Goal: Transaction & Acquisition: Purchase product/service

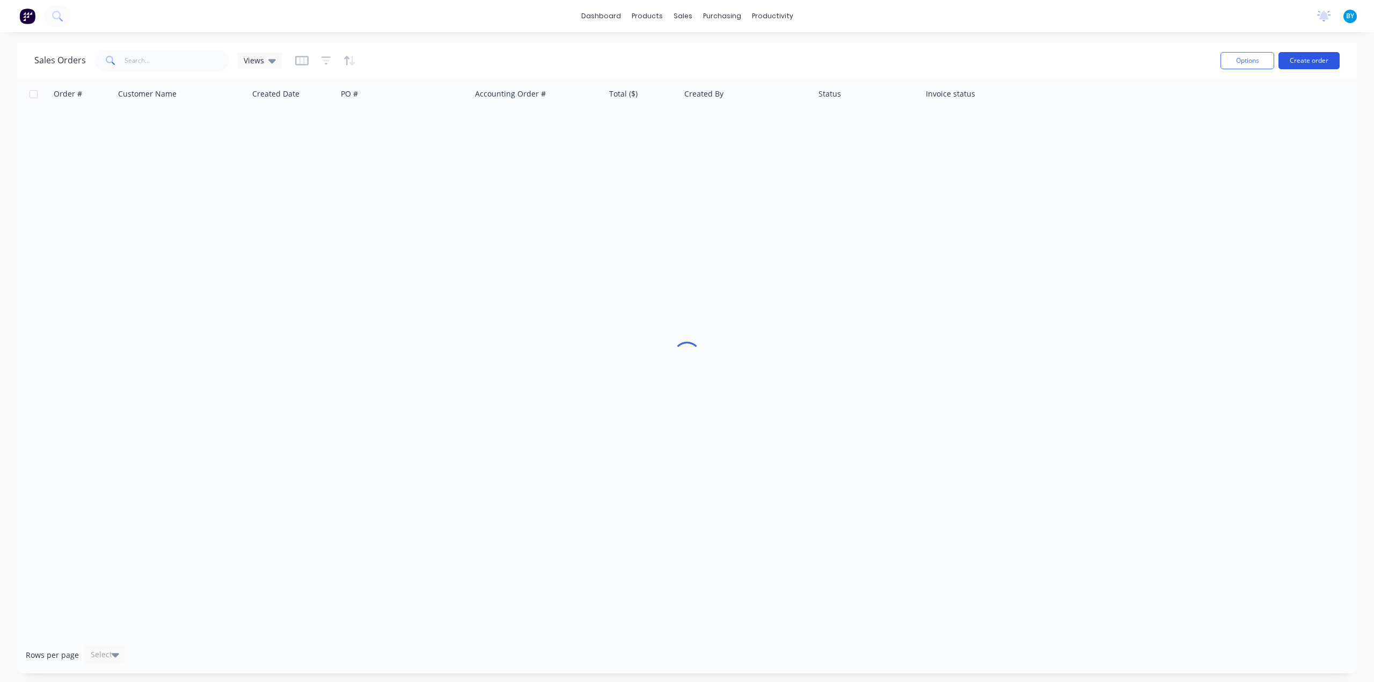
click at [1305, 59] on button "Create order" at bounding box center [1308, 60] width 61 height 17
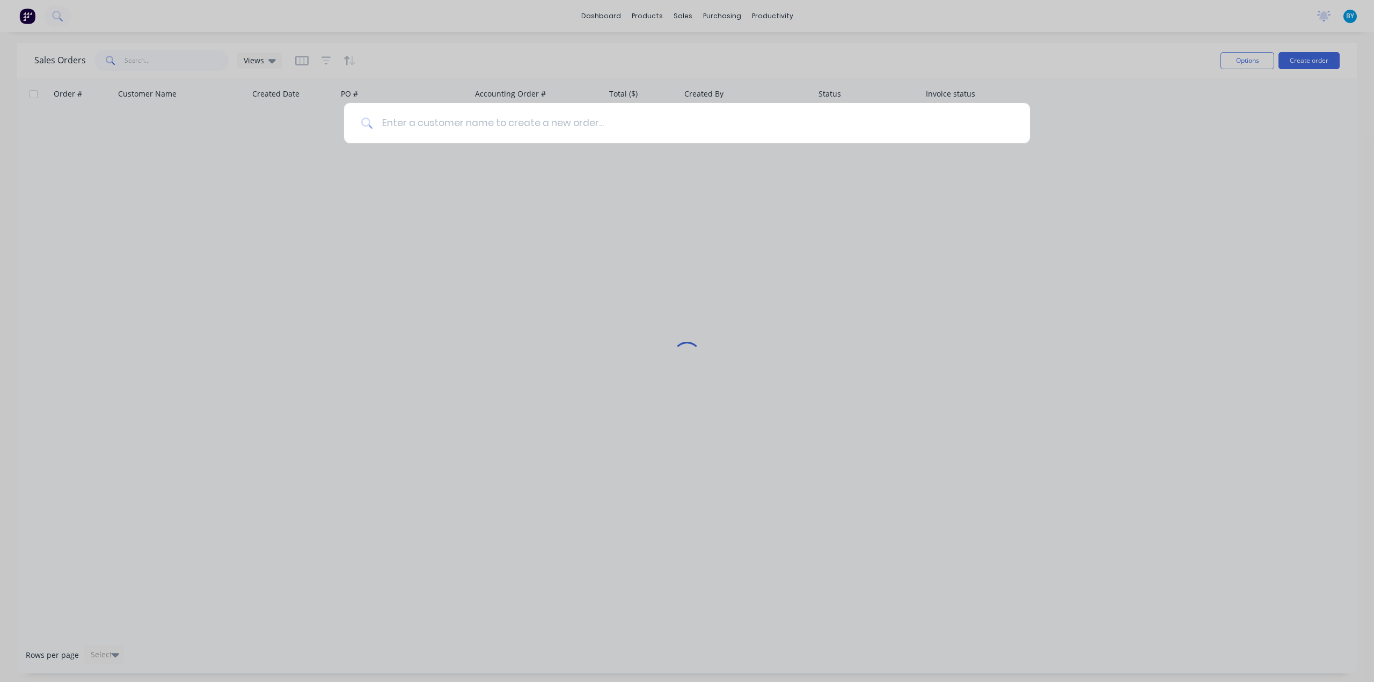
click at [609, 133] on input at bounding box center [693, 123] width 640 height 40
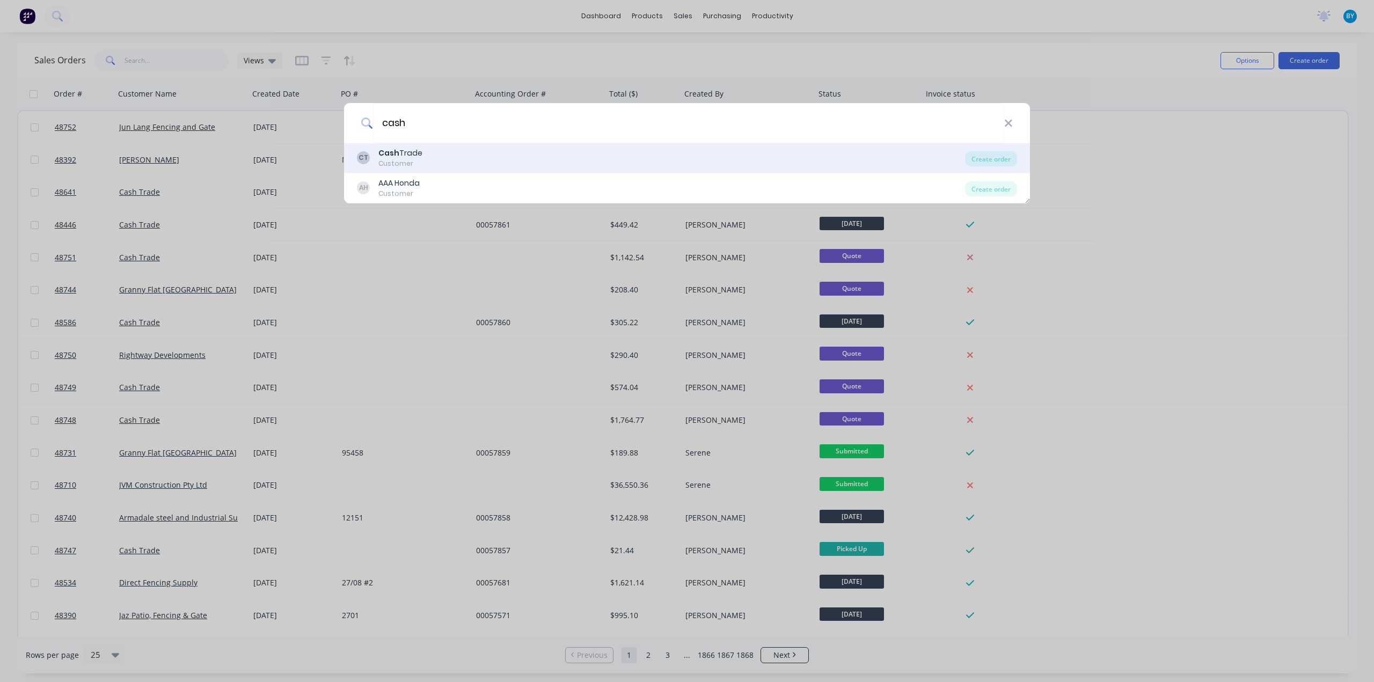
type input "cash"
click at [438, 159] on div "CT Cash Trade Customer" at bounding box center [661, 158] width 608 height 21
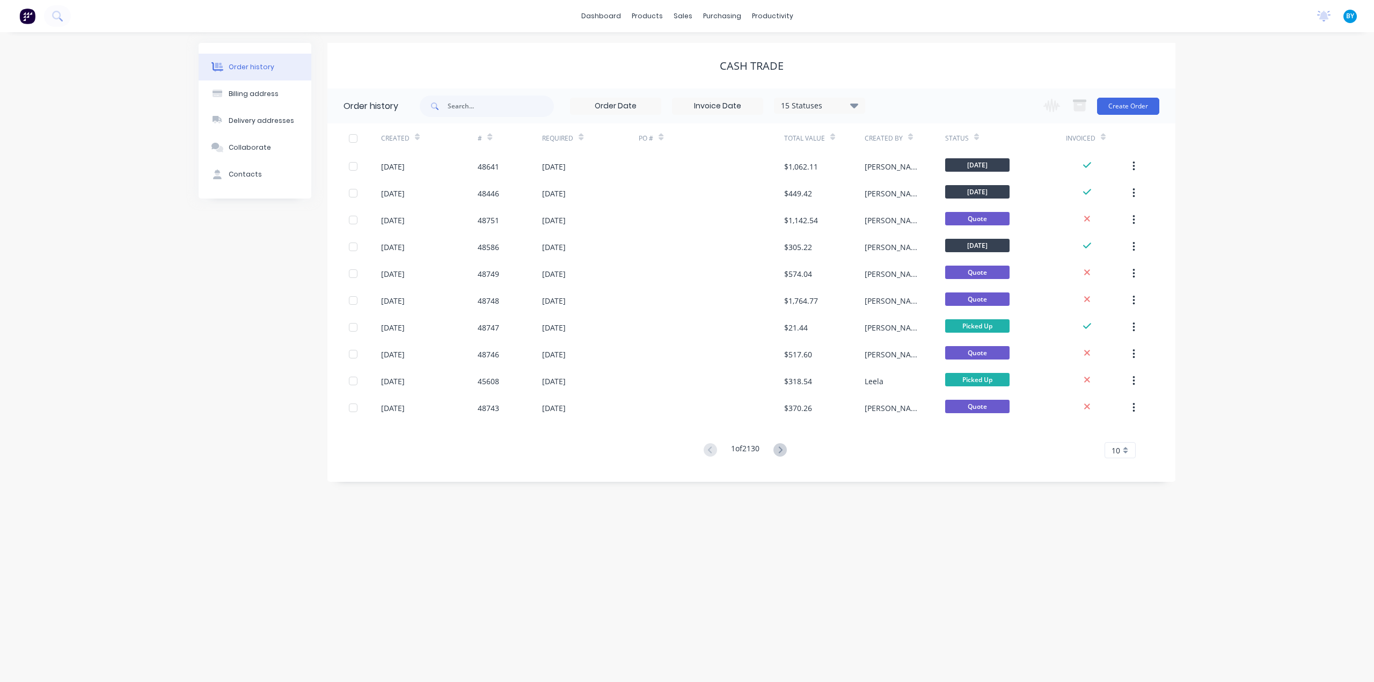
drag, startPoint x: 1250, startPoint y: 109, endPoint x: 689, endPoint y: 57, distance: 563.7
click at [1250, 109] on div "Order history Billing address Delivery addresses Collaborate Contacts Cash Trad…" at bounding box center [687, 357] width 1374 height 650
click at [28, 11] on img at bounding box center [27, 16] width 16 height 16
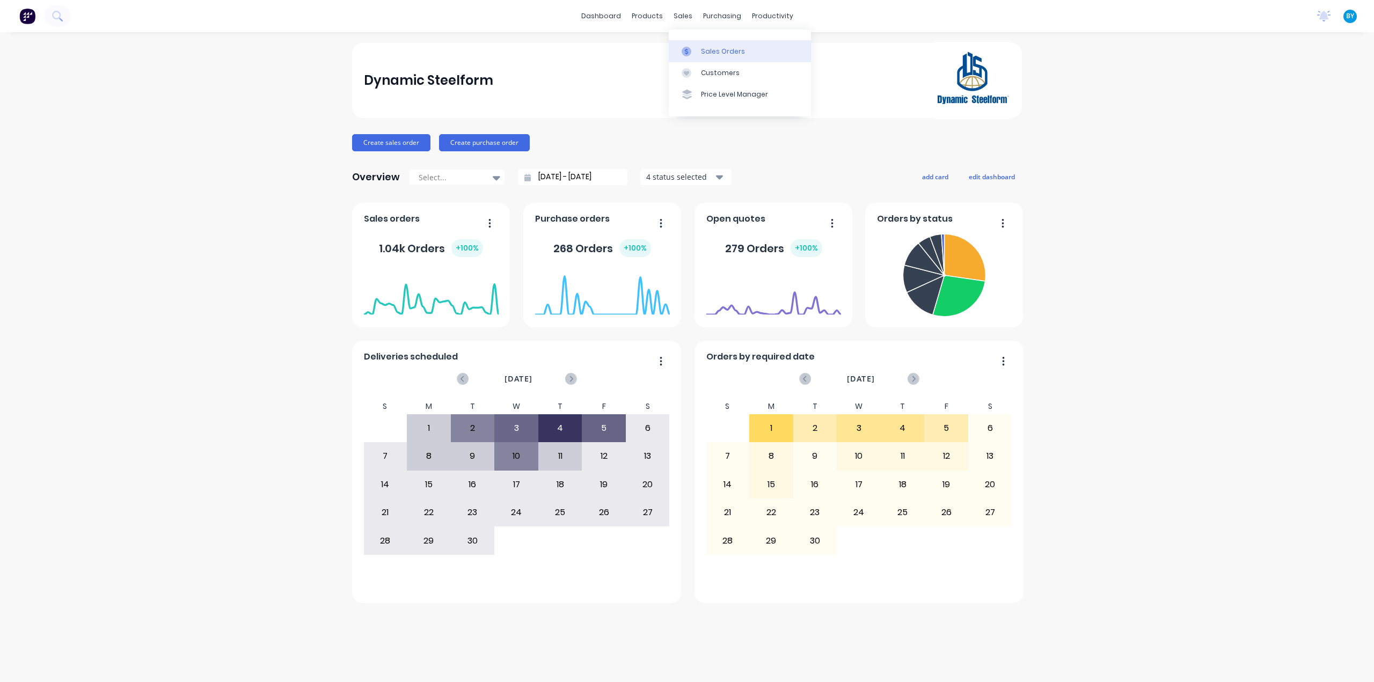
click at [699, 58] on link "Sales Orders" at bounding box center [740, 50] width 142 height 21
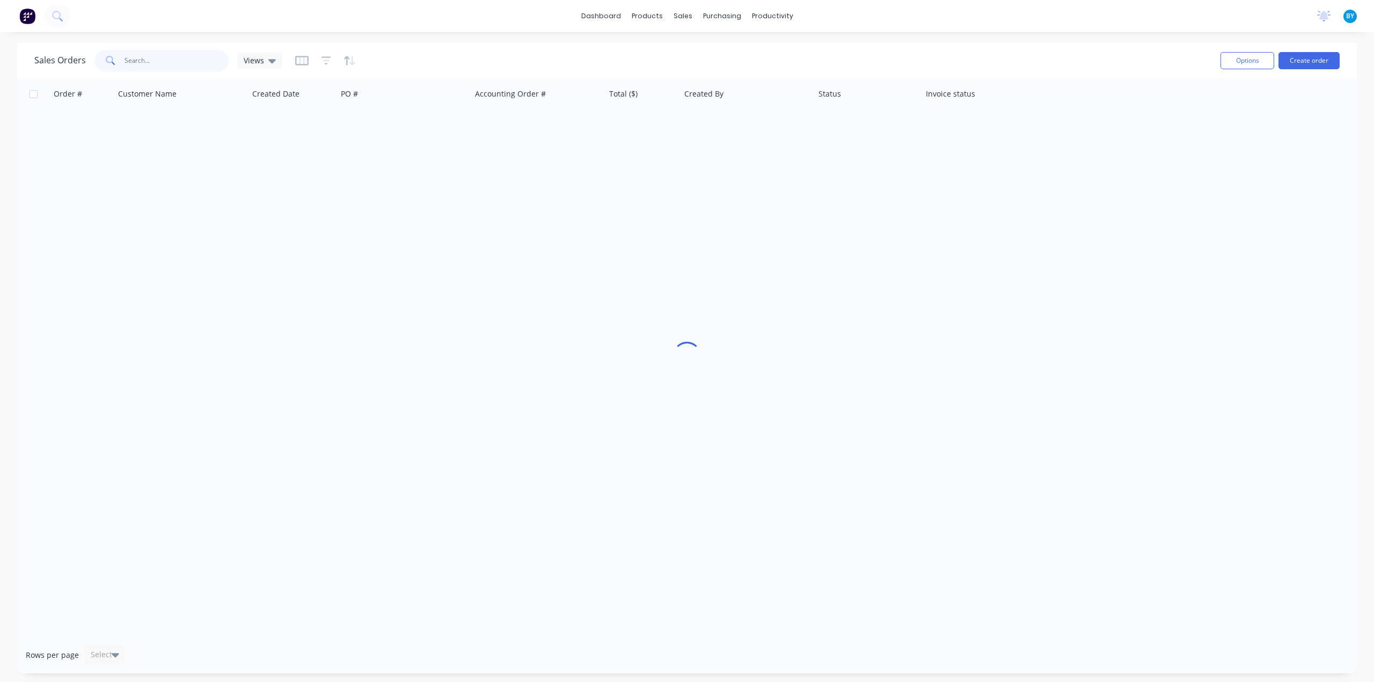
click at [143, 63] on input "text" at bounding box center [176, 60] width 105 height 21
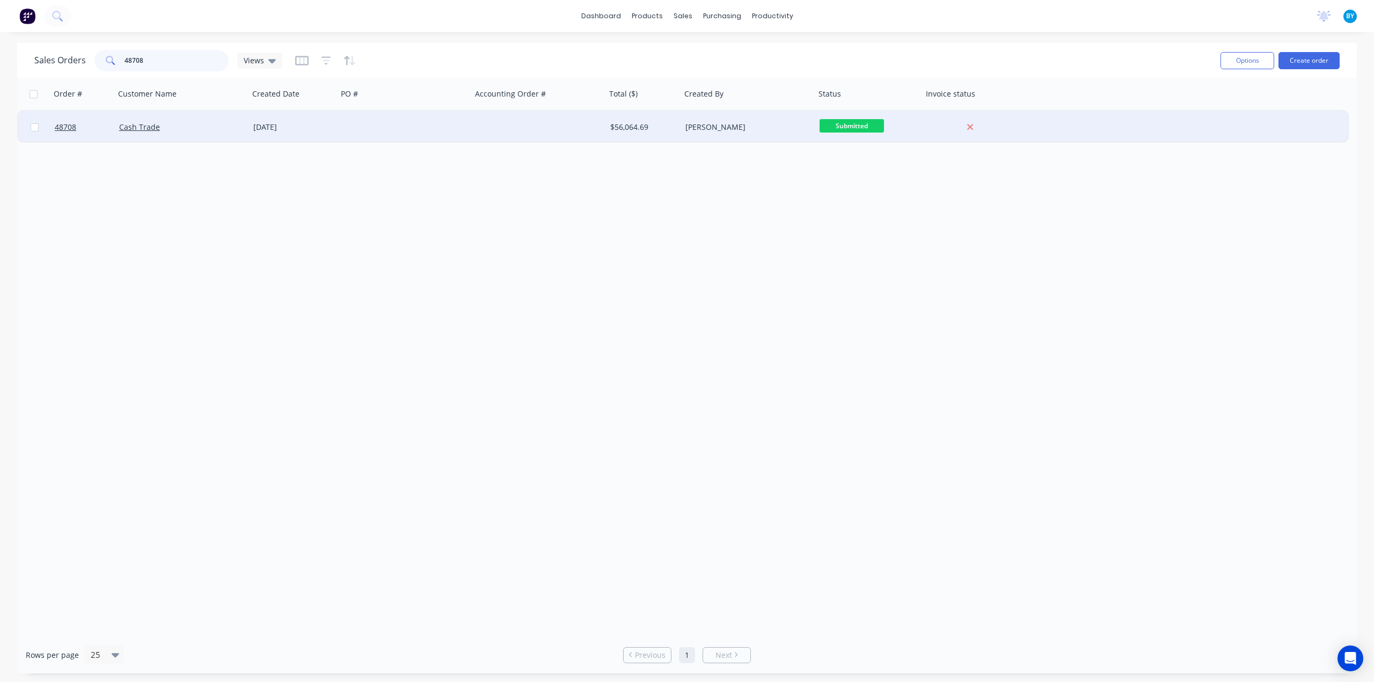
type input "48708"
click at [454, 129] on div at bounding box center [405, 127] width 134 height 32
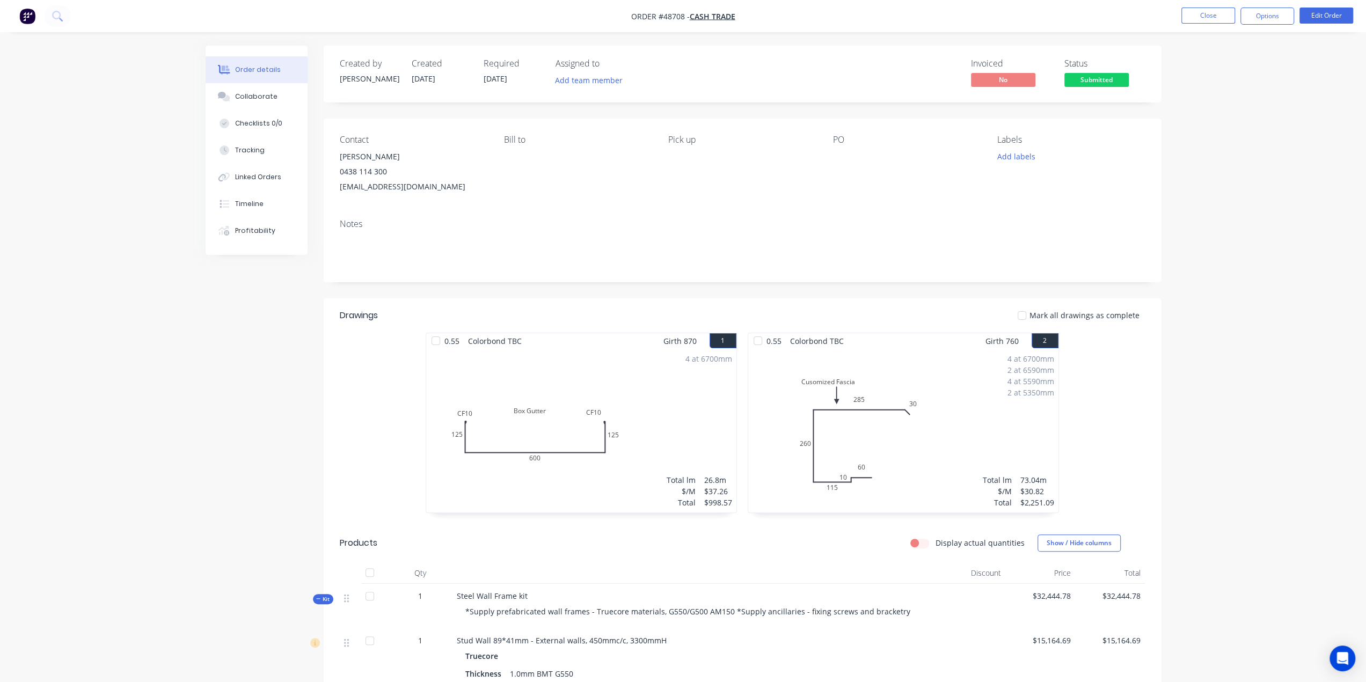
click at [635, 180] on div "Bill to" at bounding box center [577, 165] width 147 height 60
click at [680, 169] on div "Pick up" at bounding box center [741, 165] width 147 height 60
drag, startPoint x: 680, startPoint y: 141, endPoint x: 689, endPoint y: 152, distance: 14.5
click at [680, 141] on div "Pick up" at bounding box center [741, 140] width 147 height 10
click at [1314, 14] on button "Edit Order" at bounding box center [1326, 16] width 54 height 16
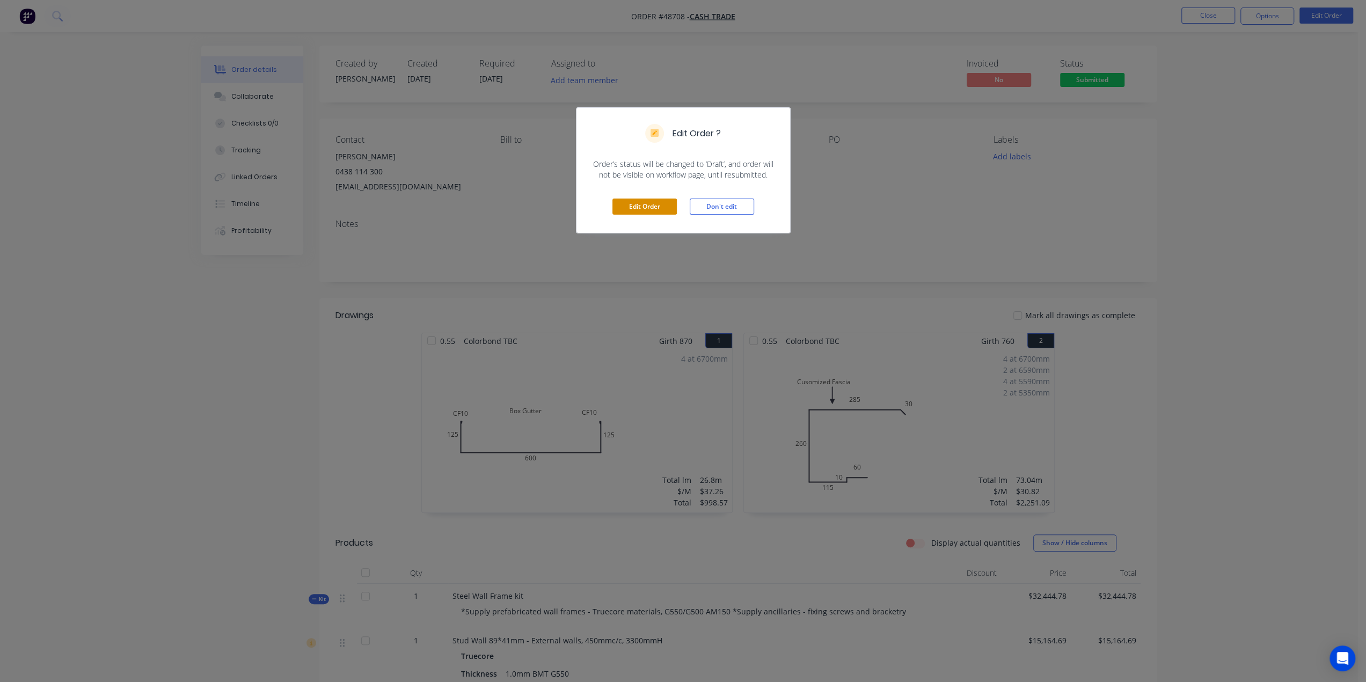
click at [641, 200] on button "Edit Order" at bounding box center [644, 207] width 64 height 16
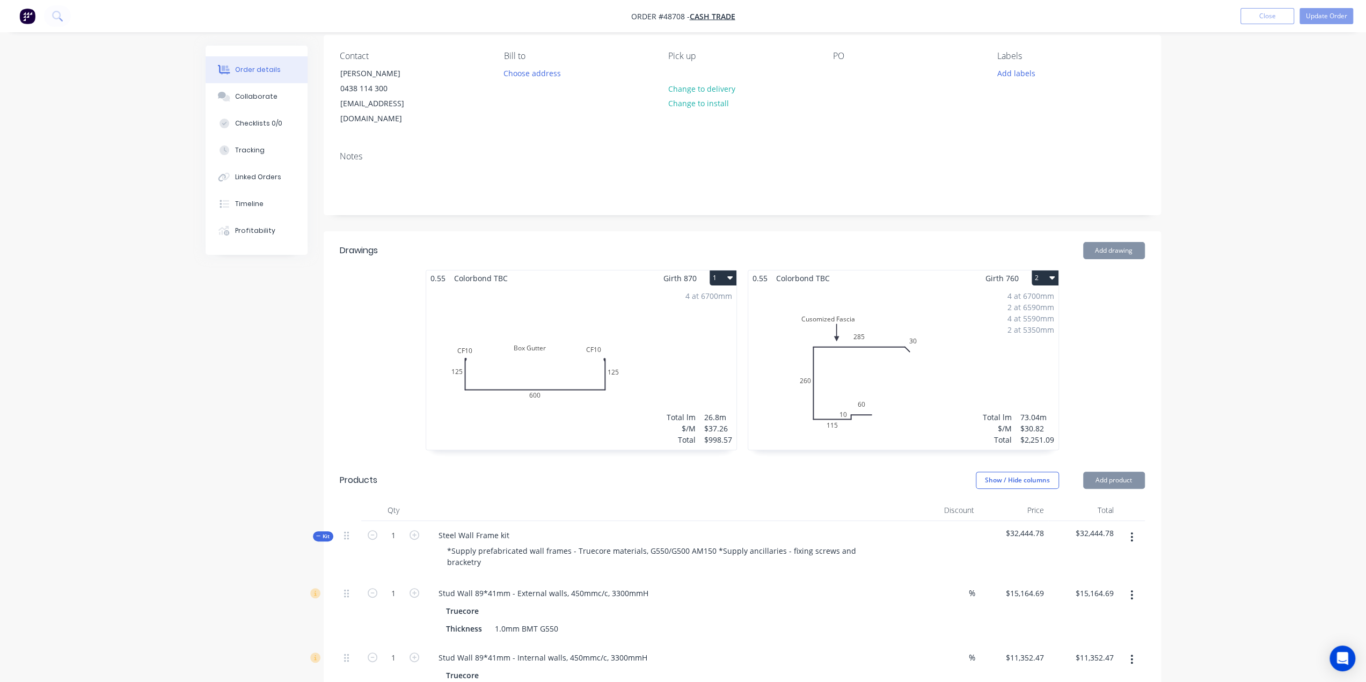
scroll to position [161, 0]
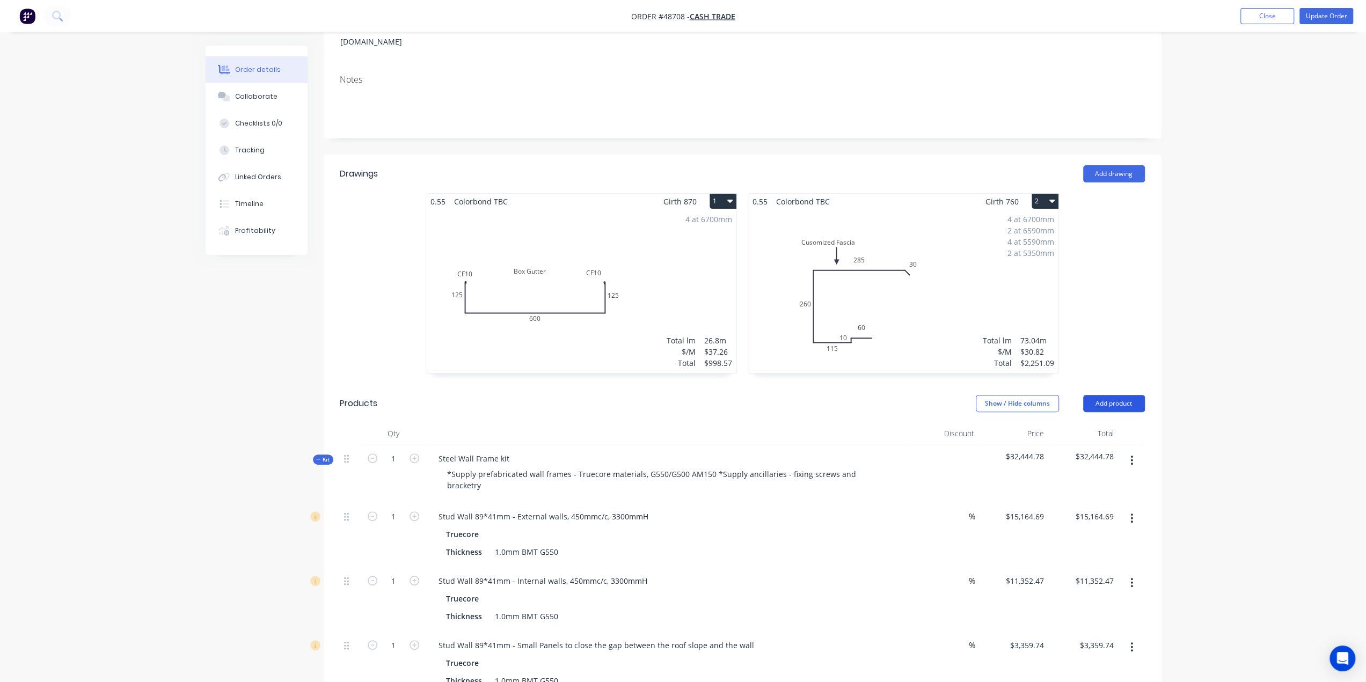
click at [1116, 395] on button "Add product" at bounding box center [1114, 403] width 62 height 17
click at [1109, 423] on div "Product catalogue" at bounding box center [1093, 431] width 83 height 16
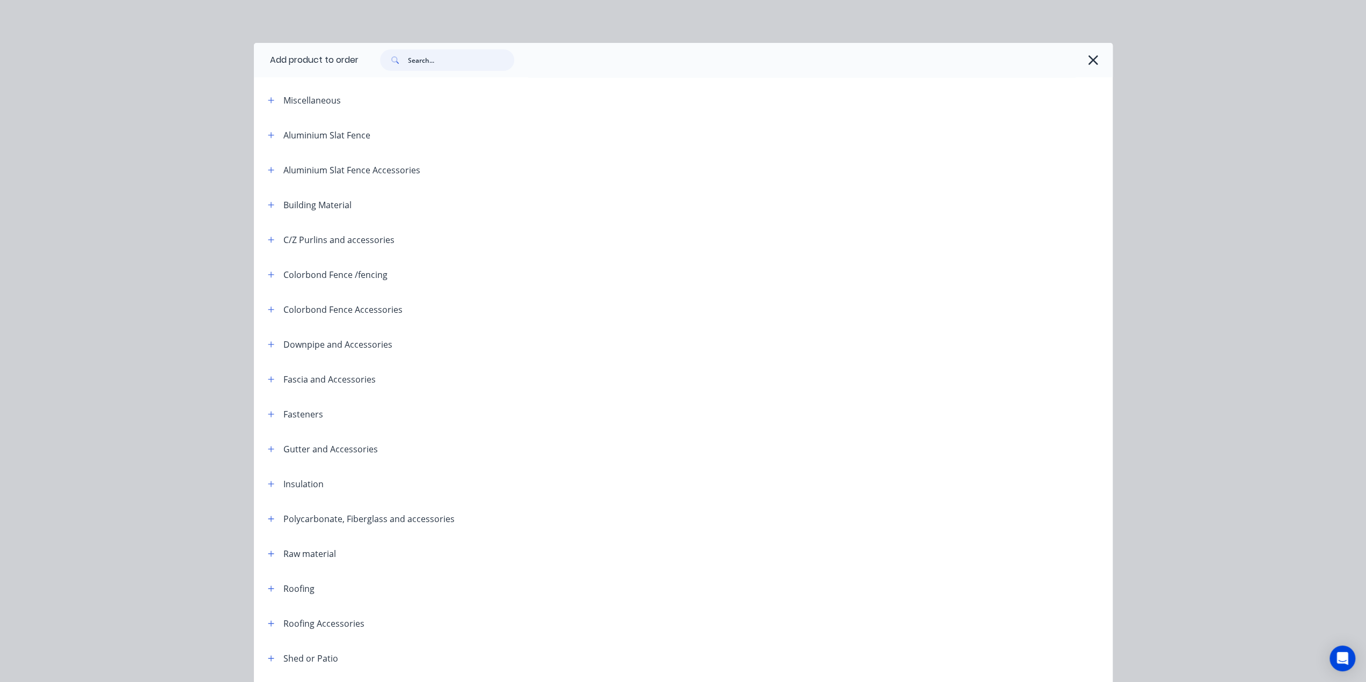
click at [433, 66] on input "text" at bounding box center [461, 59] width 106 height 21
type input "s"
type input "purlin"
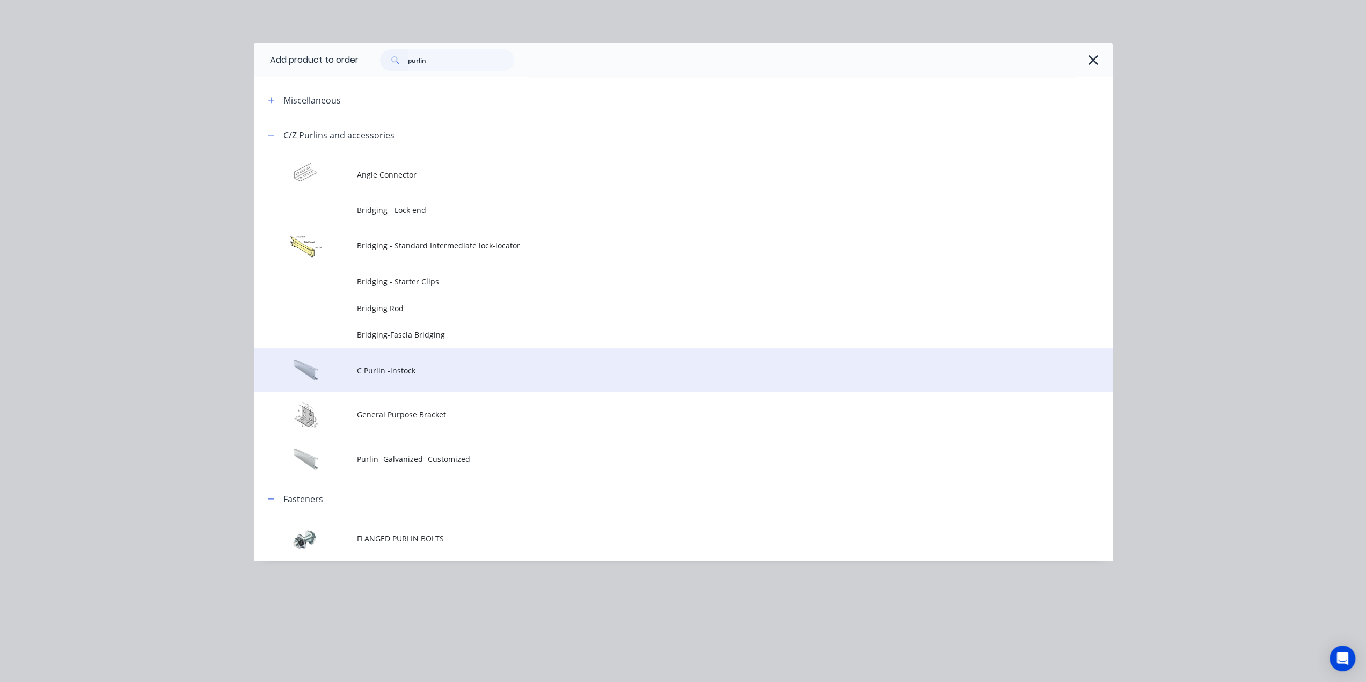
click at [436, 360] on td "C Purlin -instock" at bounding box center [735, 370] width 756 height 45
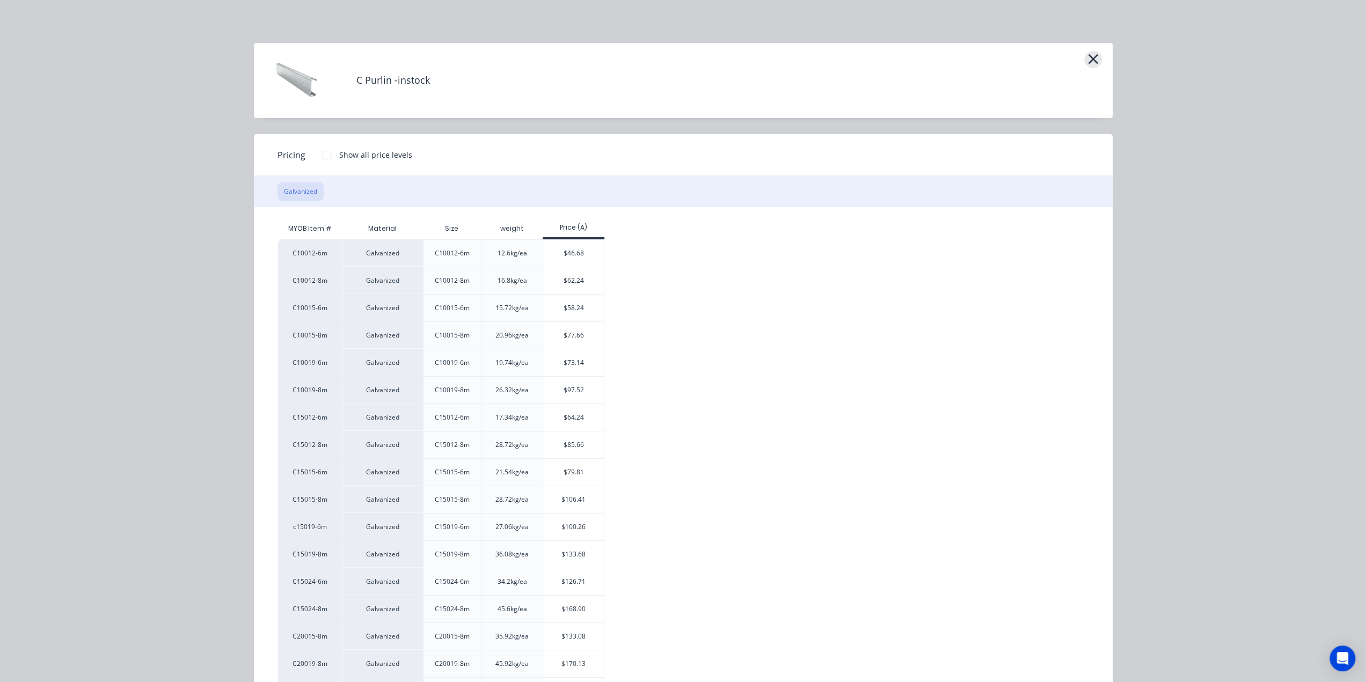
click at [1088, 52] on icon "button" at bounding box center [1092, 59] width 11 height 15
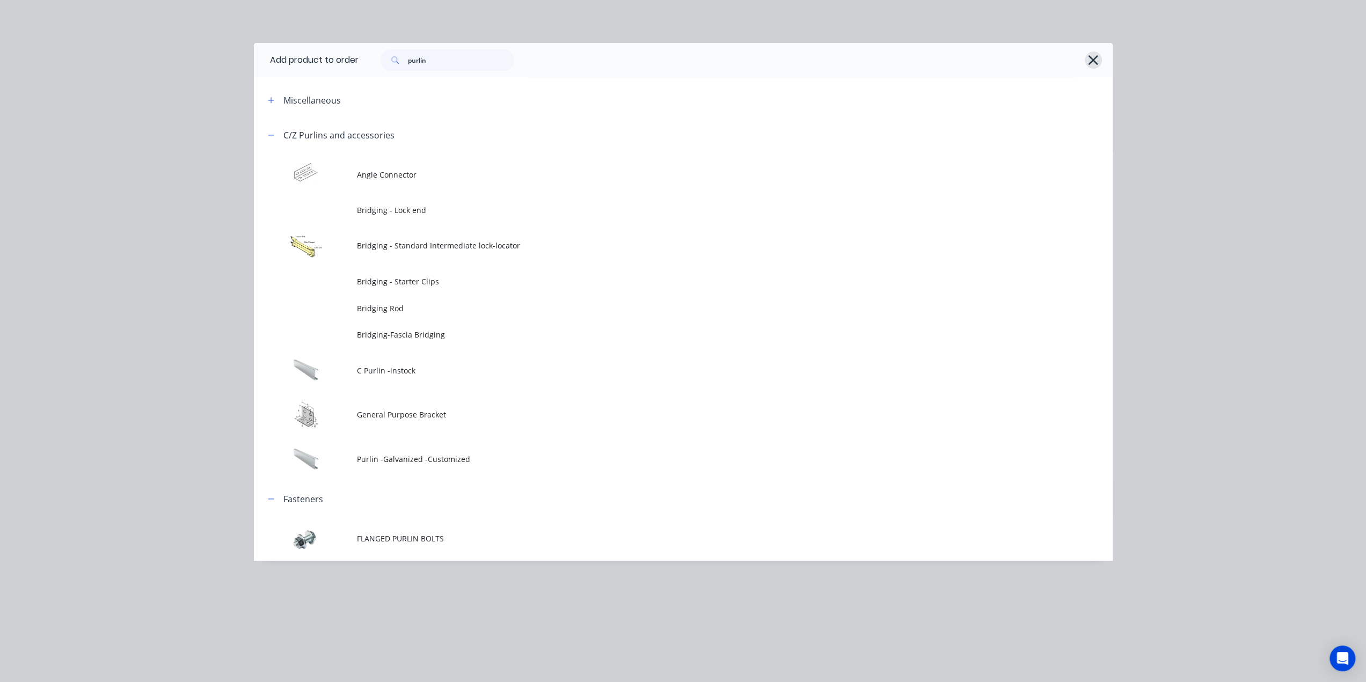
click at [1087, 54] on icon "button" at bounding box center [1092, 60] width 11 height 15
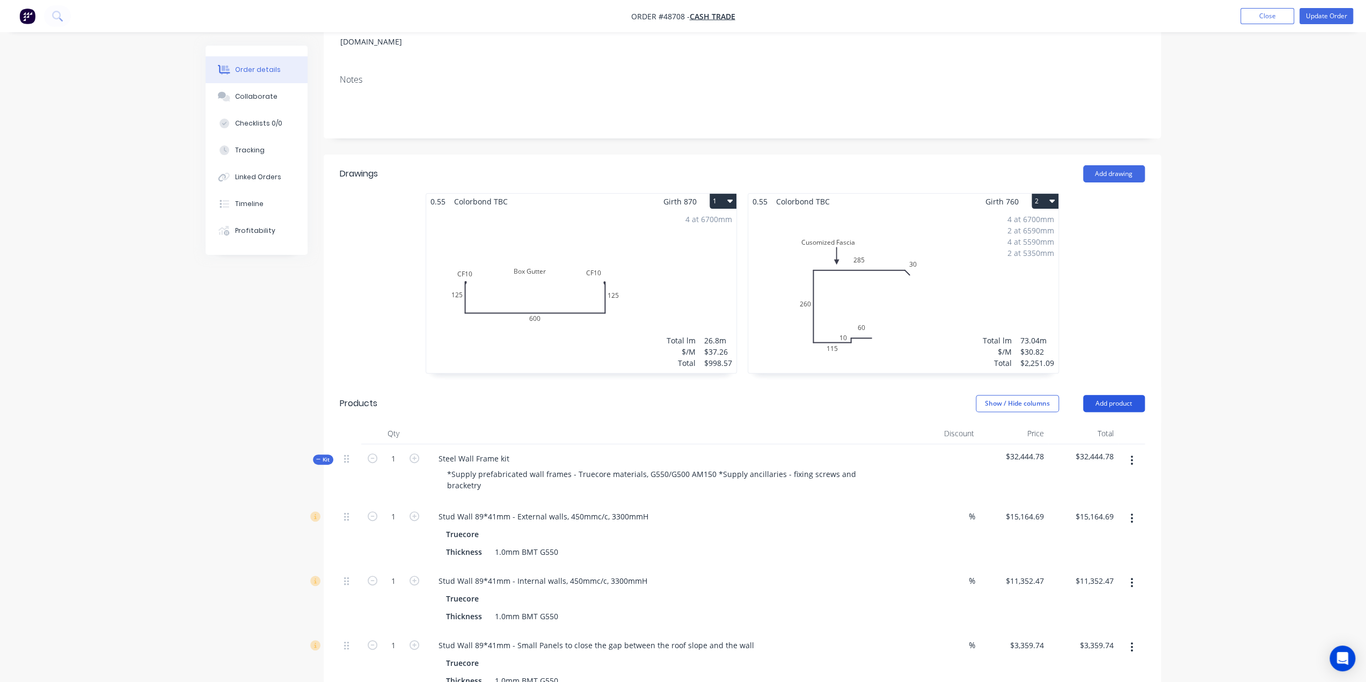
click at [1108, 395] on button "Add product" at bounding box center [1114, 403] width 62 height 17
click at [1092, 423] on div "Product catalogue" at bounding box center [1093, 431] width 83 height 16
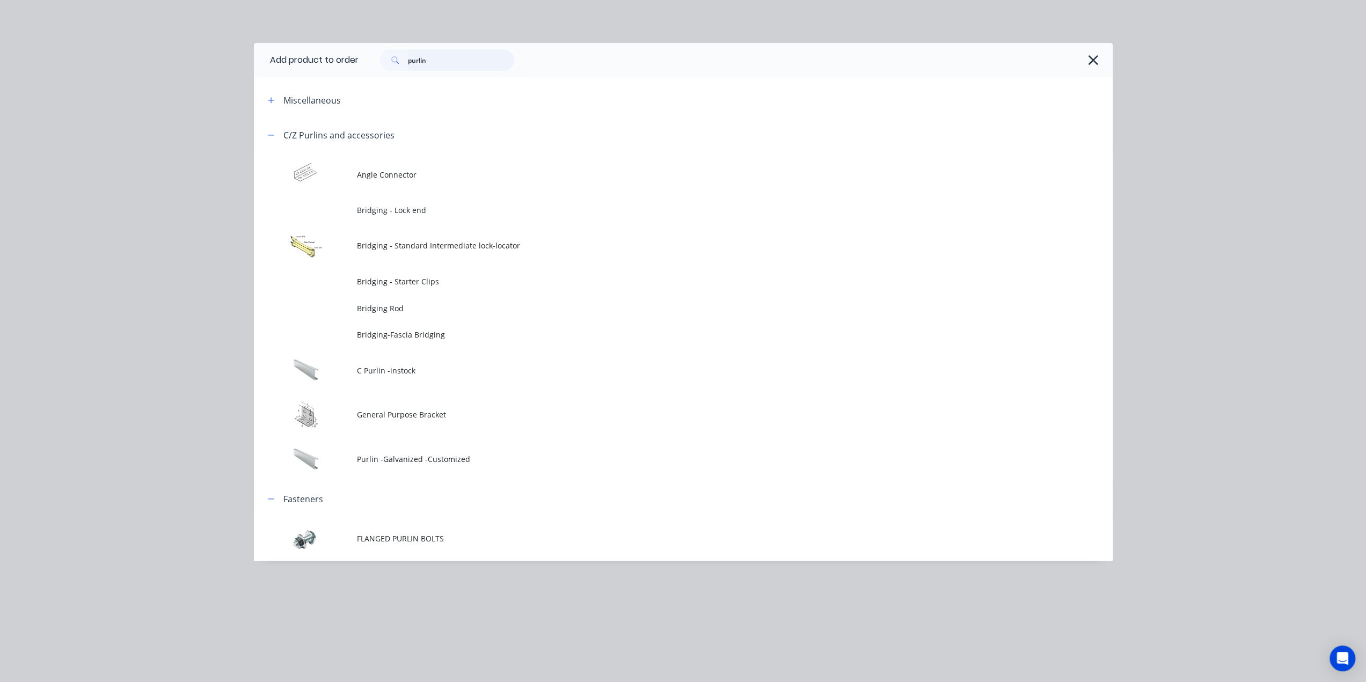
drag, startPoint x: 471, startPoint y: 57, endPoint x: 362, endPoint y: 48, distance: 109.9
click at [362, 48] on div "purlin" at bounding box center [735, 60] width 754 height 34
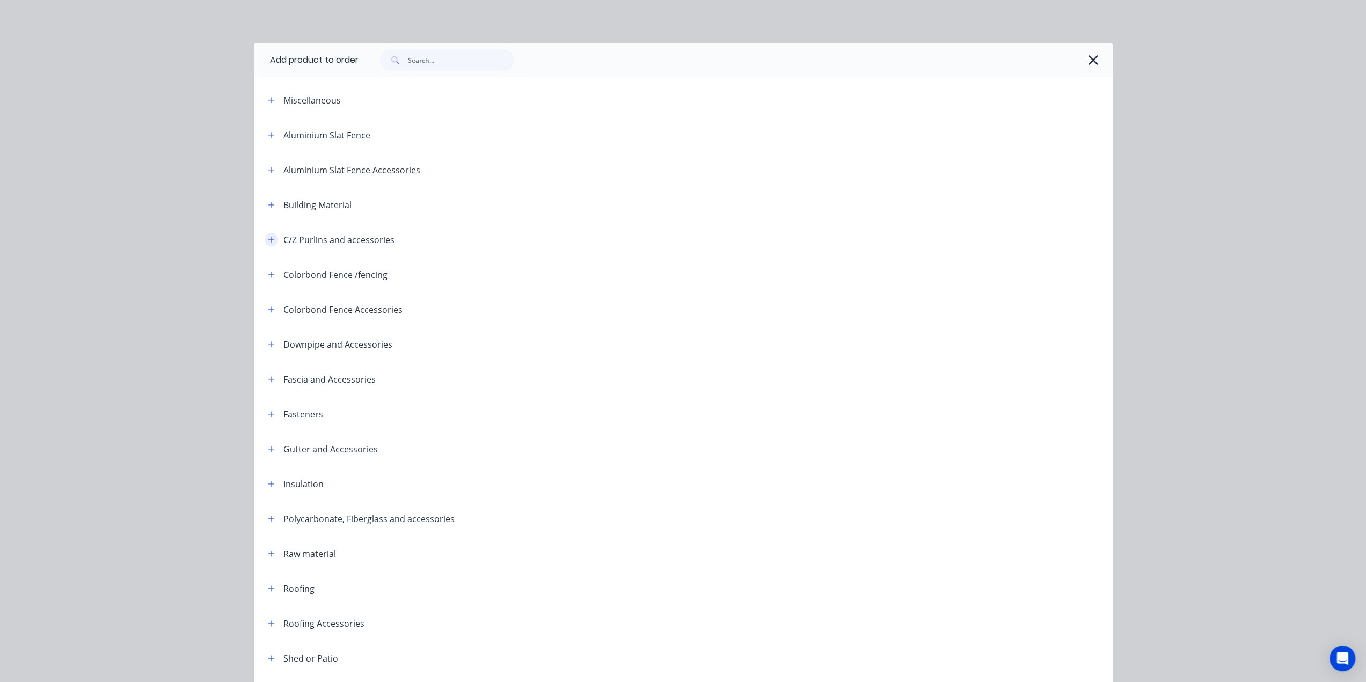
click at [268, 241] on icon "button" at bounding box center [271, 240] width 6 height 8
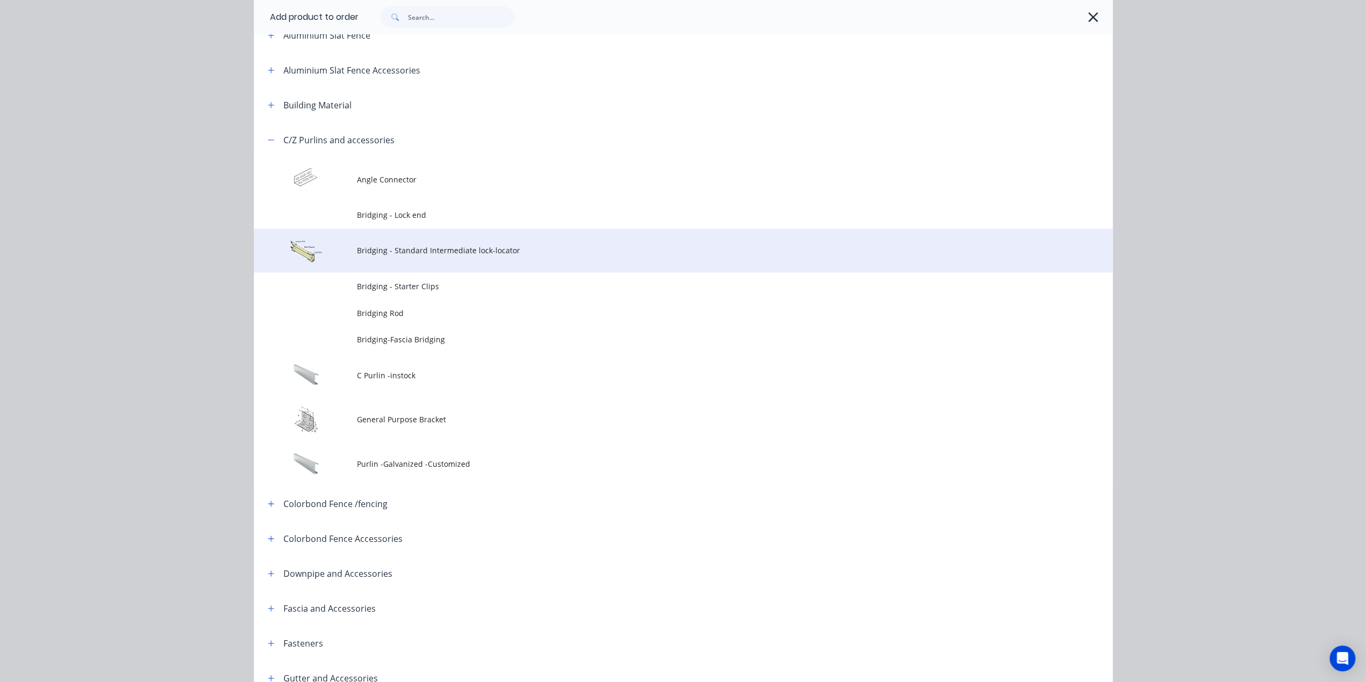
scroll to position [107, 0]
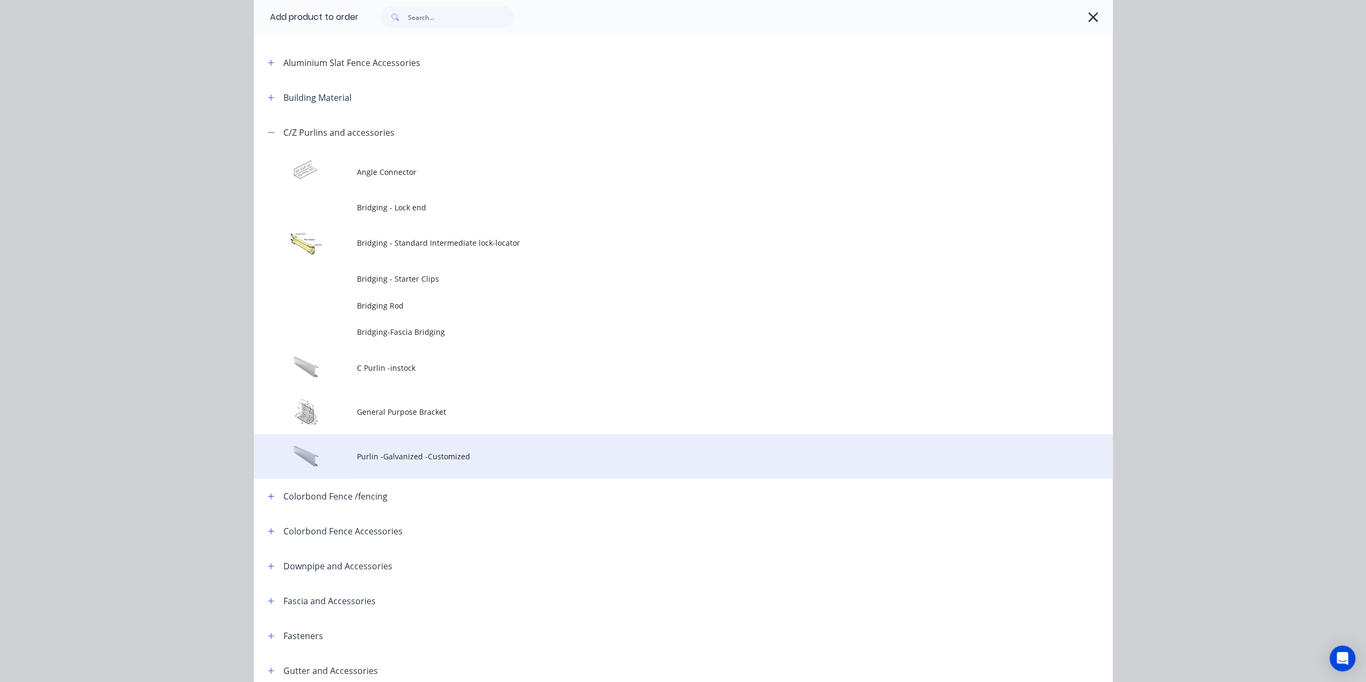
click at [431, 455] on span "Purlin -Galvanized -Customized" at bounding box center [659, 456] width 604 height 11
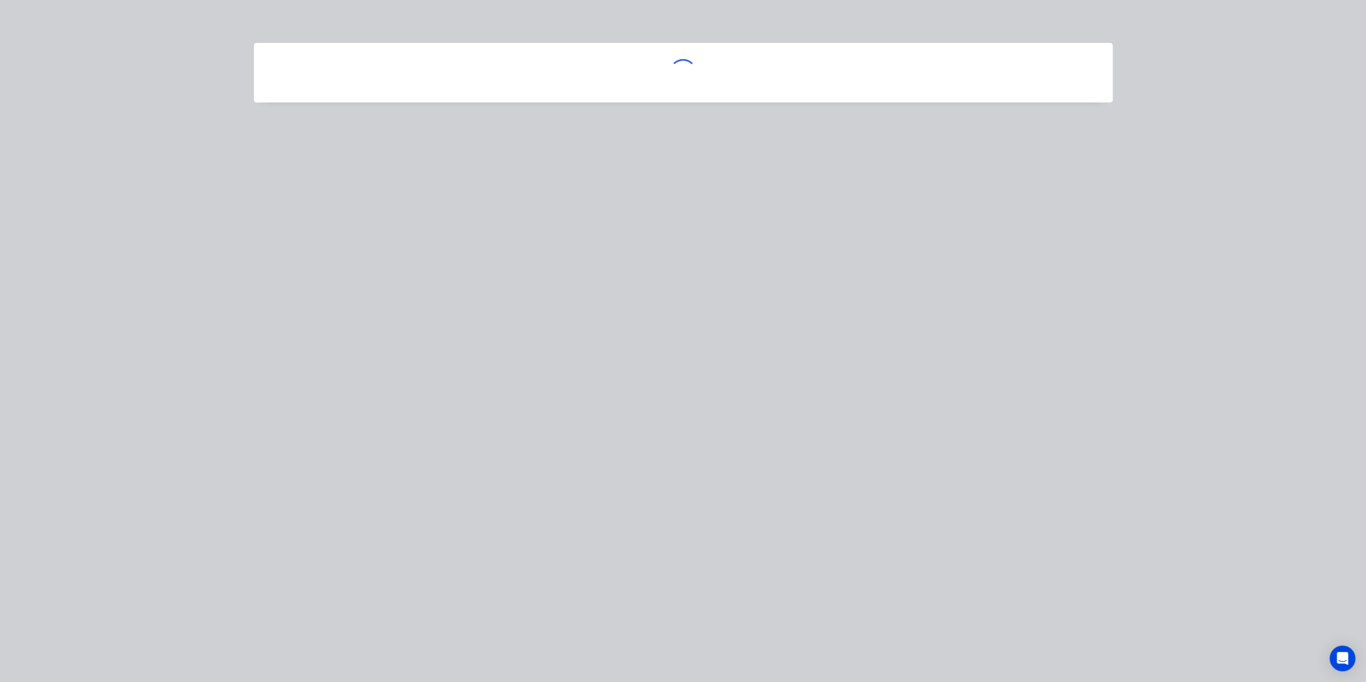
scroll to position [0, 0]
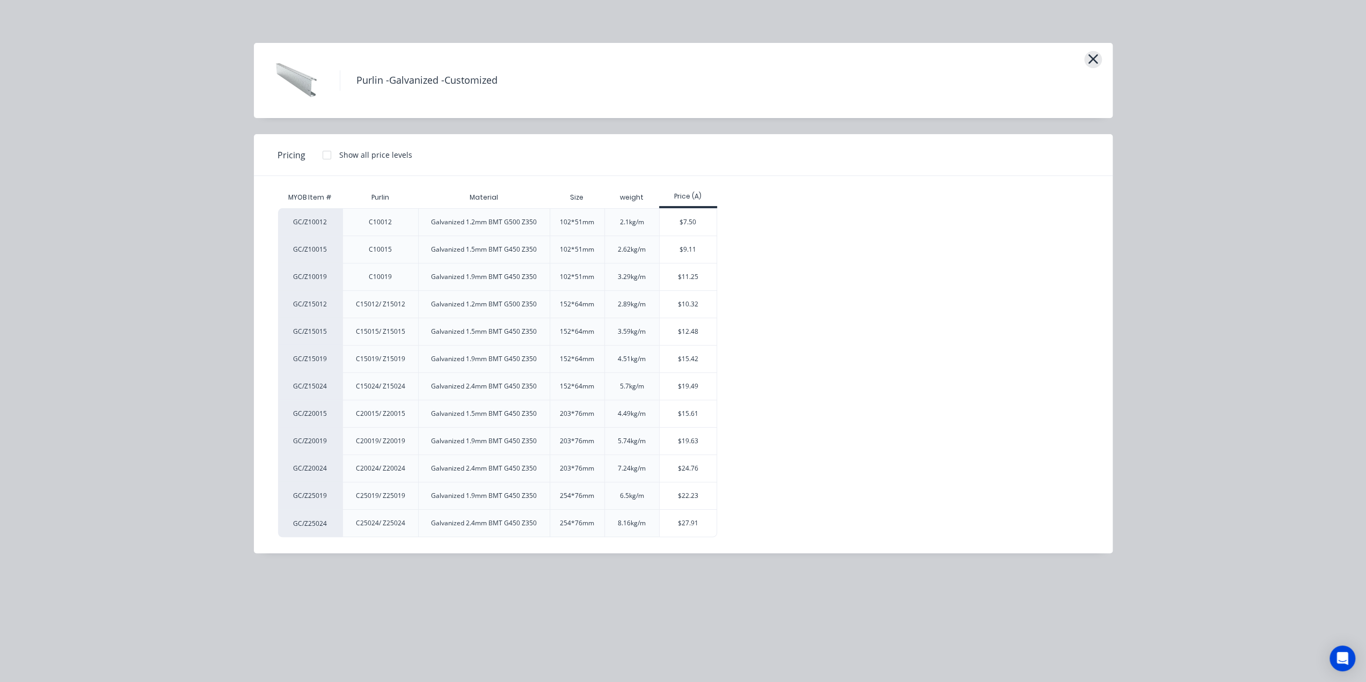
click at [1094, 59] on icon "button" at bounding box center [1092, 59] width 11 height 15
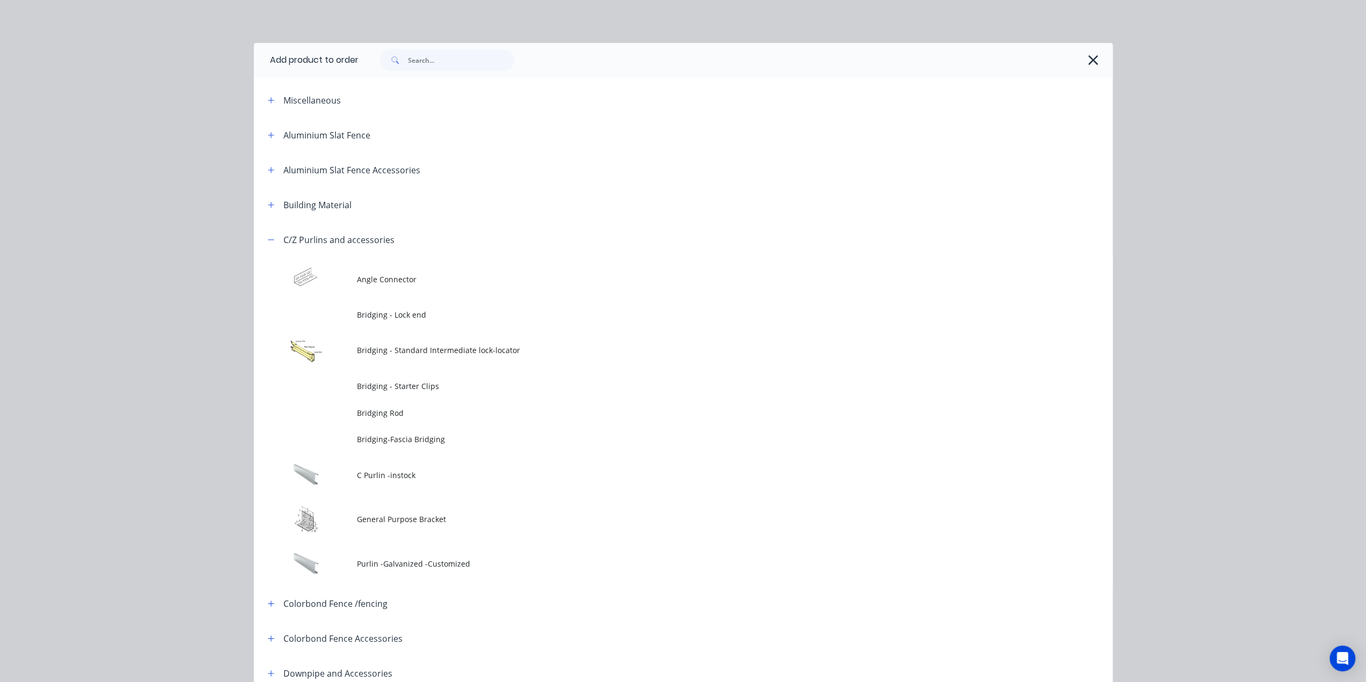
scroll to position [222, 0]
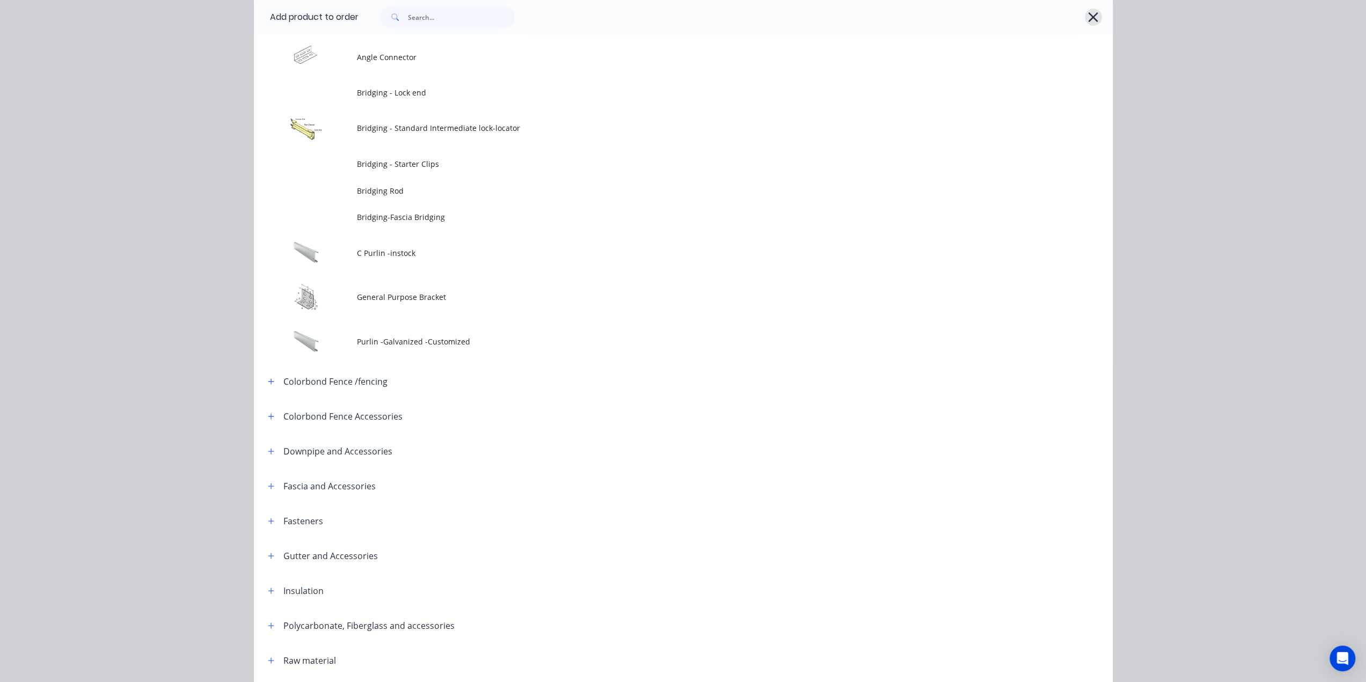
click at [1087, 18] on icon "button" at bounding box center [1092, 17] width 11 height 15
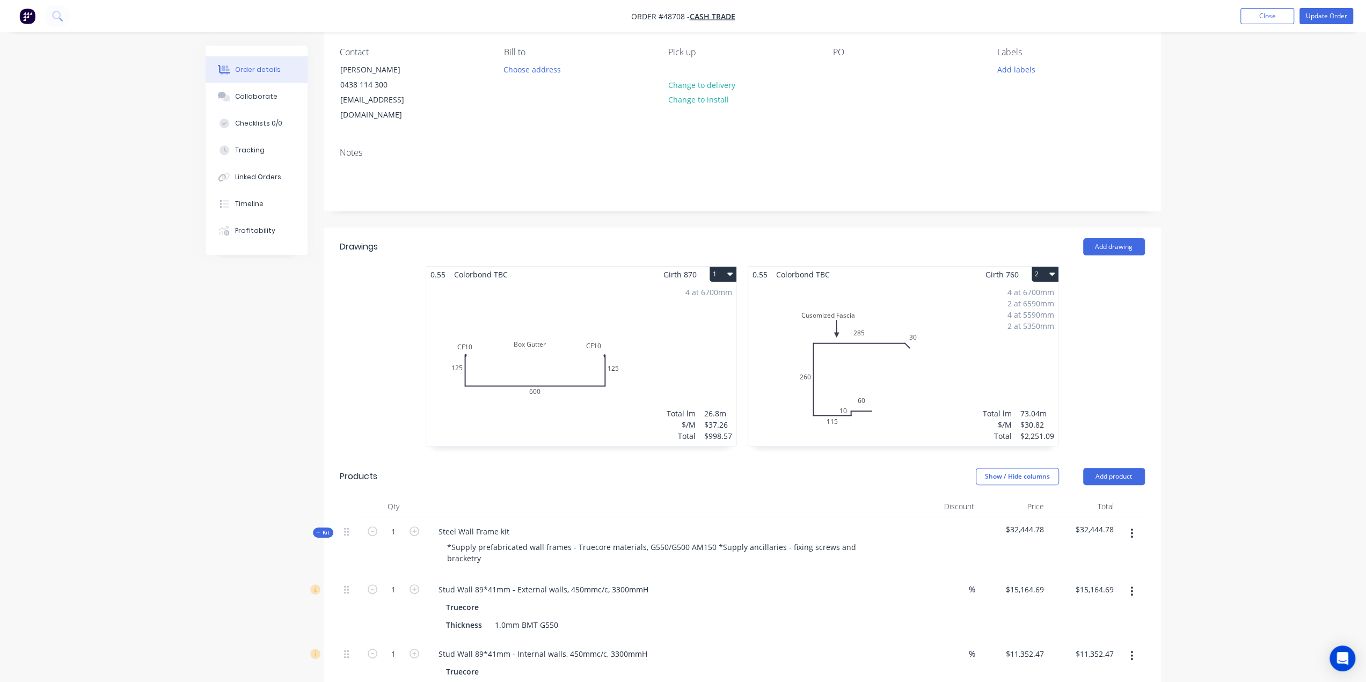
scroll to position [18, 0]
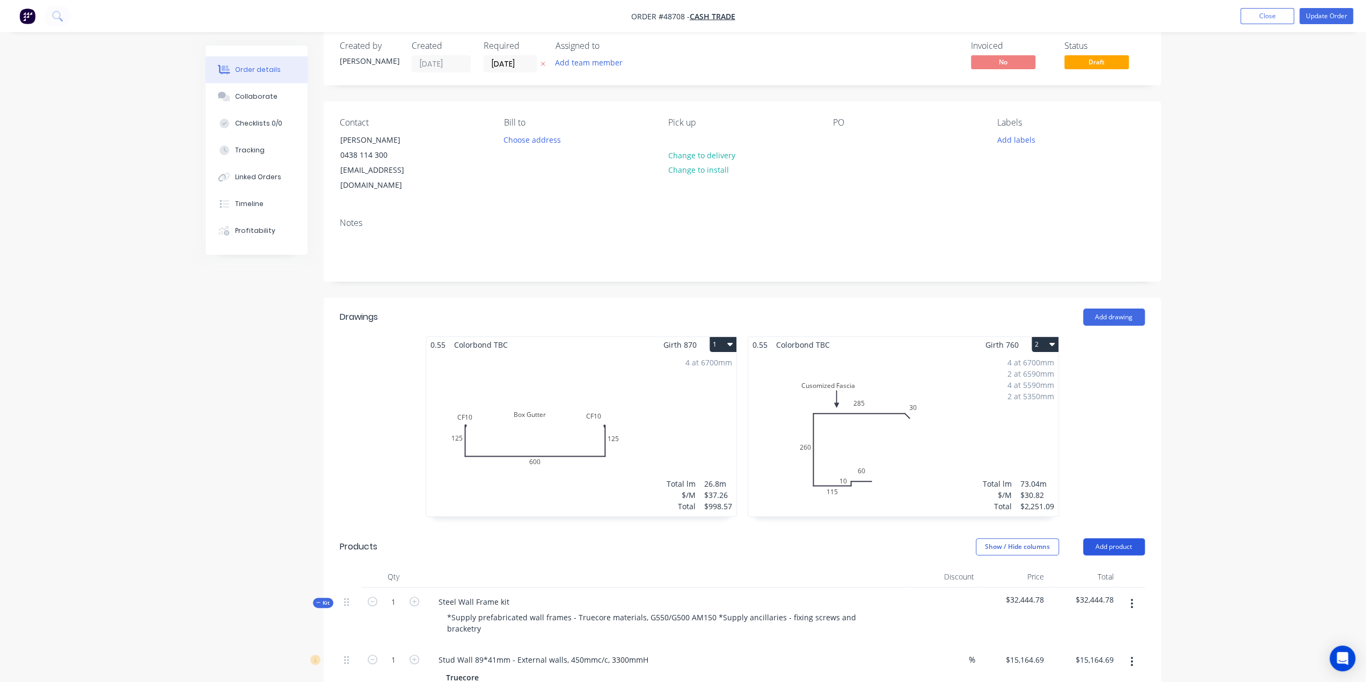
click at [1129, 538] on button "Add product" at bounding box center [1114, 546] width 62 height 17
click at [1125, 566] on div "Product catalogue" at bounding box center [1093, 574] width 83 height 16
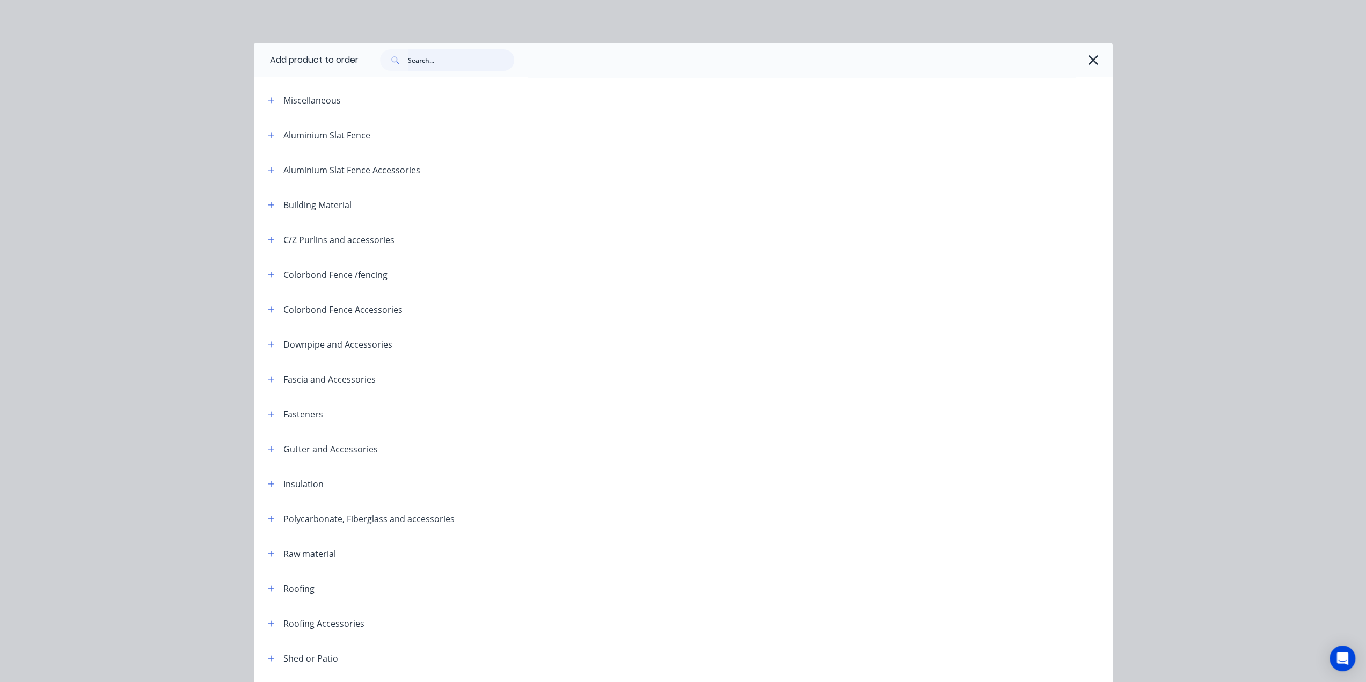
click at [475, 58] on input "text" at bounding box center [461, 59] width 106 height 21
drag, startPoint x: 312, startPoint y: 55, endPoint x: 223, endPoint y: 59, distance: 89.2
click at [224, 59] on div "Add product to order prulin Miscellaneous Colour bond fence kit : Height 1800mm…" at bounding box center [683, 341] width 1366 height 682
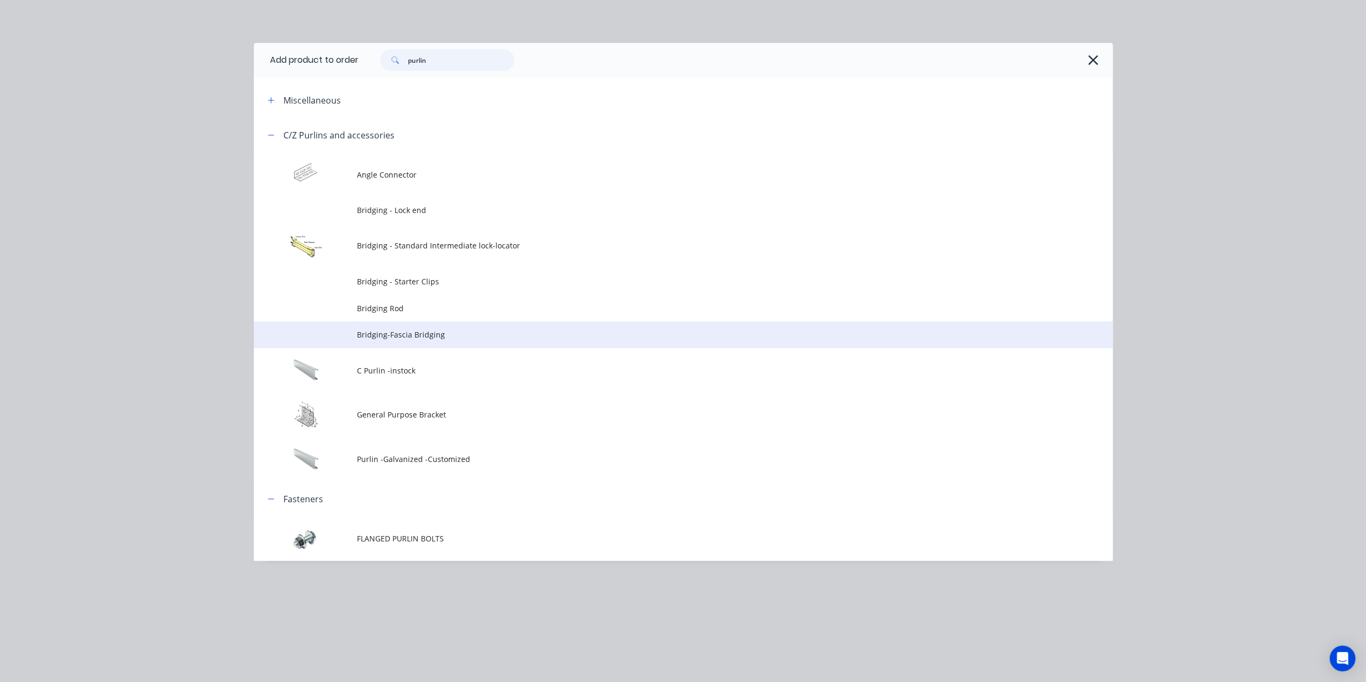
scroll to position [501, 0]
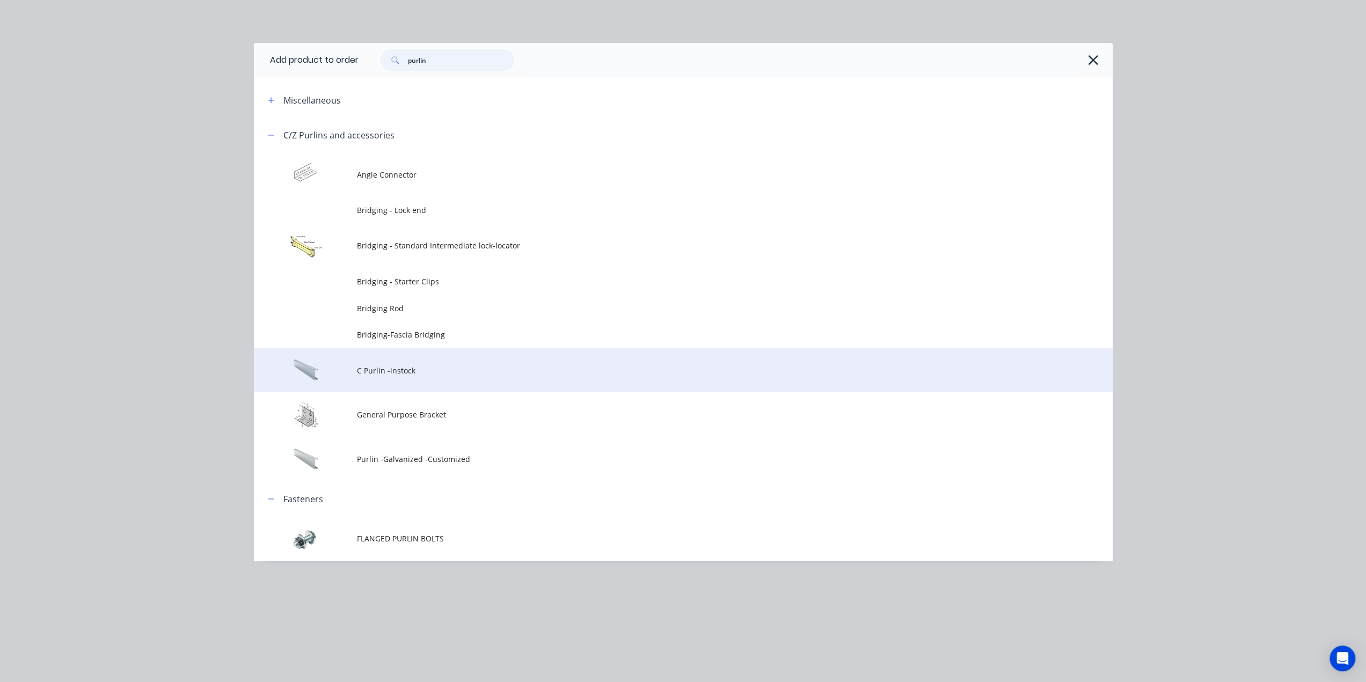
type input "purlin"
click at [412, 371] on span "C Purlin -instock" at bounding box center [659, 370] width 604 height 11
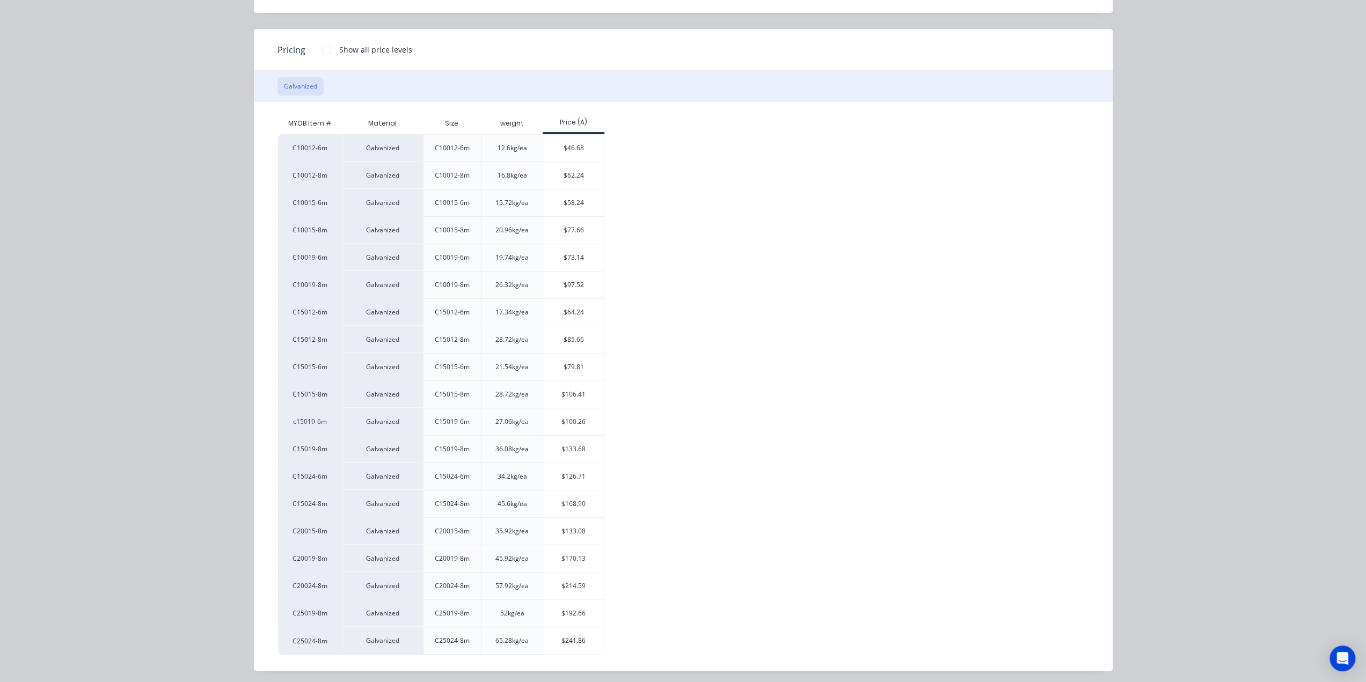
scroll to position [894, 0]
click at [586, 609] on div "$192.66" at bounding box center [573, 613] width 61 height 27
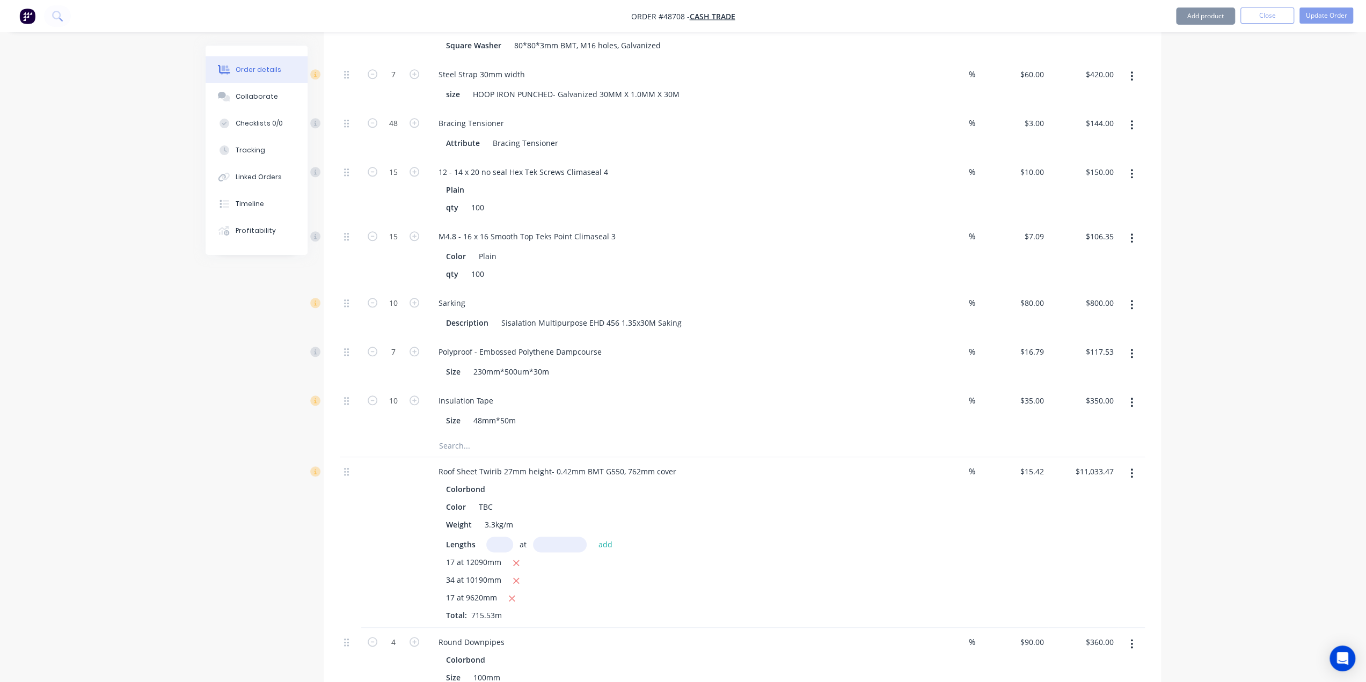
scroll to position [1162, 0]
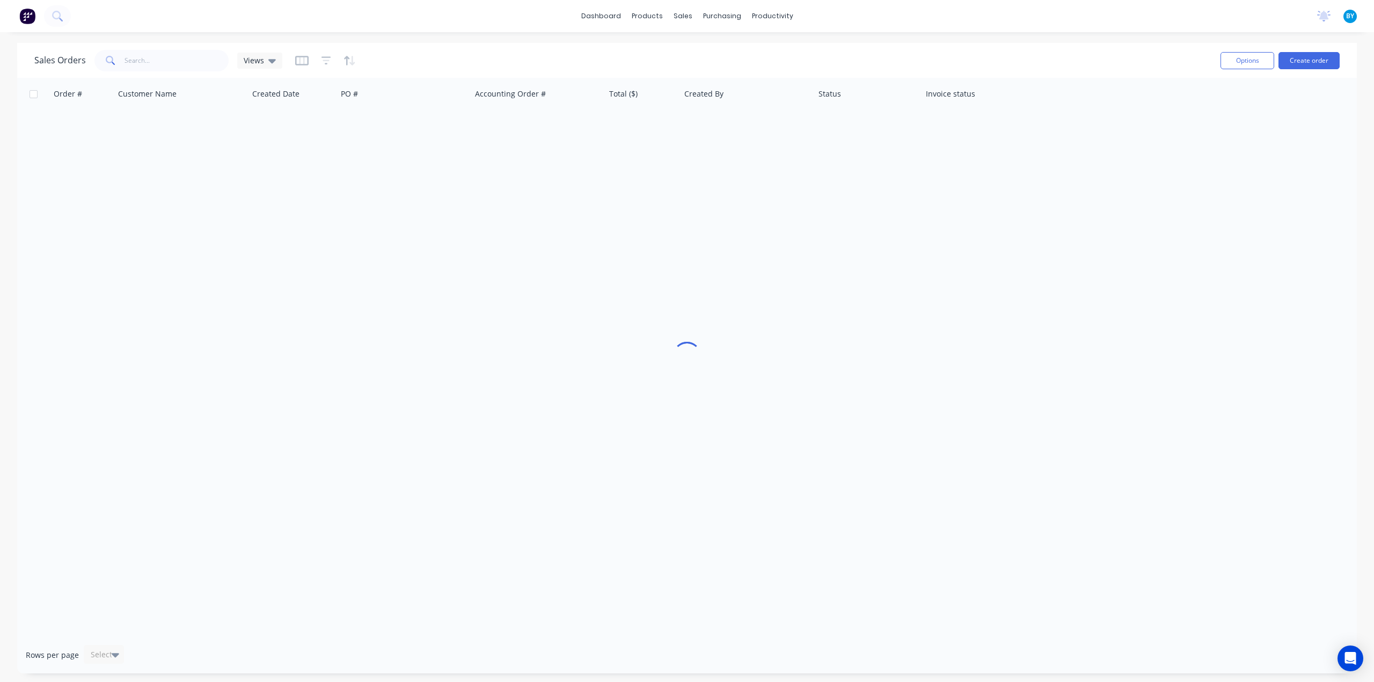
drag, startPoint x: 1115, startPoint y: 46, endPoint x: 1229, endPoint y: 49, distance: 114.9
click at [1116, 46] on div "Sales Orders Views Options Create order" at bounding box center [686, 60] width 1339 height 35
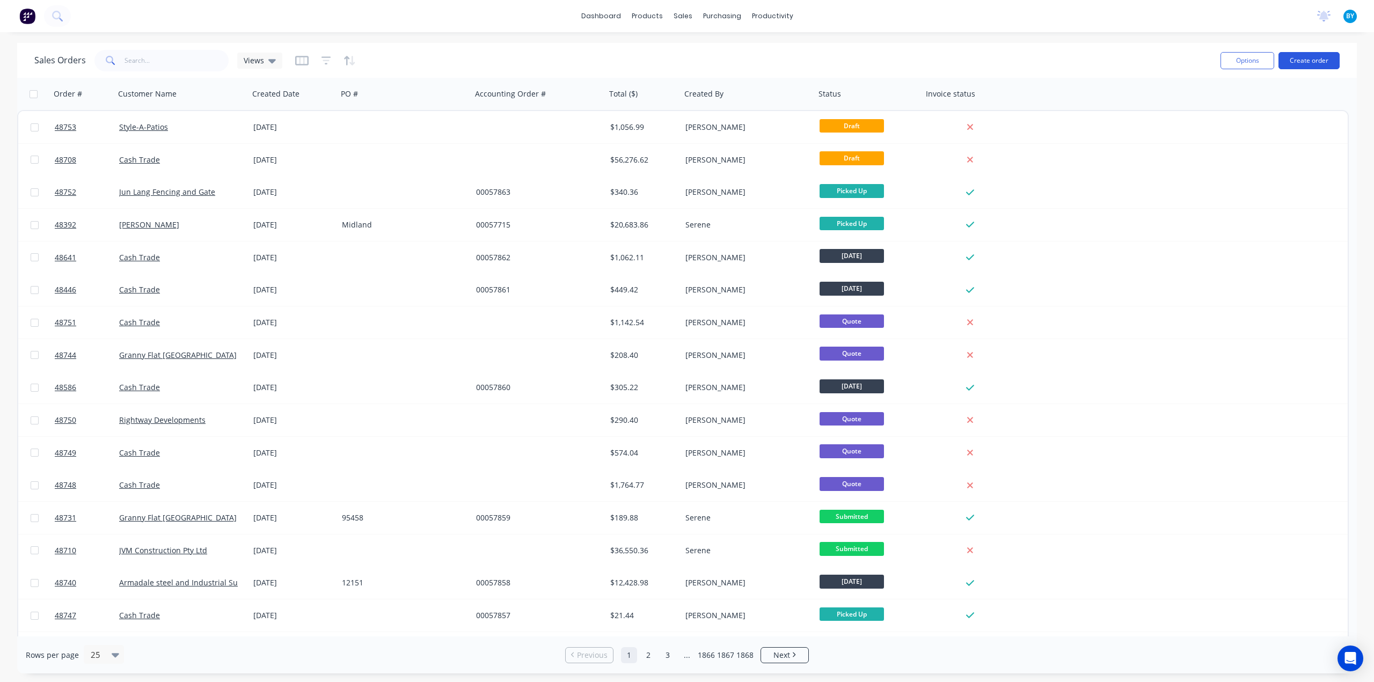
click at [1298, 58] on button "Create order" at bounding box center [1308, 60] width 61 height 17
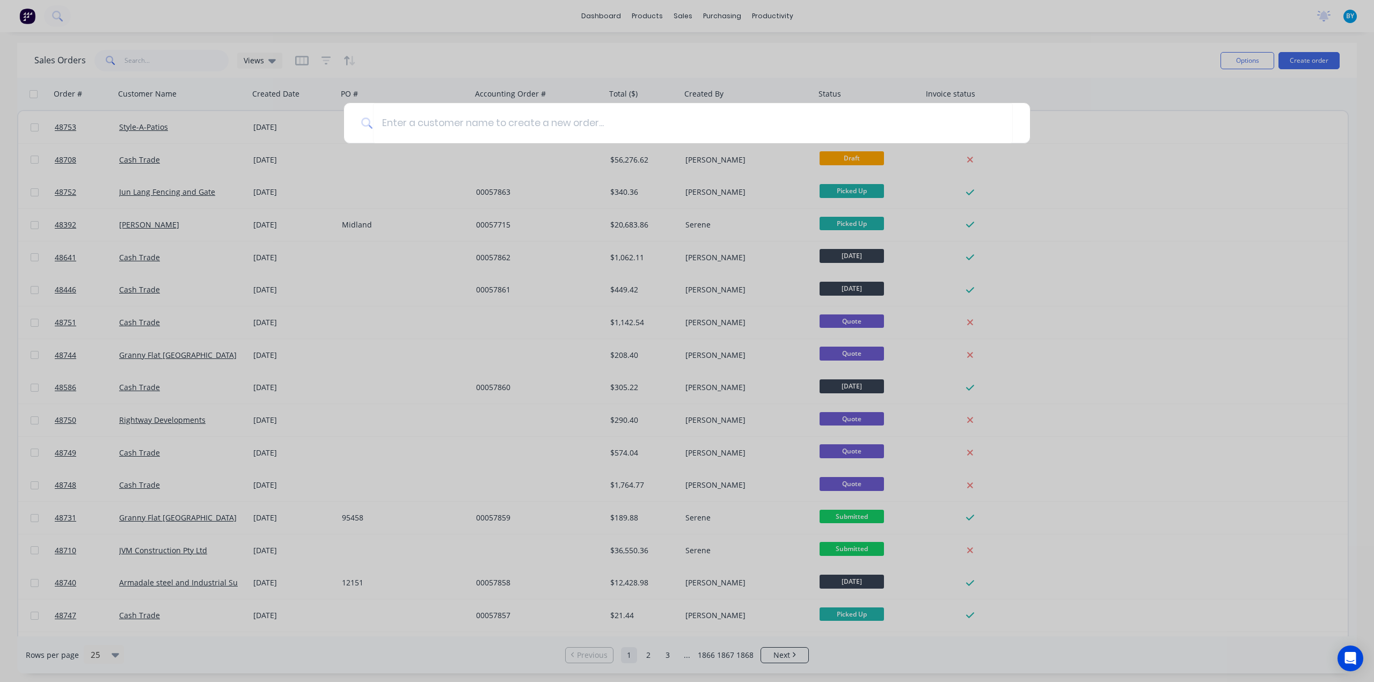
type input "c"
click at [650, 122] on input at bounding box center [693, 123] width 640 height 40
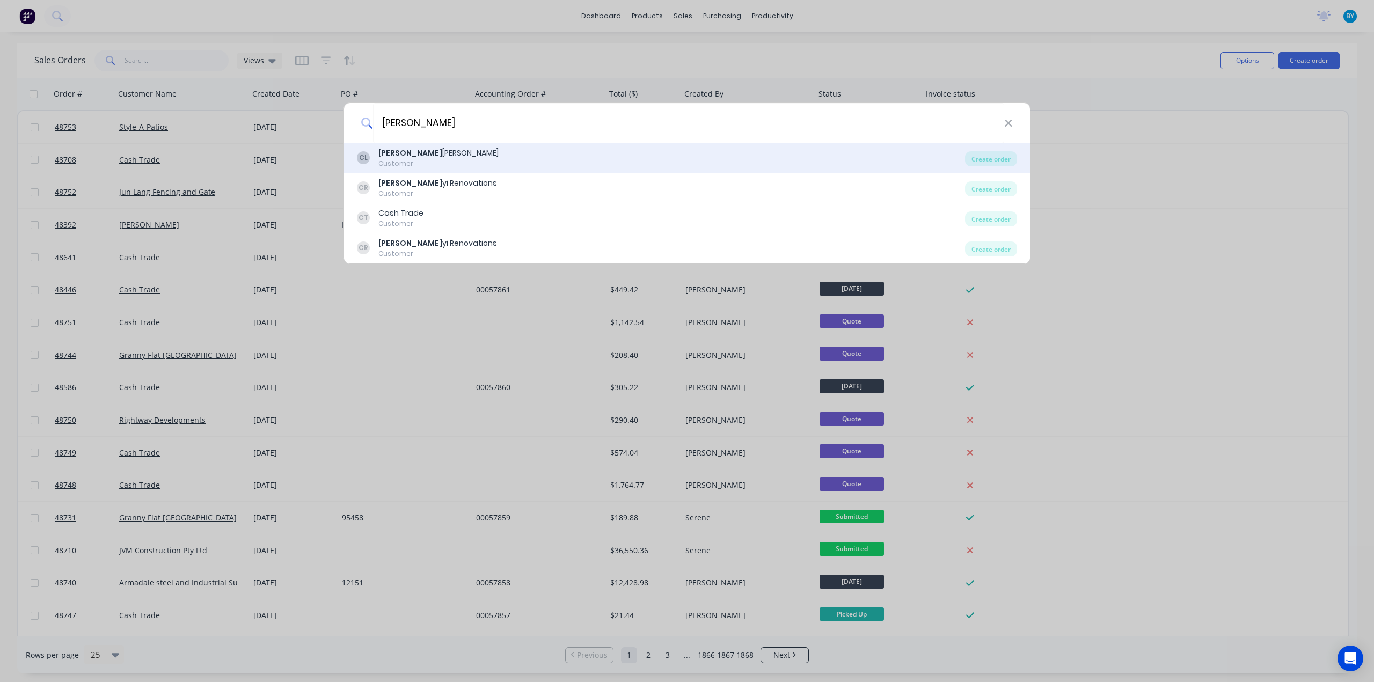
type input "cheng"
click at [482, 165] on div "CL Cheng hai Lin Customer" at bounding box center [661, 158] width 608 height 21
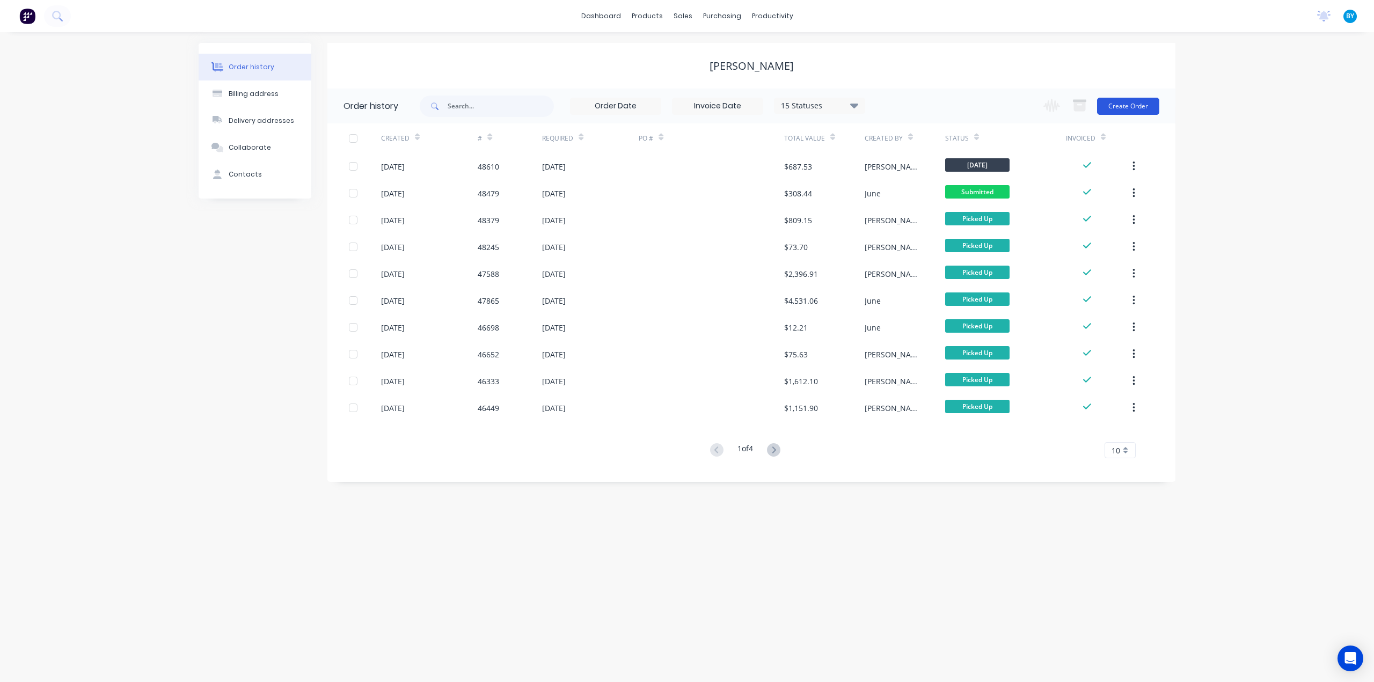
click at [1129, 104] on button "Create Order" at bounding box center [1128, 106] width 62 height 17
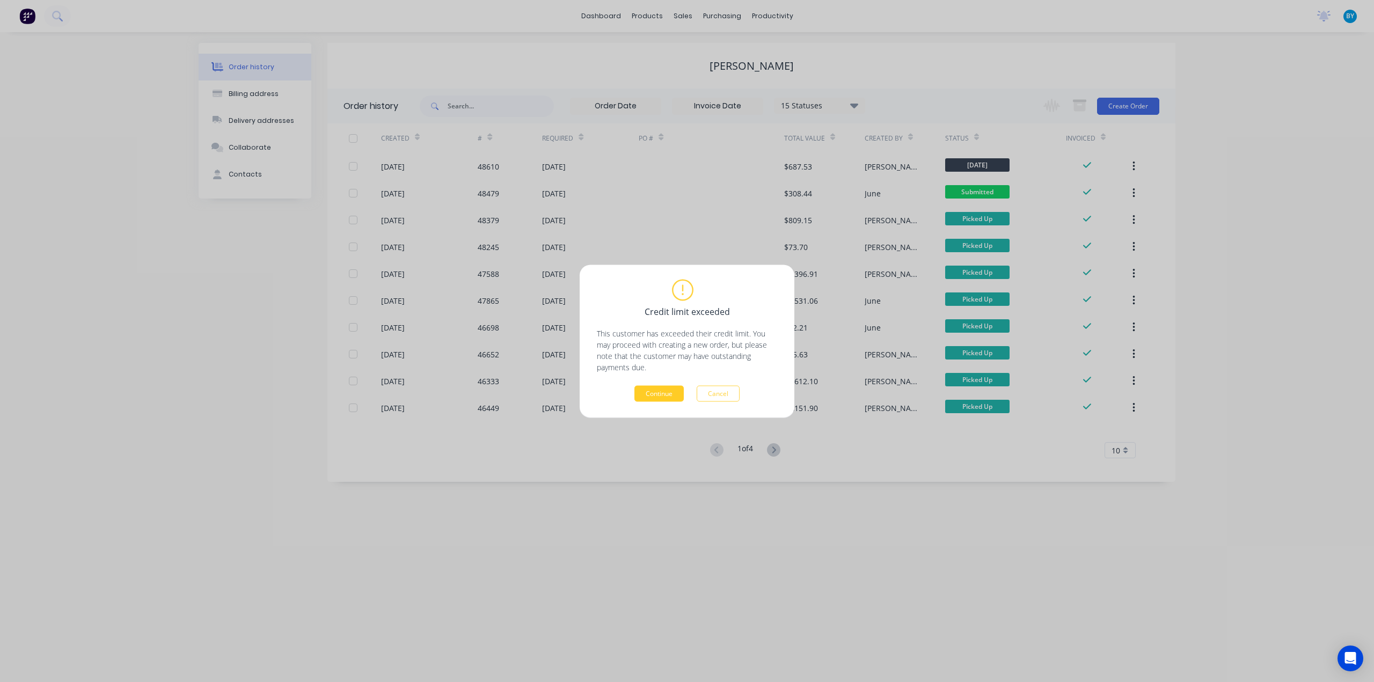
click at [667, 390] on button "Continue" at bounding box center [658, 393] width 49 height 16
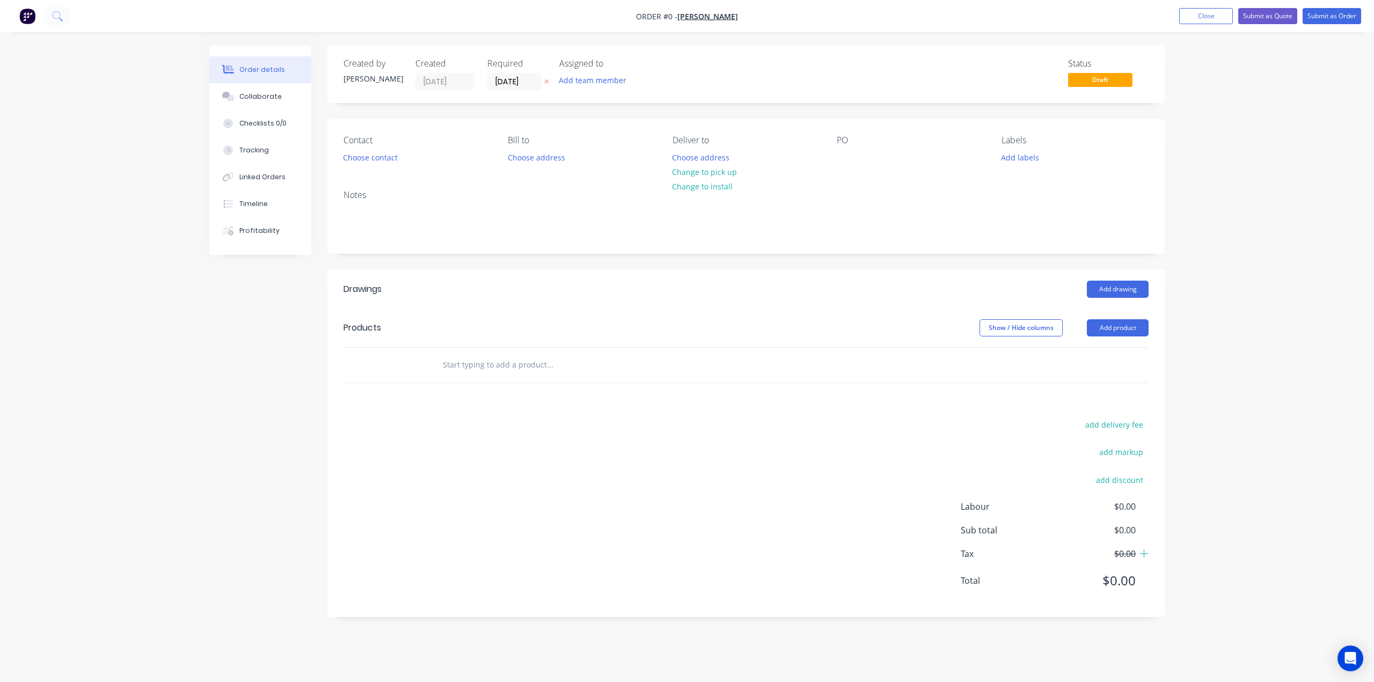
click at [1111, 314] on header "Products Show / Hide columns Add product" at bounding box center [745, 328] width 837 height 39
drag, startPoint x: 1107, startPoint y: 328, endPoint x: 1093, endPoint y: 335, distance: 15.8
click at [1107, 326] on button "Add product" at bounding box center [1118, 327] width 62 height 17
click at [1077, 351] on div "Product catalogue" at bounding box center [1097, 355] width 83 height 16
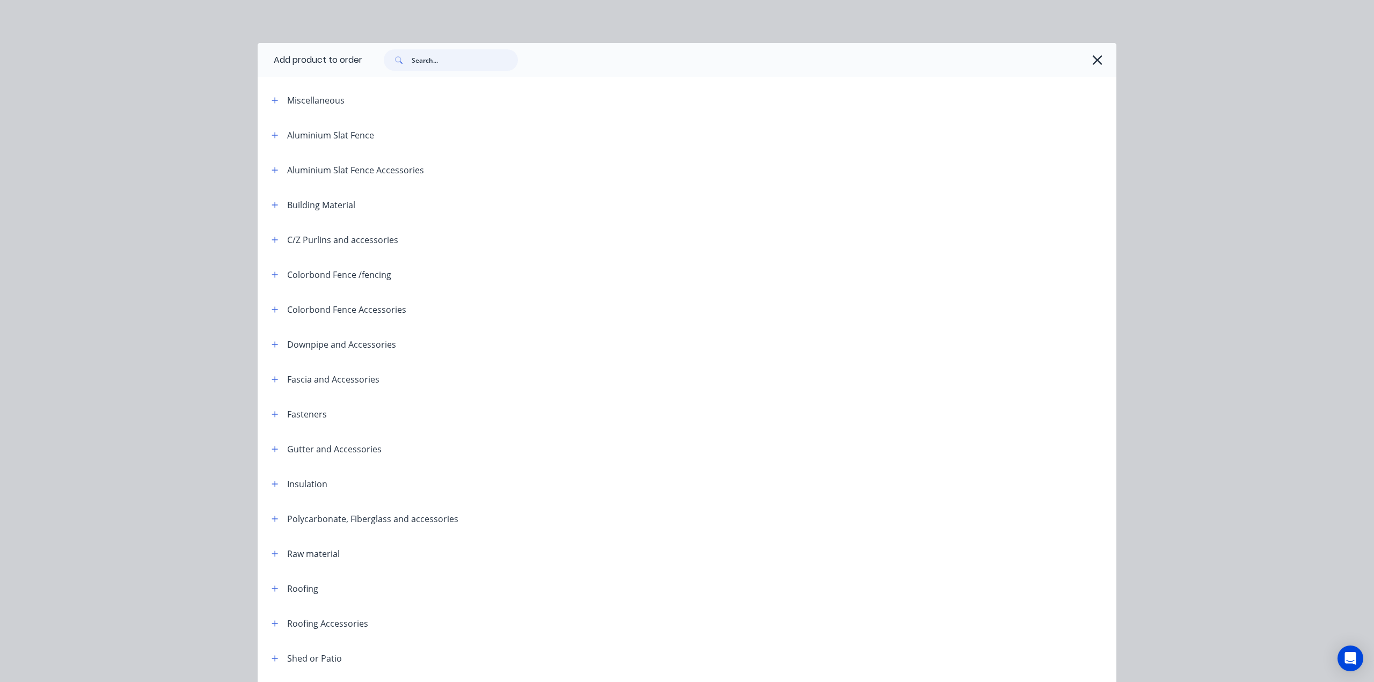
click at [458, 64] on input "text" at bounding box center [465, 59] width 106 height 21
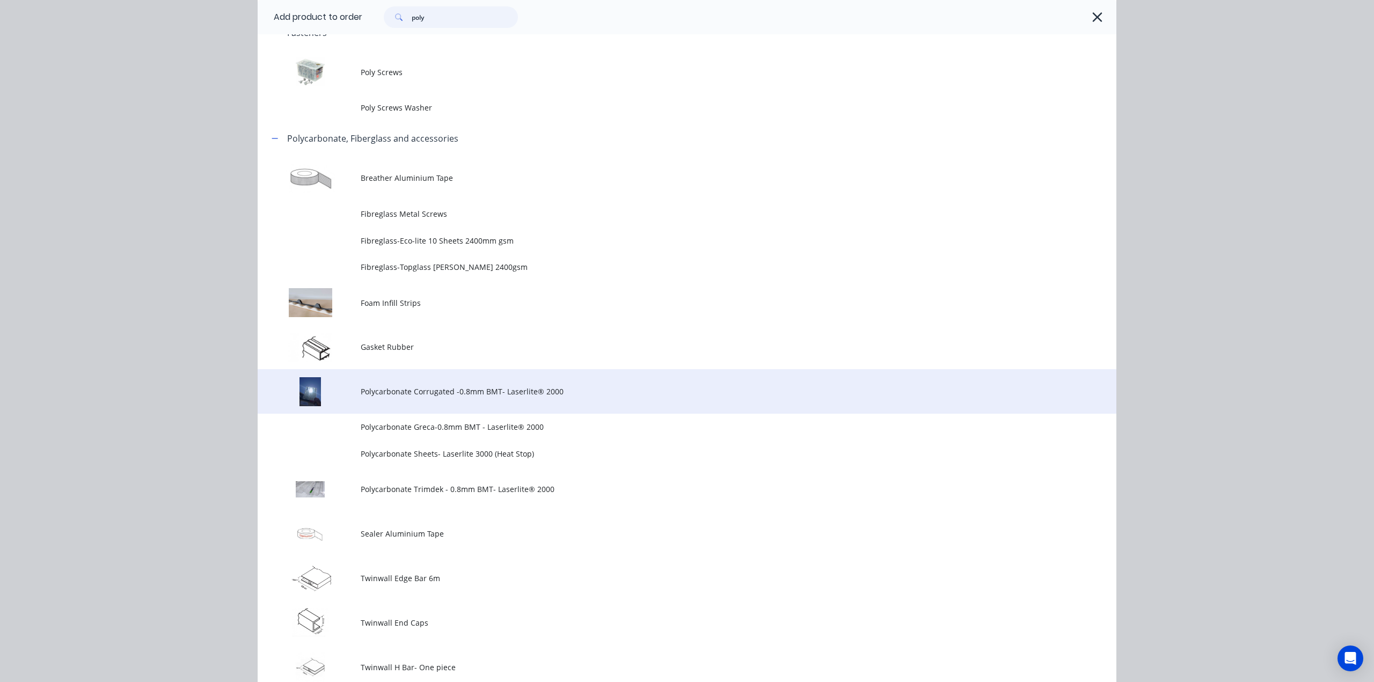
scroll to position [146, 0]
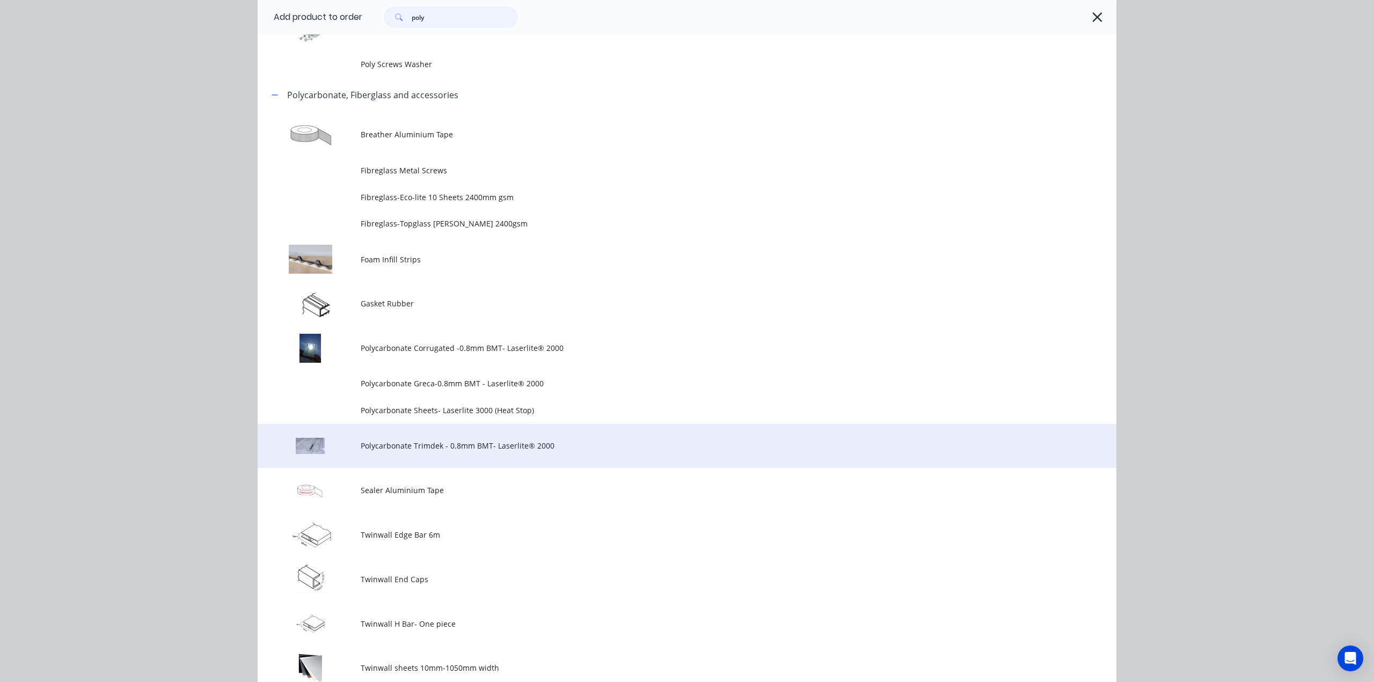
type input "poly"
click at [532, 449] on span "Polycarbonate Trimdek - 0.8mm BMT- Laserlite® 2000" at bounding box center [663, 445] width 604 height 11
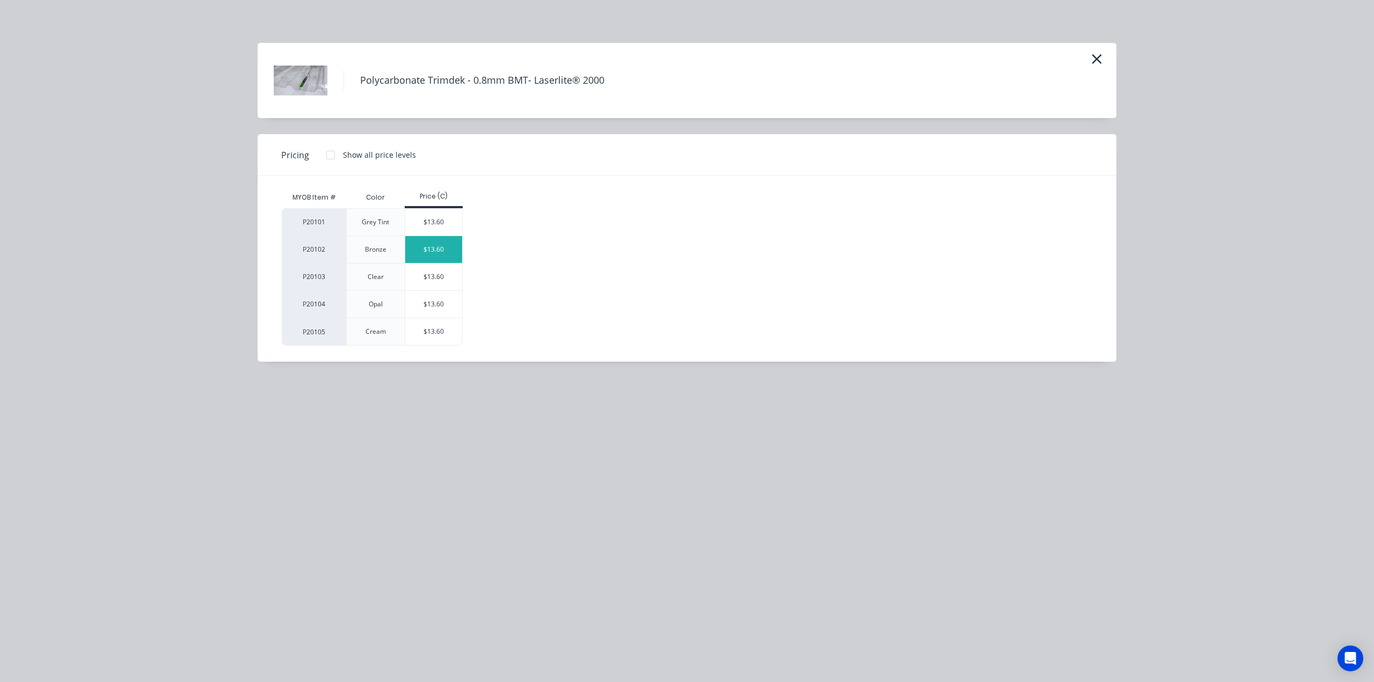
click at [442, 251] on div "$13.60" at bounding box center [433, 249] width 57 height 27
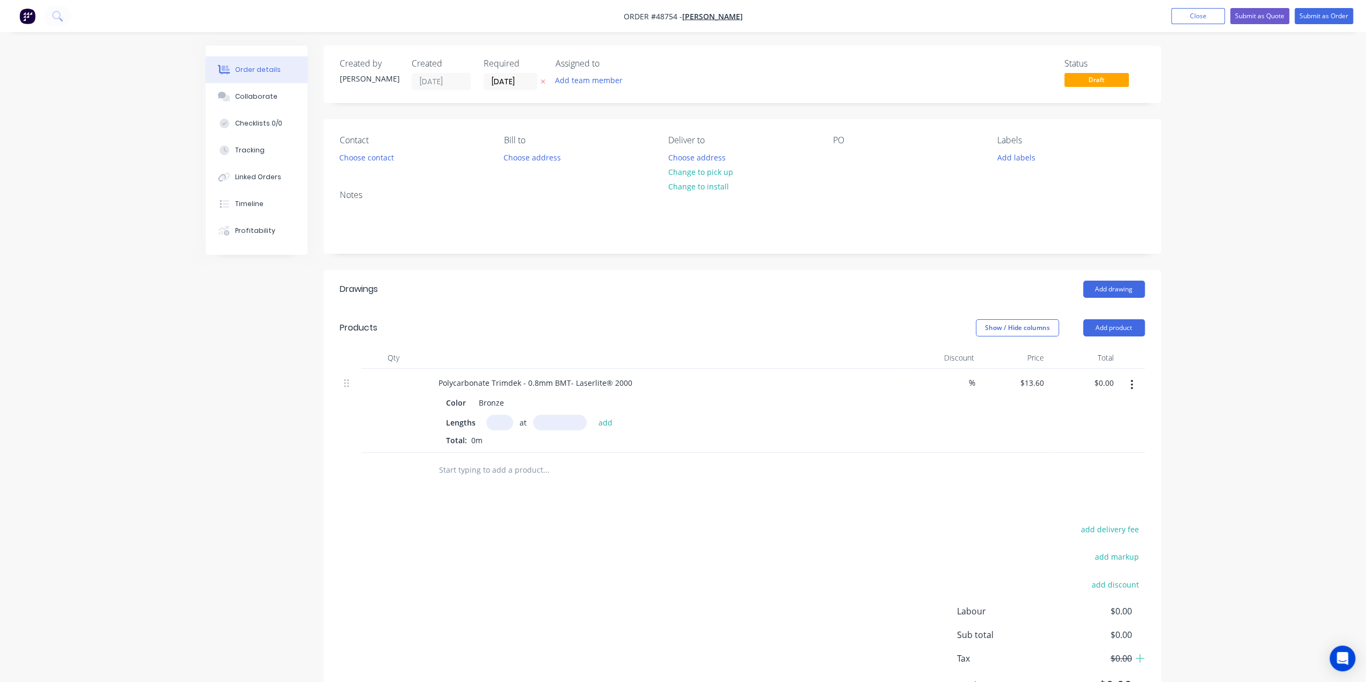
click at [507, 420] on input "text" at bounding box center [499, 423] width 27 height 16
type input "7"
type input "1500"
click at [593, 415] on button "add" at bounding box center [605, 422] width 25 height 14
type input "$142.80"
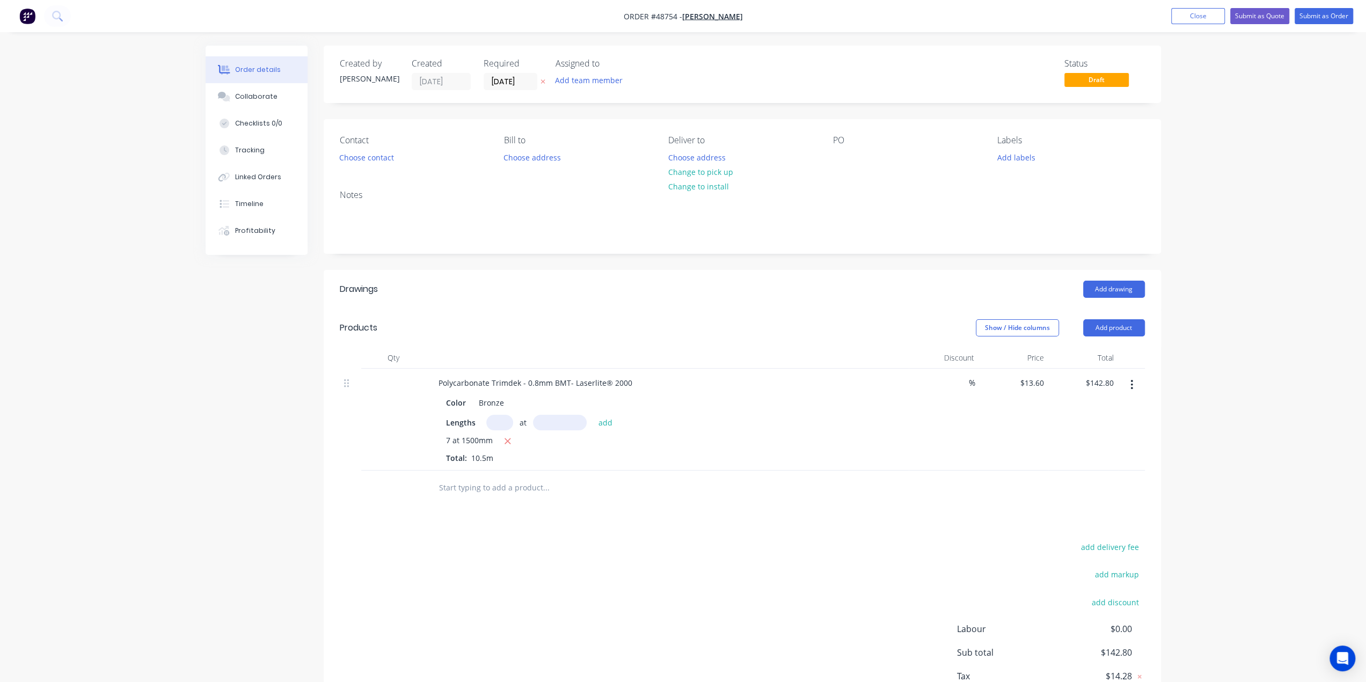
drag, startPoint x: 645, startPoint y: 506, endPoint x: 641, endPoint y: 499, distance: 7.9
click at [645, 504] on div "Drawings Add drawing Products Show / Hide columns Add product Qty Discount Pric…" at bounding box center [742, 505] width 837 height 470
click at [352, 153] on button "Choose contact" at bounding box center [366, 157] width 66 height 14
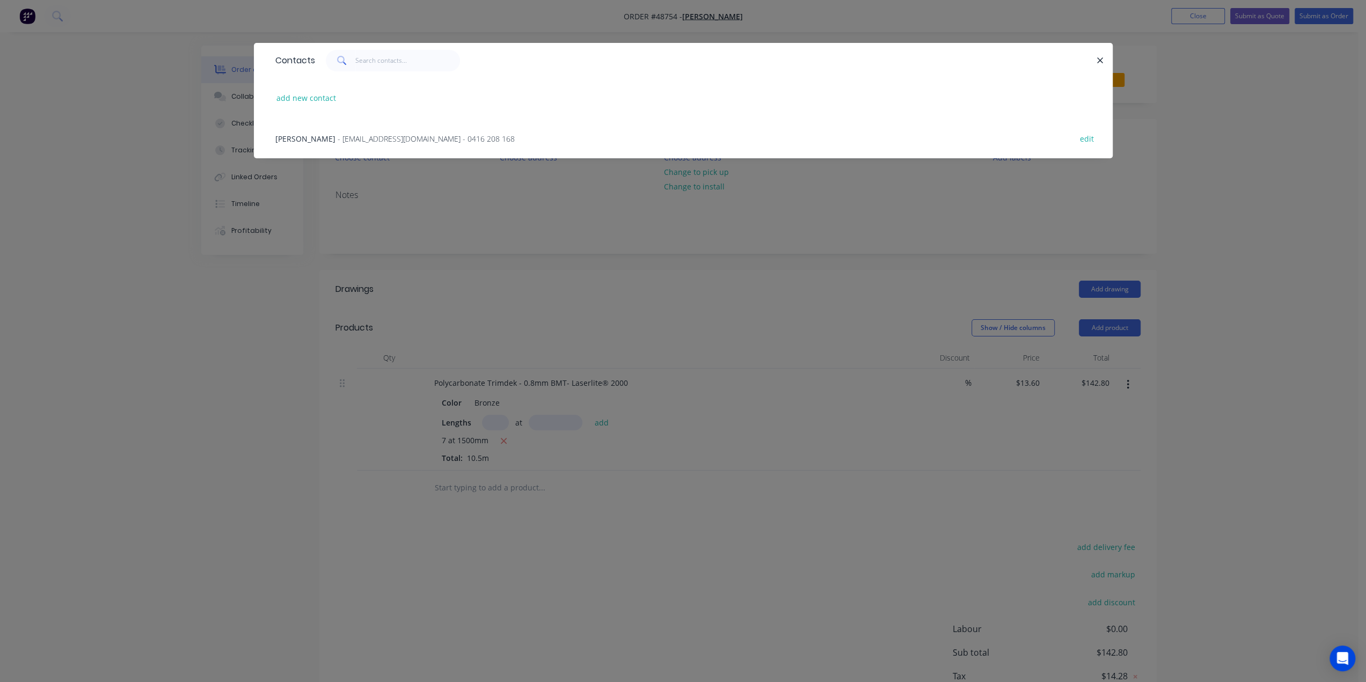
click at [311, 140] on span "[PERSON_NAME]" at bounding box center [305, 139] width 60 height 10
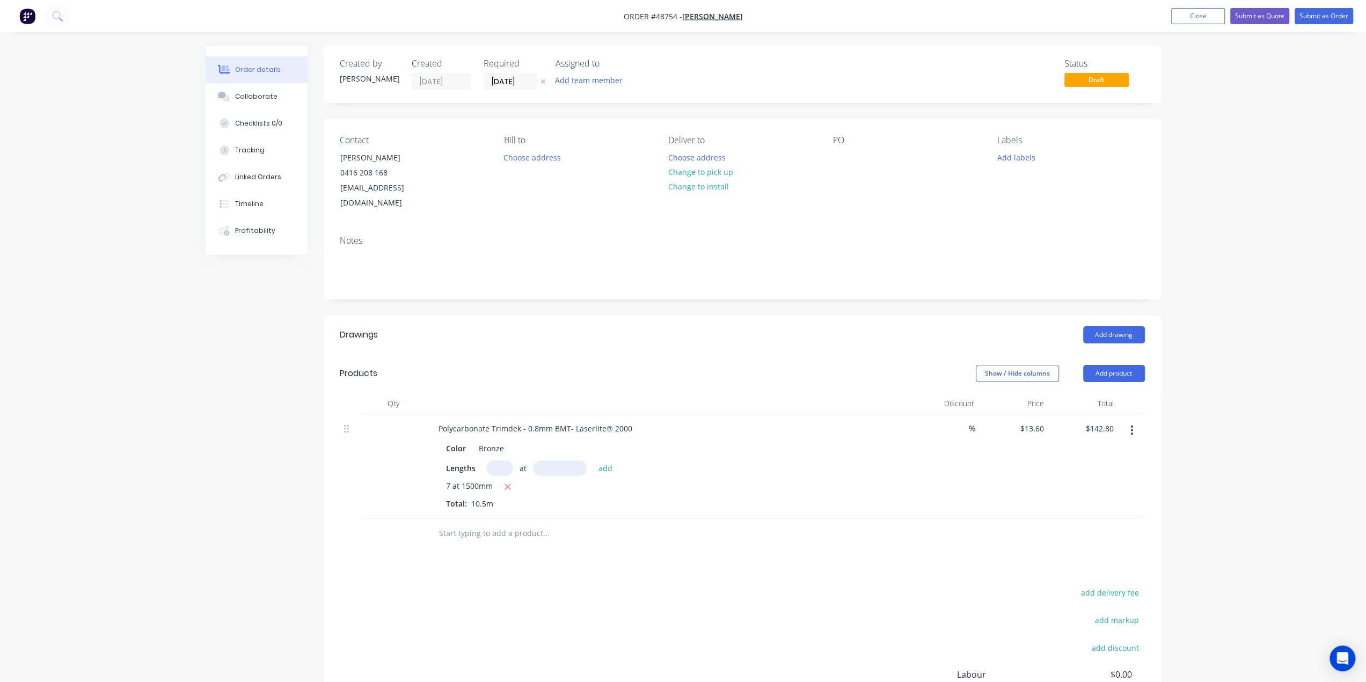
drag, startPoint x: 848, startPoint y: 196, endPoint x: 849, endPoint y: 202, distance: 5.9
click at [850, 197] on div "Contact Chenghai Lin 0416 208 168 oceanlin8168@gmail.com Bill to Choose address…" at bounding box center [742, 173] width 837 height 108
click at [518, 82] on input "[DATE]" at bounding box center [510, 82] width 53 height 16
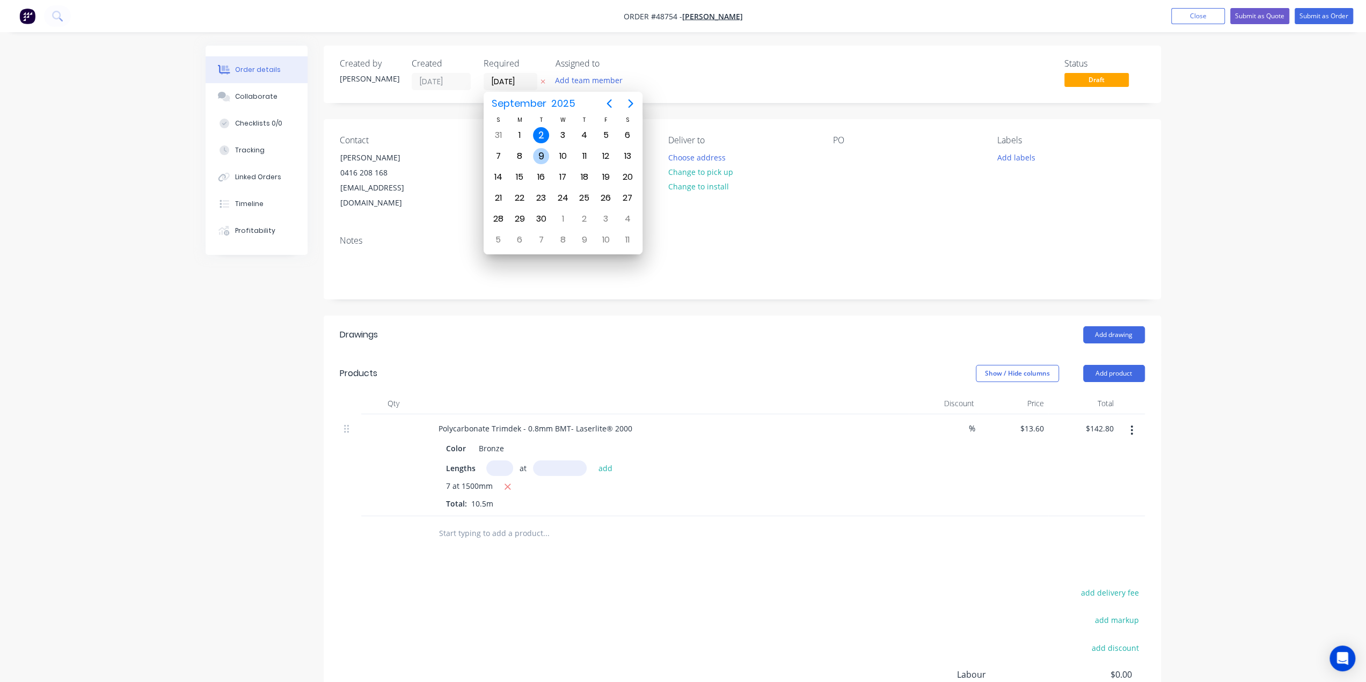
click at [538, 157] on div "9" at bounding box center [541, 156] width 16 height 16
type input "09/09/25"
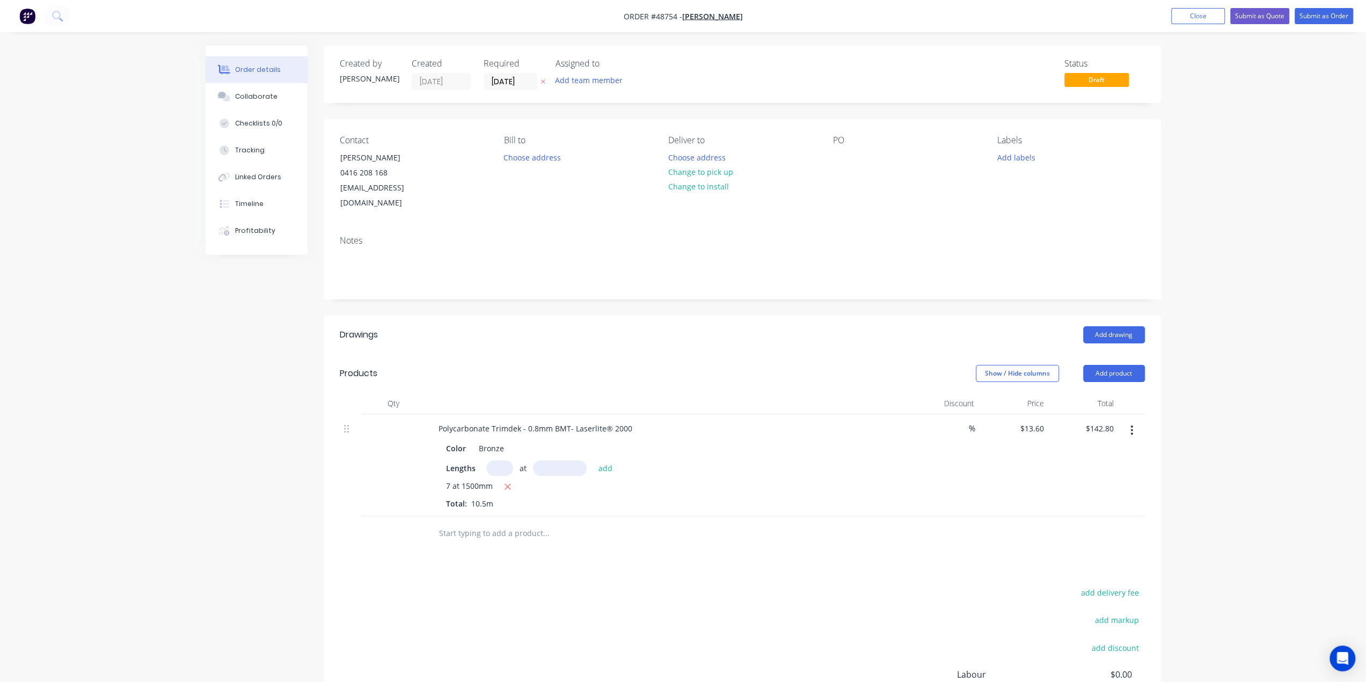
click at [1244, 115] on div "Order details Collaborate Checklists 0/0 Tracking Linked Orders Timeline Profit…" at bounding box center [683, 400] width 1366 height 801
drag, startPoint x: 1251, startPoint y: 19, endPoint x: 1234, endPoint y: 36, distance: 23.9
click at [1251, 19] on button "Submit as Quote" at bounding box center [1259, 16] width 59 height 16
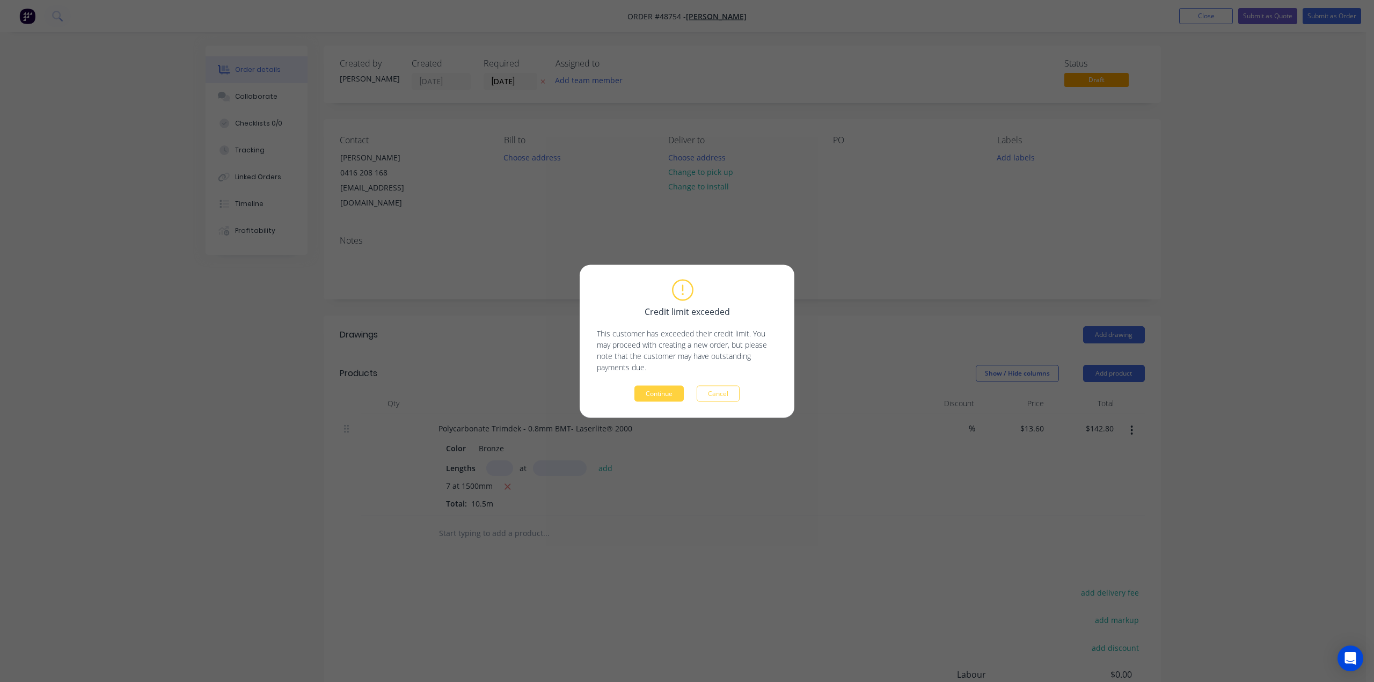
click at [658, 393] on button "Continue" at bounding box center [658, 393] width 49 height 16
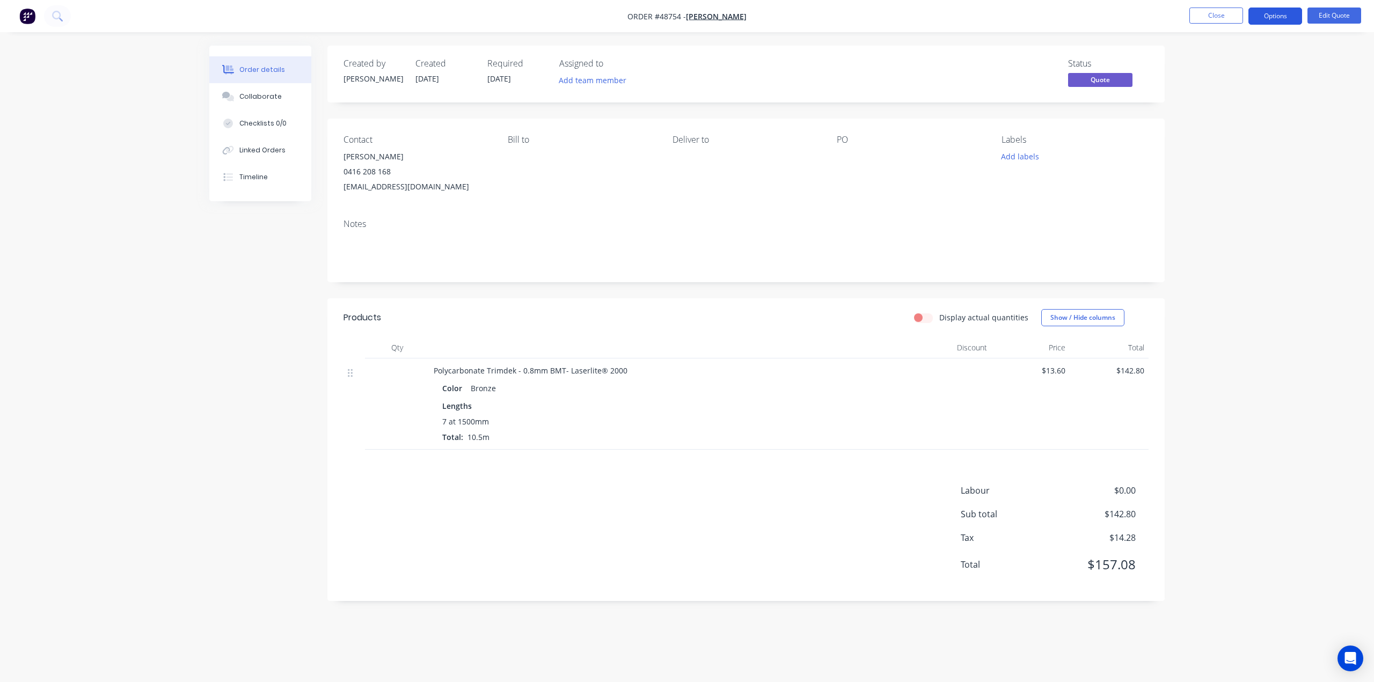
click at [1266, 19] on button "Options" at bounding box center [1275, 16] width 54 height 17
click at [1235, 67] on div "Quote" at bounding box center [1242, 65] width 99 height 16
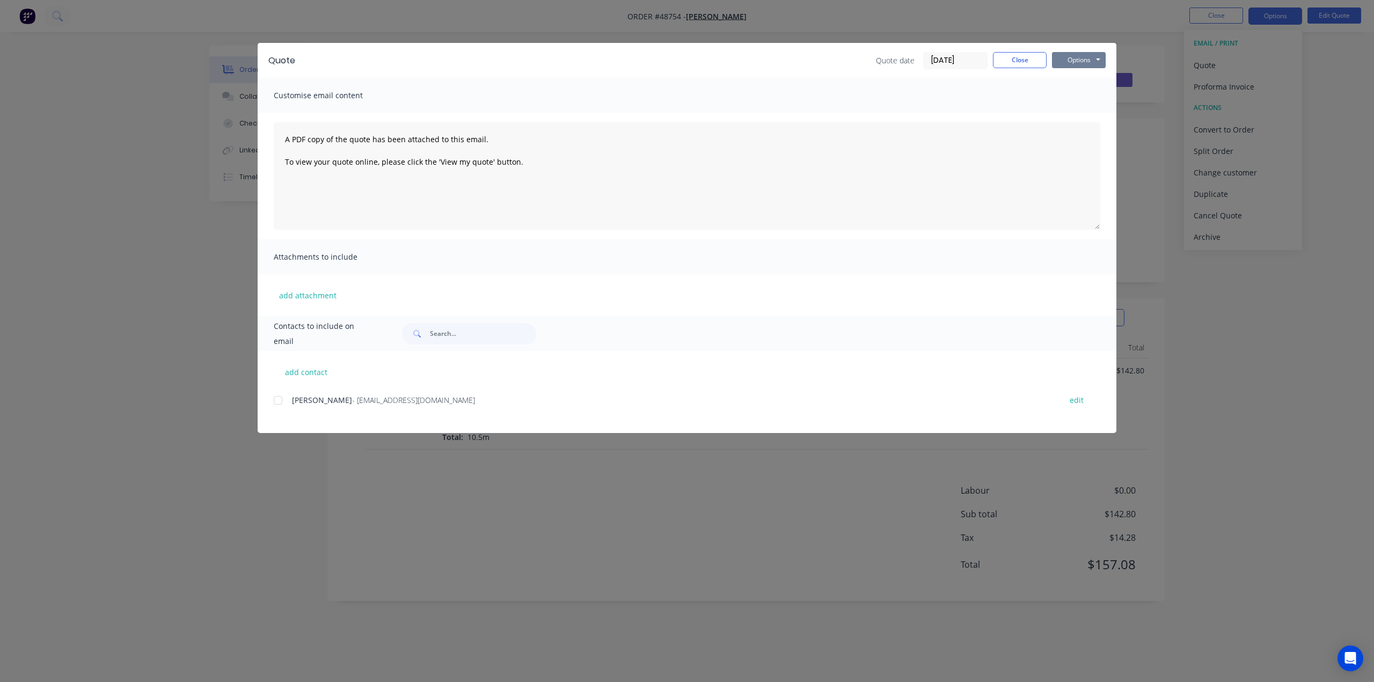
drag, startPoint x: 1084, startPoint y: 63, endPoint x: 1084, endPoint y: 69, distance: 6.4
click at [1084, 62] on button "Options" at bounding box center [1079, 60] width 54 height 16
click at [1080, 97] on button "Print" at bounding box center [1086, 97] width 69 height 18
click at [495, 9] on div "Quote Quote date 02/09/25 Close Options Preview Print Email Customise email con…" at bounding box center [687, 341] width 1374 height 682
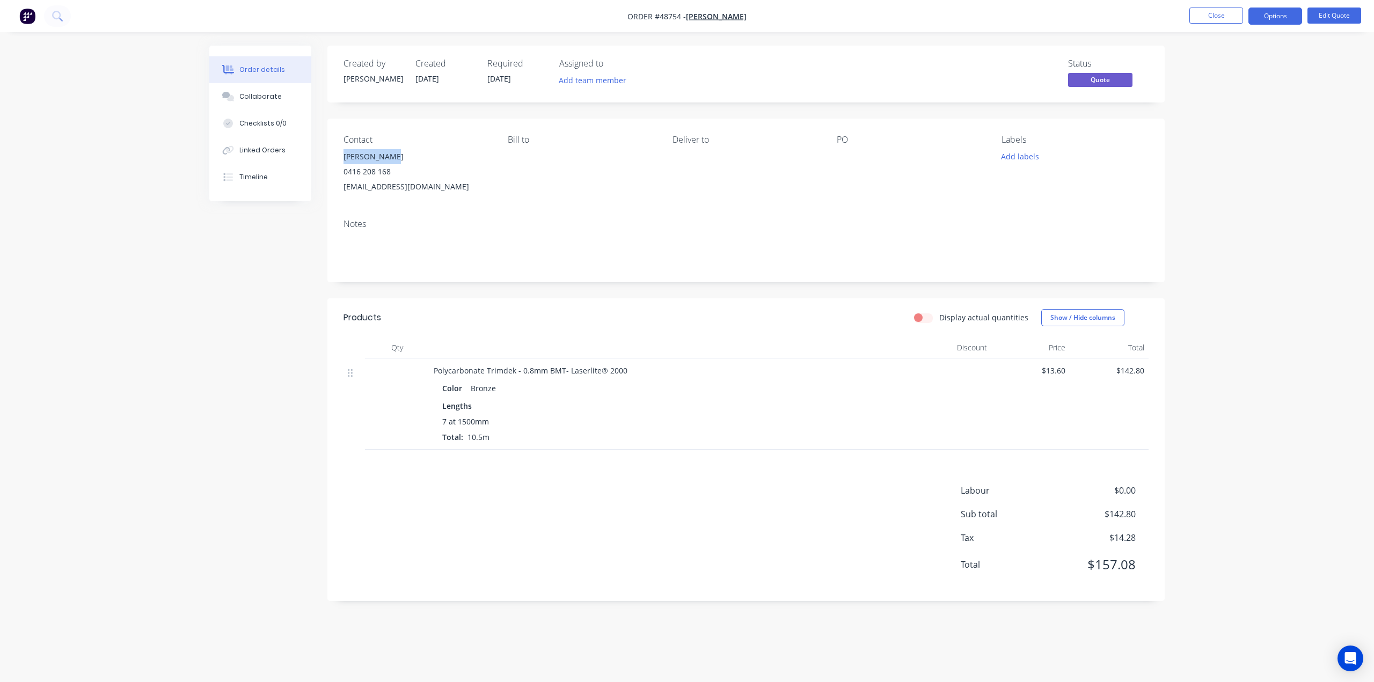
drag, startPoint x: 348, startPoint y: 158, endPoint x: 398, endPoint y: 157, distance: 50.5
click at [398, 157] on div "Contact Chenghai Lin 0416 208 168 oceanlin8168@gmail.com Bill to Deliver to PO …" at bounding box center [745, 165] width 837 height 92
copy div "[PERSON_NAME]"
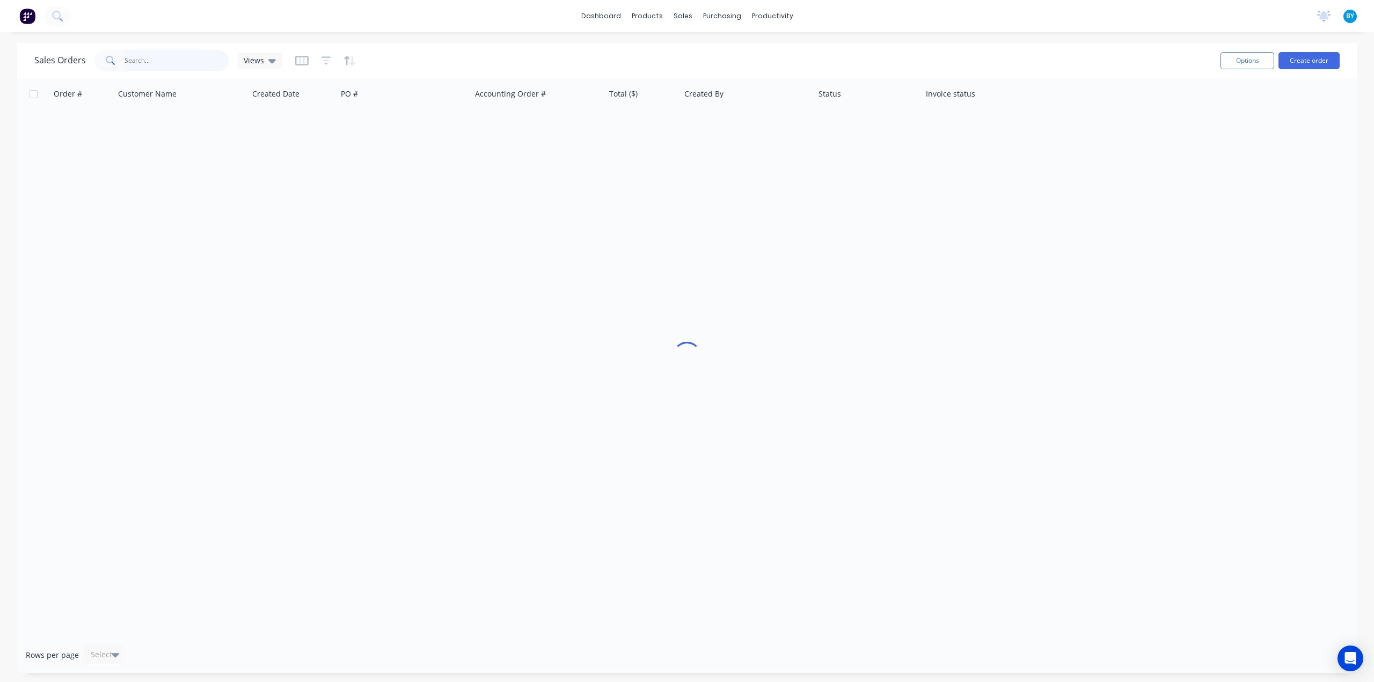
click at [160, 61] on input "text" at bounding box center [176, 60] width 105 height 21
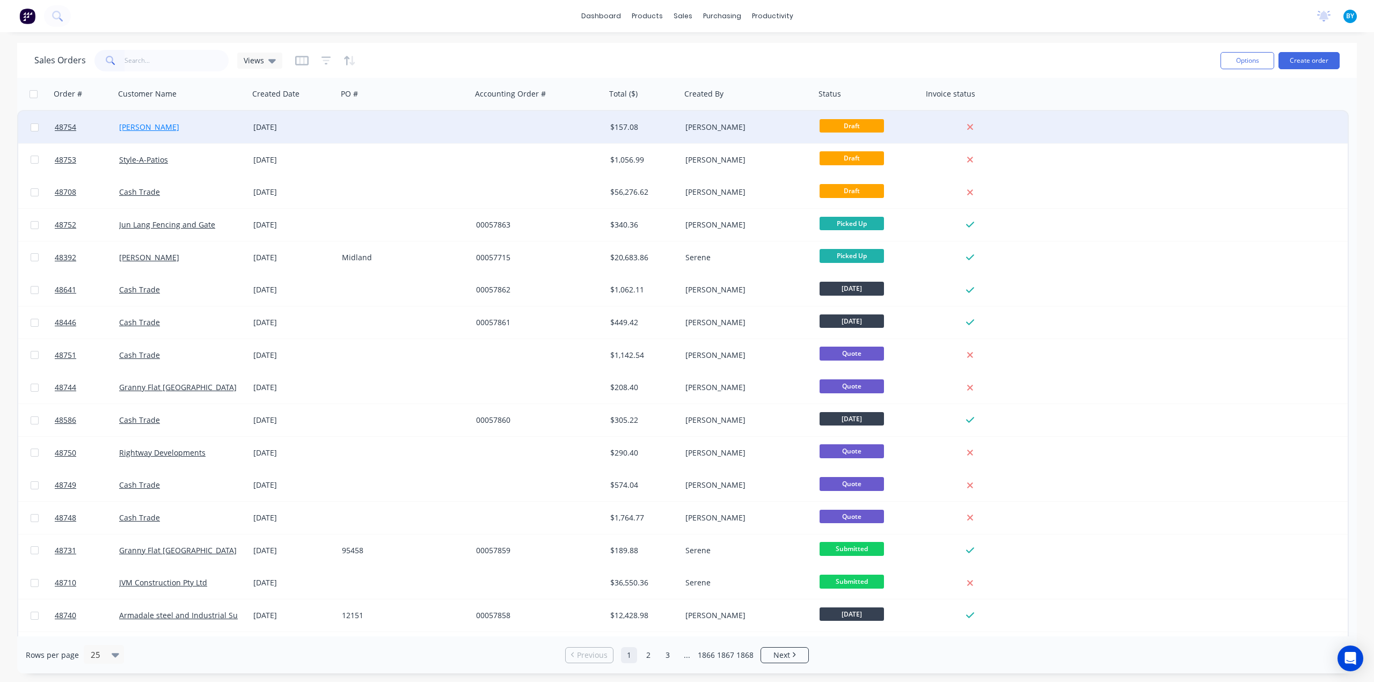
click at [151, 126] on link "Chenghai Lin" at bounding box center [149, 127] width 60 height 10
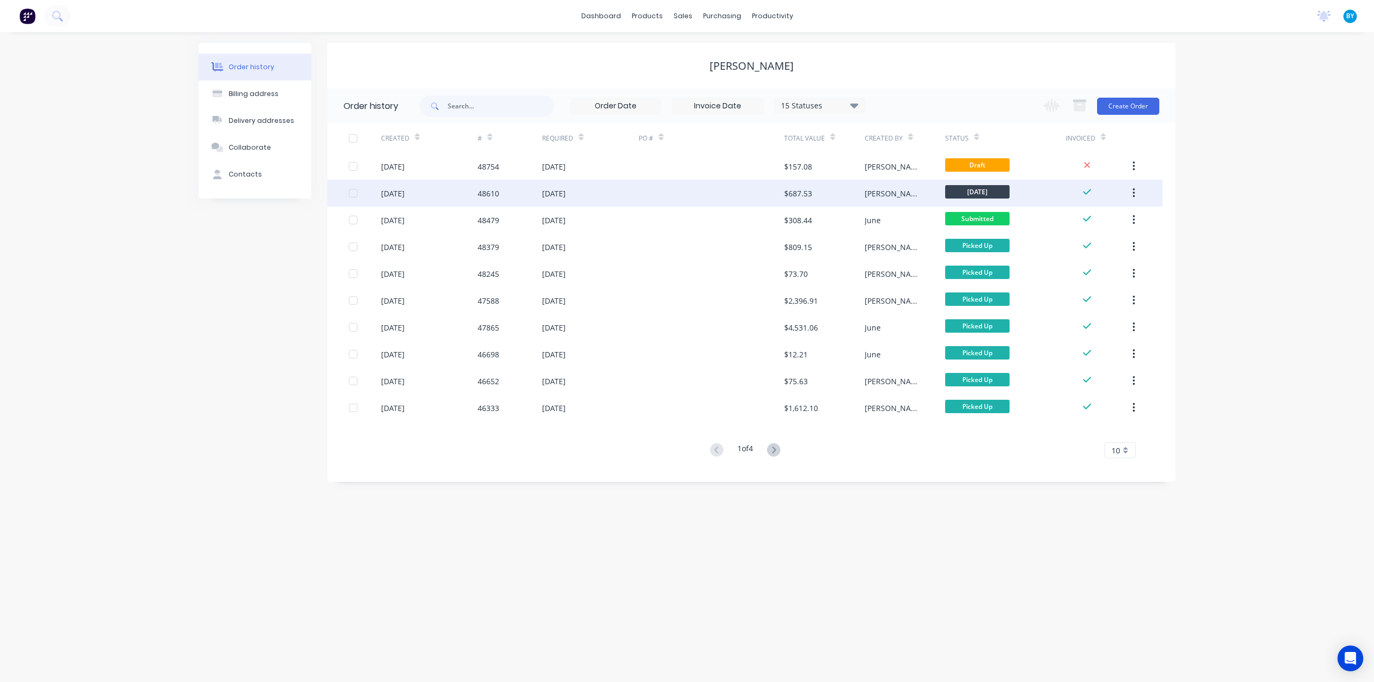
click at [656, 193] on div at bounding box center [711, 193] width 145 height 27
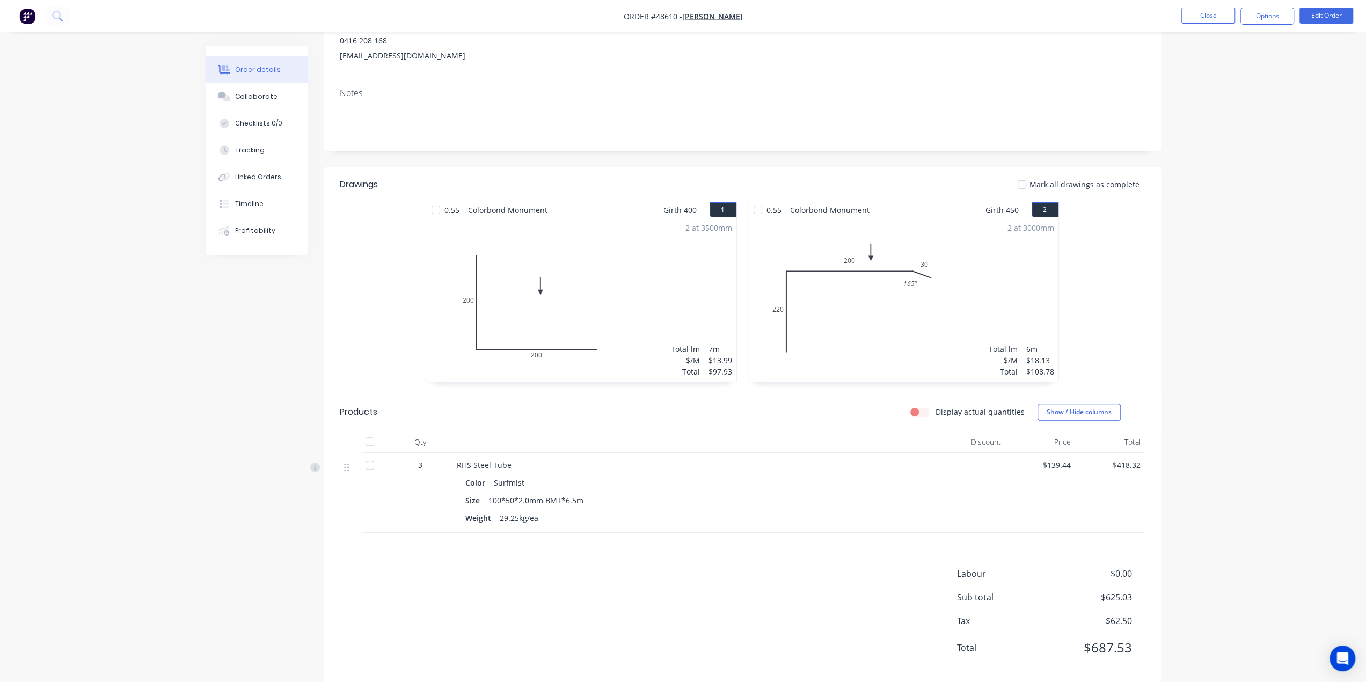
scroll to position [77, 0]
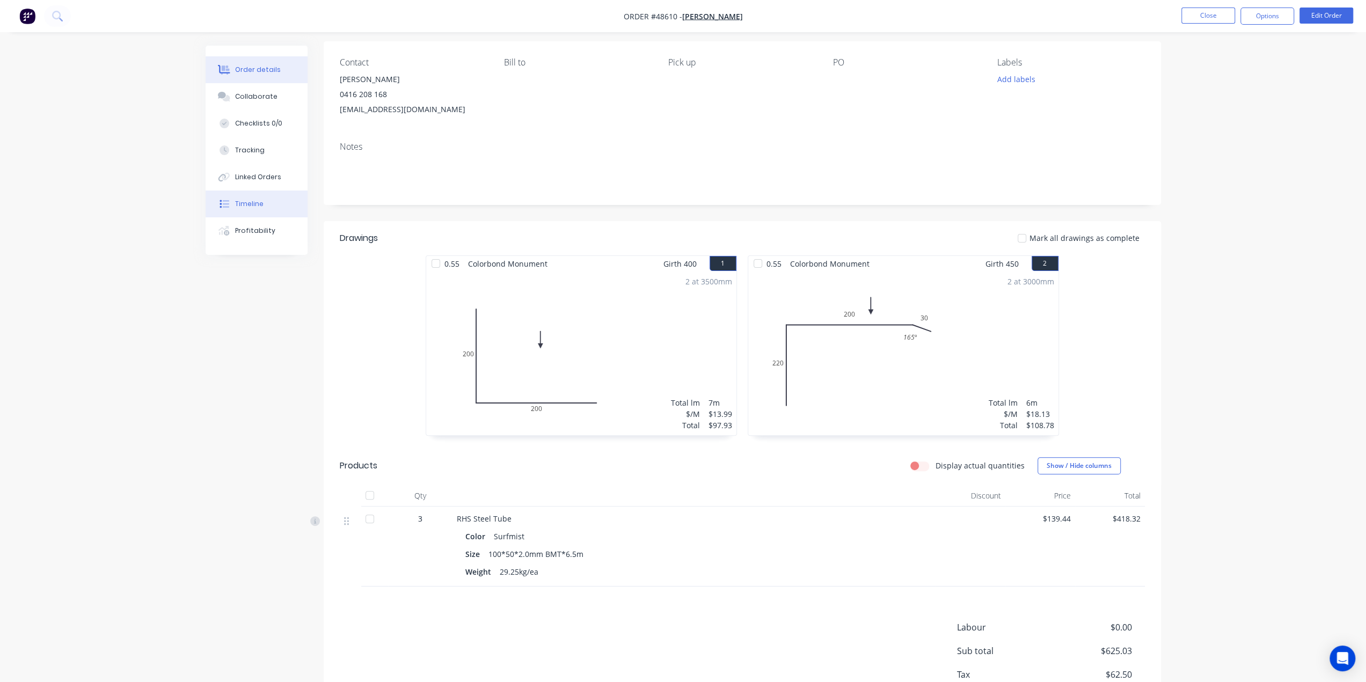
click at [250, 207] on div "Timeline" at bounding box center [249, 204] width 28 height 10
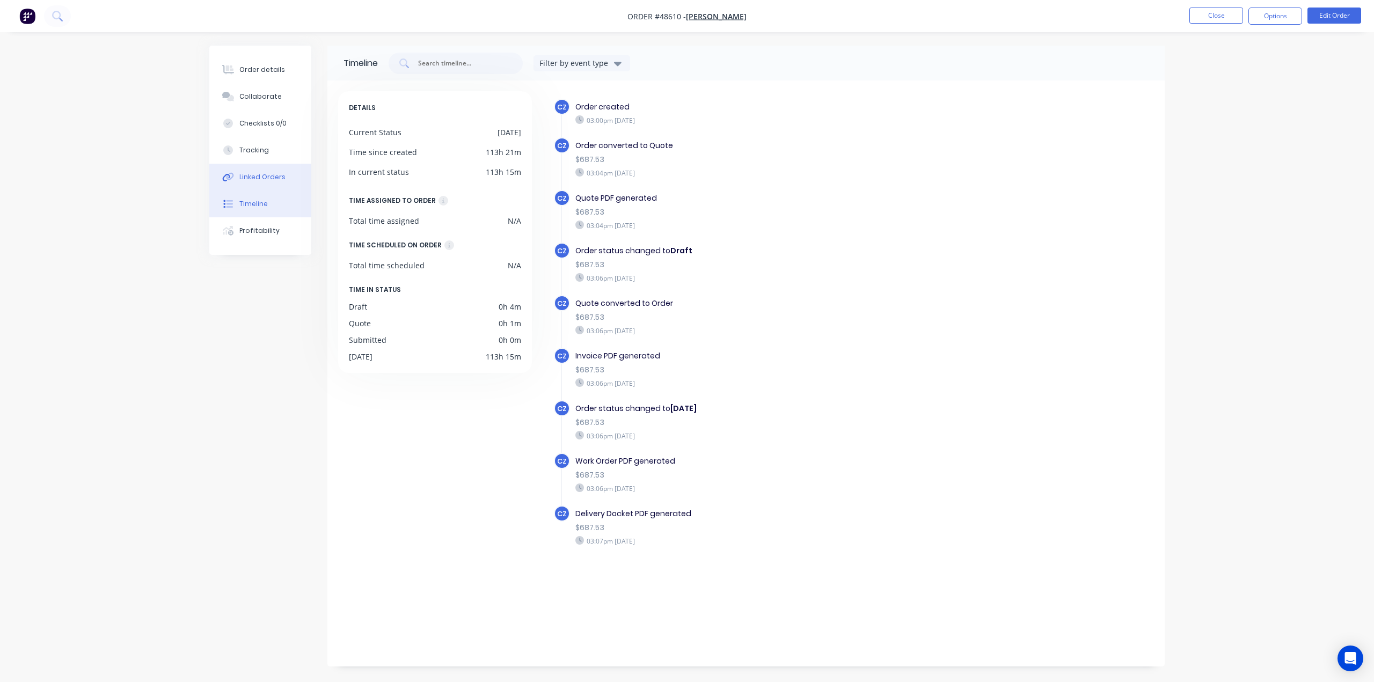
click at [254, 167] on button "Linked Orders" at bounding box center [260, 177] width 102 height 27
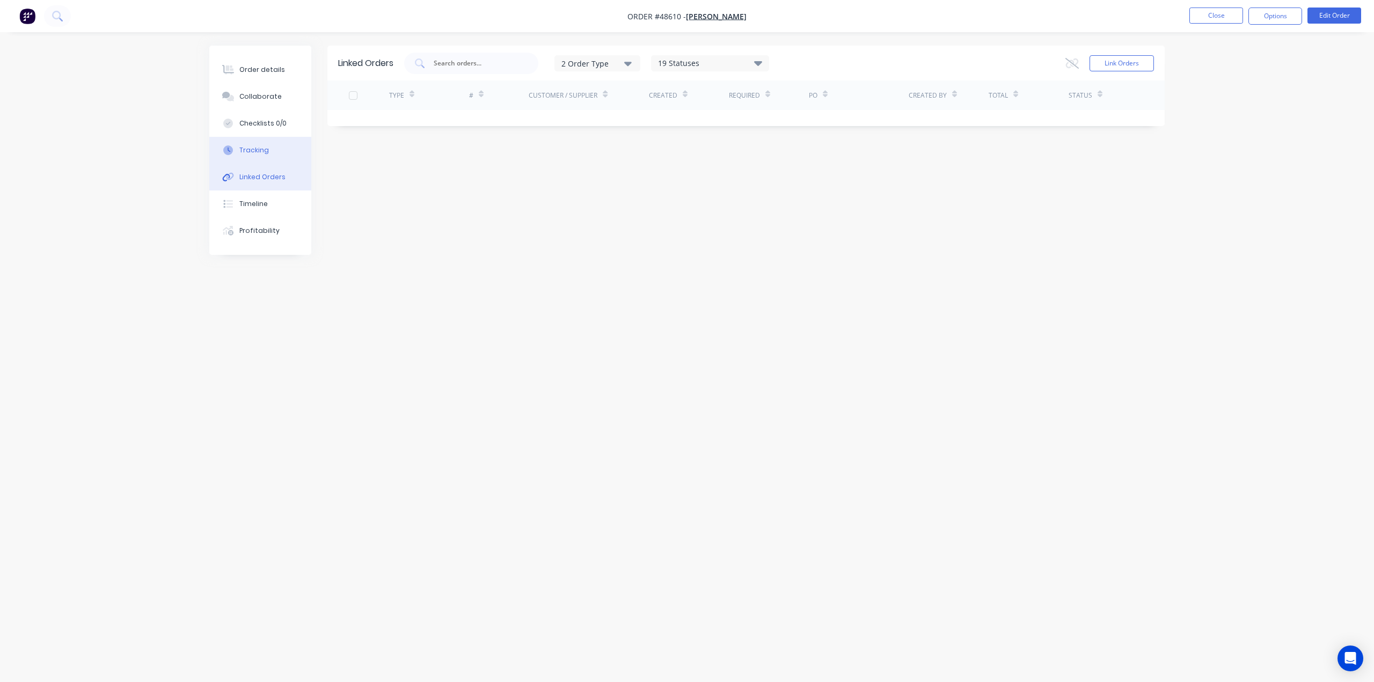
click at [257, 155] on button "Tracking" at bounding box center [260, 150] width 102 height 27
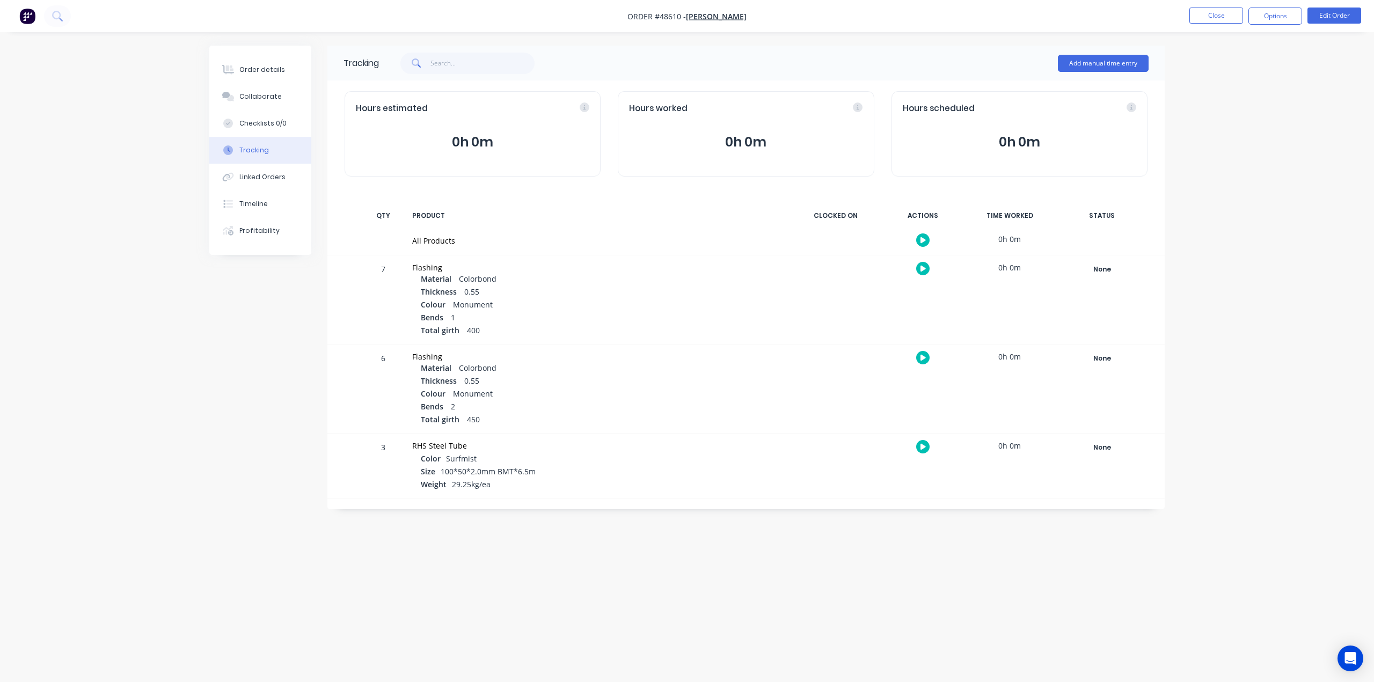
click at [736, 325] on div "Total girth 400" at bounding box center [602, 331] width 362 height 13
click at [732, 309] on div "Colour Monument" at bounding box center [602, 305] width 362 height 13
click at [251, 67] on div "Order details" at bounding box center [262, 70] width 46 height 10
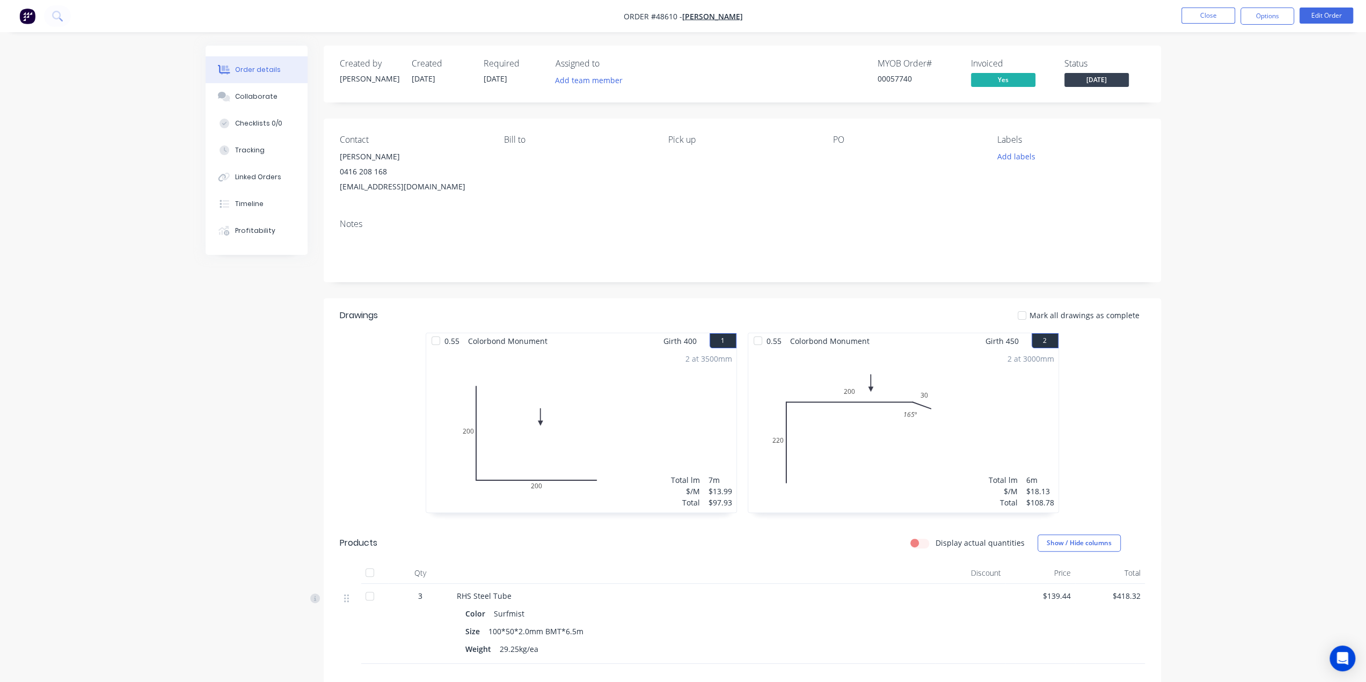
click at [766, 203] on div "Contact Chenghai Lin 0416 208 168 oceanlin8168@gmail.com Bill to Pick up PO Lab…" at bounding box center [742, 165] width 837 height 92
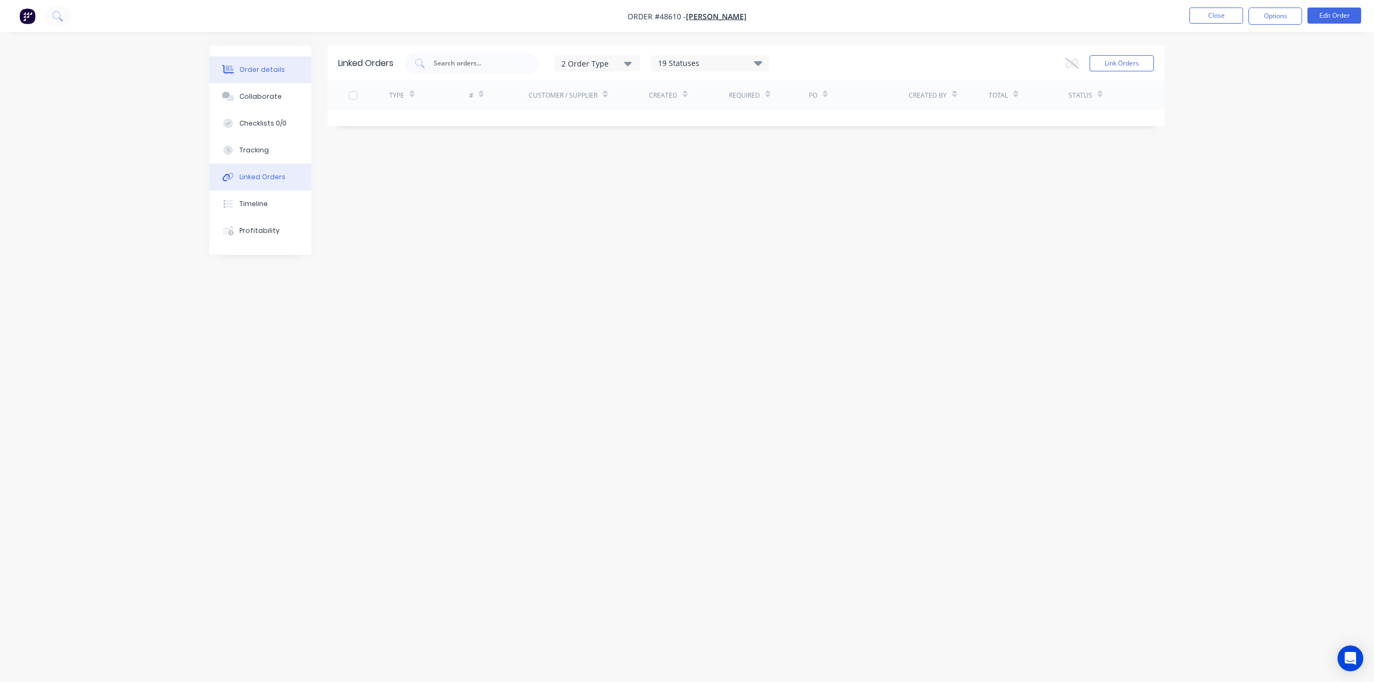
click at [247, 75] on button "Order details" at bounding box center [260, 69] width 102 height 27
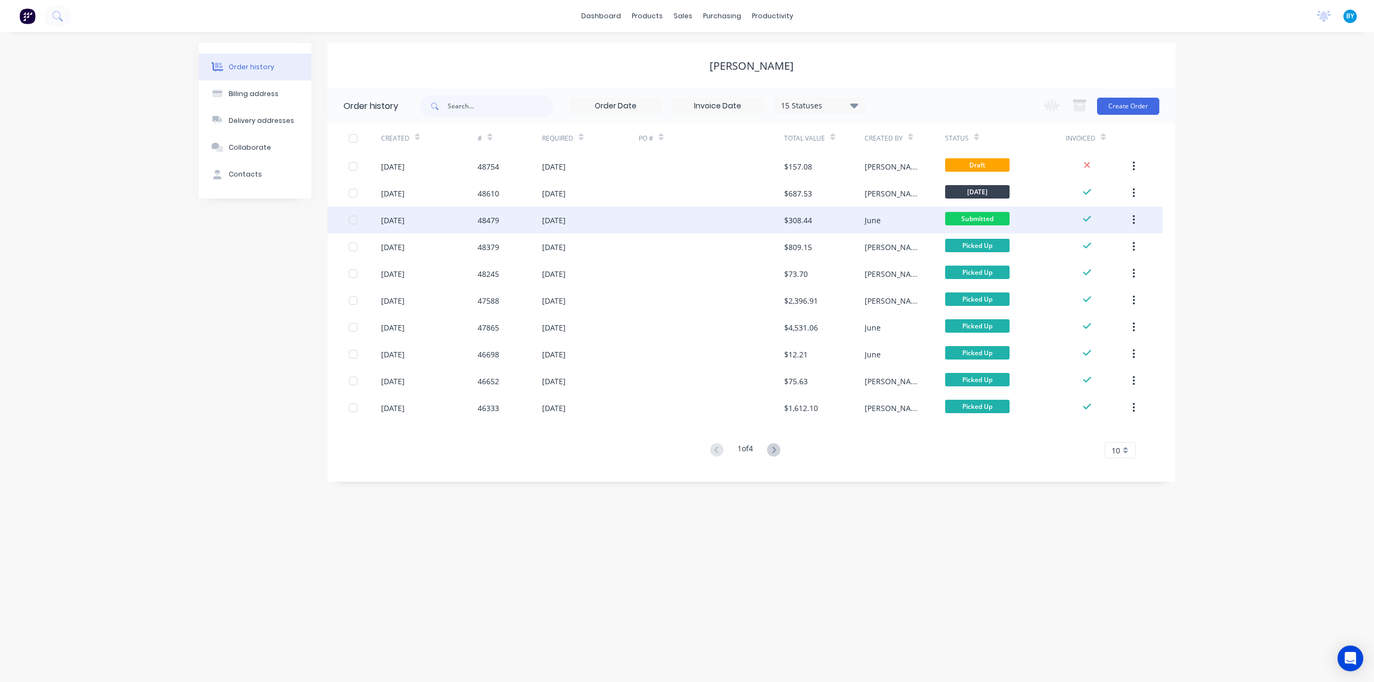
click at [693, 219] on div at bounding box center [711, 220] width 145 height 27
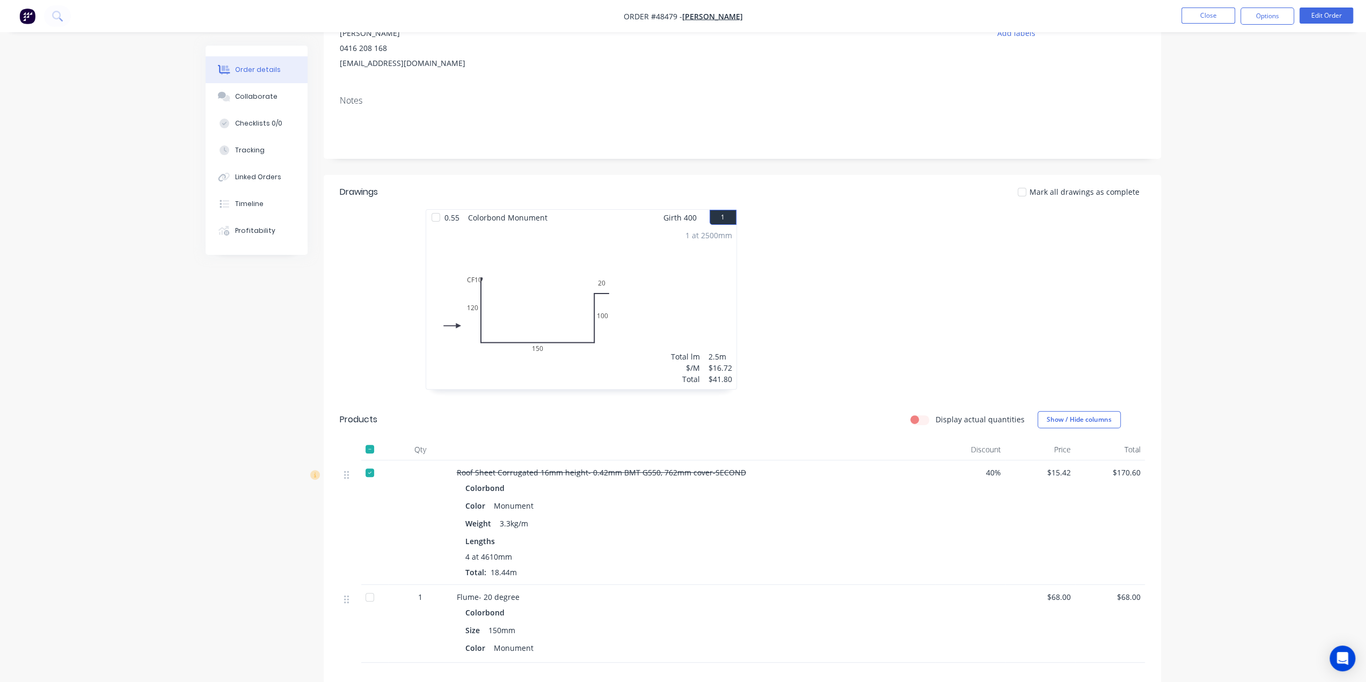
scroll to position [18, 0]
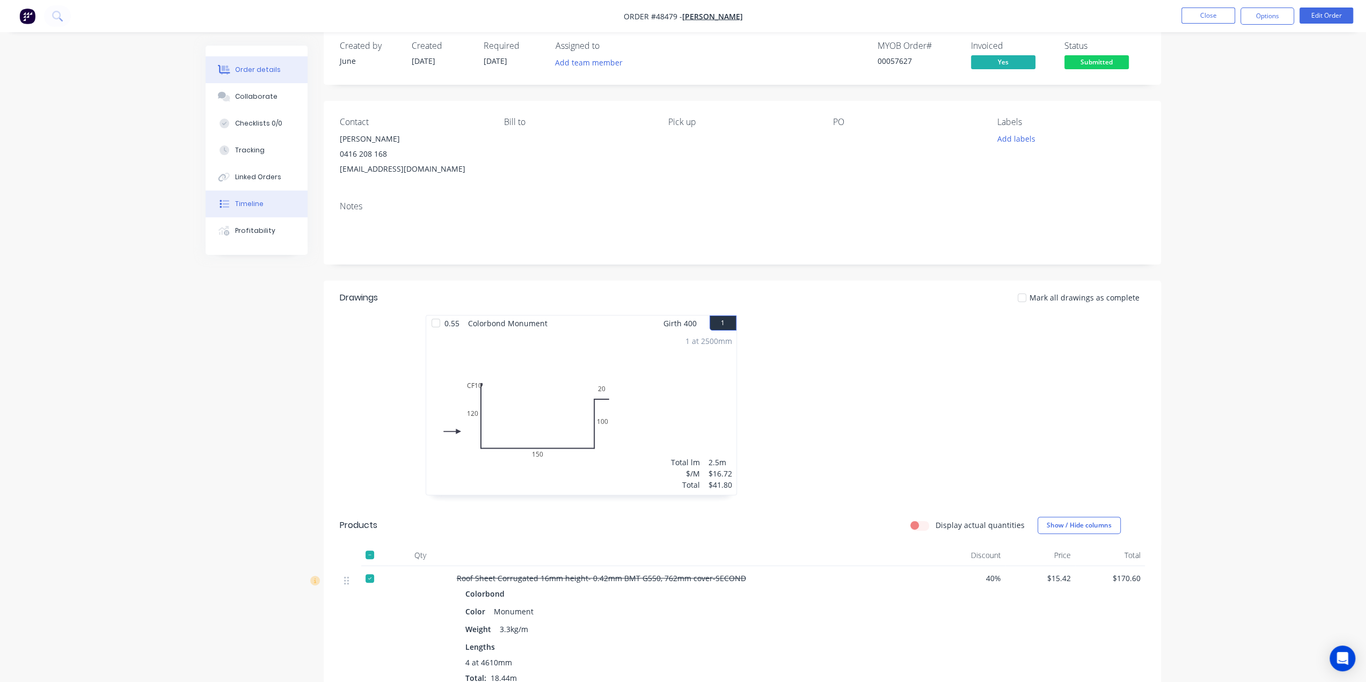
click at [265, 202] on button "Timeline" at bounding box center [257, 204] width 102 height 27
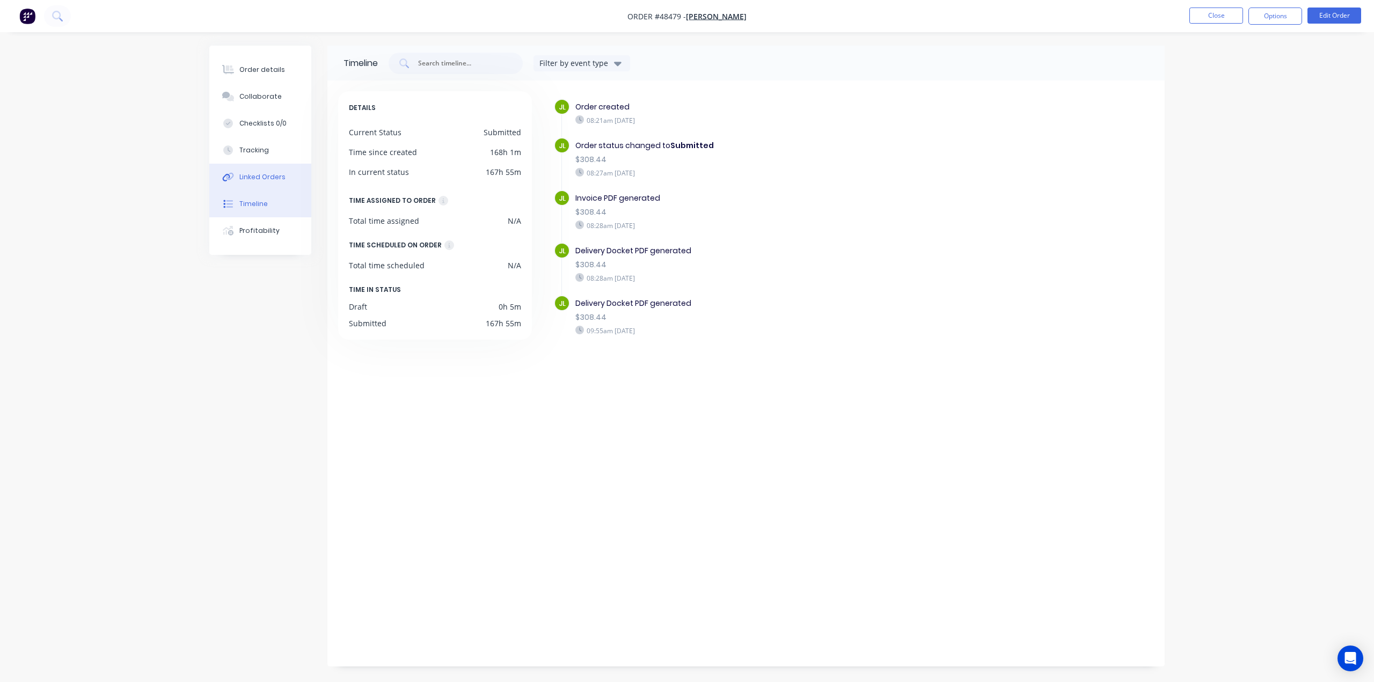
click at [274, 179] on div "Linked Orders" at bounding box center [262, 177] width 46 height 10
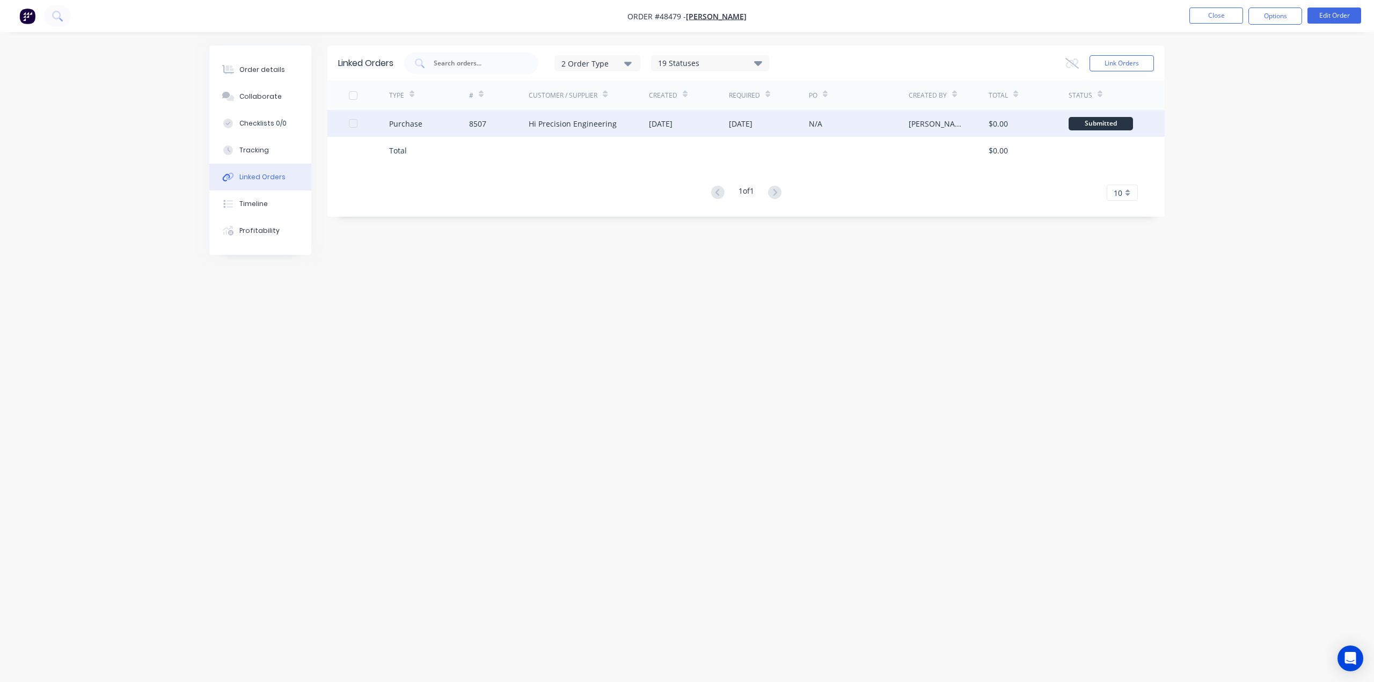
click at [506, 124] on div "8507" at bounding box center [499, 123] width 60 height 27
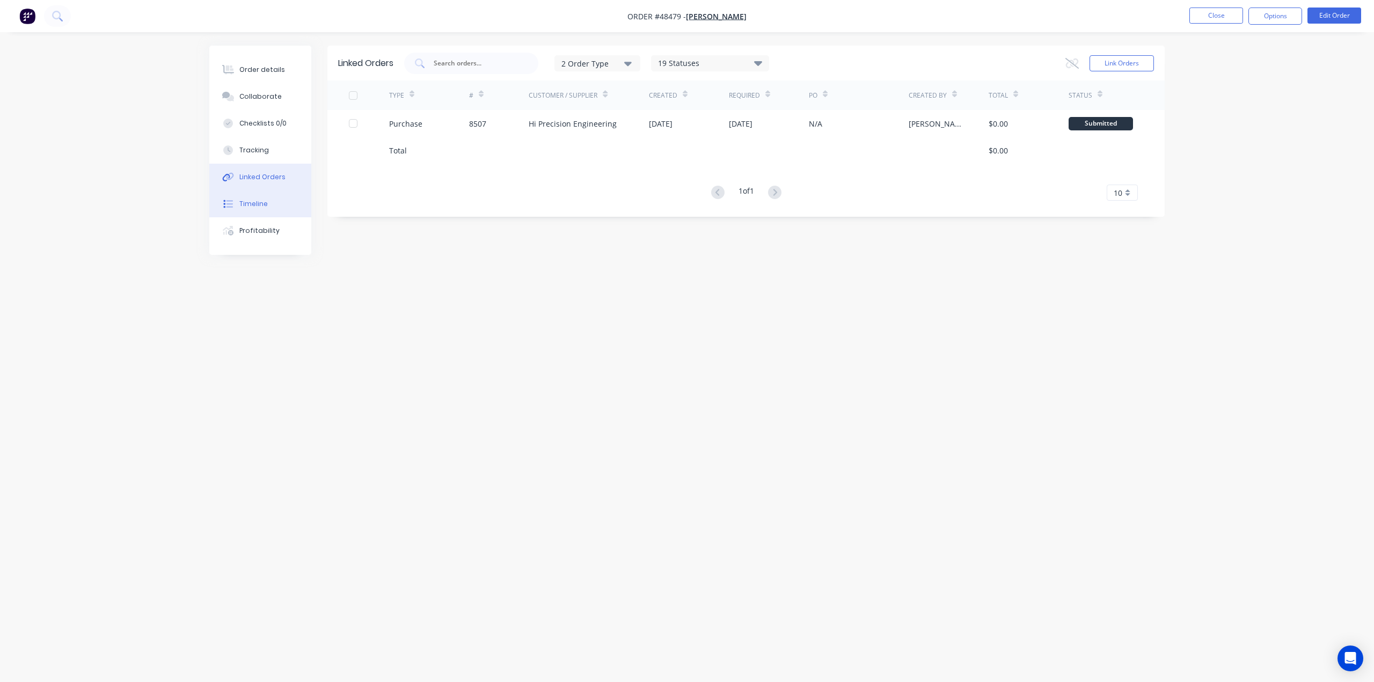
click at [244, 203] on div "Timeline" at bounding box center [253, 204] width 28 height 10
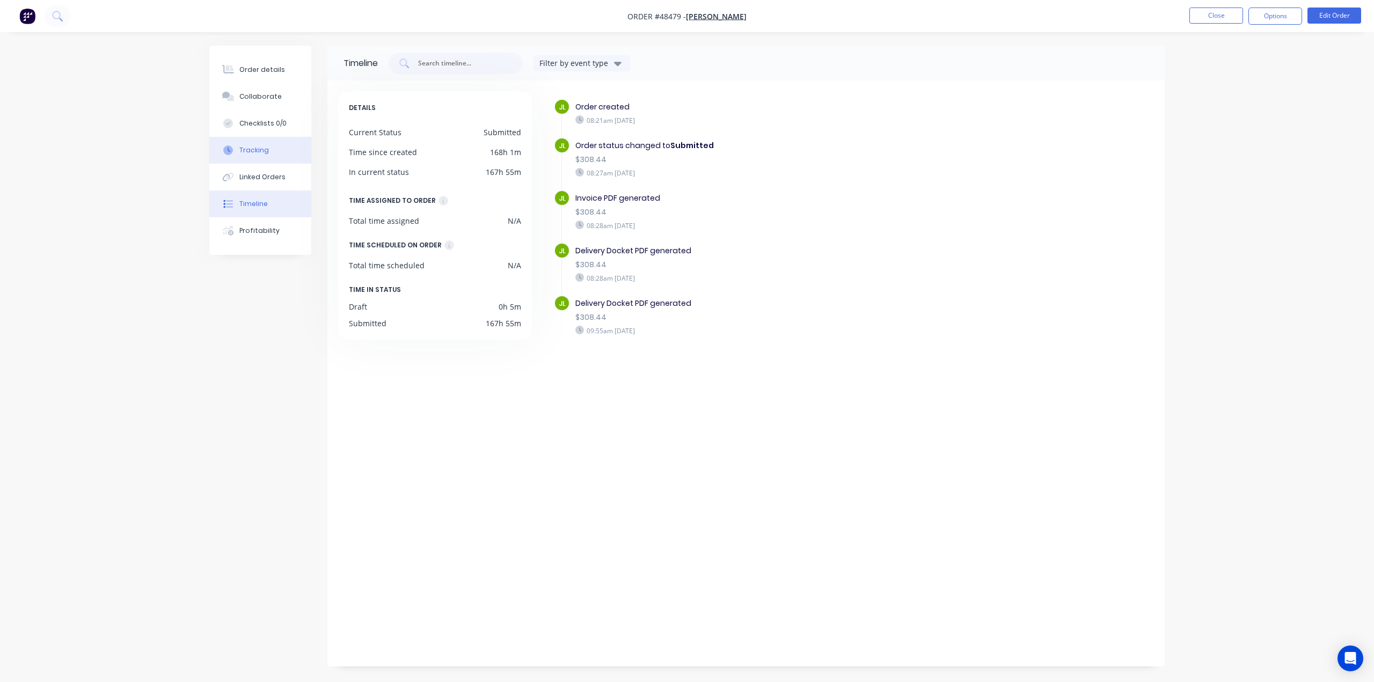
click at [265, 141] on button "Tracking" at bounding box center [260, 150] width 102 height 27
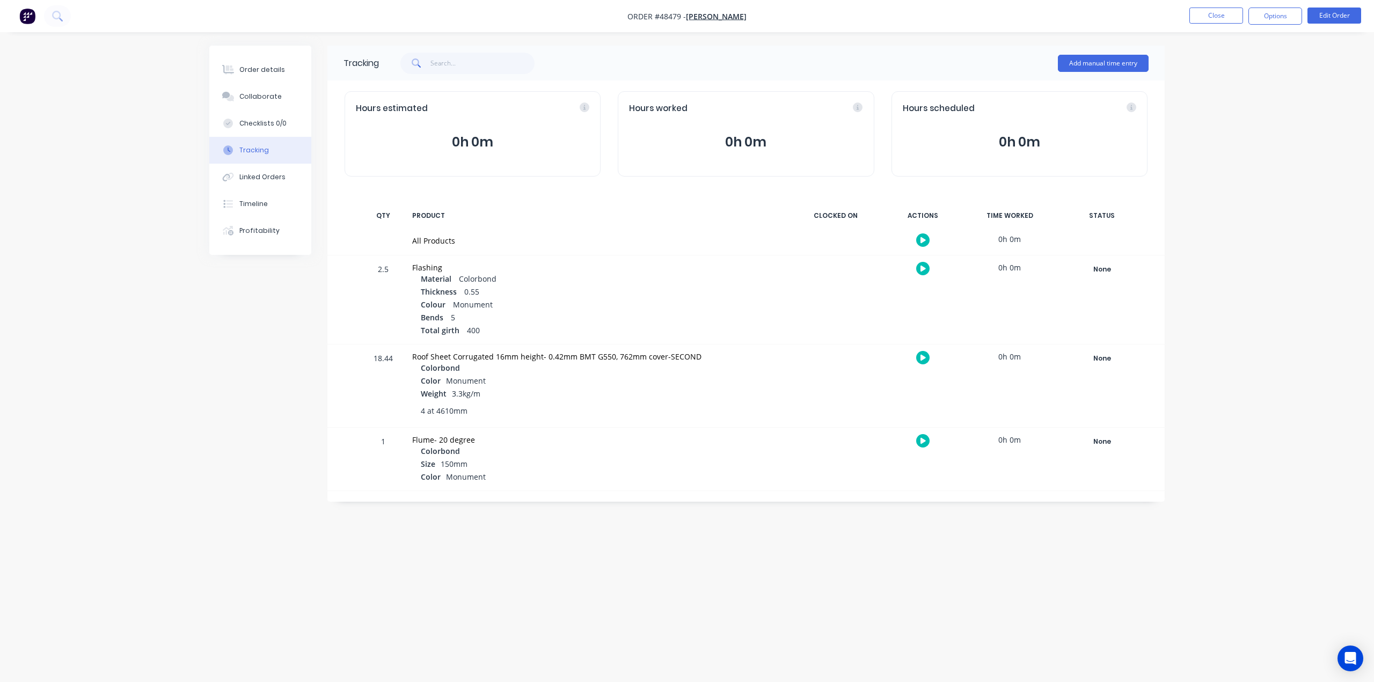
drag, startPoint x: 620, startPoint y: 429, endPoint x: 620, endPoint y: 422, distance: 6.5
click at [620, 428] on div "Flume- 20 degree Colorbond Size 150mm Color Monument" at bounding box center [597, 459] width 383 height 63
click at [252, 75] on button "Order details" at bounding box center [260, 69] width 102 height 27
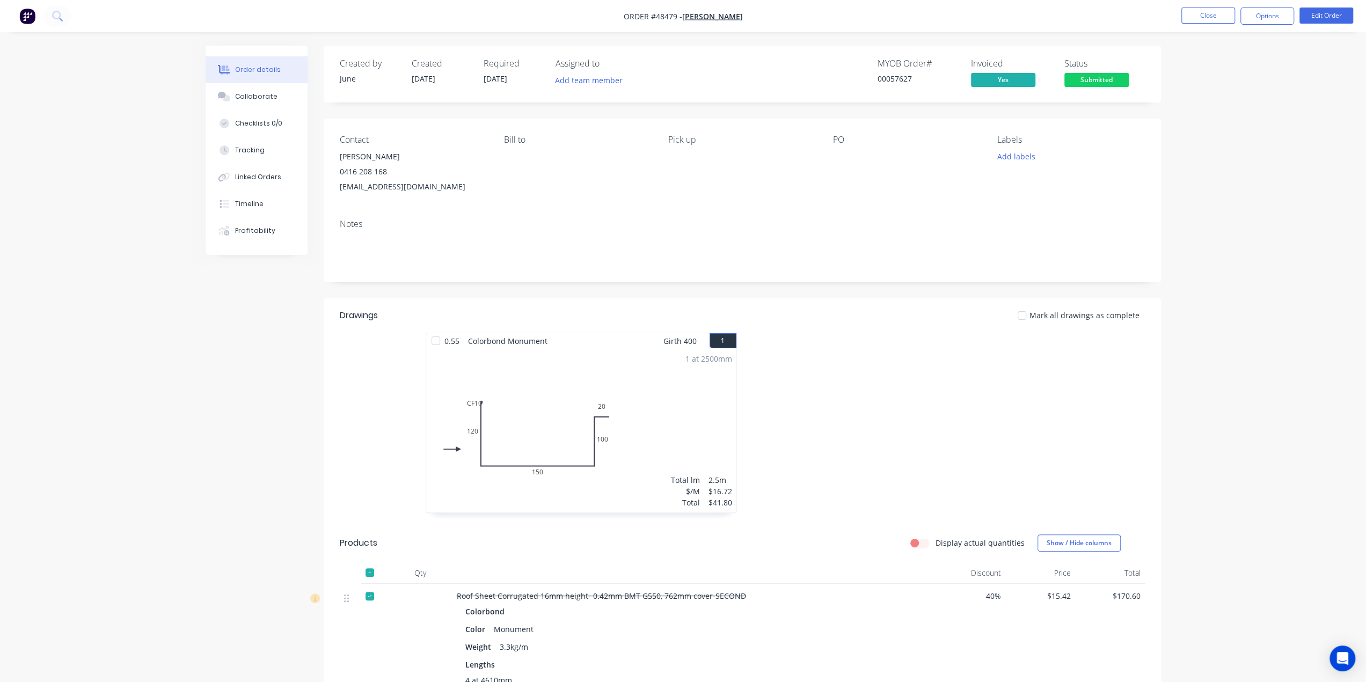
click at [358, 398] on div "0.55 Colorbond Monument Girth 400 1 0 CF 10 120 150 100 20 0 CF 10 120 150 100 …" at bounding box center [742, 428] width 837 height 191
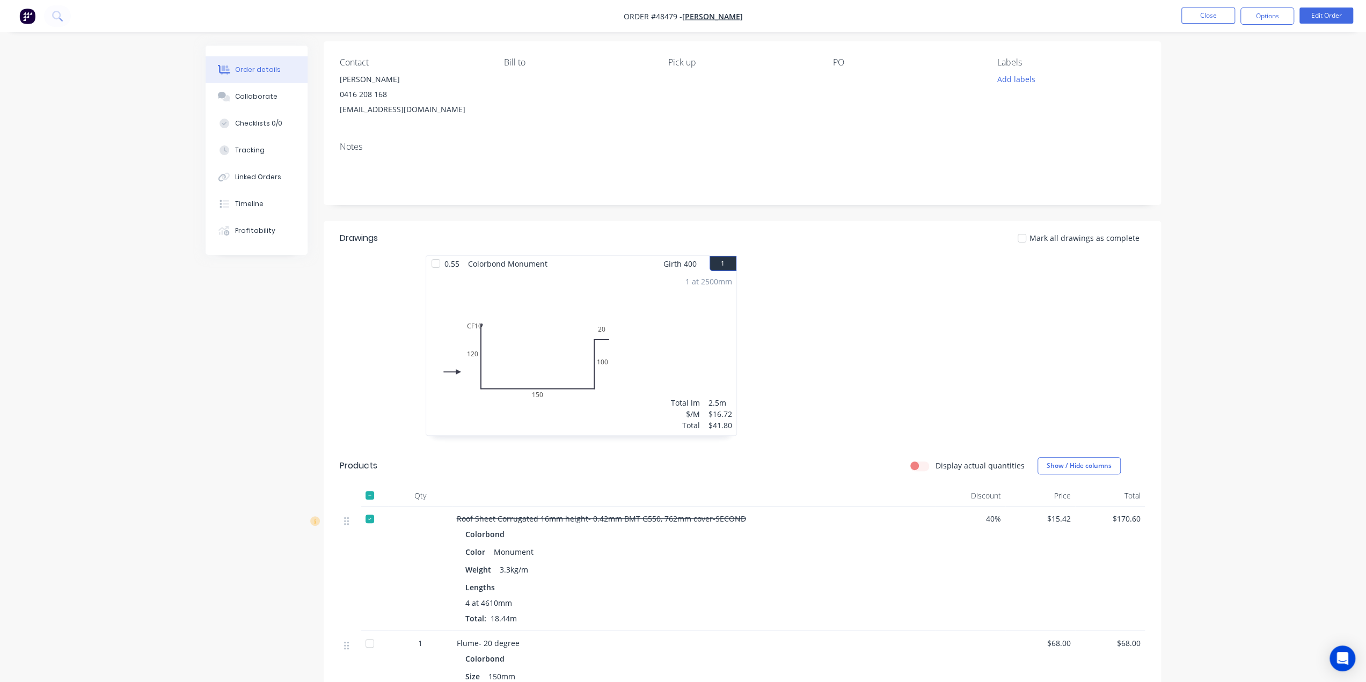
scroll to position [74, 0]
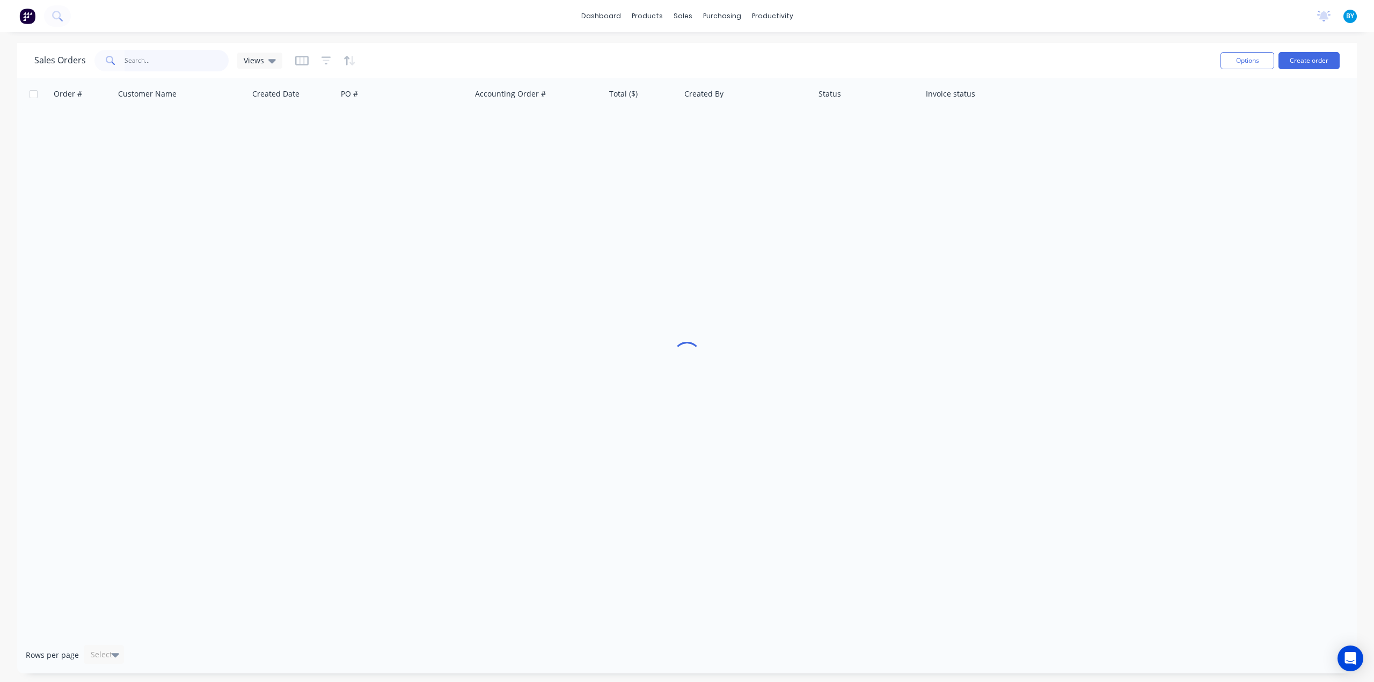
click at [187, 63] on input "text" at bounding box center [176, 60] width 105 height 21
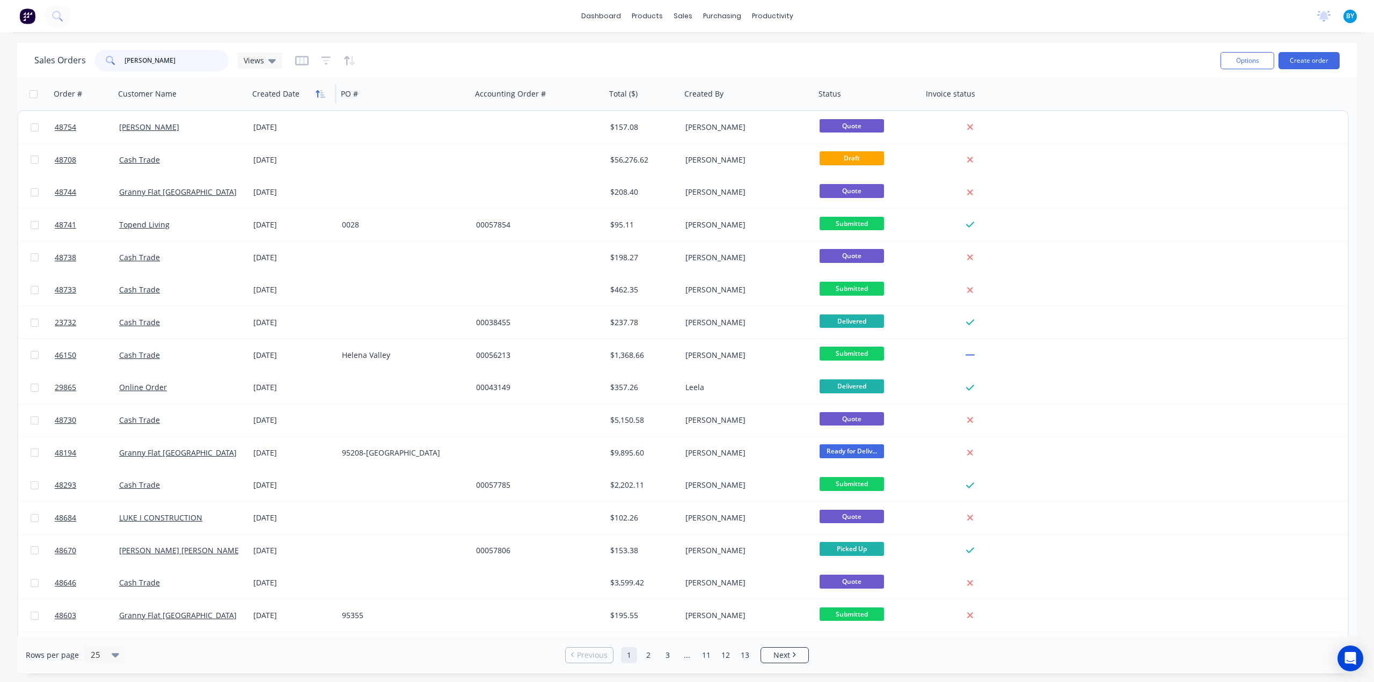
type input "[PERSON_NAME]"
click at [319, 94] on icon "button" at bounding box center [321, 94] width 10 height 9
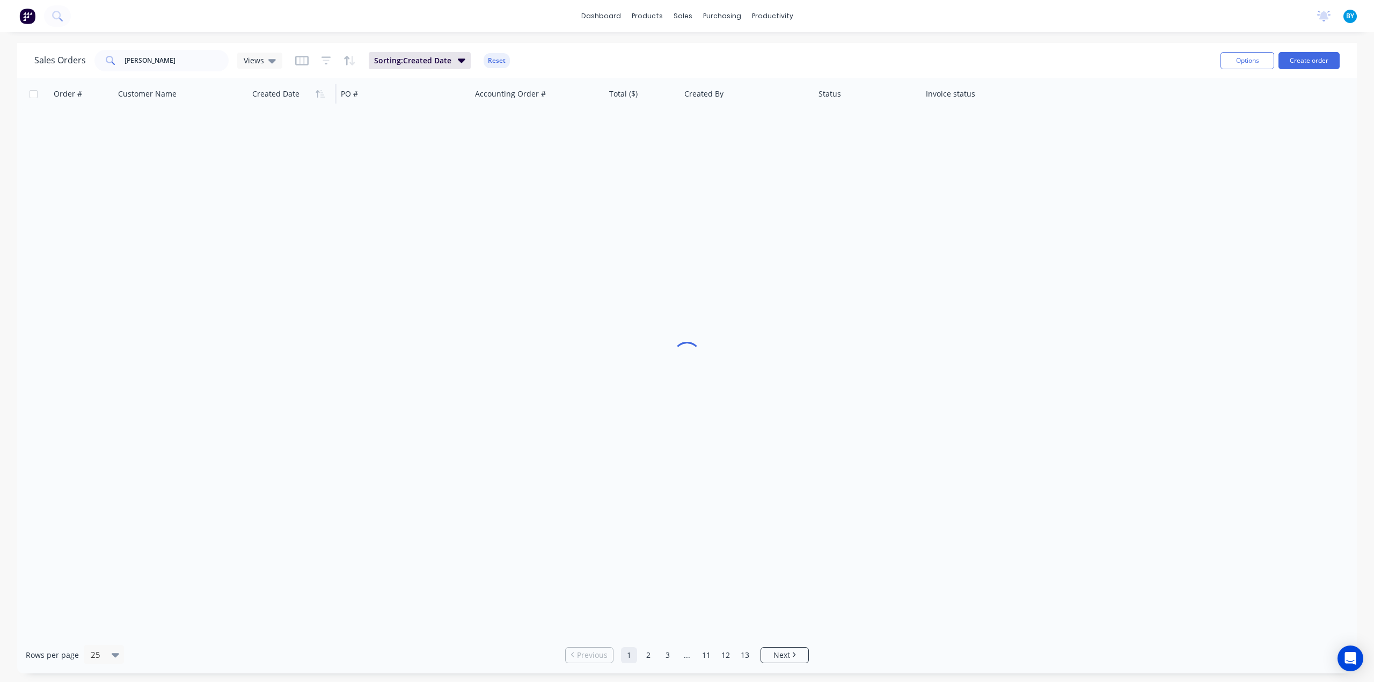
click at [319, 94] on icon "button" at bounding box center [321, 94] width 10 height 9
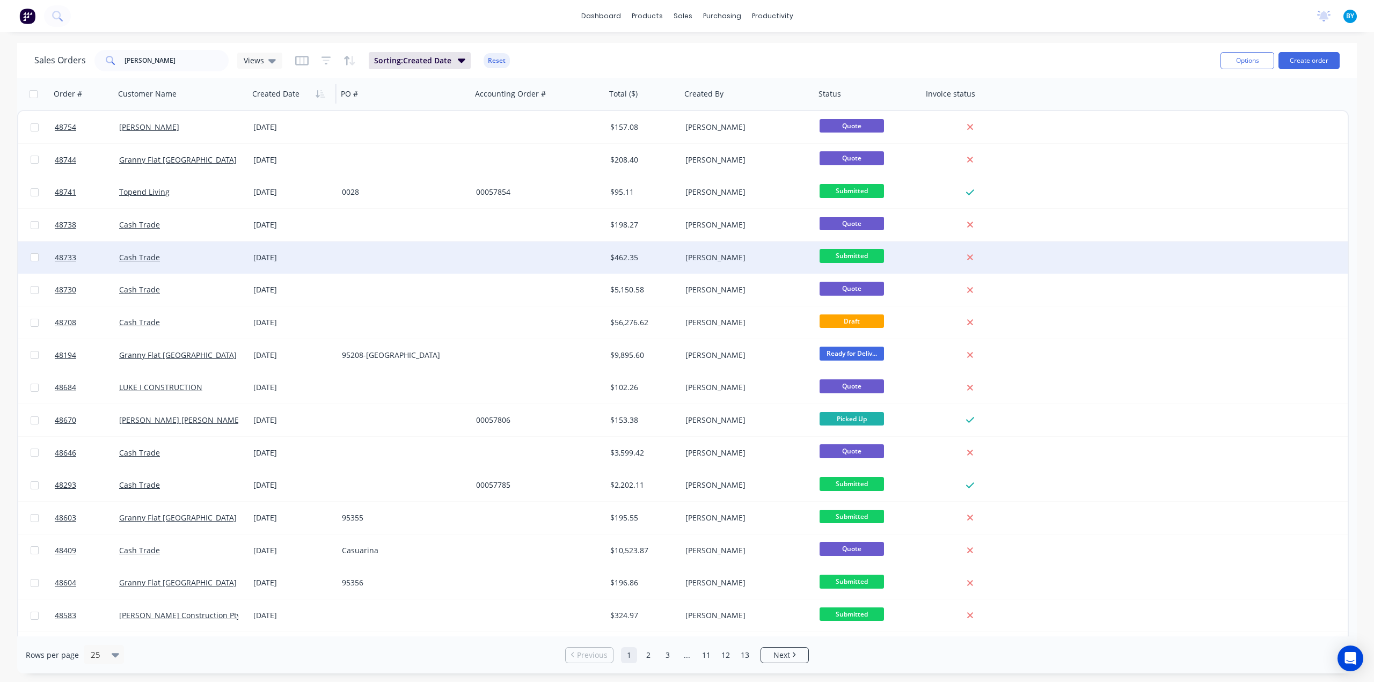
click at [495, 260] on div at bounding box center [539, 257] width 134 height 32
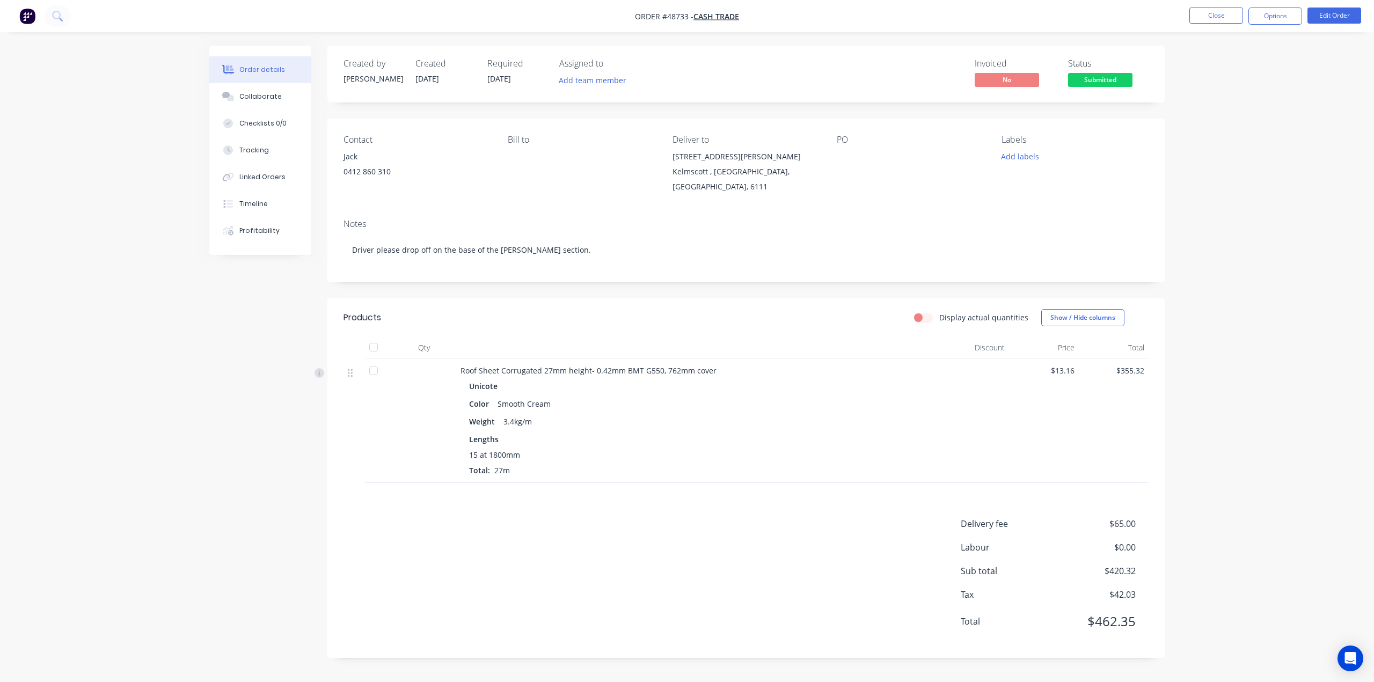
click at [1262, 200] on div "Order details Collaborate Checklists 0/0 Tracking Linked Orders Timeline Profit…" at bounding box center [687, 341] width 1374 height 682
drag, startPoint x: 403, startPoint y: 175, endPoint x: 344, endPoint y: 178, distance: 59.1
click at [343, 177] on div "0412 860 310" at bounding box center [416, 171] width 147 height 15
copy div "0412 860 310"
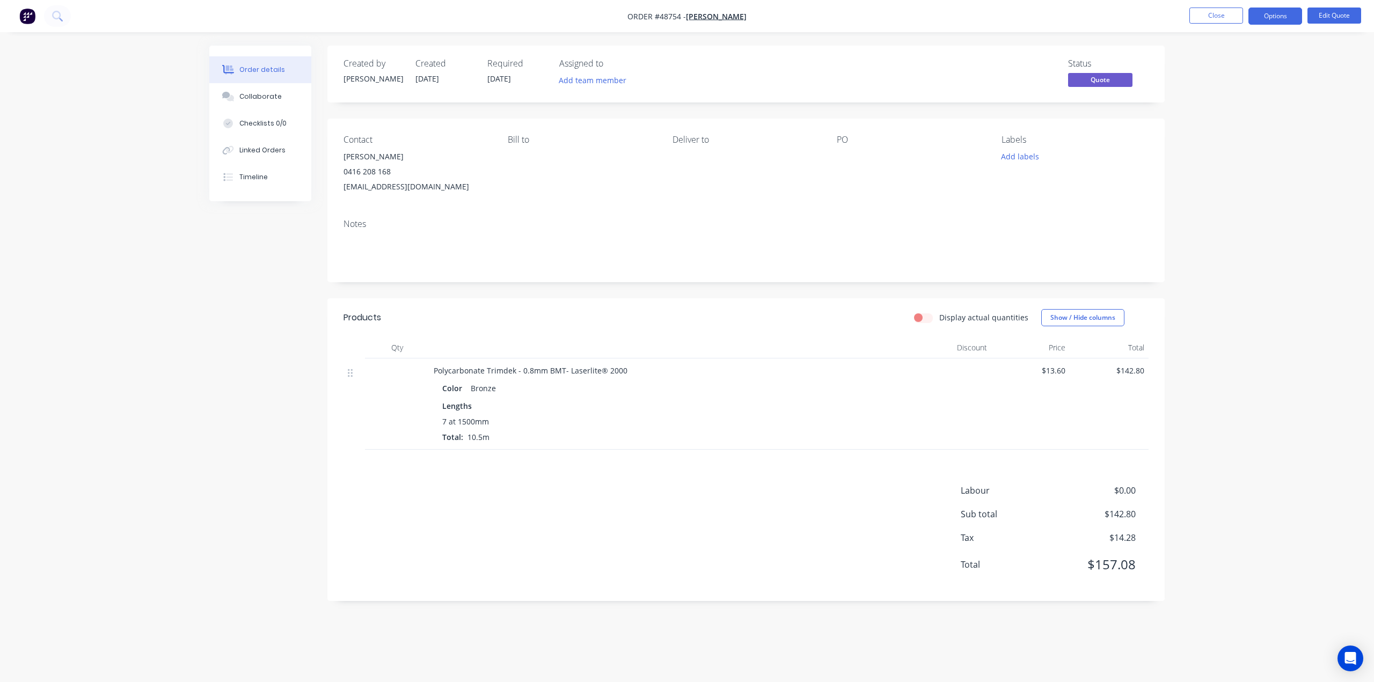
click at [559, 221] on div "Notes" at bounding box center [745, 224] width 805 height 10
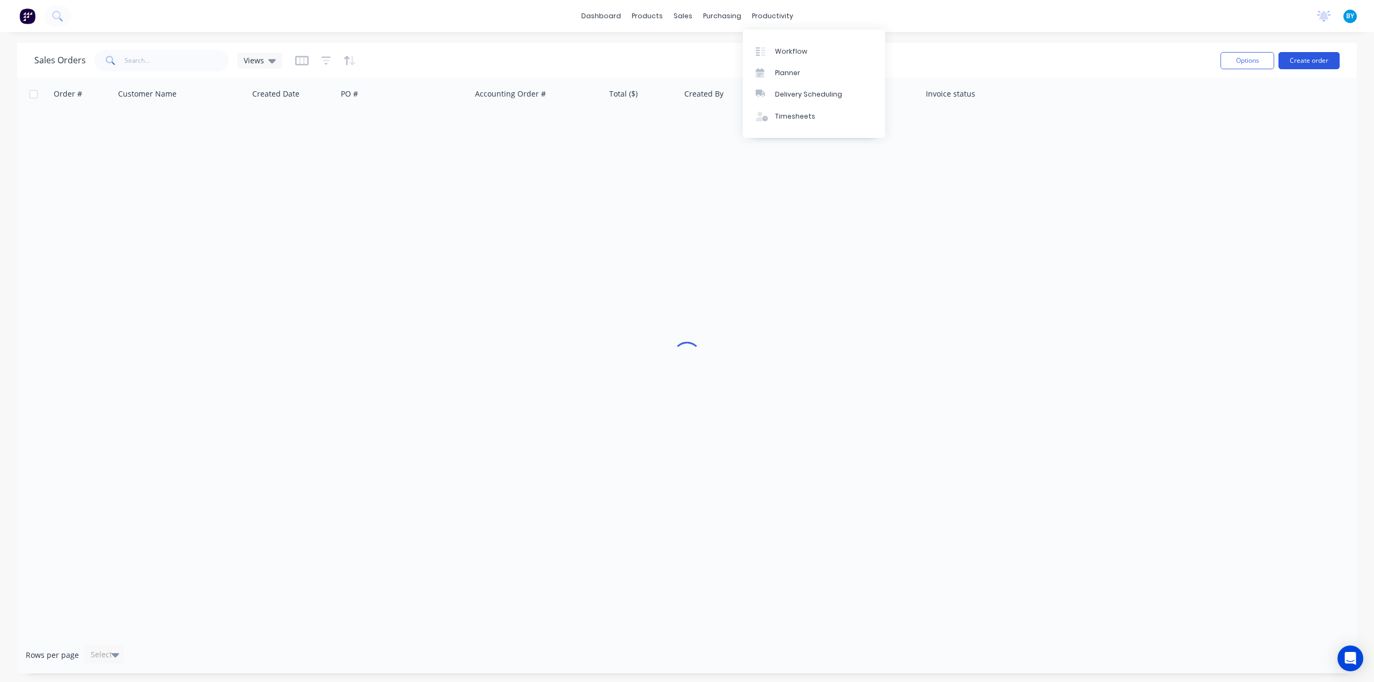
click at [1301, 62] on button "Create order" at bounding box center [1308, 60] width 61 height 17
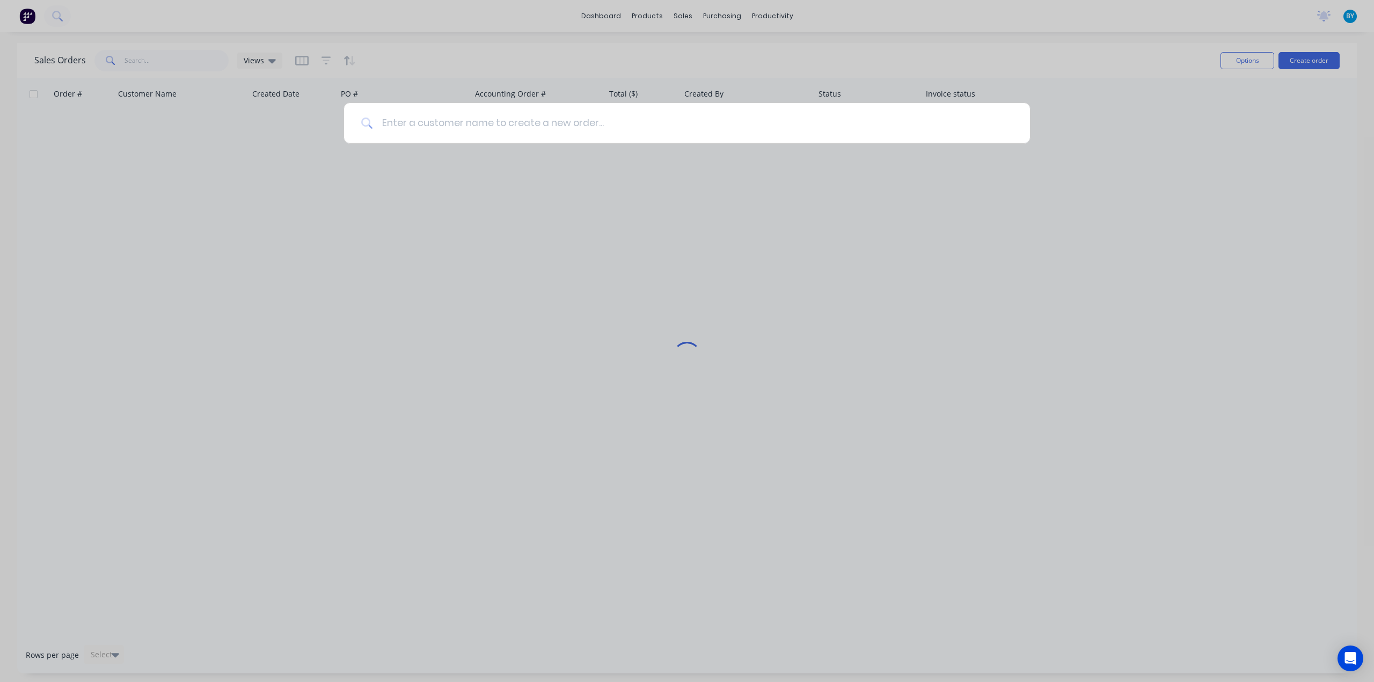
click at [433, 126] on input at bounding box center [693, 123] width 640 height 40
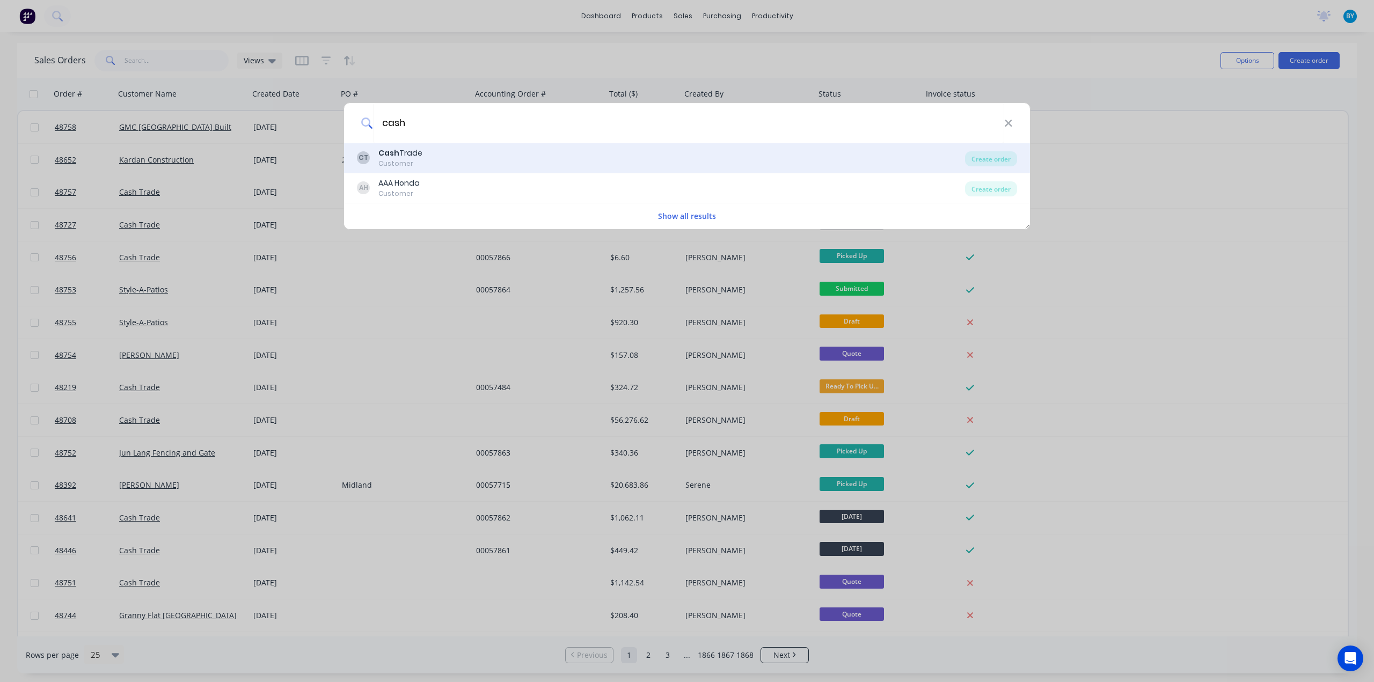
type input "cash"
click at [429, 158] on div "CT Cash Trade Customer" at bounding box center [661, 158] width 608 height 21
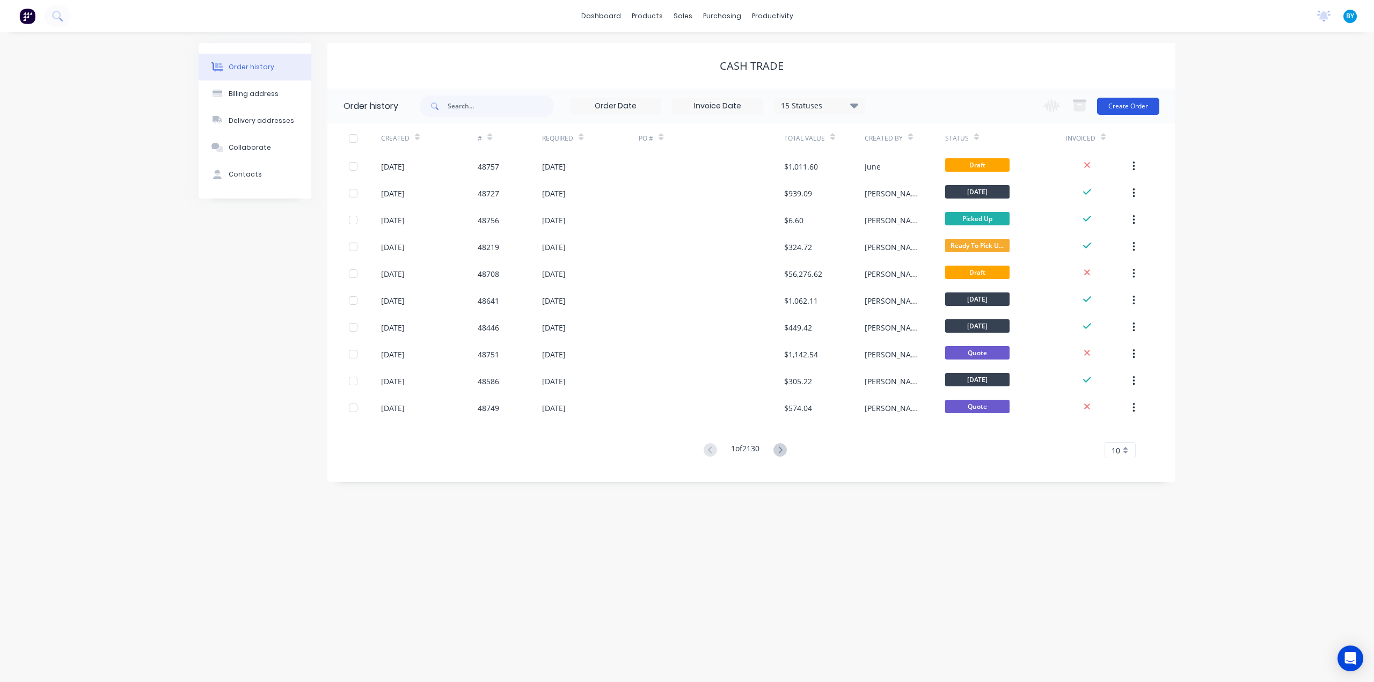
click at [1124, 99] on button "Create Order" at bounding box center [1128, 106] width 62 height 17
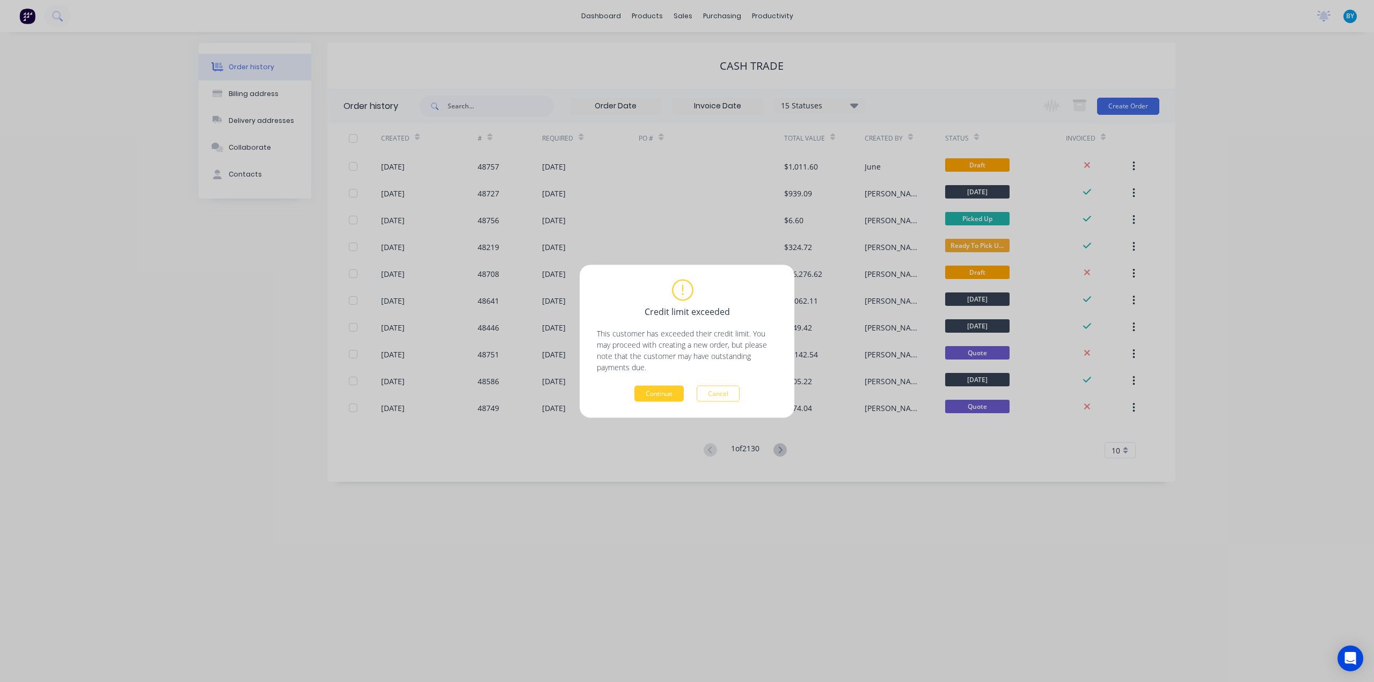
click at [644, 386] on button "Continue" at bounding box center [658, 393] width 49 height 16
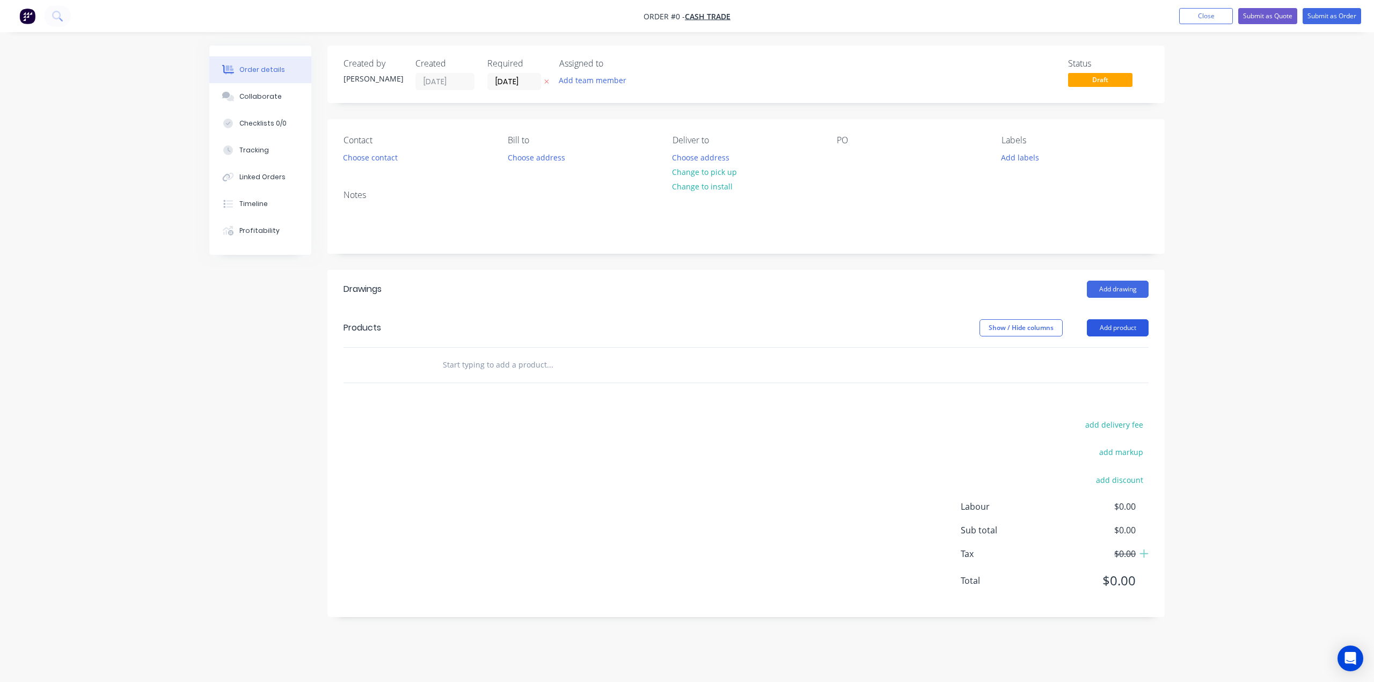
click at [1114, 326] on button "Add product" at bounding box center [1118, 327] width 62 height 17
click at [1084, 351] on div "Product catalogue" at bounding box center [1097, 355] width 83 height 16
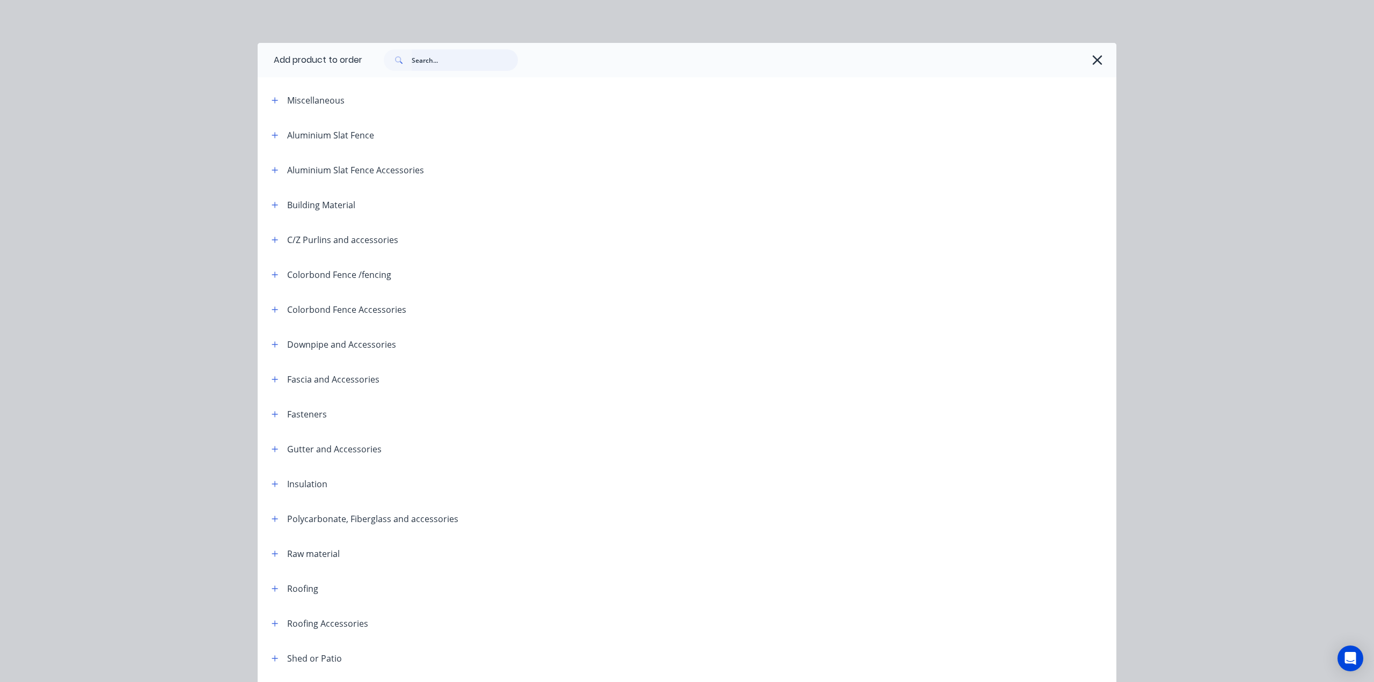
click at [491, 65] on input "text" at bounding box center [465, 59] width 106 height 21
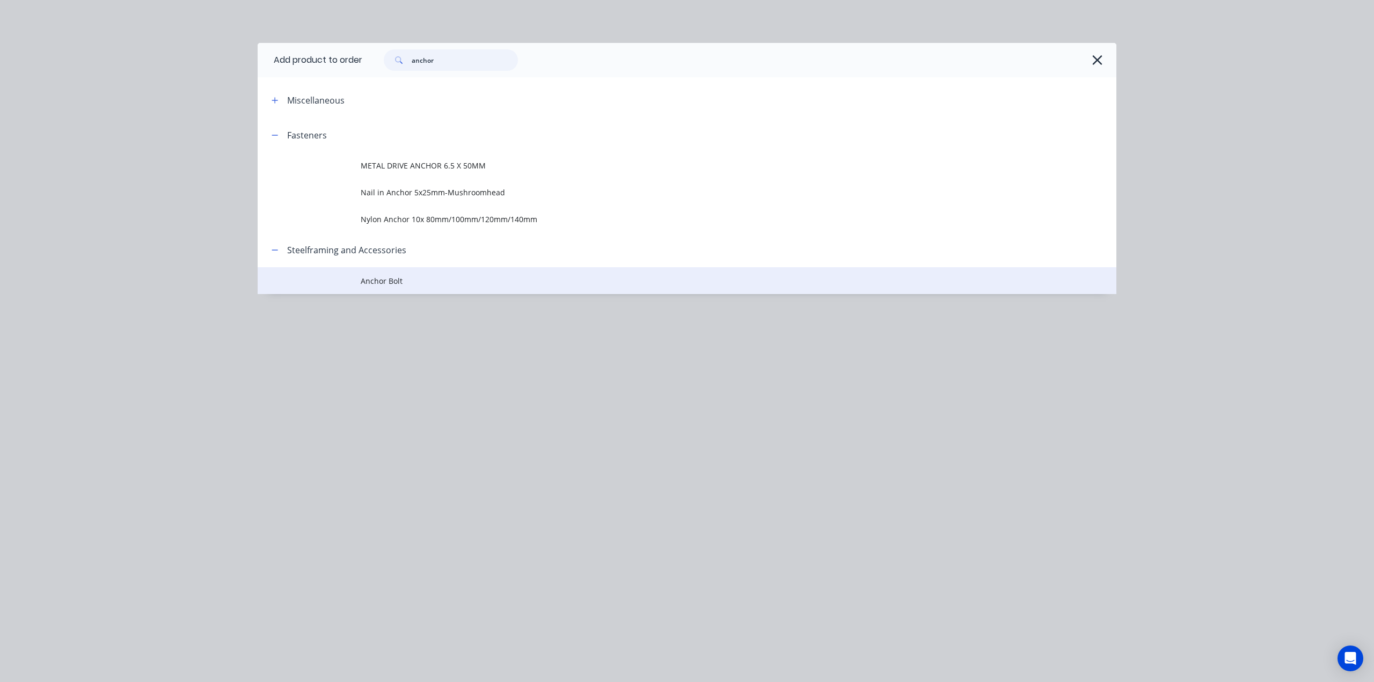
type input "anchor"
click at [423, 275] on span "Anchor Bolt" at bounding box center [663, 280] width 604 height 11
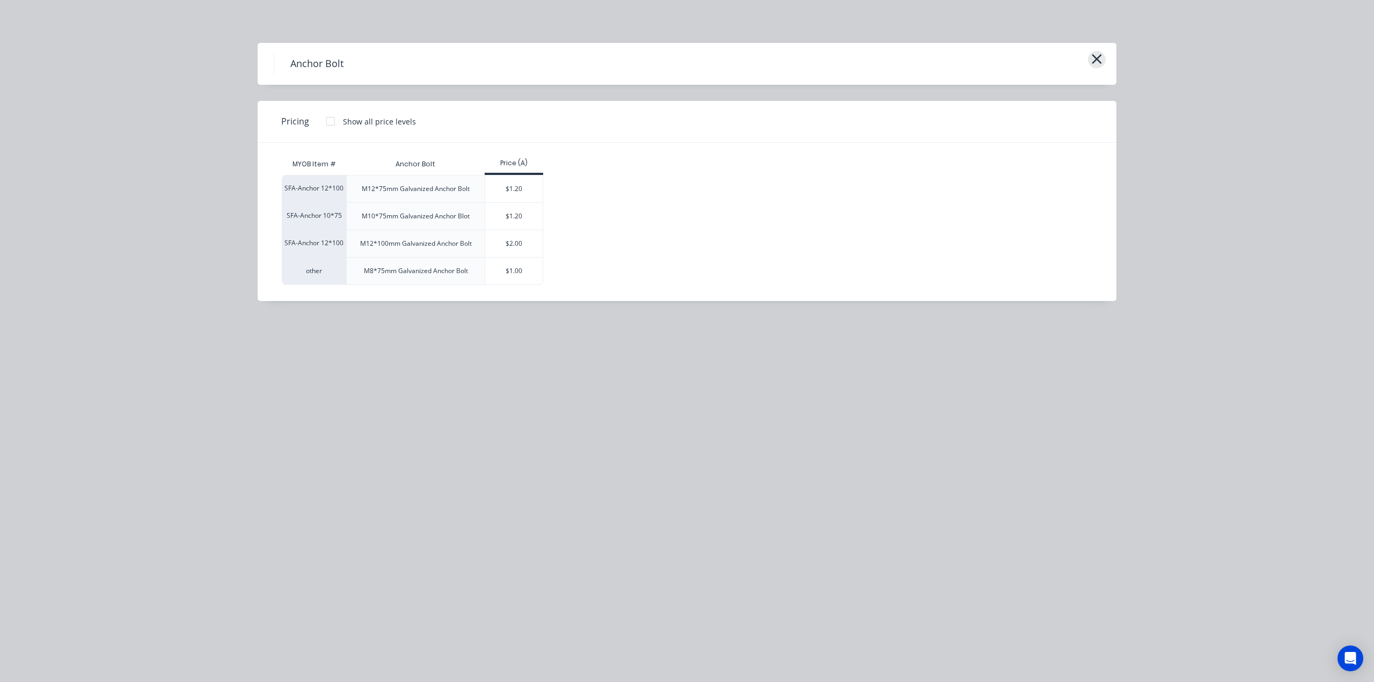
click at [1100, 52] on icon "button" at bounding box center [1096, 59] width 11 height 15
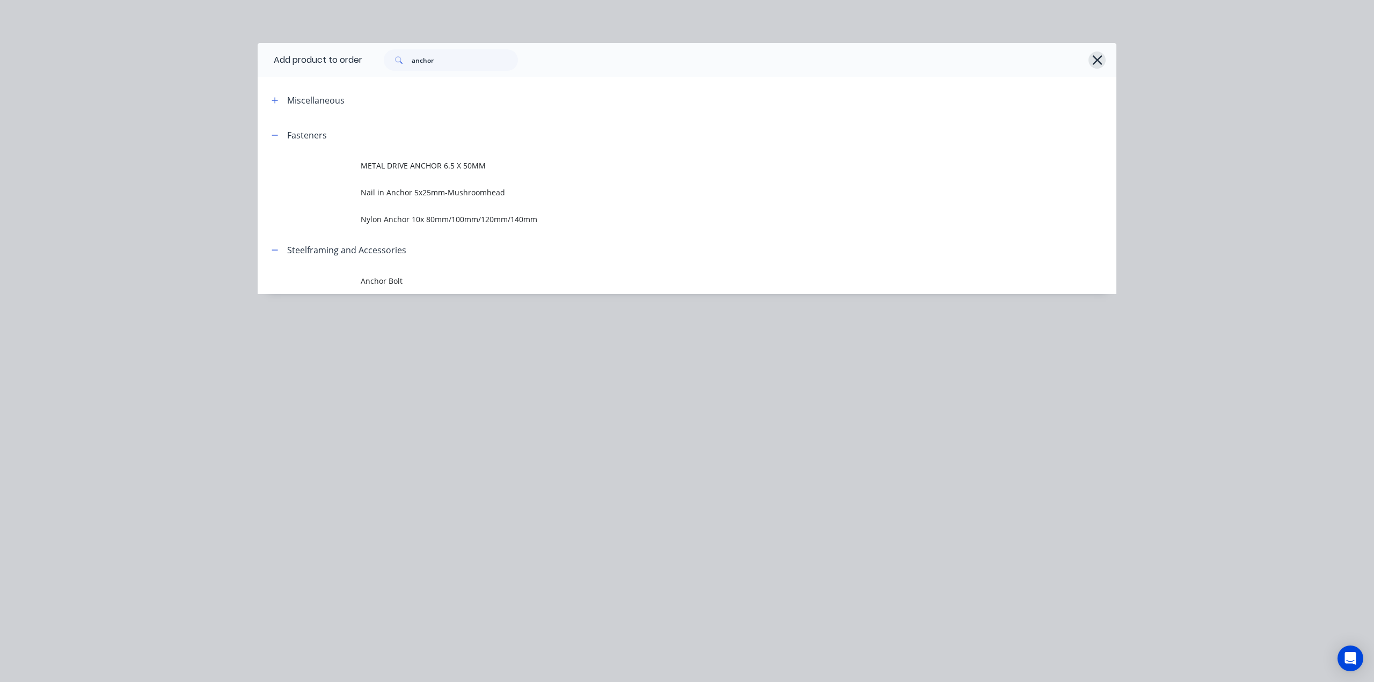
click at [1095, 65] on icon "button" at bounding box center [1097, 60] width 11 height 15
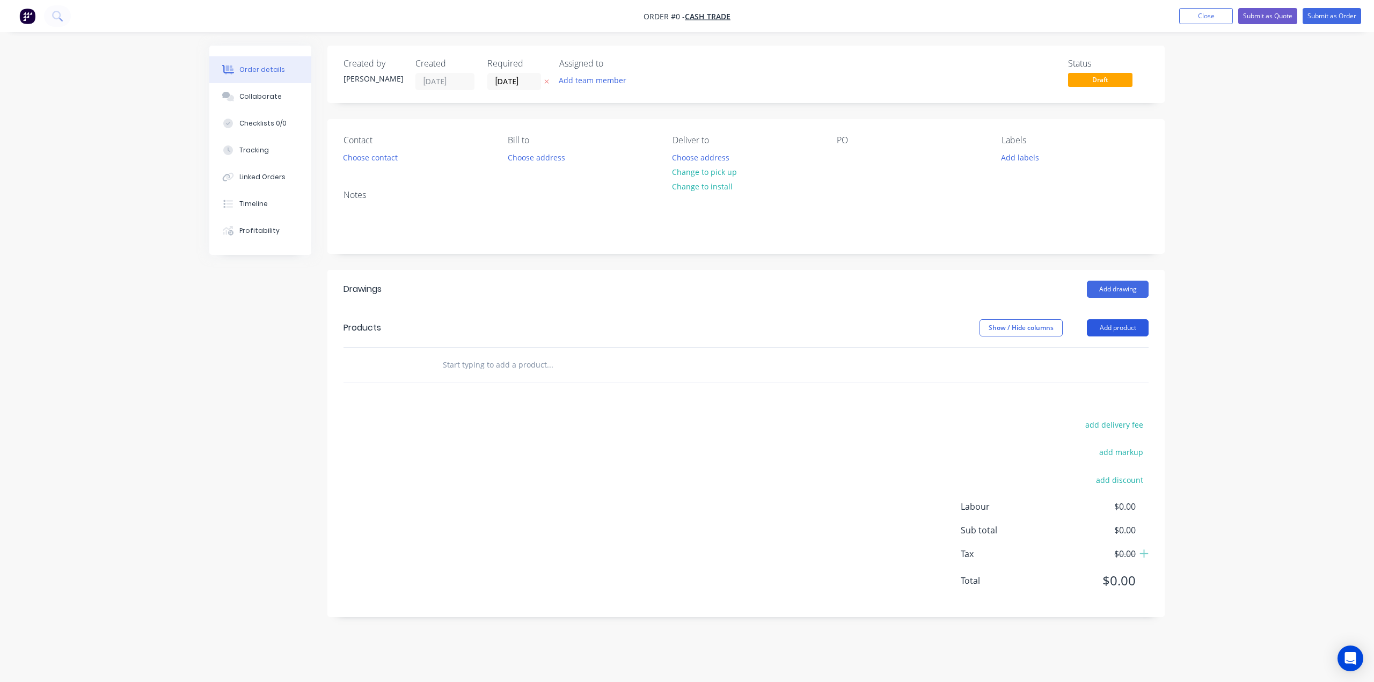
click at [1128, 327] on button "Add product" at bounding box center [1118, 327] width 62 height 17
click at [1103, 350] on div "Product catalogue" at bounding box center [1097, 355] width 83 height 16
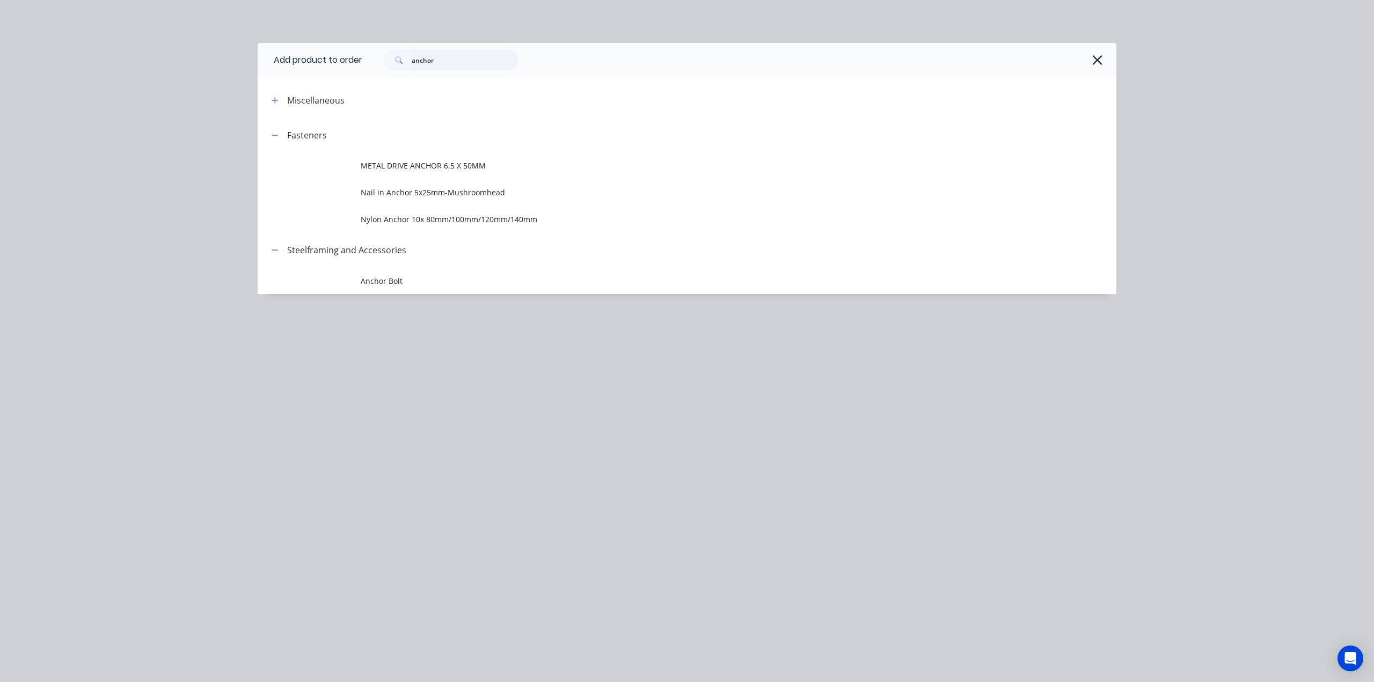
drag, startPoint x: 388, startPoint y: 67, endPoint x: 364, endPoint y: 66, distance: 23.6
click at [364, 66] on div "anchor" at bounding box center [733, 59] width 743 height 21
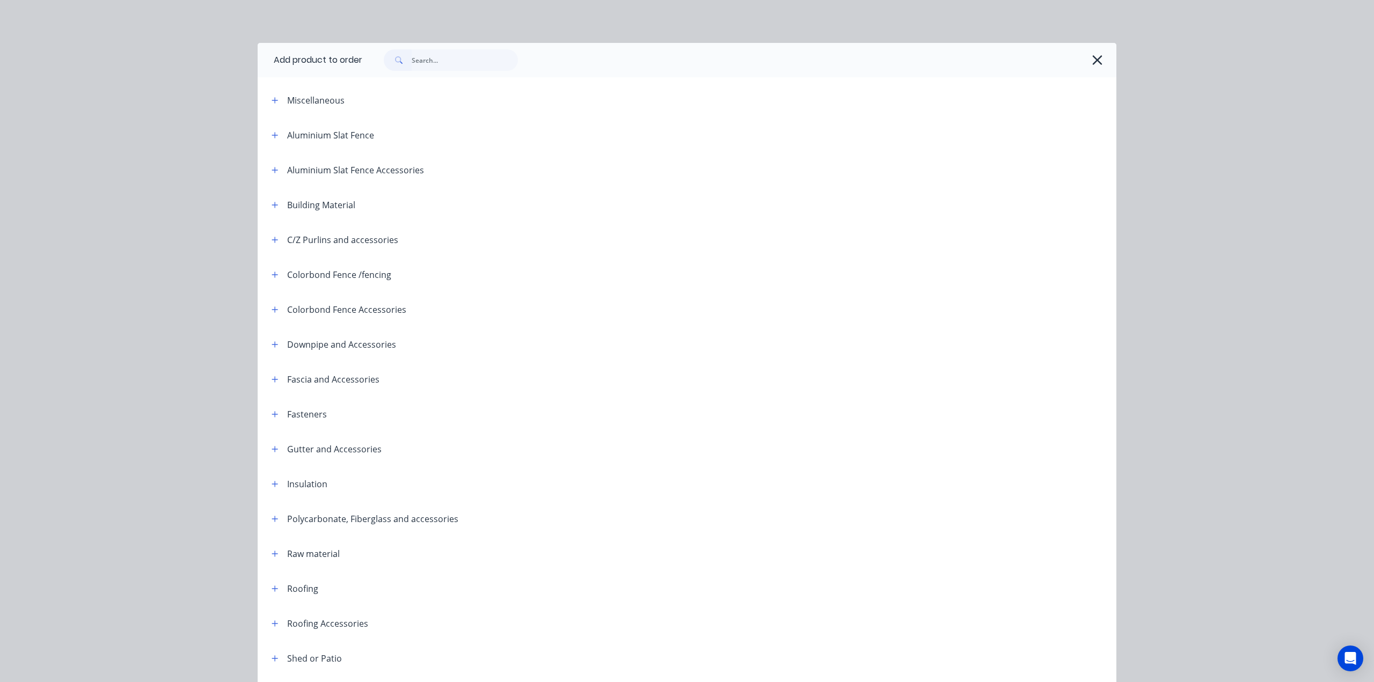
click at [269, 420] on span at bounding box center [274, 413] width 13 height 13
click at [272, 418] on button "button" at bounding box center [274, 413] width 13 height 13
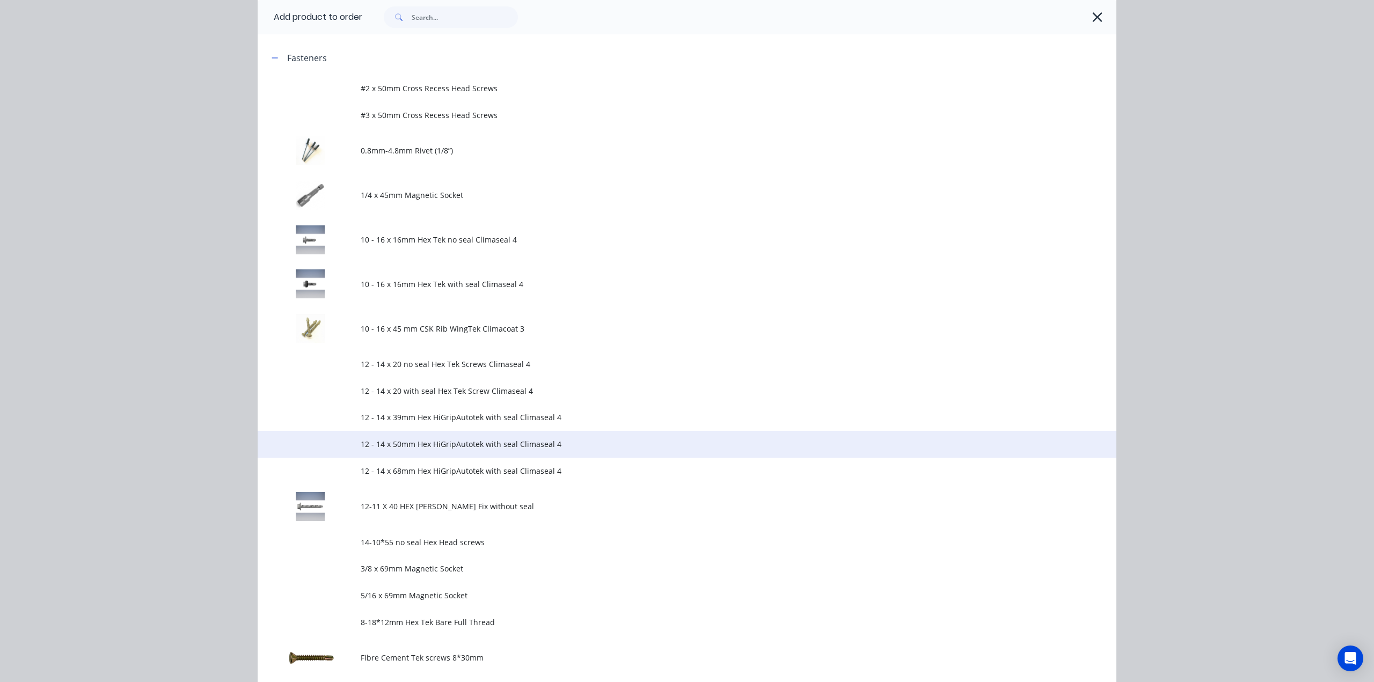
scroll to position [357, 0]
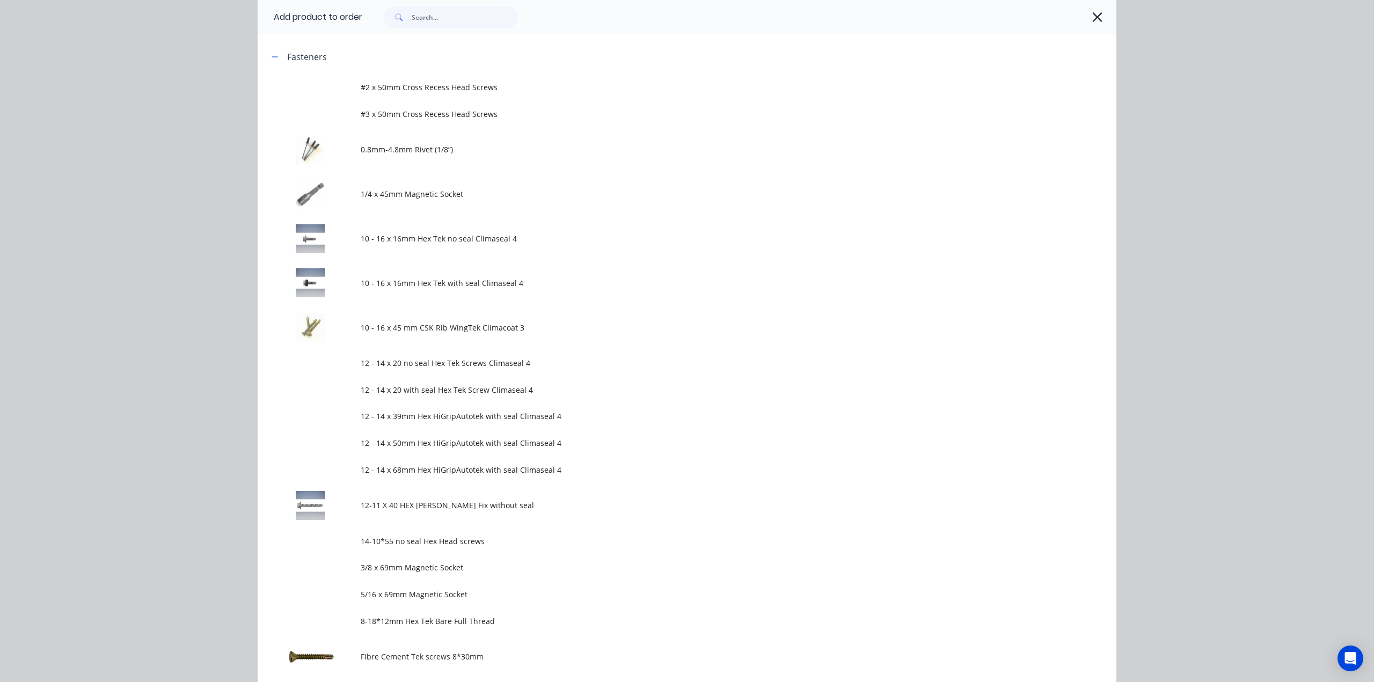
click at [469, 239] on span "10 - 16 x 16mm Hex Tek no seal Climaseal 4" at bounding box center [663, 238] width 604 height 11
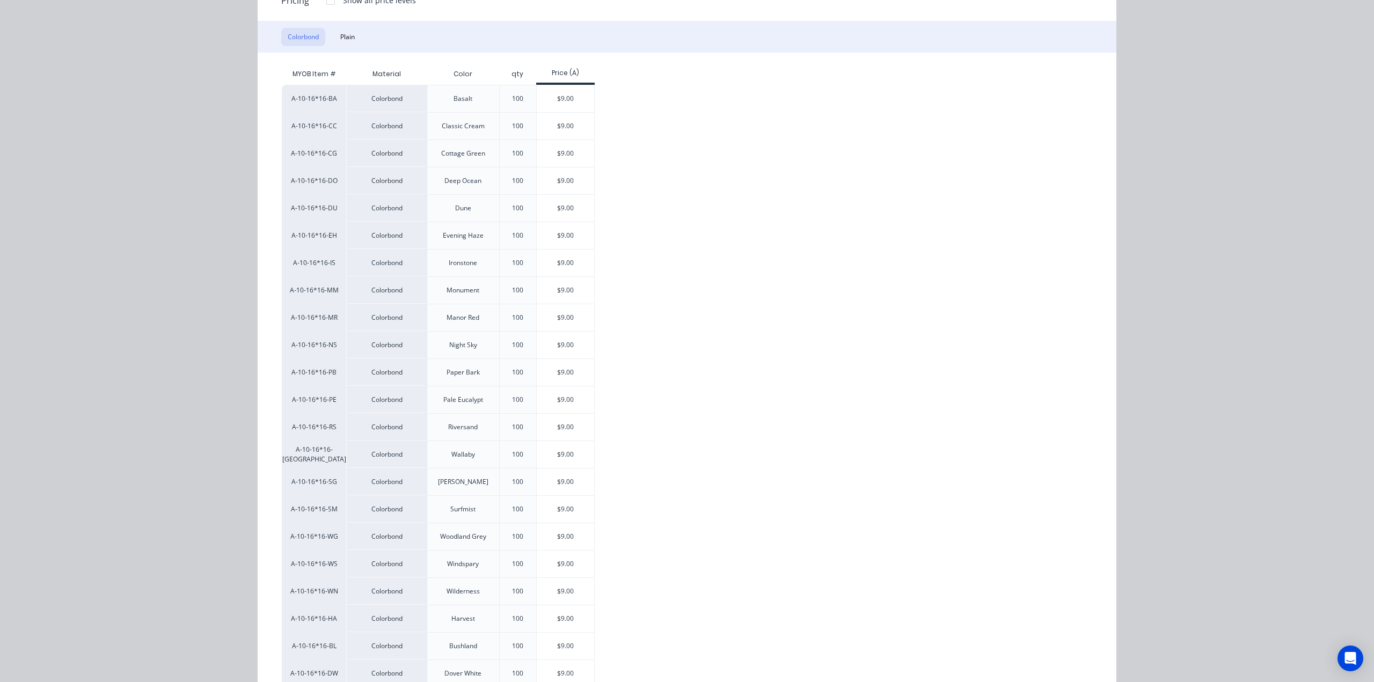
scroll to position [27, 0]
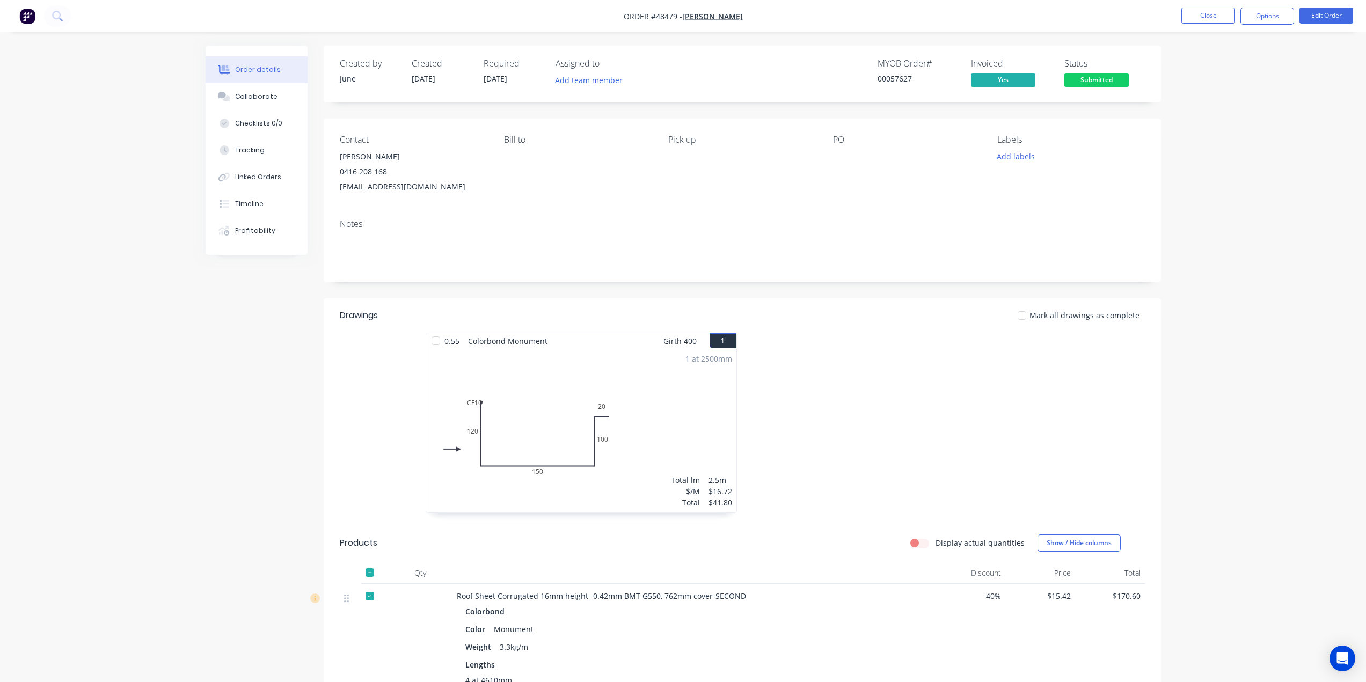
scroll to position [74, 0]
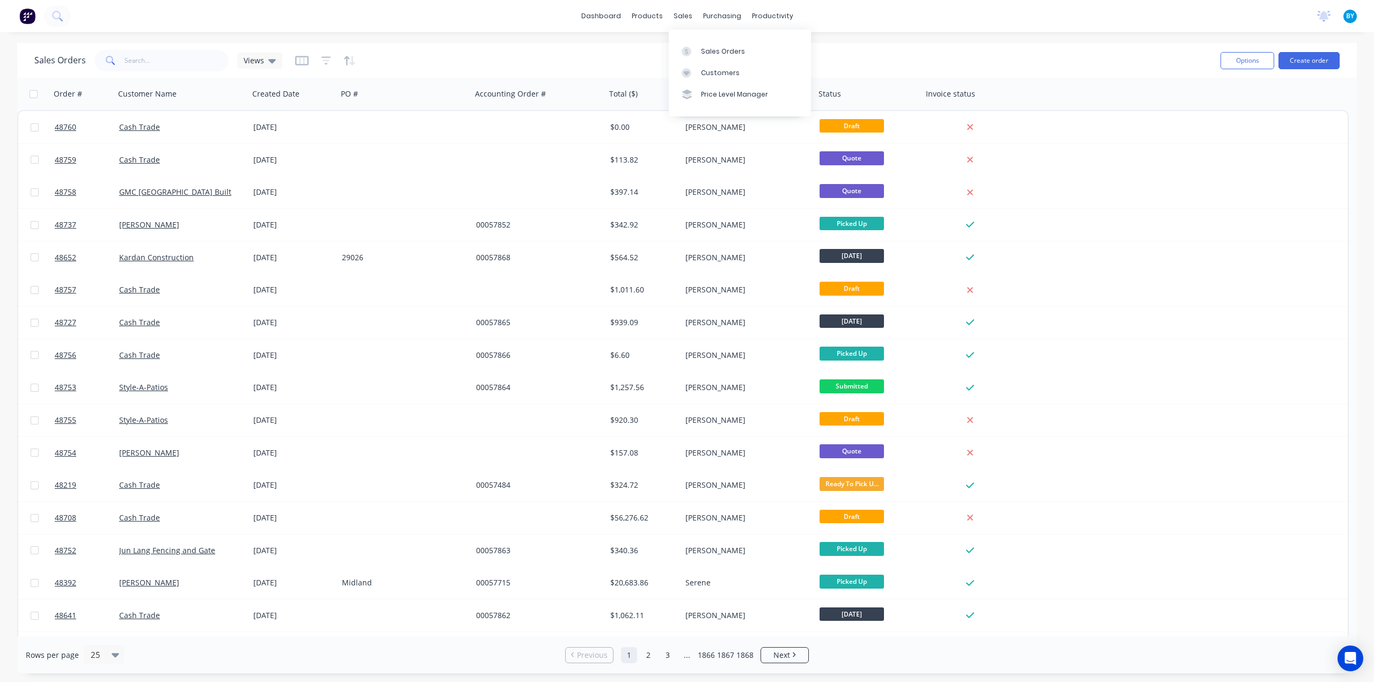
click at [644, 38] on div "dashboard products sales purchasing productivity dashboard products Product Cat…" at bounding box center [687, 341] width 1374 height 682
click at [571, 38] on div "dashboard products sales purchasing productivity dashboard products Product Cat…" at bounding box center [687, 341] width 1374 height 682
drag, startPoint x: 673, startPoint y: 45, endPoint x: 676, endPoint y: 27, distance: 17.5
click at [674, 43] on div "Sales Orders Views Options Create order" at bounding box center [686, 60] width 1339 height 35
click at [703, 52] on div "Sales Orders" at bounding box center [723, 52] width 44 height 10
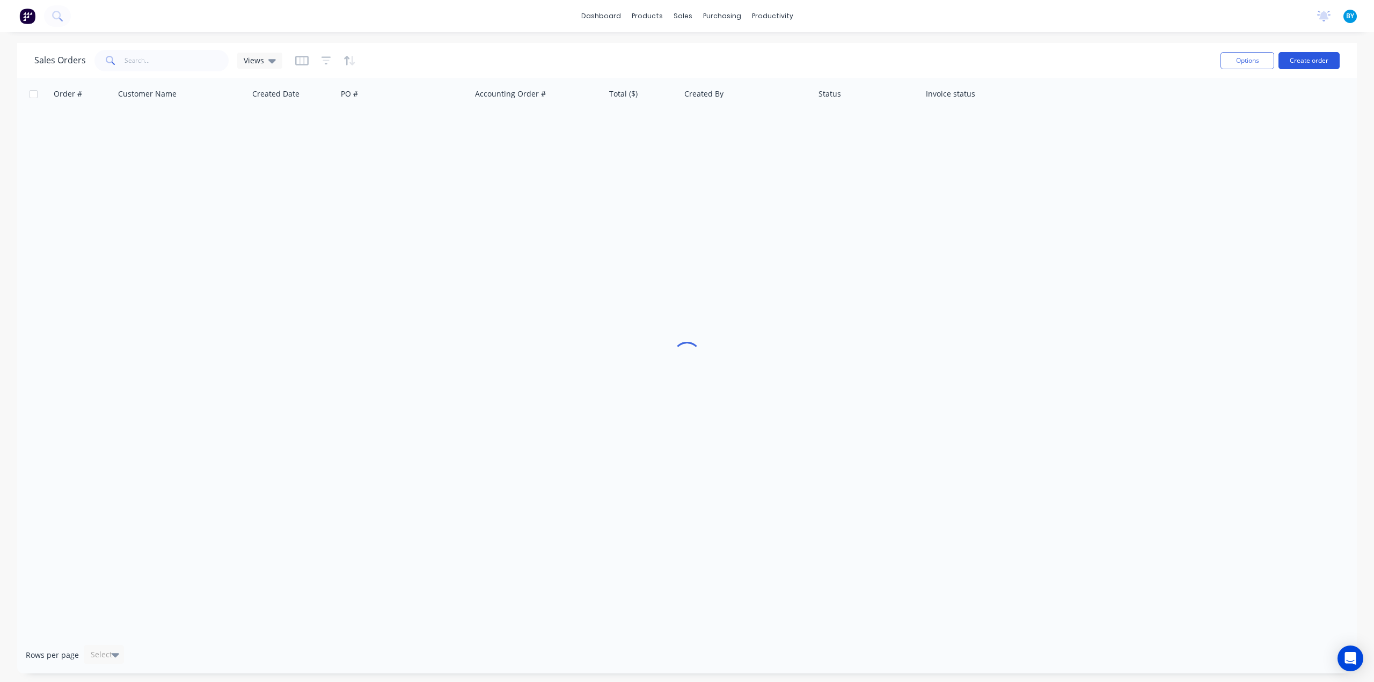
click at [1324, 56] on button "Create order" at bounding box center [1308, 60] width 61 height 17
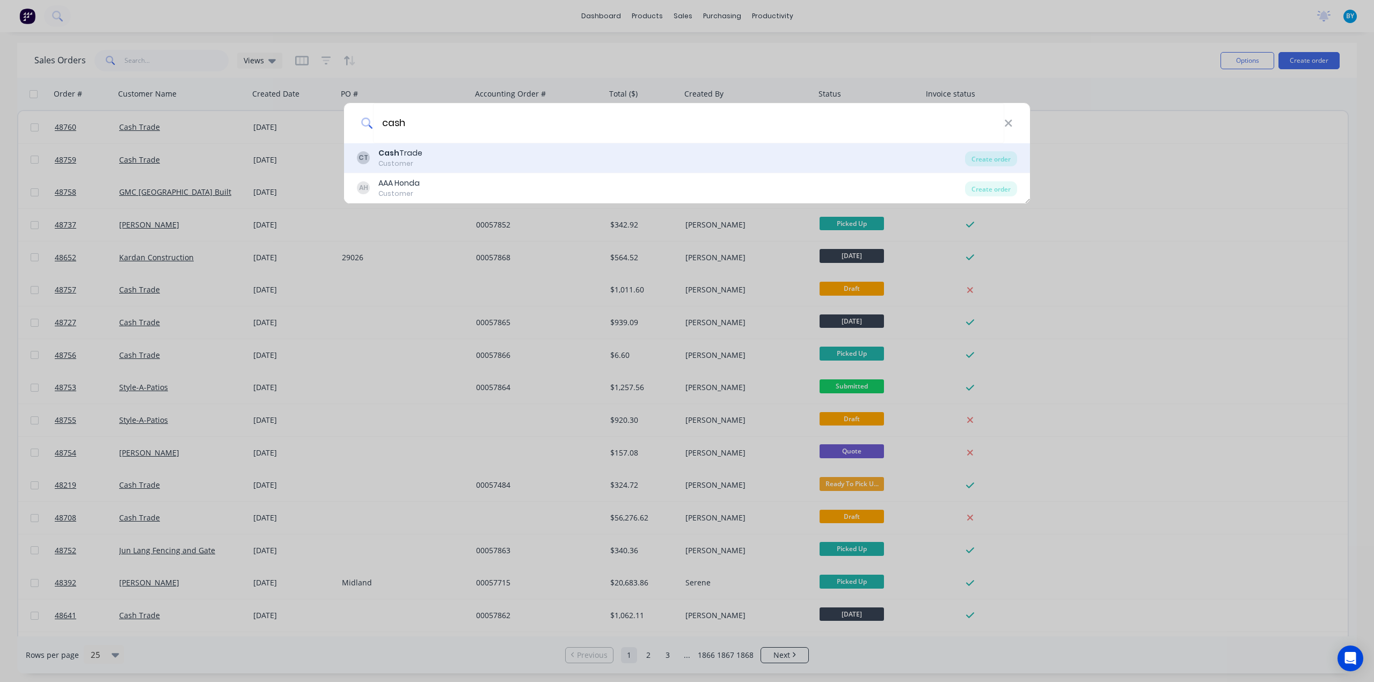
type input "cash"
click at [481, 159] on div "CT Cash Trade Customer" at bounding box center [661, 158] width 608 height 21
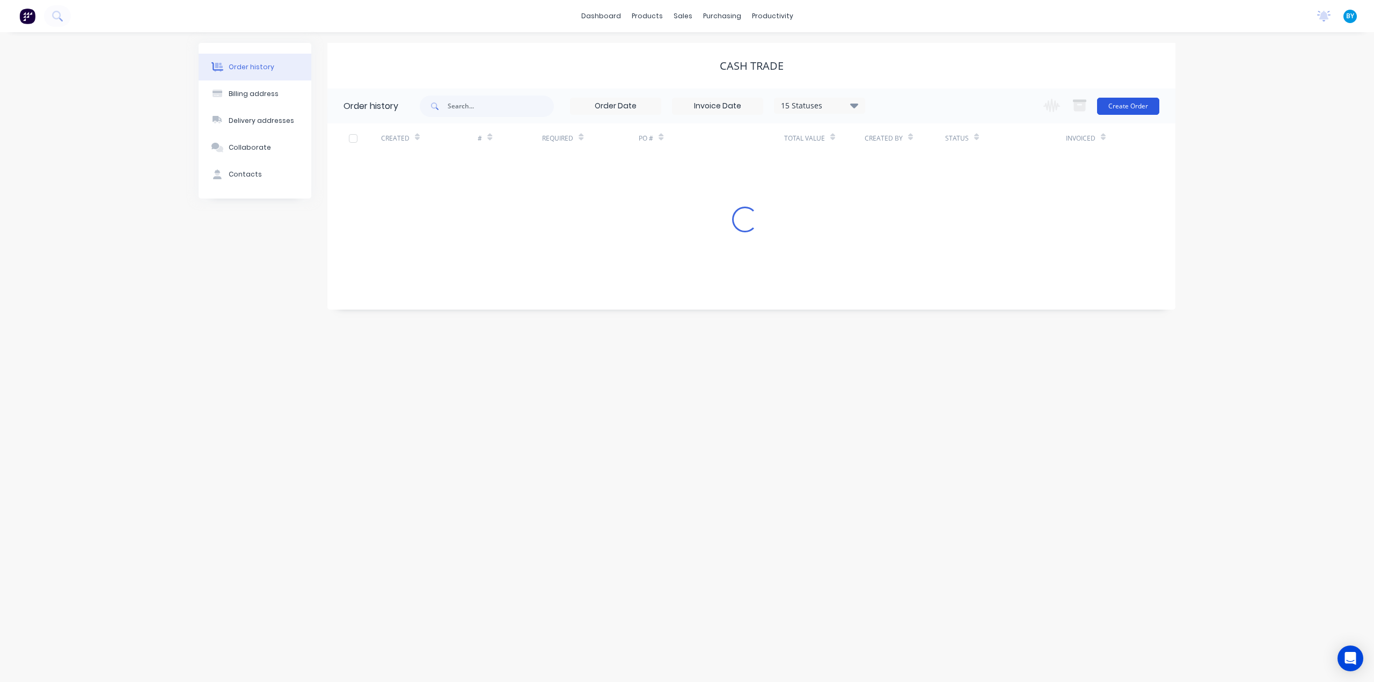
click at [1129, 109] on button "Create Order" at bounding box center [1128, 106] width 62 height 17
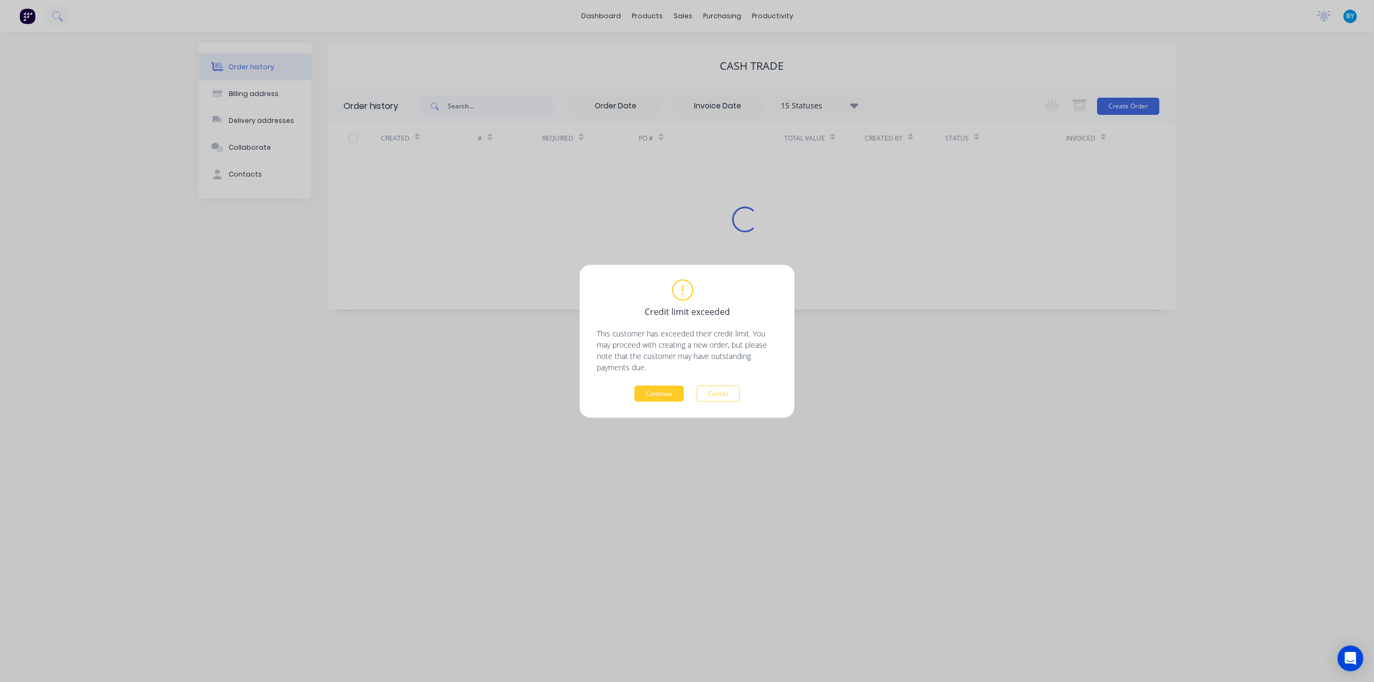
click at [665, 393] on button "Continue" at bounding box center [658, 393] width 49 height 16
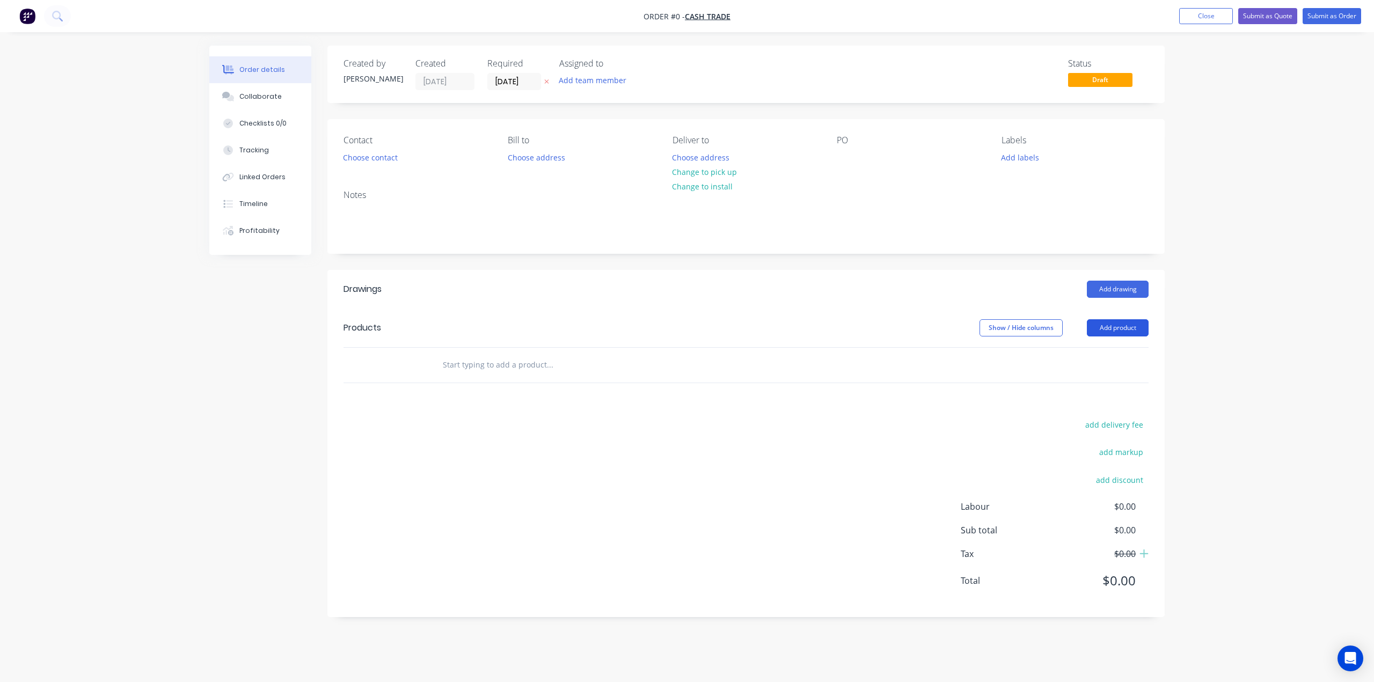
click at [1107, 317] on header "Products Show / Hide columns Add product" at bounding box center [745, 328] width 837 height 39
click at [1110, 326] on button "Add product" at bounding box center [1118, 327] width 62 height 17
click at [1095, 353] on div "Product catalogue" at bounding box center [1097, 355] width 83 height 16
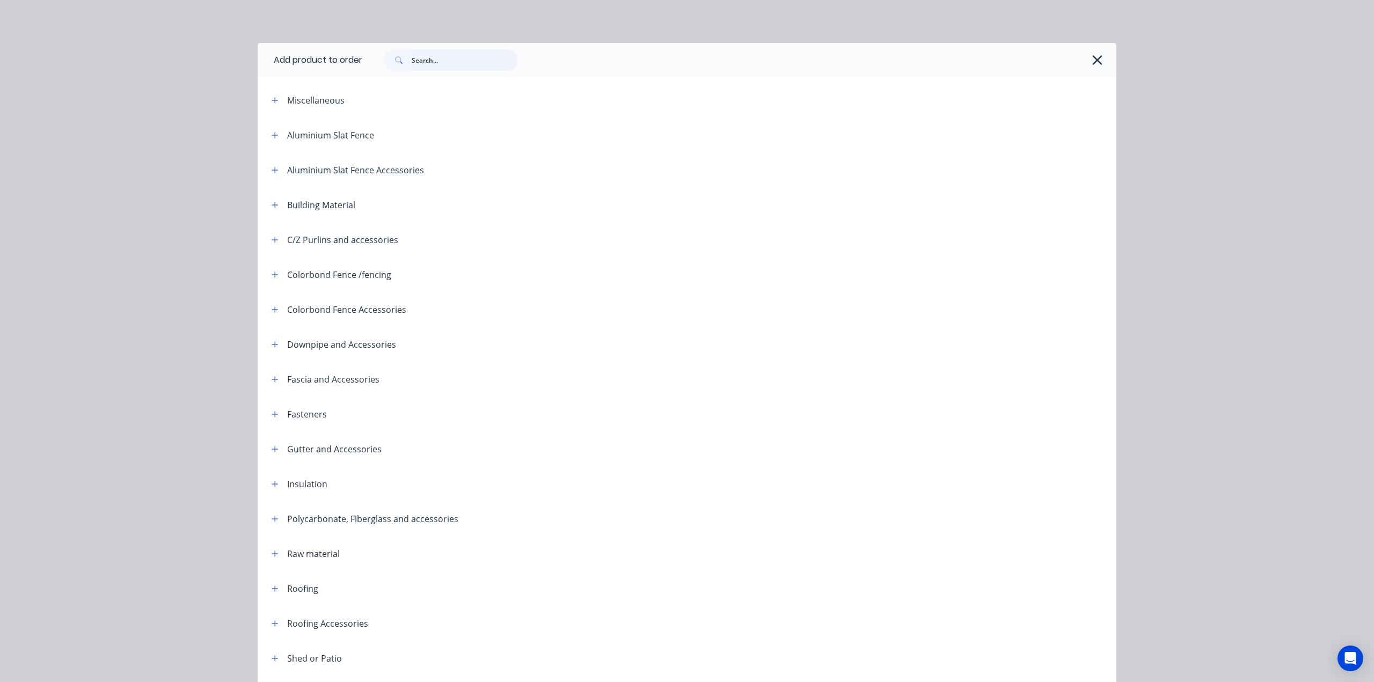
click at [445, 63] on input "text" at bounding box center [465, 59] width 106 height 21
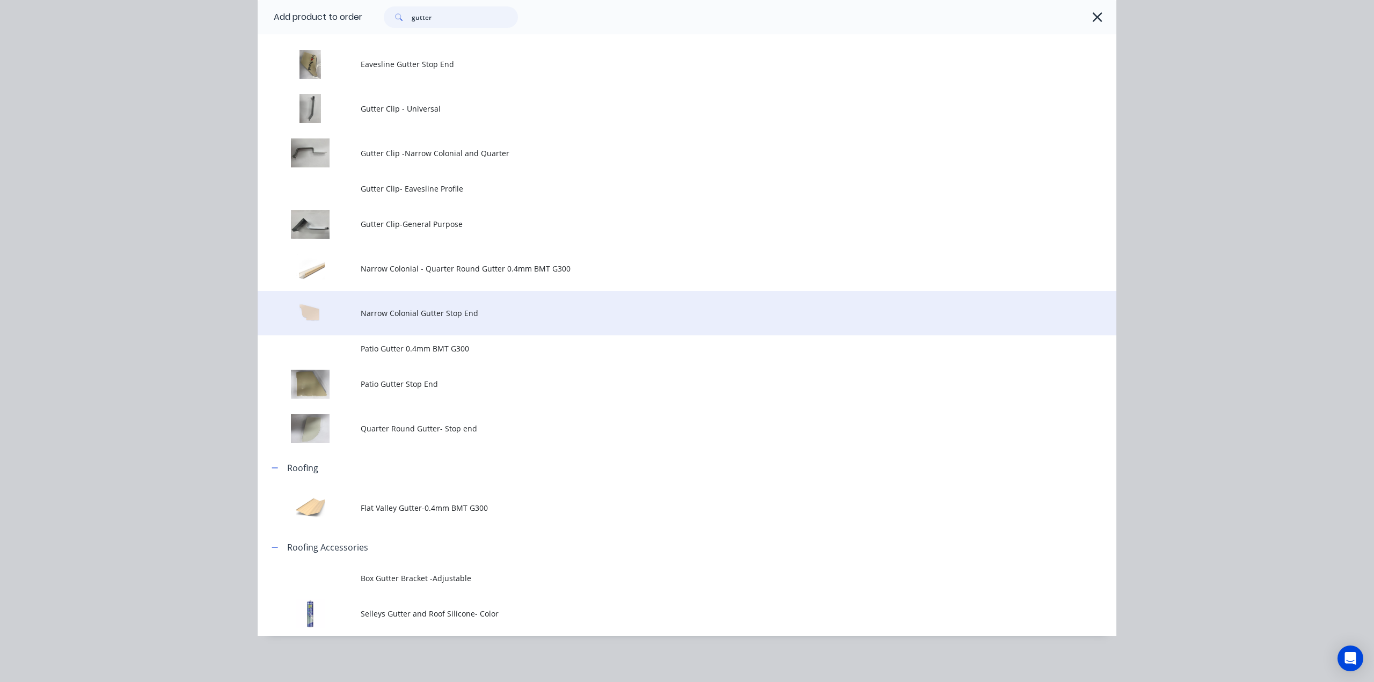
scroll to position [236, 0]
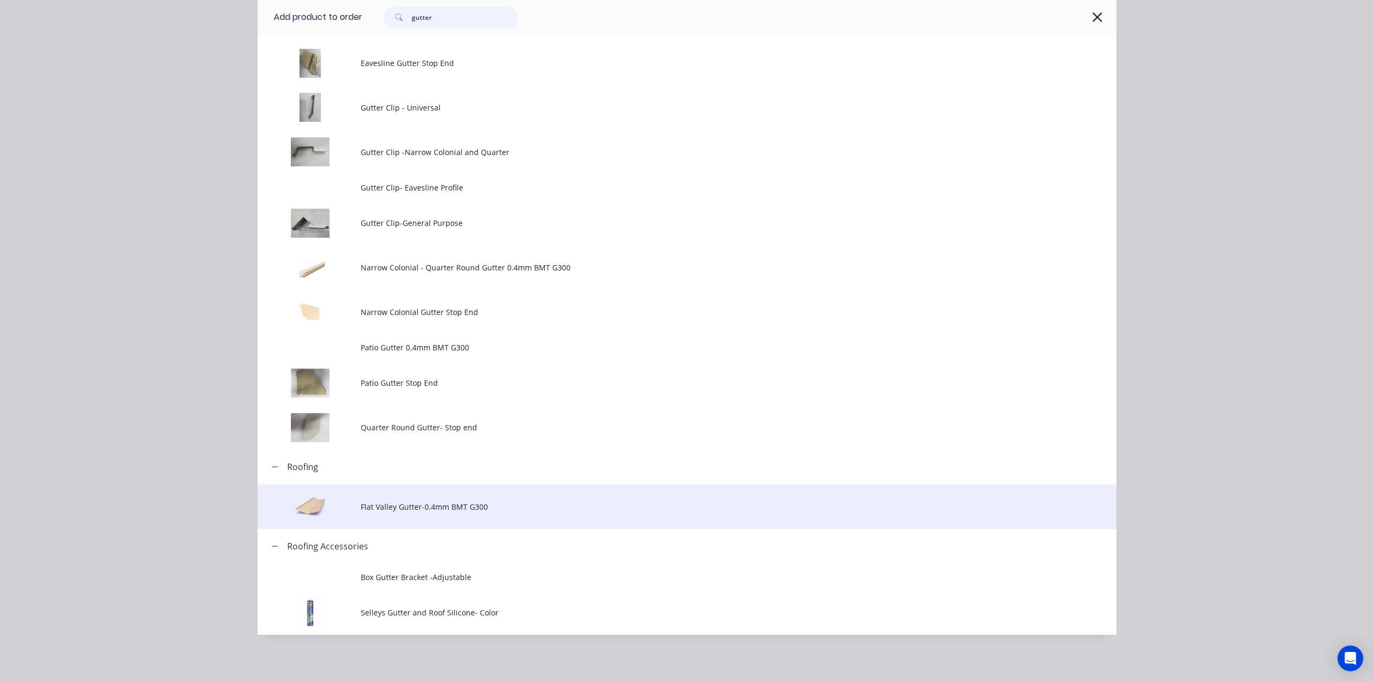
type input "gutter"
click at [516, 507] on span "Flat Valley Gutter-0.4mm BMT G300" at bounding box center [663, 506] width 604 height 11
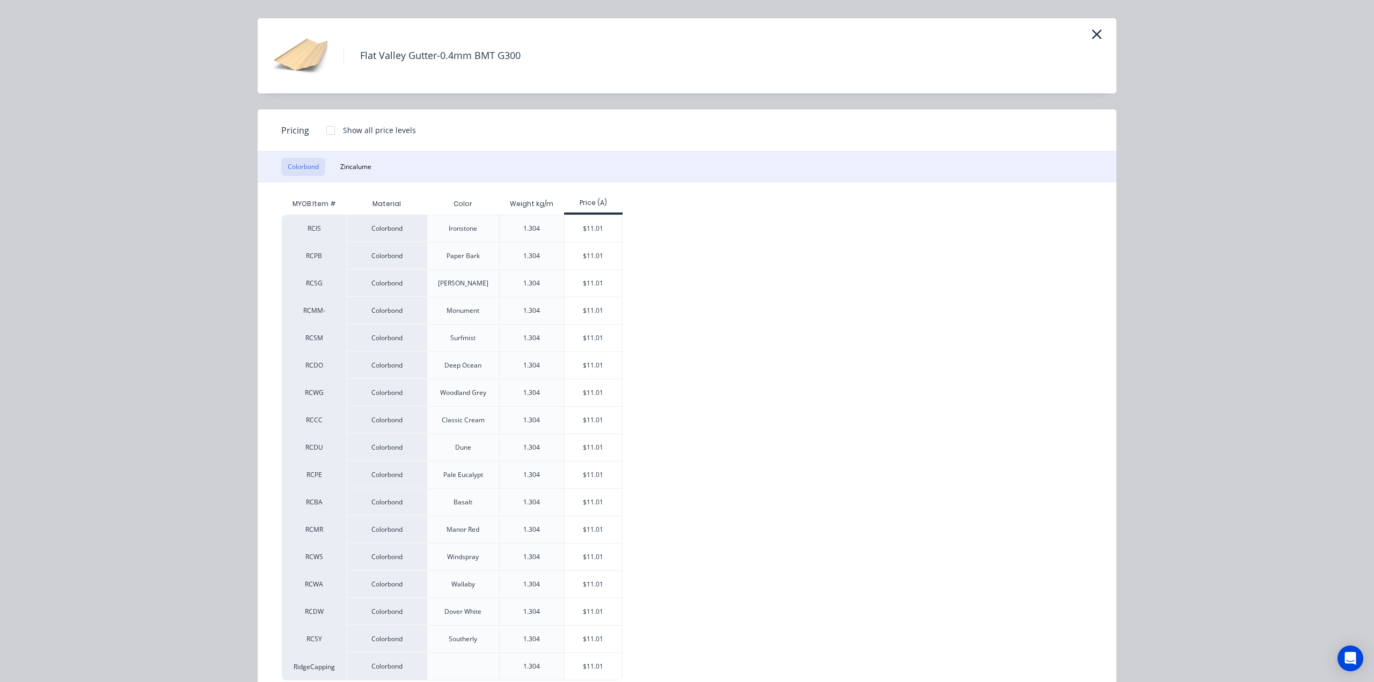
scroll to position [50, 0]
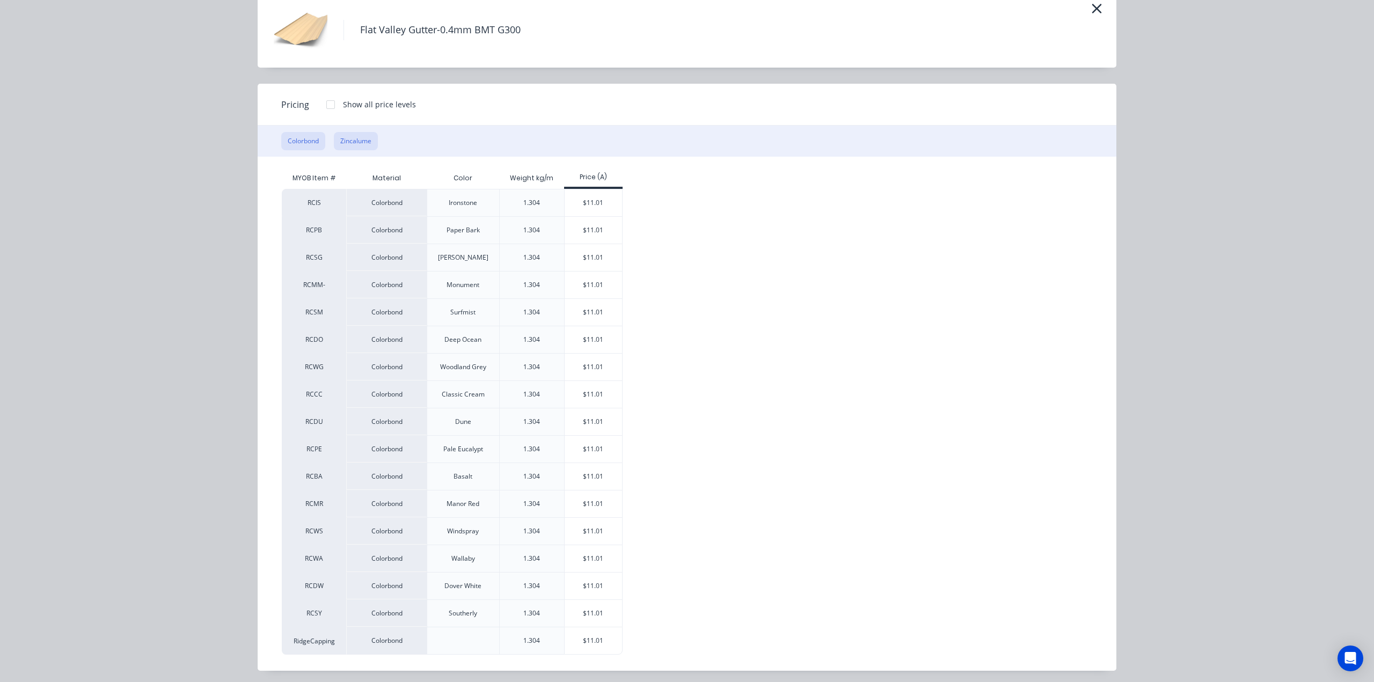
click at [348, 138] on button "Zincalume" at bounding box center [356, 141] width 44 height 18
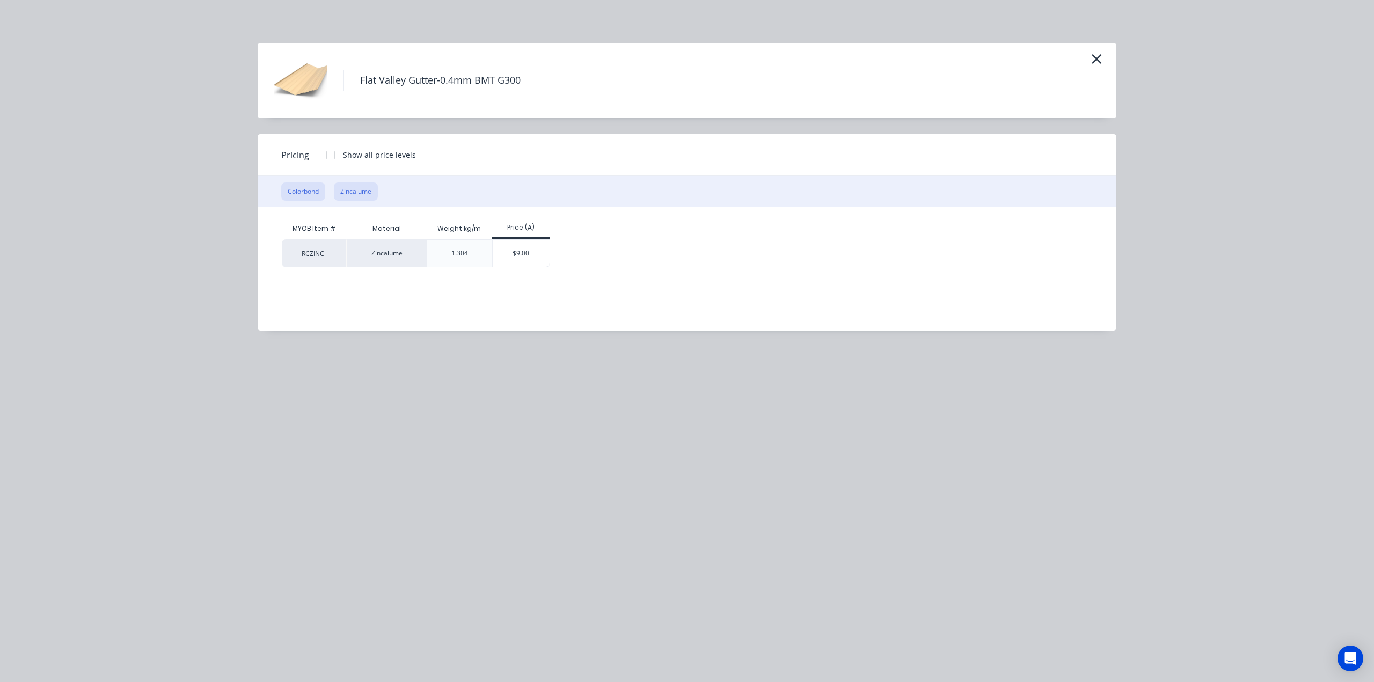
click at [311, 196] on button "Colorbond" at bounding box center [303, 191] width 44 height 18
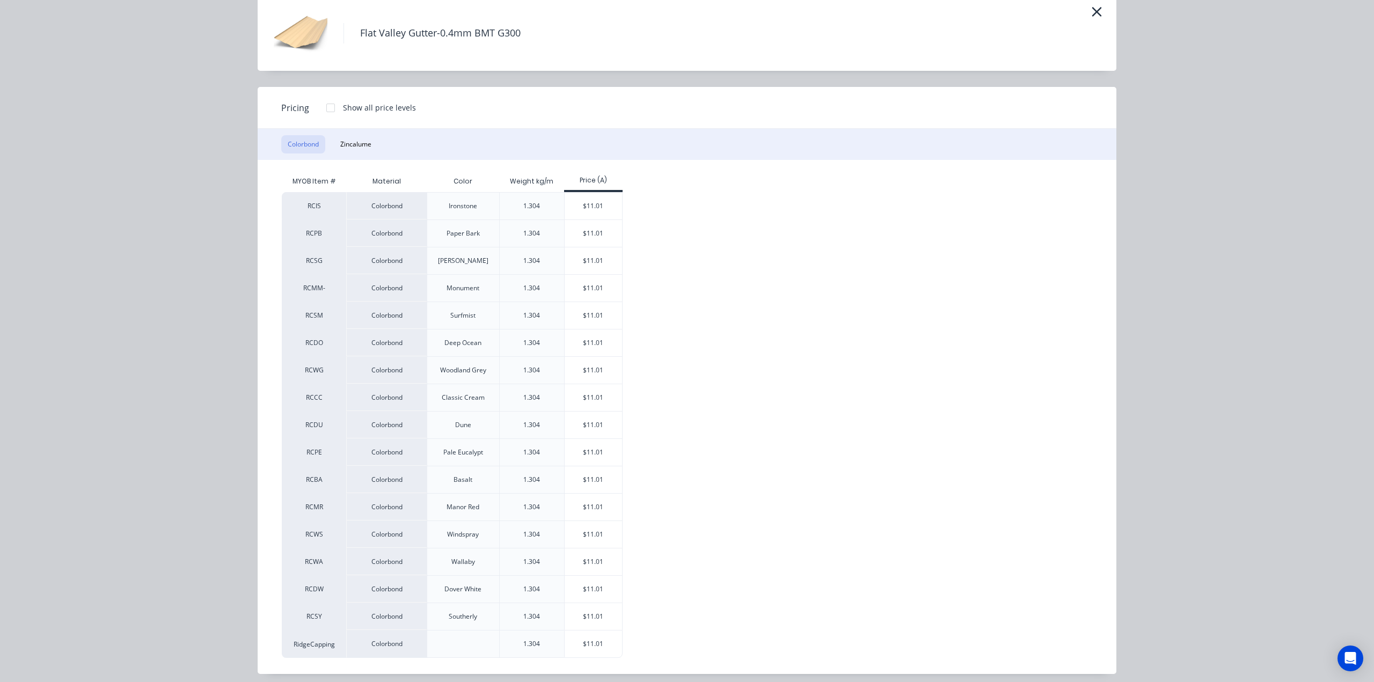
scroll to position [50, 0]
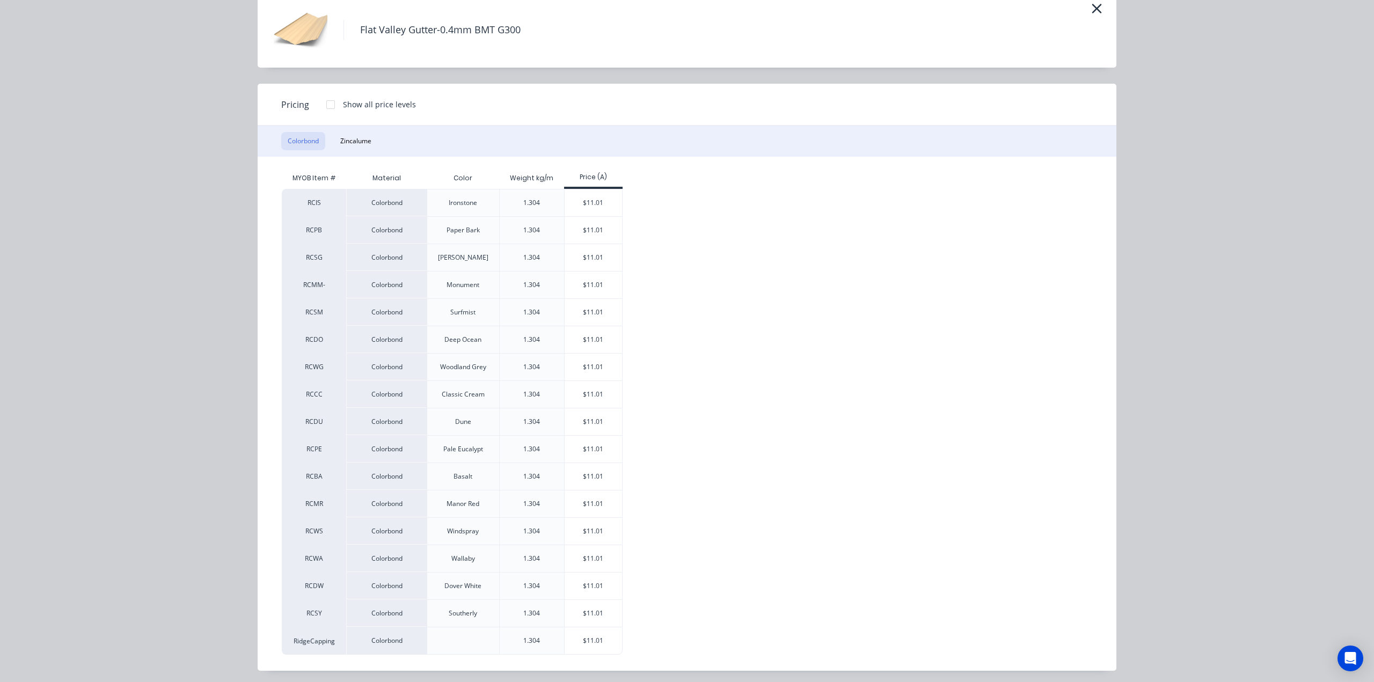
click at [764, 392] on div "RCIS Colorbond Ironstone 1.304 $11.01 RCPB Colorbond Paper Bark 1.304 $11.01 RC…" at bounding box center [679, 422] width 794 height 466
click at [1098, 11] on button "button" at bounding box center [1097, 9] width 18 height 17
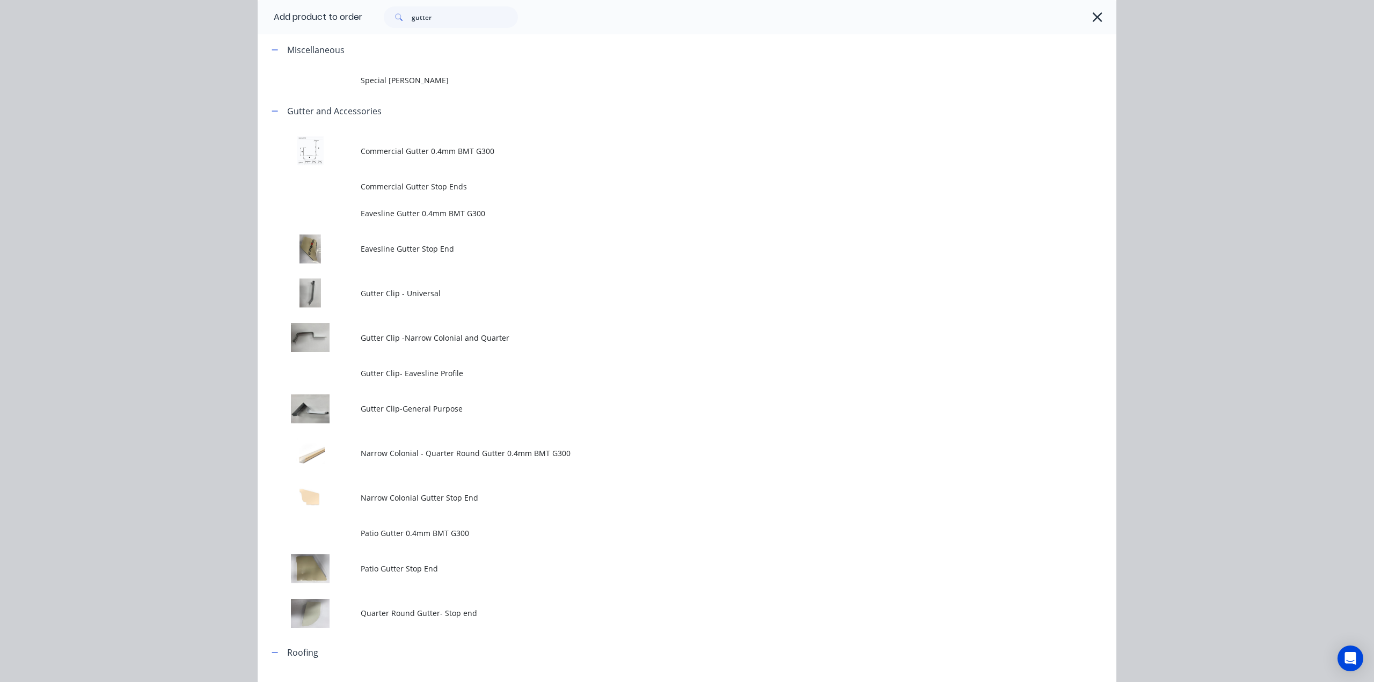
scroll to position [236, 0]
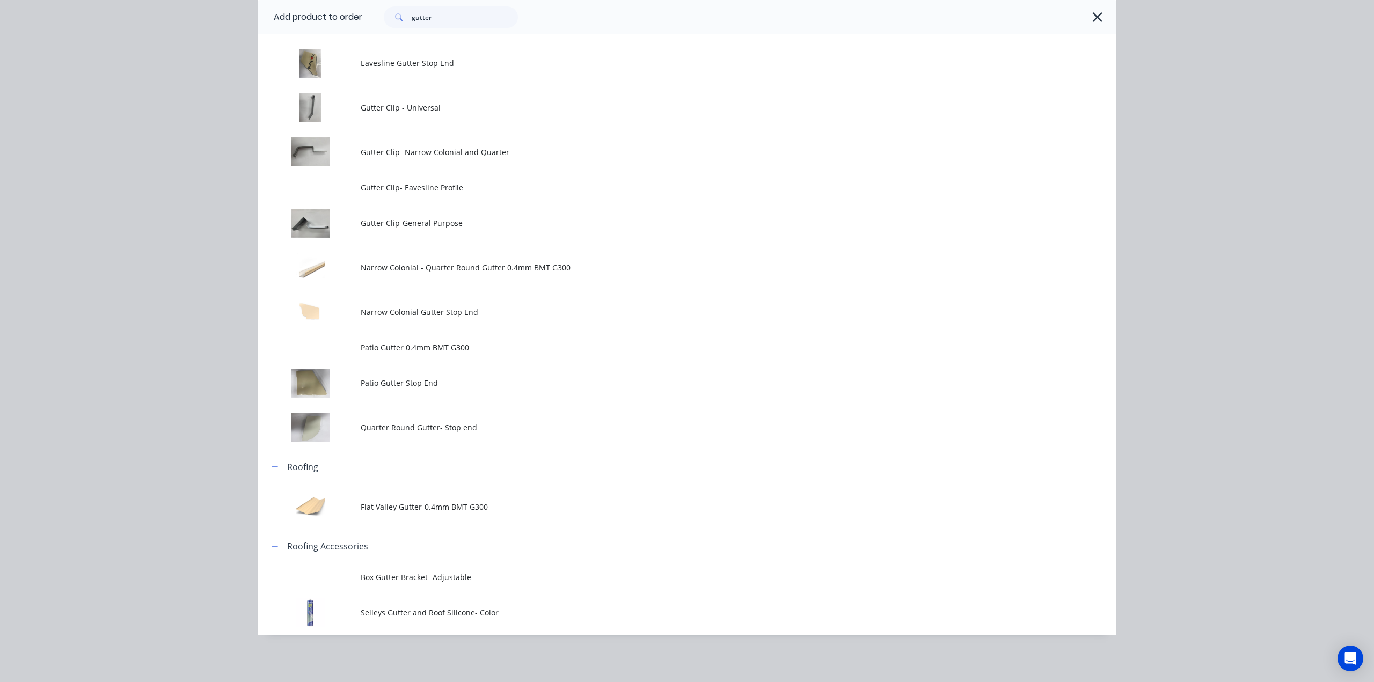
drag, startPoint x: 1216, startPoint y: 118, endPoint x: 1120, endPoint y: 40, distance: 122.9
click at [1216, 118] on div "Add product to order gutter Miscellaneous Special Patio Gutter Gutter and Acces…" at bounding box center [687, 341] width 1374 height 682
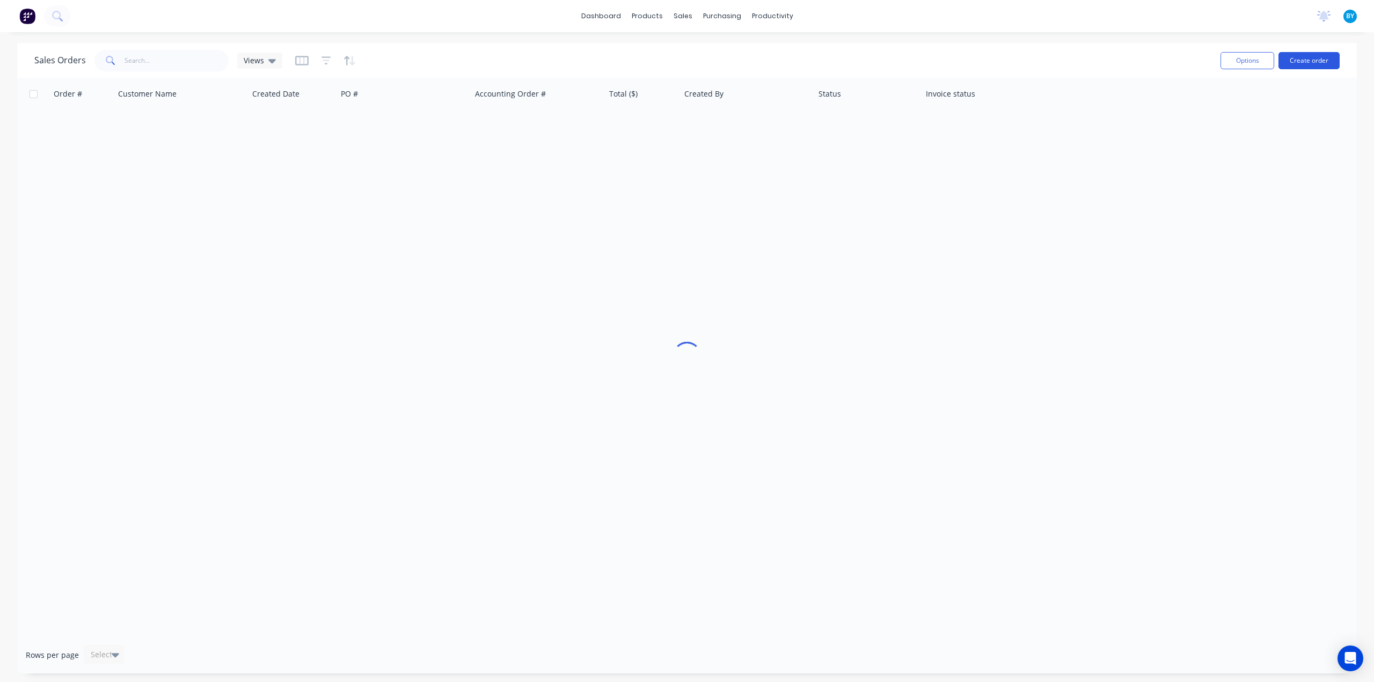
click at [1294, 60] on button "Create order" at bounding box center [1308, 60] width 61 height 17
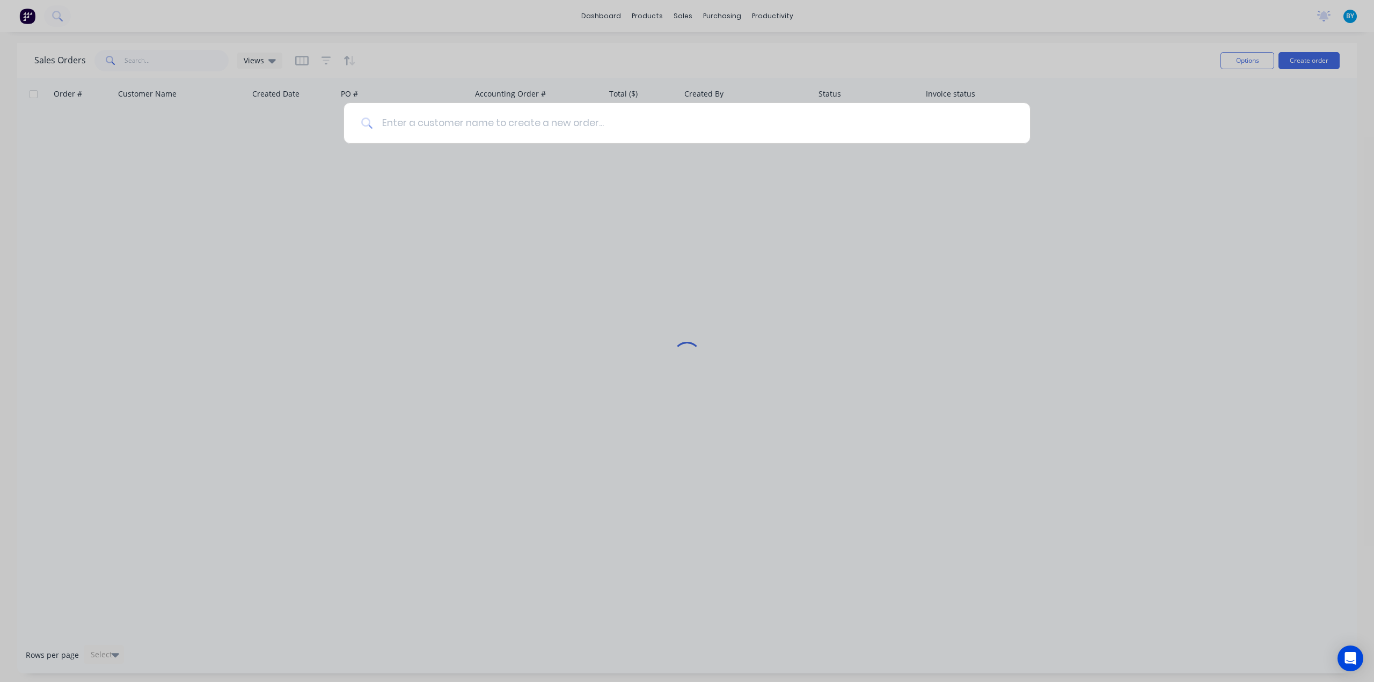
click at [662, 128] on input at bounding box center [693, 123] width 640 height 40
type input "s"
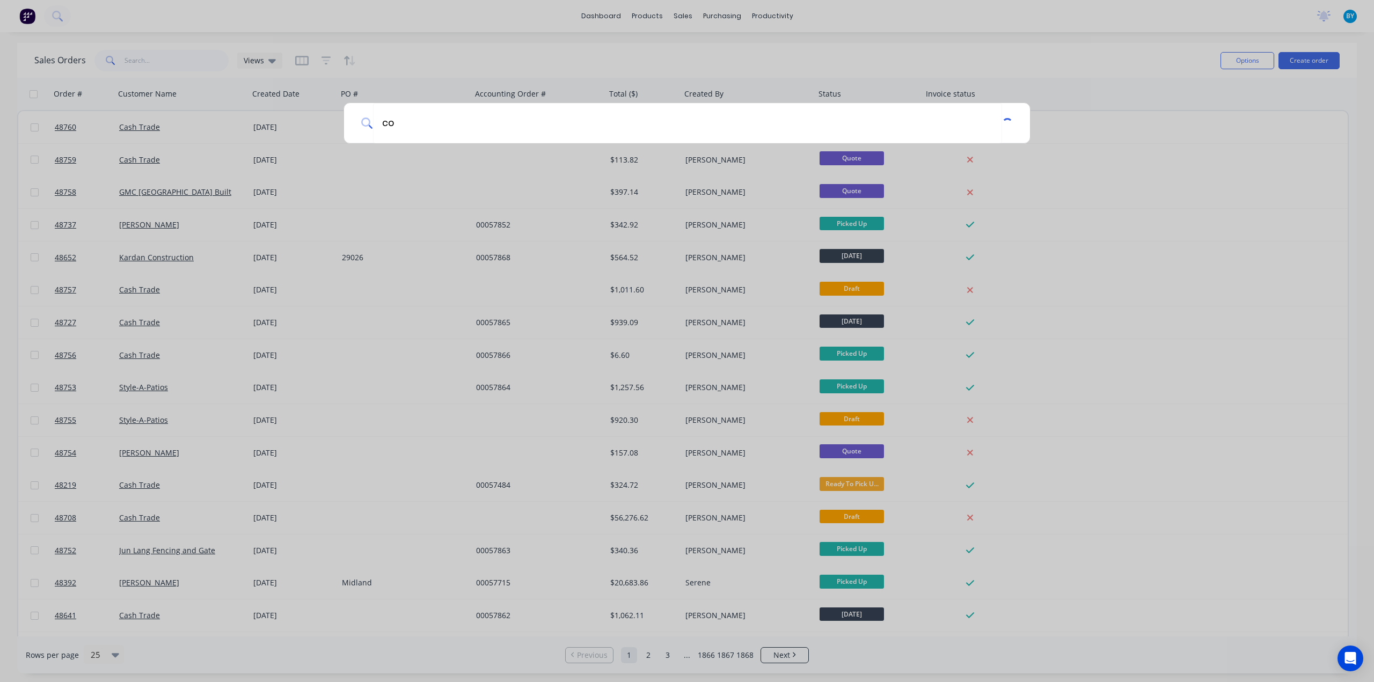
type input "c"
click at [193, 57] on div at bounding box center [687, 341] width 1374 height 682
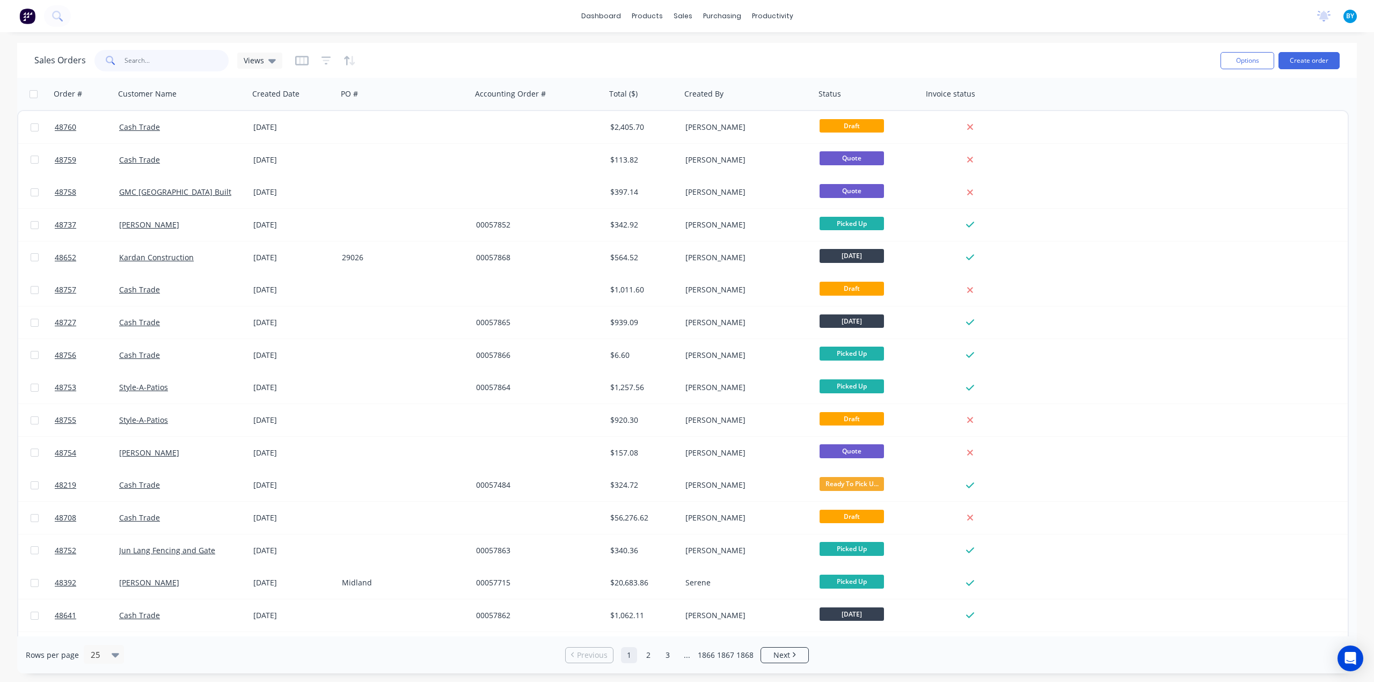
click at [184, 62] on input "text" at bounding box center [176, 60] width 105 height 21
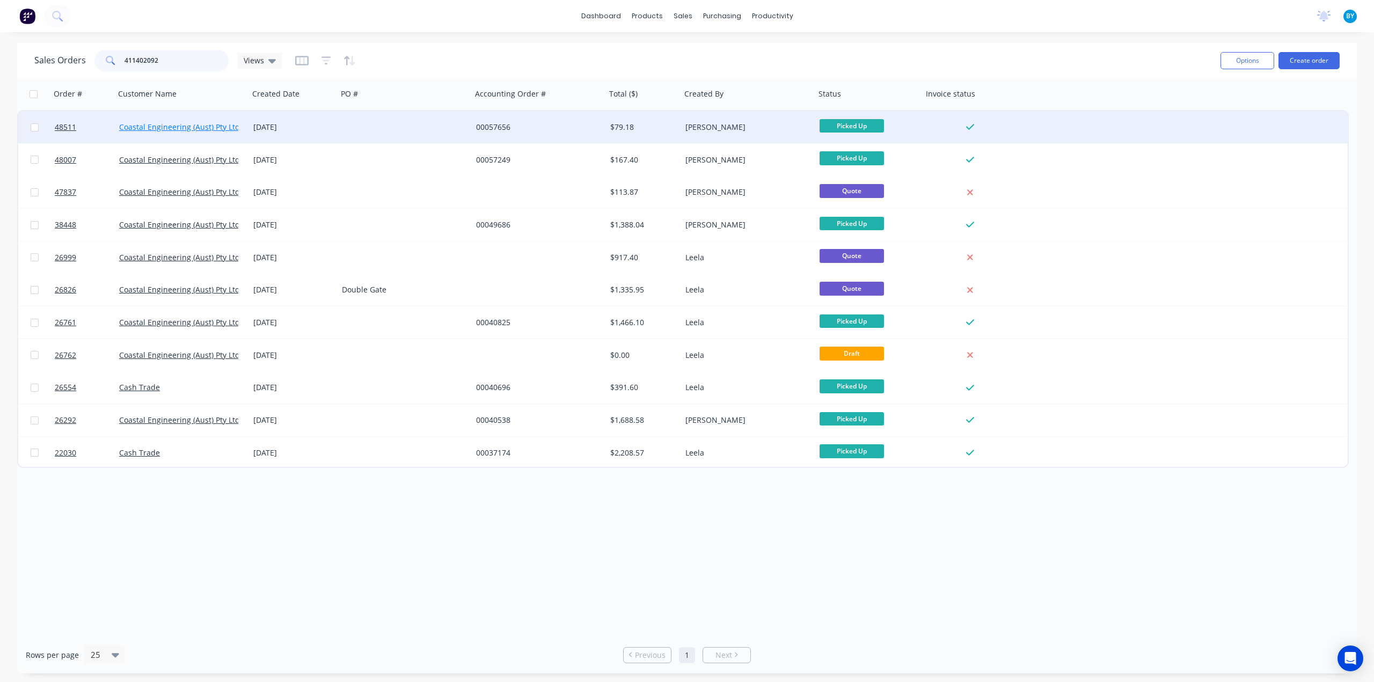
type input "411402092"
click at [174, 125] on link "Coastal Engineering (Aust) Pty Ltd" at bounding box center [179, 127] width 121 height 10
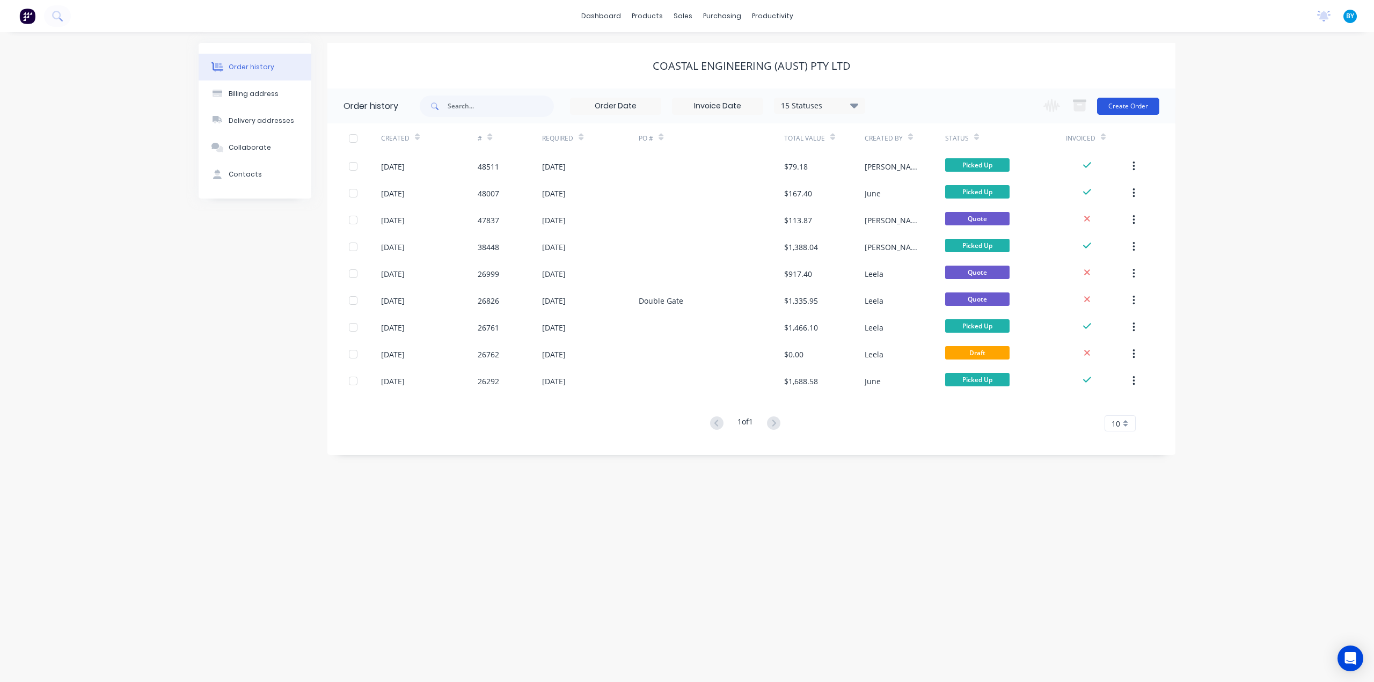
click at [1114, 106] on button "Create Order" at bounding box center [1128, 106] width 62 height 17
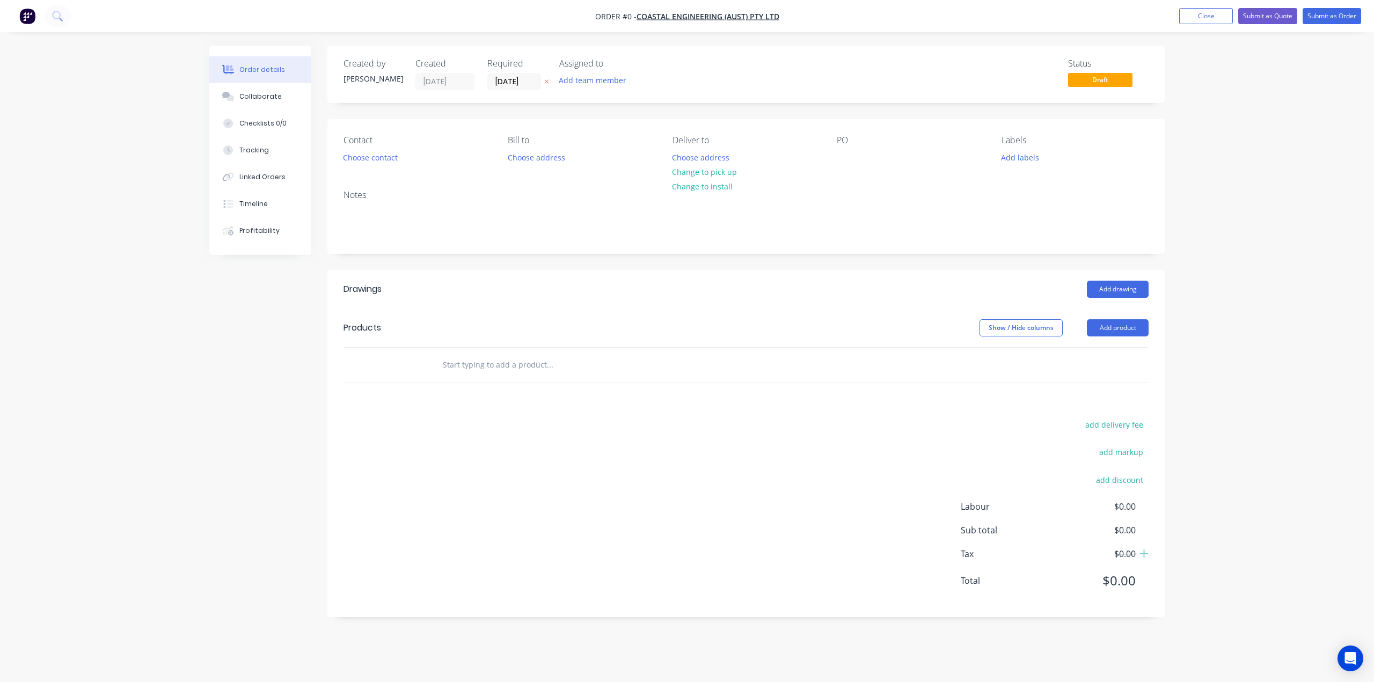
click at [892, 451] on div "add delivery fee add markup add discount Labour $0.00 Sub total $0.00 Tax $0.00…" at bounding box center [745, 510] width 805 height 184
click at [1229, 519] on div "Order details Collaborate Checklists 0/0 Tracking Linked Orders Timeline Profit…" at bounding box center [687, 341] width 1374 height 682
click at [678, 539] on div "add delivery fee add markup add discount Labour $0.00 Sub total $0.00 Tax $0.00…" at bounding box center [745, 510] width 805 height 184
click at [1119, 330] on button "Add product" at bounding box center [1118, 327] width 62 height 17
click at [1105, 358] on div "Product catalogue" at bounding box center [1097, 355] width 83 height 16
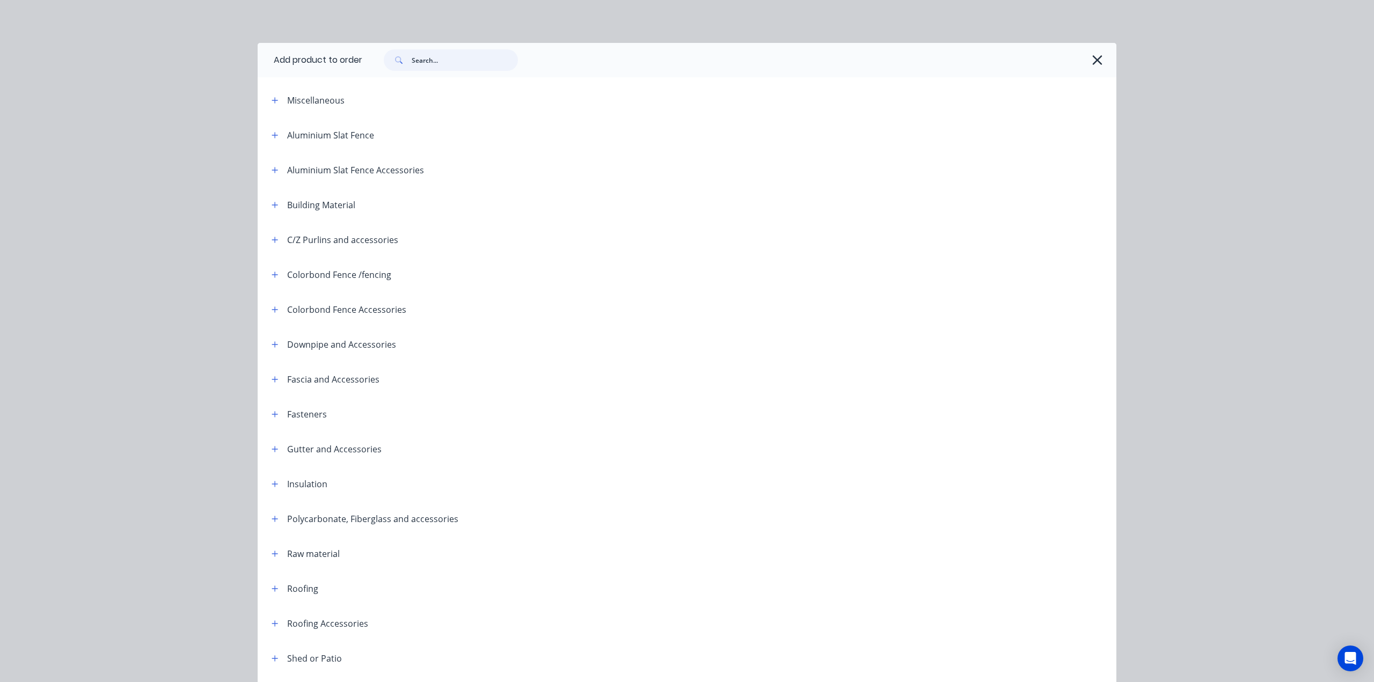
click at [446, 64] on input "text" at bounding box center [465, 59] width 106 height 21
type input "v"
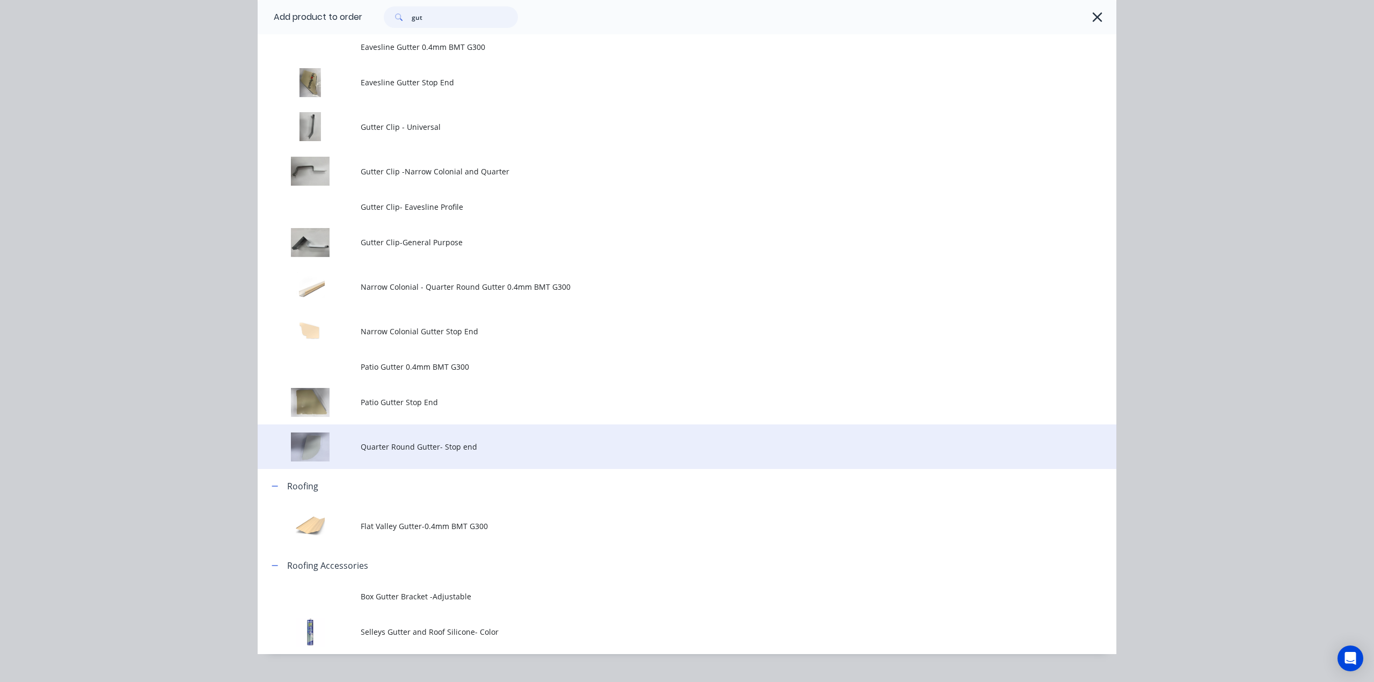
scroll to position [236, 0]
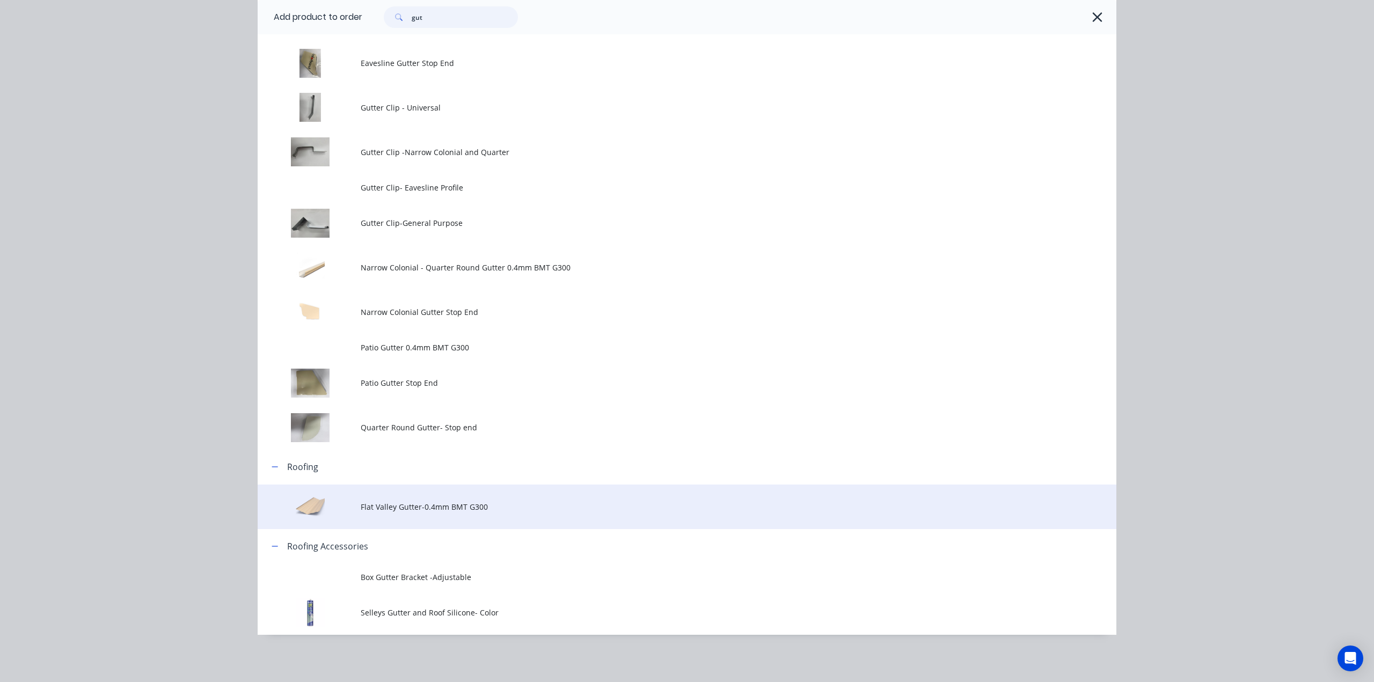
type input "gut"
click at [534, 507] on span "Flat Valley Gutter-0.4mm BMT G300" at bounding box center [663, 506] width 604 height 11
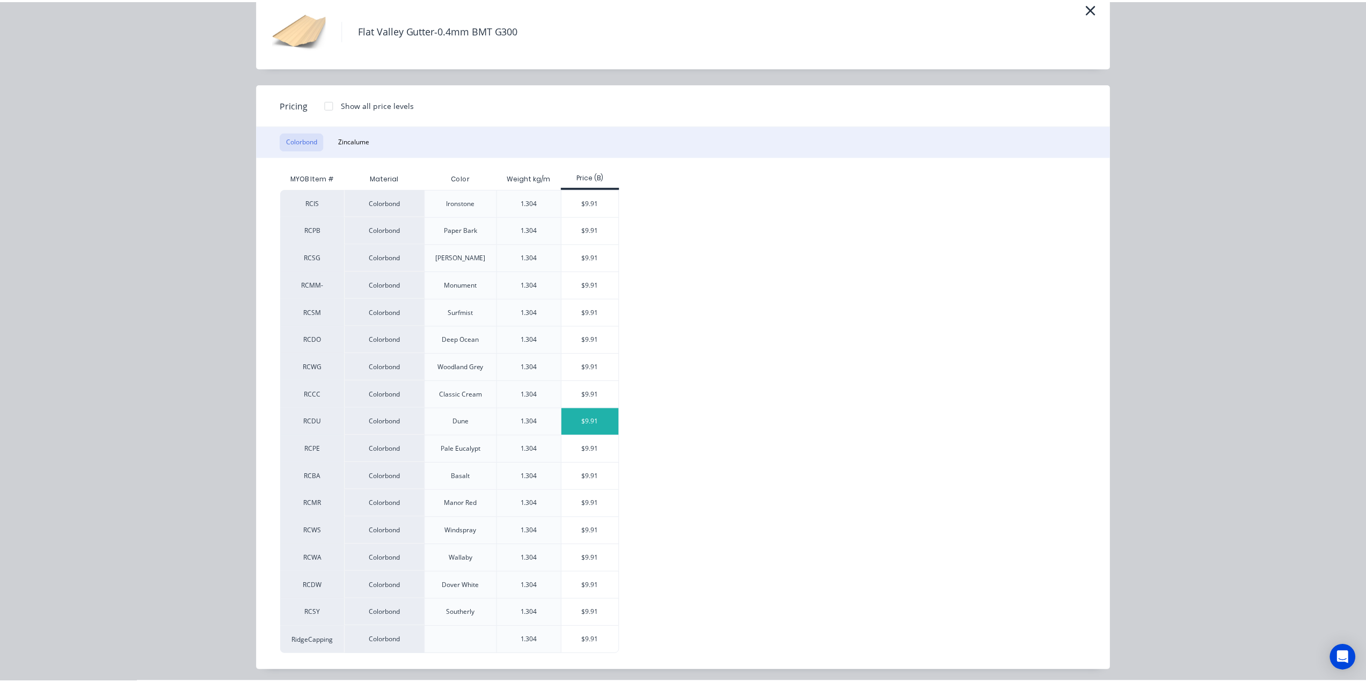
scroll to position [50, 0]
click at [601, 502] on div "$9.91" at bounding box center [593, 503] width 57 height 27
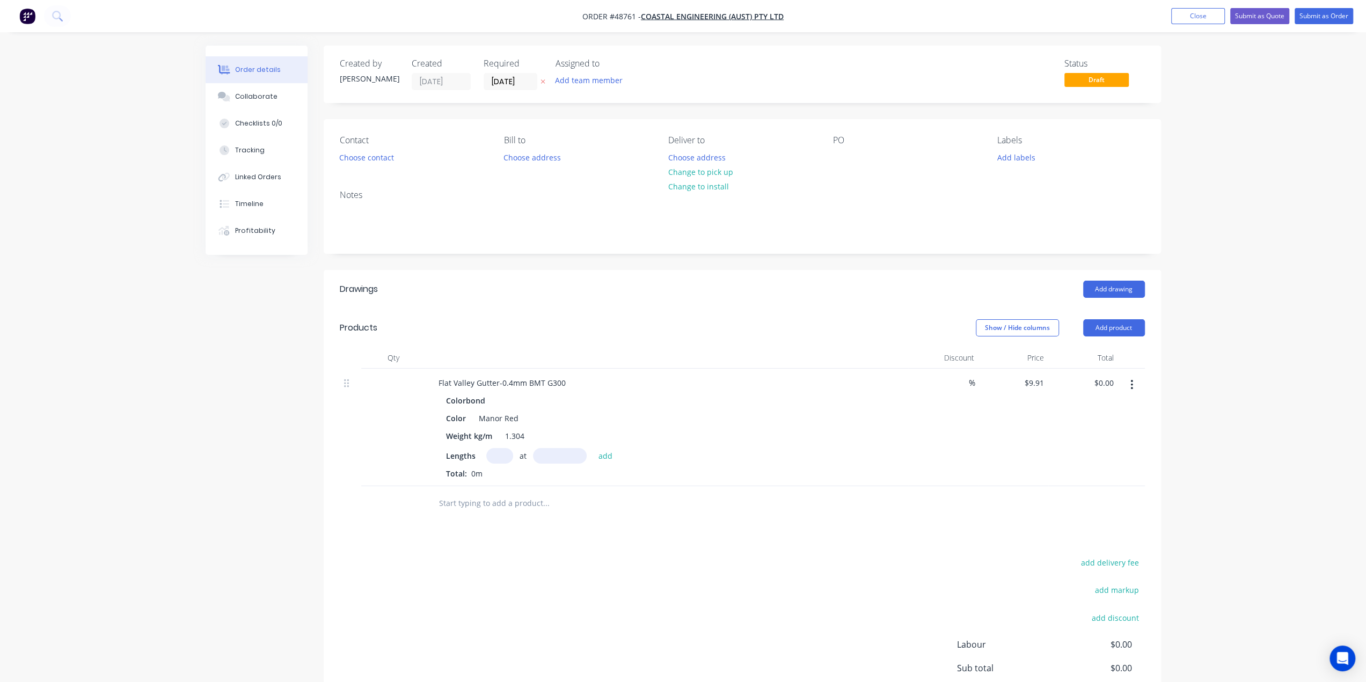
click at [508, 455] on input "text" at bounding box center [499, 456] width 27 height 16
type input "2"
type input "3000"
click at [593, 448] on button "add" at bounding box center [605, 455] width 25 height 14
type input "$59.46"
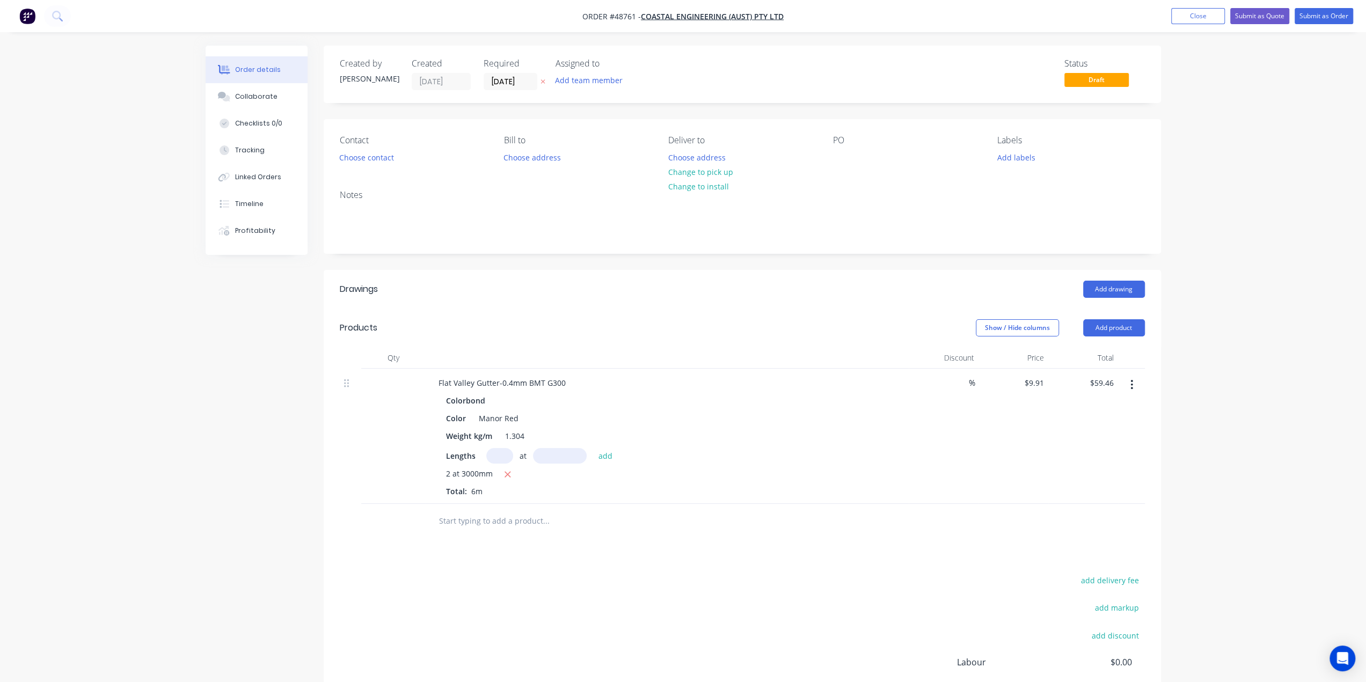
click at [910, 459] on div "%" at bounding box center [944, 436] width 70 height 135
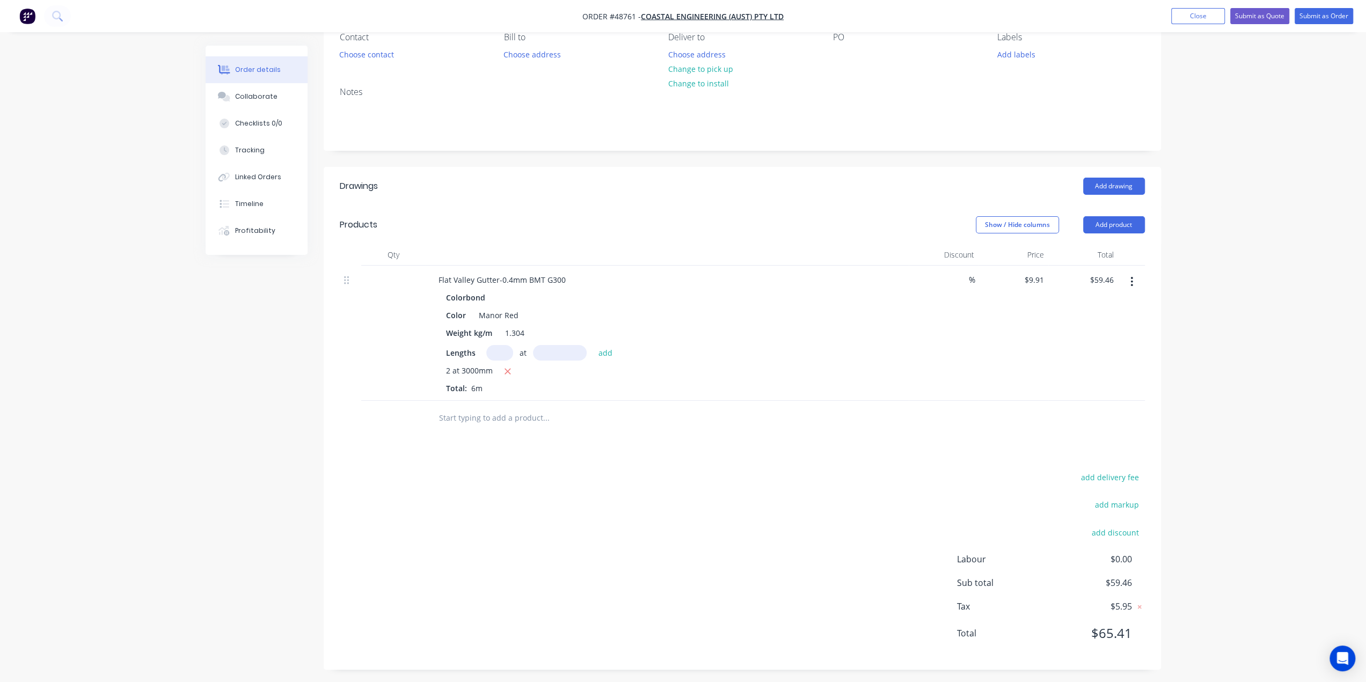
scroll to position [105, 0]
click at [838, 444] on div "Drawings Add drawing Products Show / Hide columns Add product Qty Discount Pric…" at bounding box center [742, 416] width 837 height 503
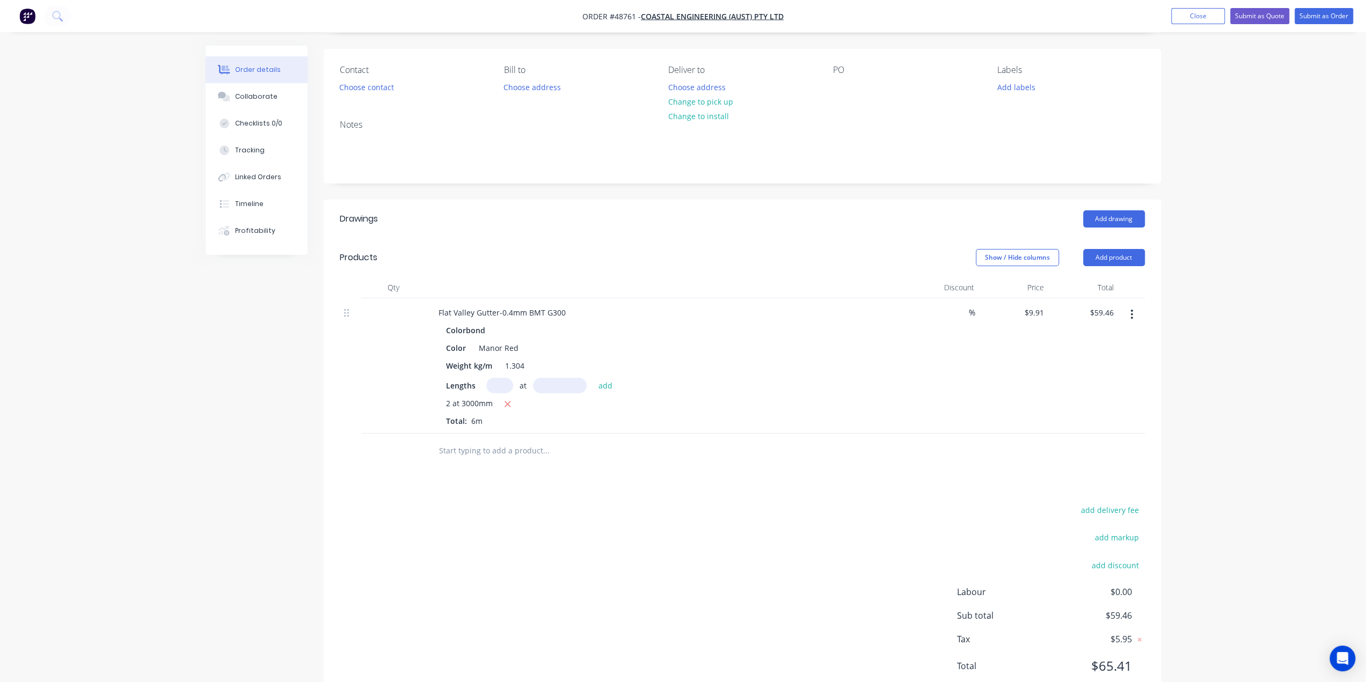
scroll to position [0, 0]
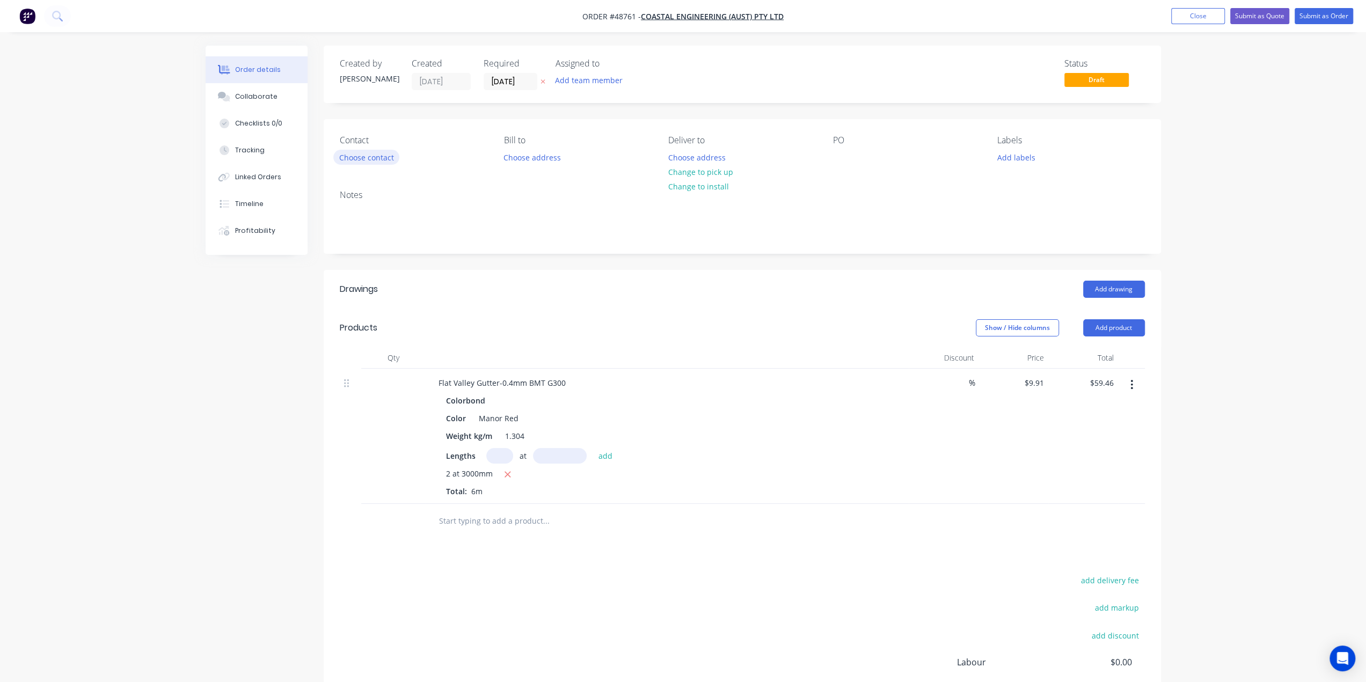
click at [377, 159] on button "Choose contact" at bounding box center [366, 157] width 66 height 14
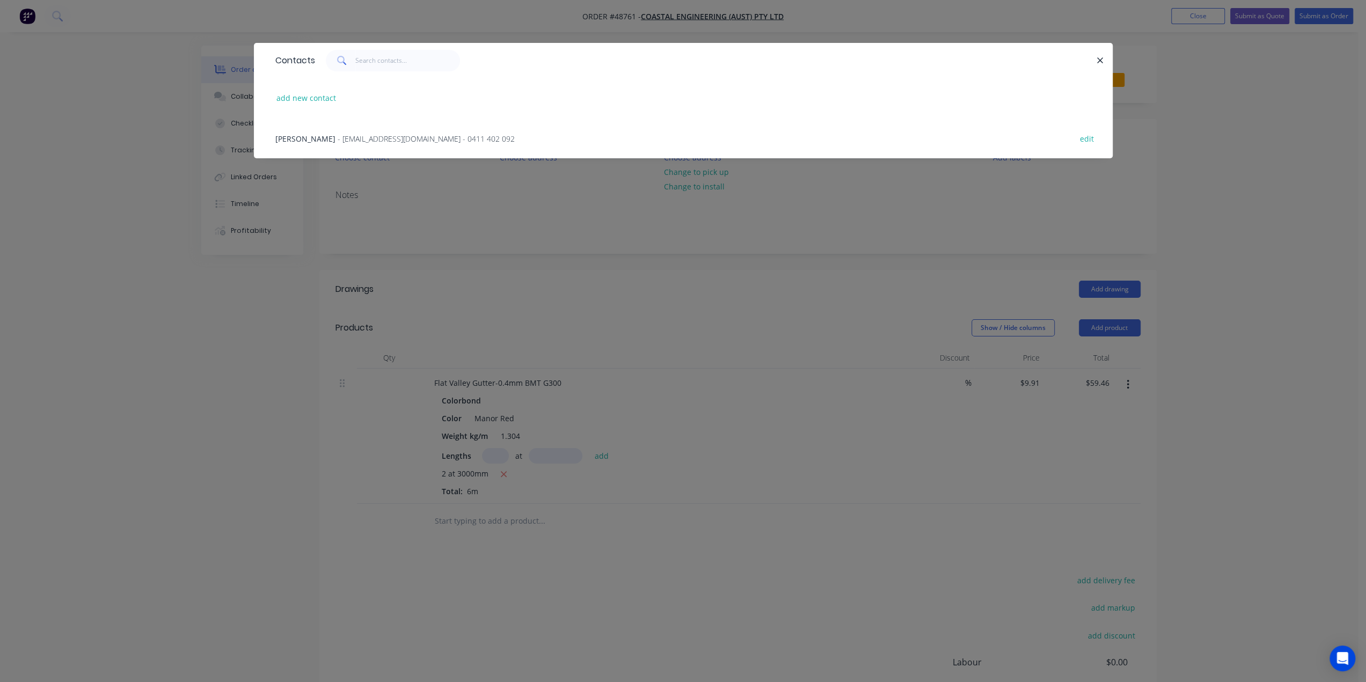
click at [338, 135] on span "- coastalwang@hotmail.com - 0411 402 092" at bounding box center [426, 139] width 177 height 10
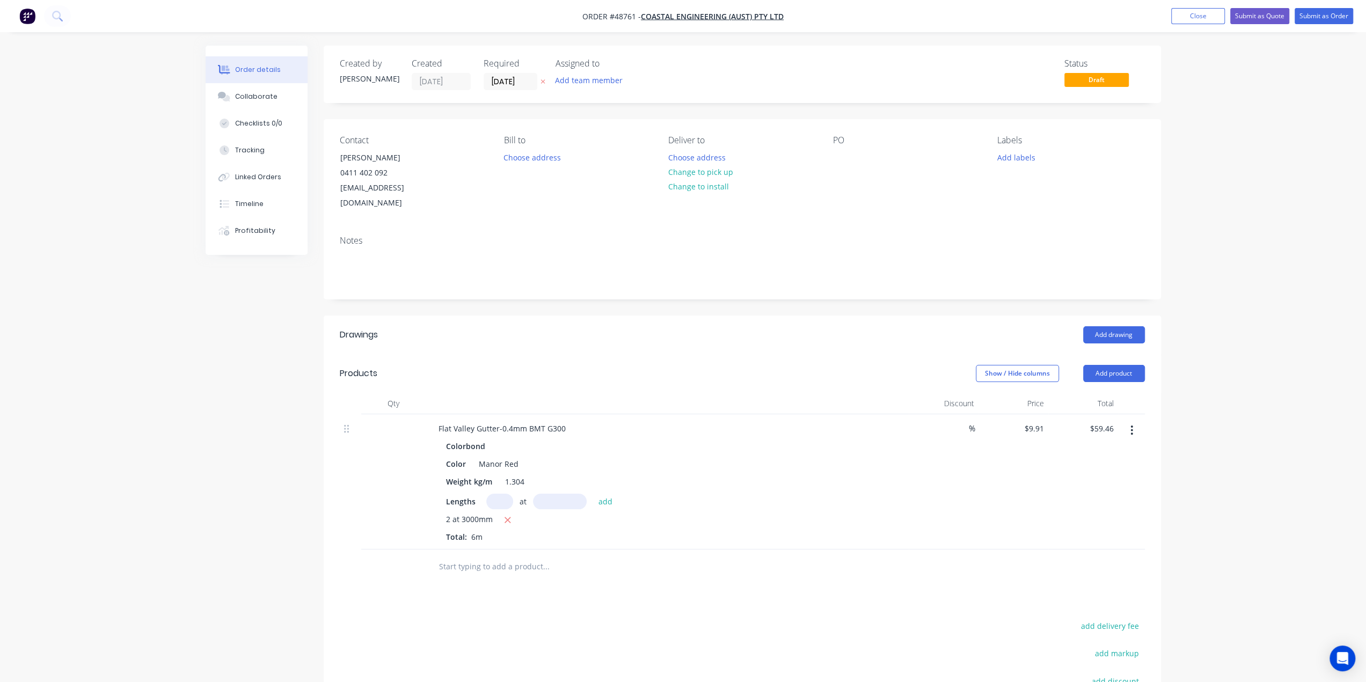
drag, startPoint x: 712, startPoint y: 168, endPoint x: 739, endPoint y: 186, distance: 32.9
click at [712, 169] on button "Change to pick up" at bounding box center [700, 172] width 76 height 14
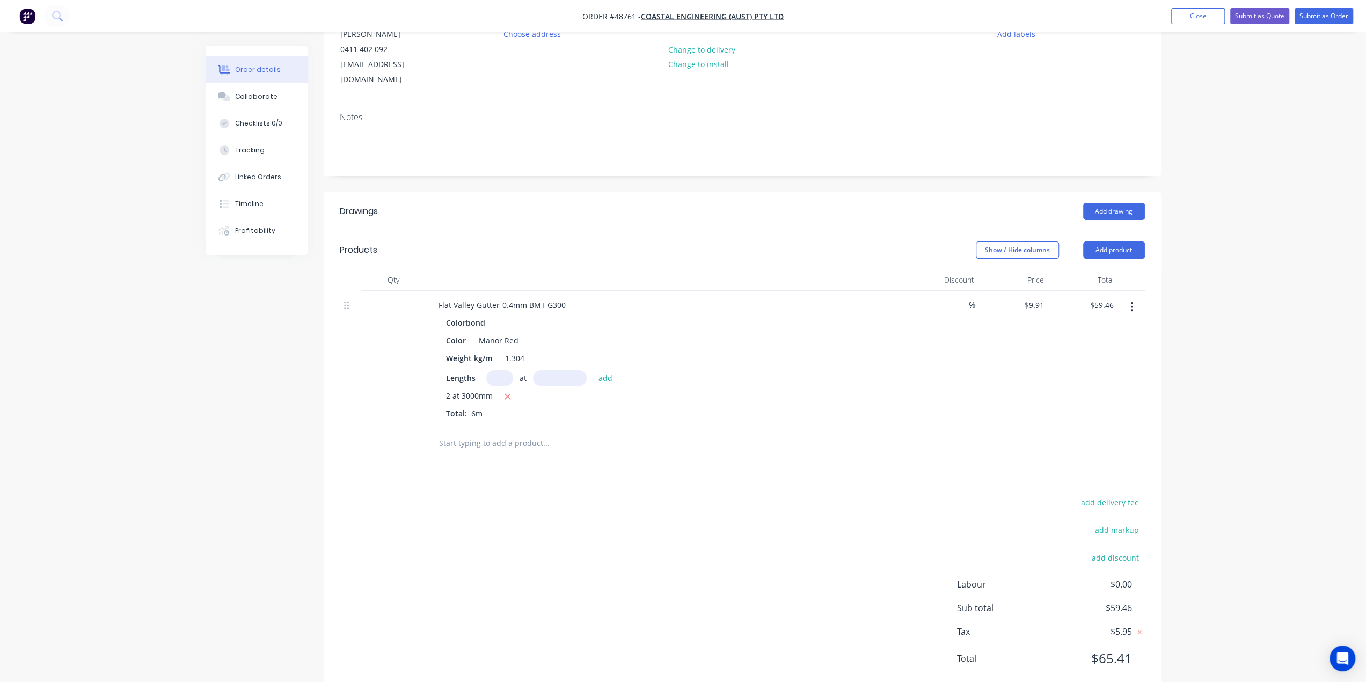
scroll to position [135, 0]
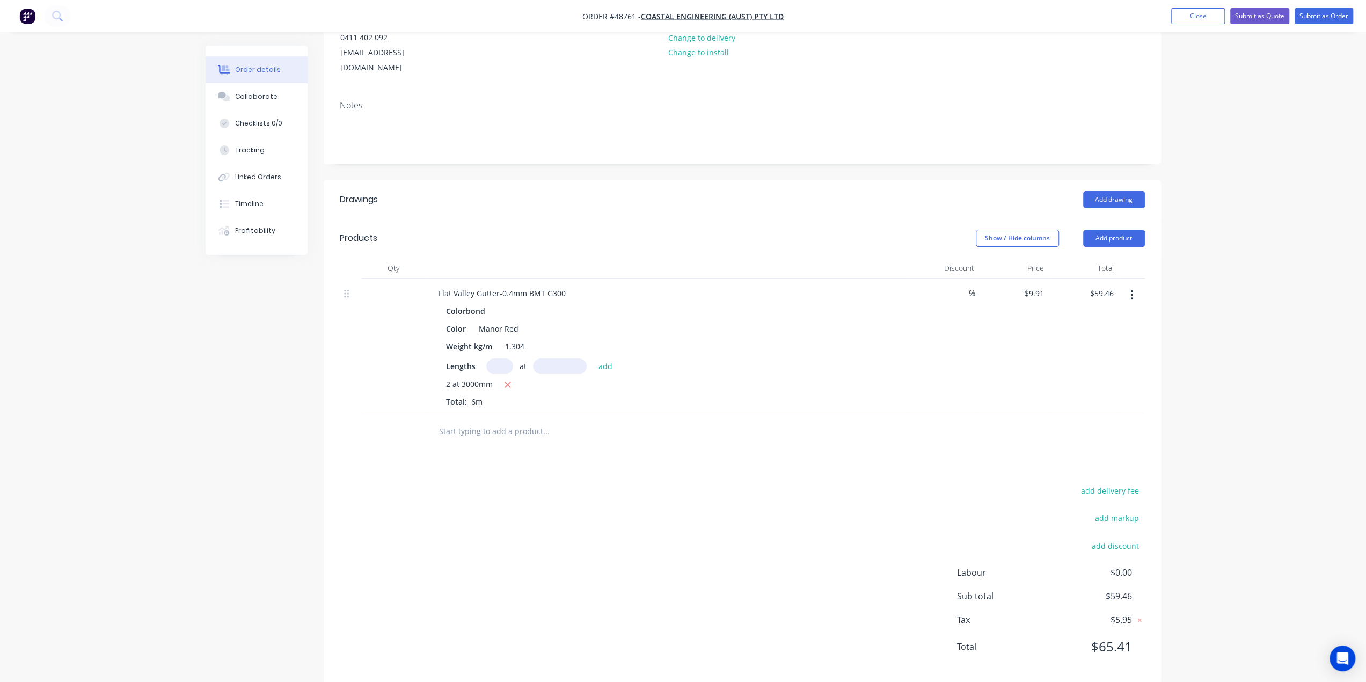
click at [1226, 321] on div "Order details Collaborate Checklists 0/0 Tracking Linked Orders Timeline Profit…" at bounding box center [683, 282] width 1366 height 834
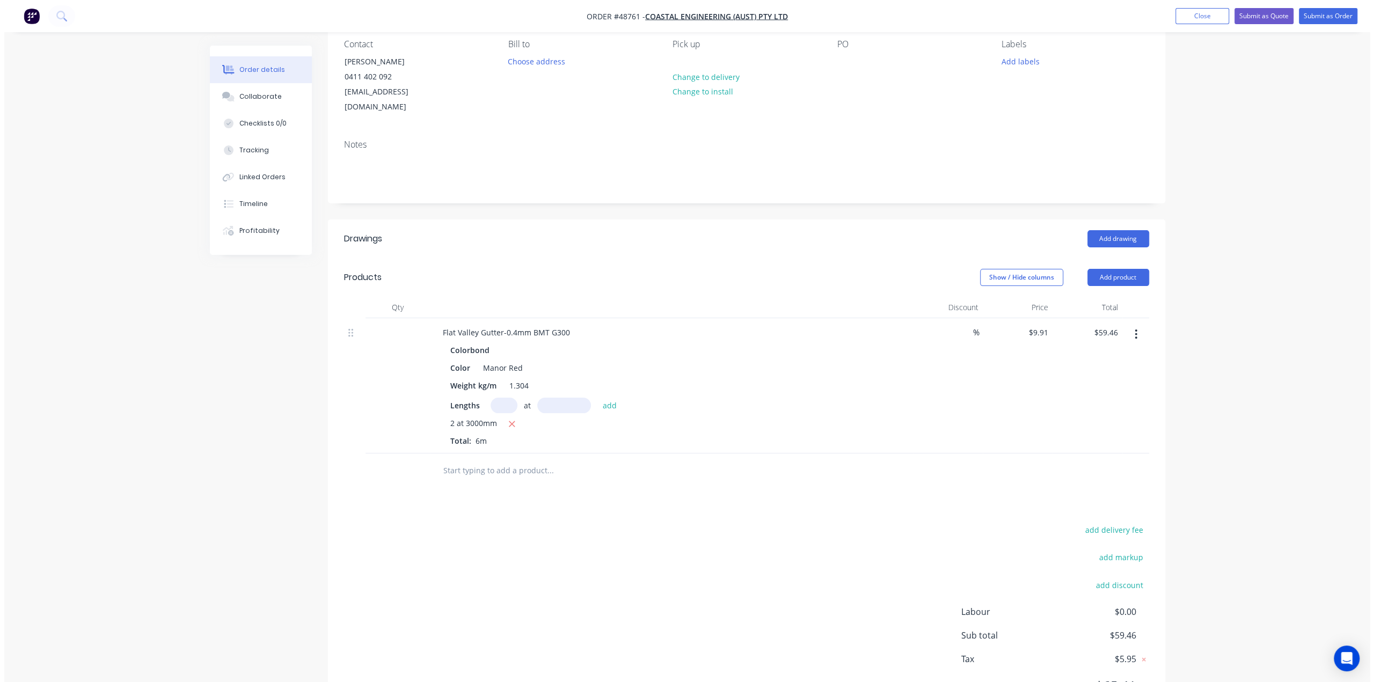
scroll to position [0, 0]
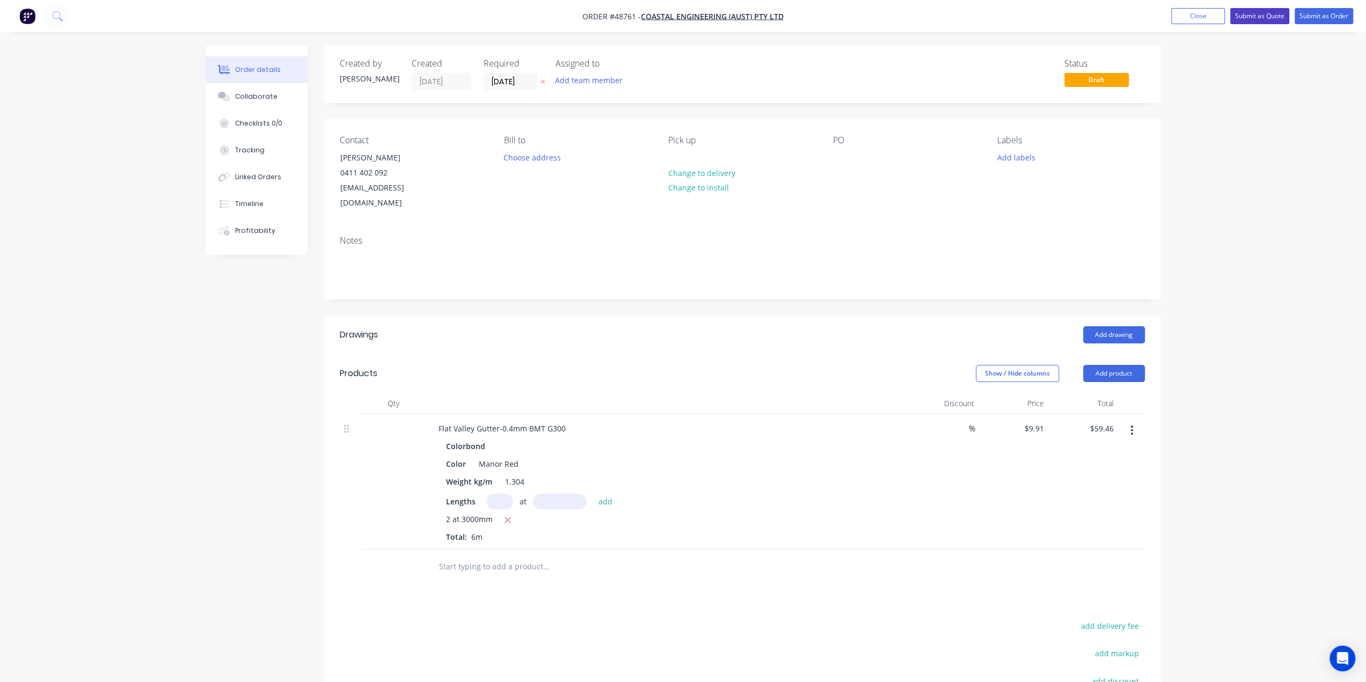
click at [1257, 15] on button "Submit as Quote" at bounding box center [1259, 16] width 59 height 16
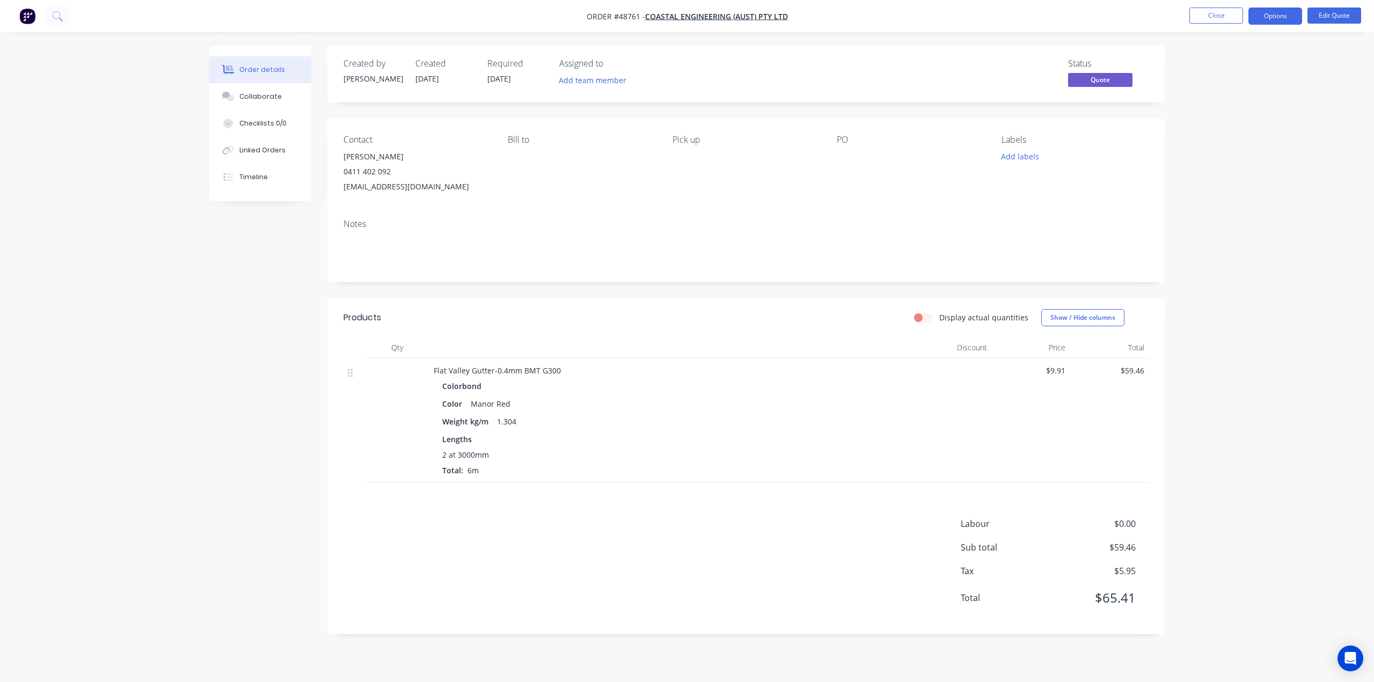
click at [1240, 267] on div "Order details Collaborate Checklists 0/0 Linked Orders Timeline Order details C…" at bounding box center [687, 341] width 1374 height 682
click at [1346, 16] on button "Edit Quote" at bounding box center [1334, 16] width 54 height 16
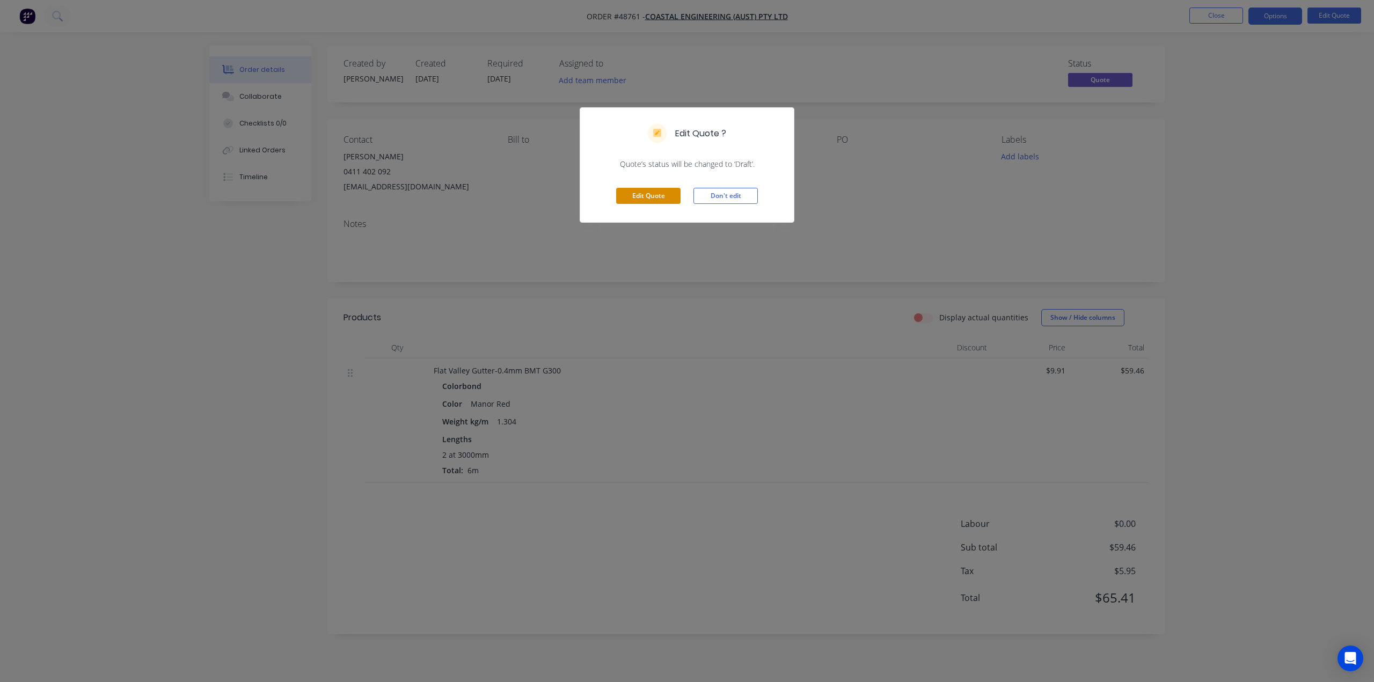
click at [647, 189] on button "Edit Quote" at bounding box center [648, 196] width 64 height 16
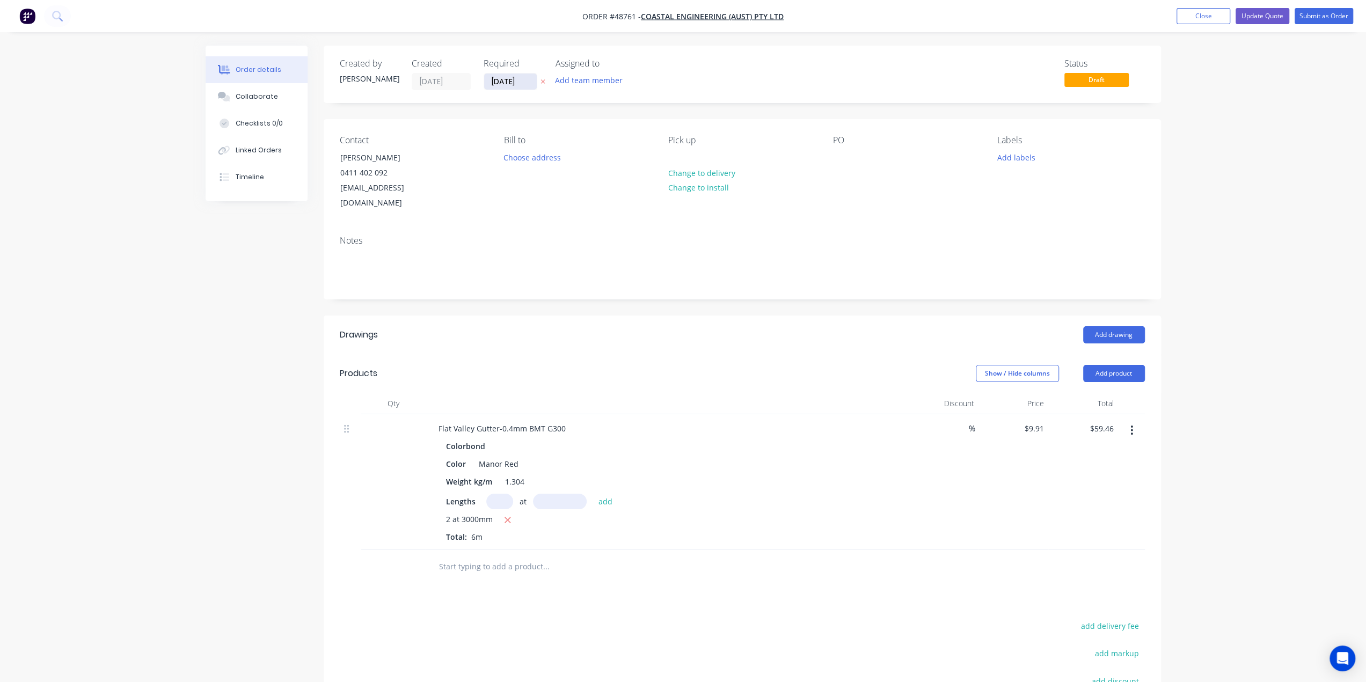
click at [493, 74] on label "02/09/25" at bounding box center [511, 81] width 54 height 17
click at [493, 74] on input "02/09/25" at bounding box center [510, 82] width 53 height 16
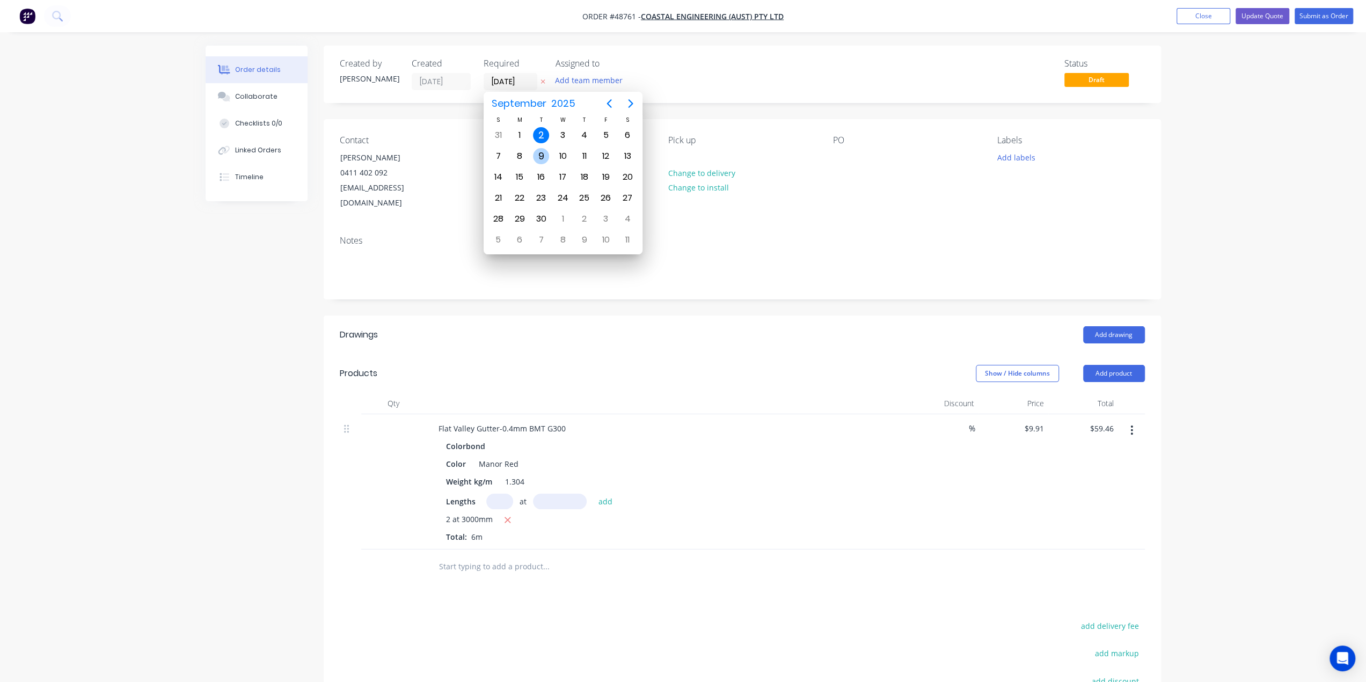
click at [538, 153] on div "9" at bounding box center [541, 156] width 16 height 16
type input "09/09/25"
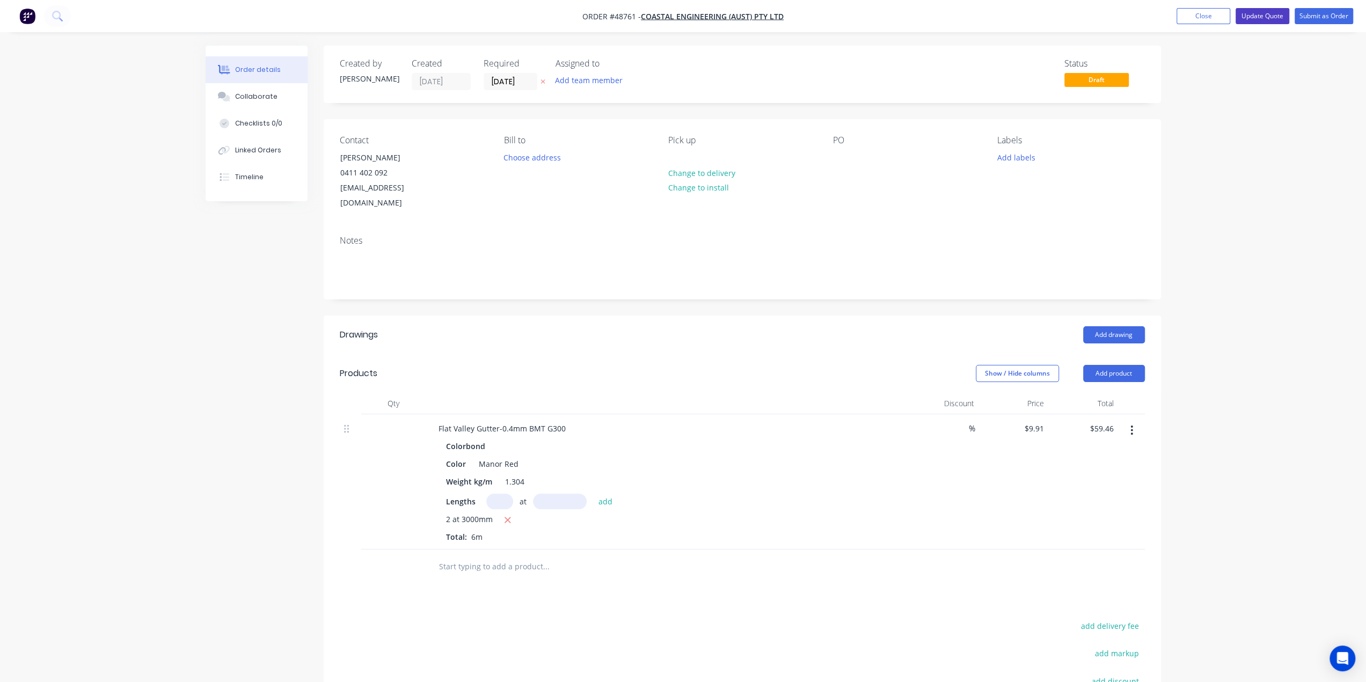
click at [1270, 11] on button "Update Quote" at bounding box center [1262, 16] width 54 height 16
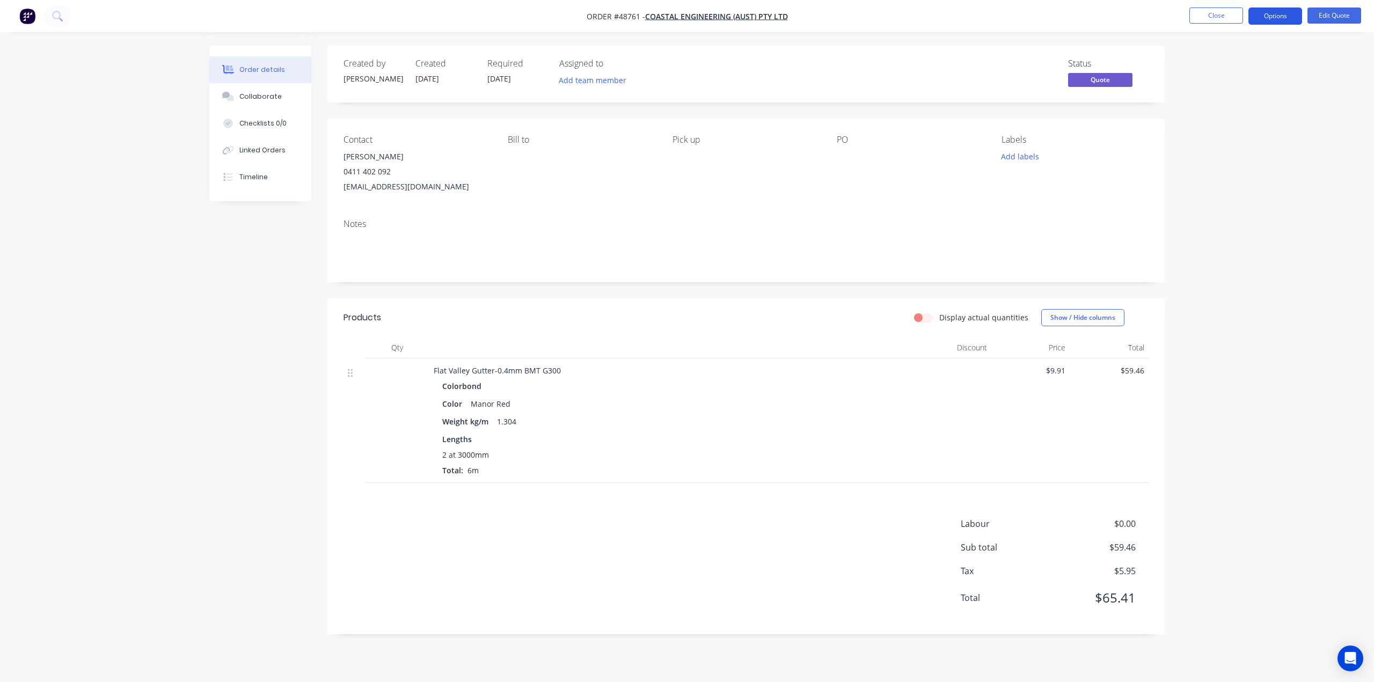
click at [1267, 18] on button "Options" at bounding box center [1275, 16] width 54 height 17
click at [1251, 127] on div "Convert to Order" at bounding box center [1242, 130] width 99 height 16
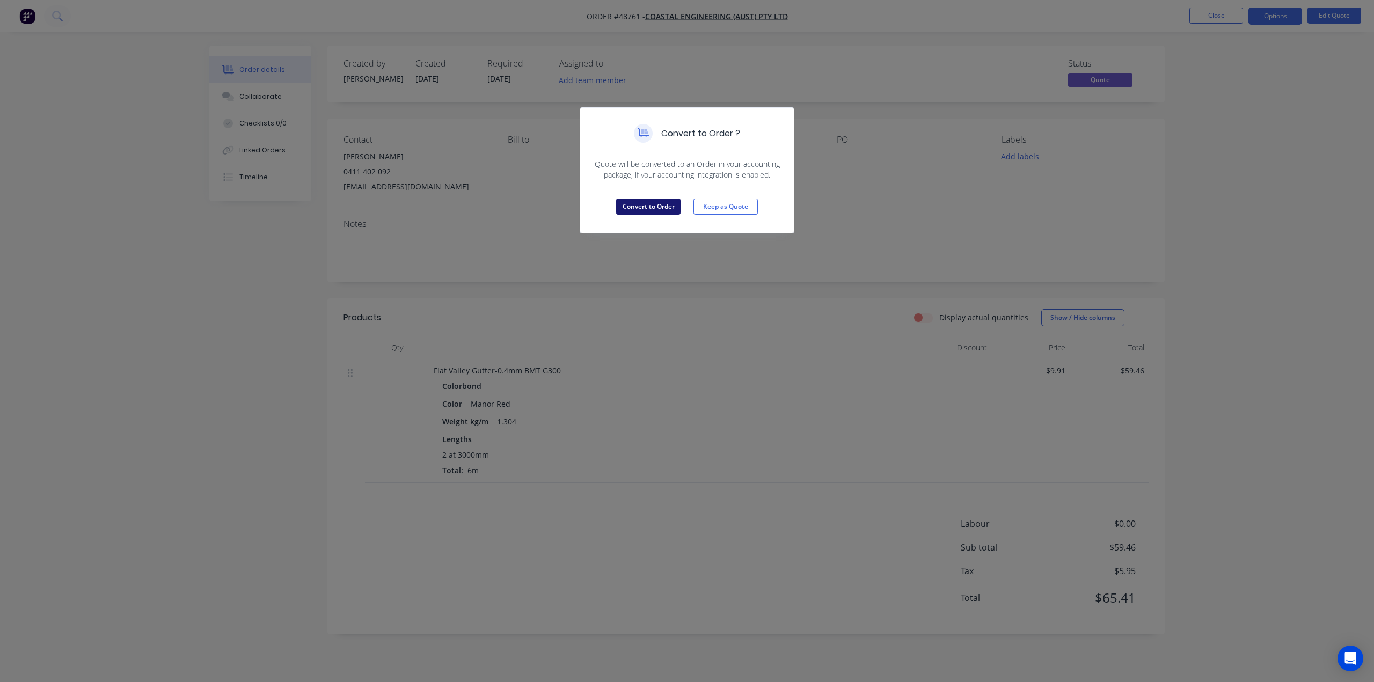
click at [658, 203] on button "Convert to Order" at bounding box center [648, 207] width 64 height 16
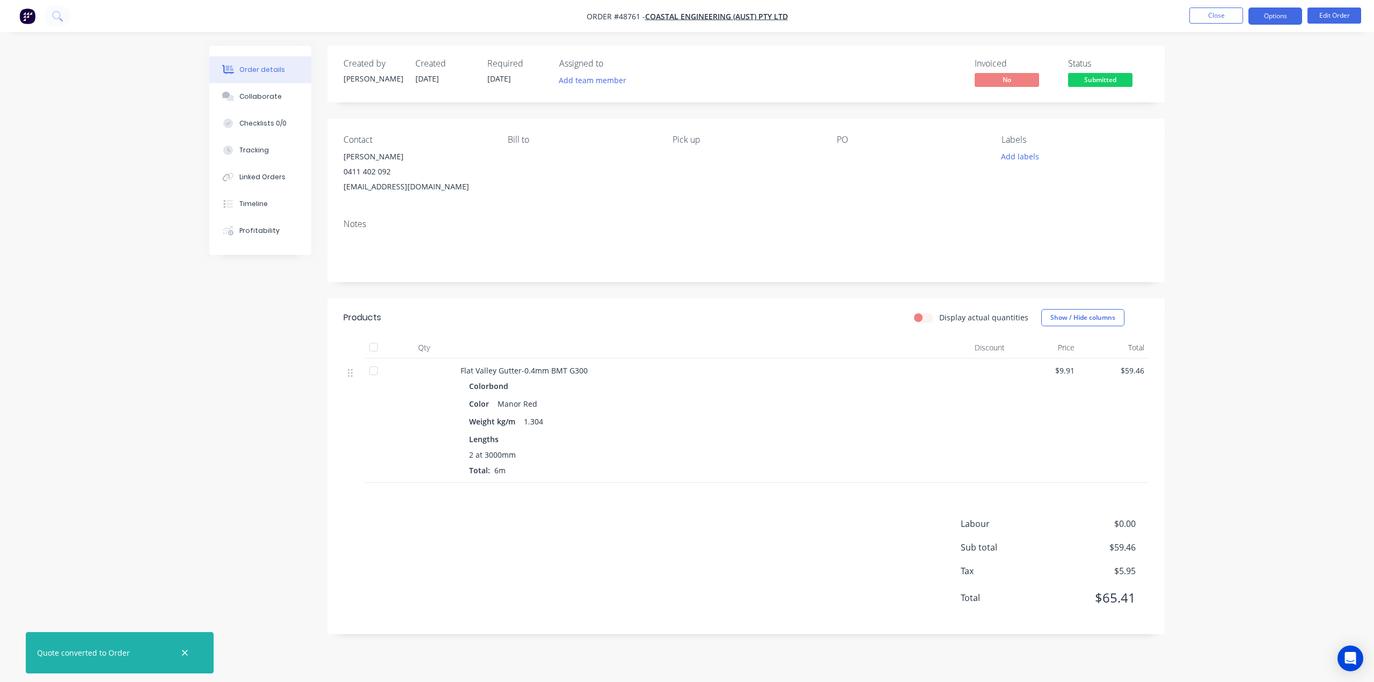
click at [1270, 20] on button "Options" at bounding box center [1275, 16] width 54 height 17
click at [1239, 127] on div "Work Order" at bounding box center [1242, 130] width 99 height 16
click at [1228, 110] on div "Without pricing" at bounding box center [1242, 108] width 99 height 16
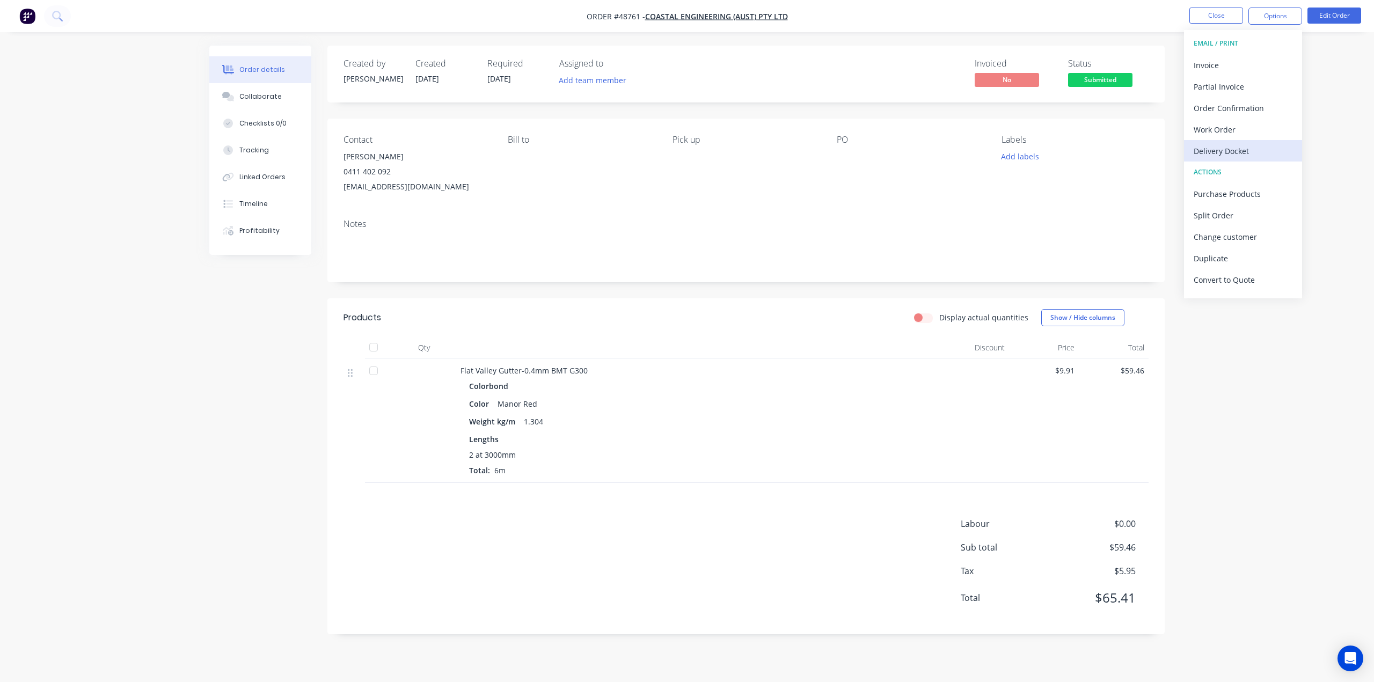
click at [1244, 149] on div "Delivery Docket" at bounding box center [1242, 151] width 99 height 16
click at [1235, 108] on div "Without pricing" at bounding box center [1242, 108] width 99 height 16
click at [1203, 62] on div "Invoice" at bounding box center [1242, 65] width 99 height 16
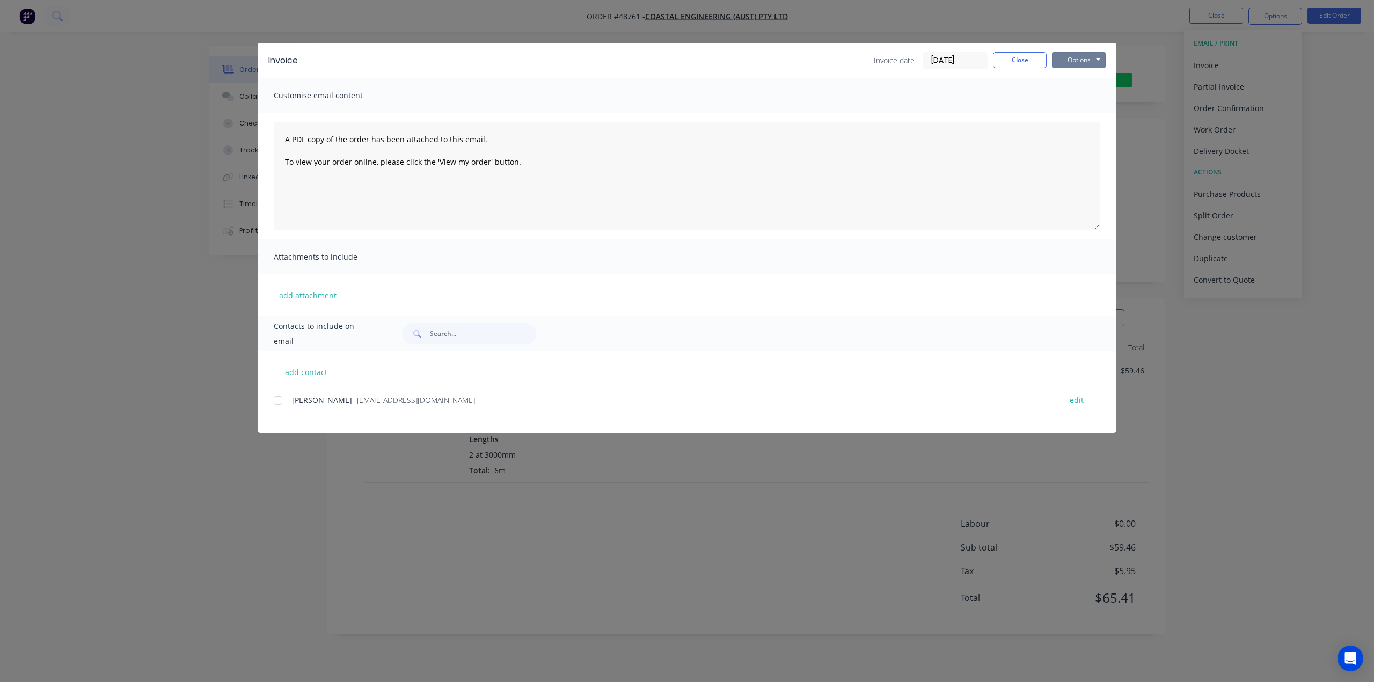
click at [1083, 64] on button "Options" at bounding box center [1079, 60] width 54 height 16
click at [1083, 94] on button "Print" at bounding box center [1086, 97] width 69 height 18
click at [182, 148] on div "Invoice Invoice date 02/09/25 Close Options Preview Print Email Customise email…" at bounding box center [687, 341] width 1374 height 682
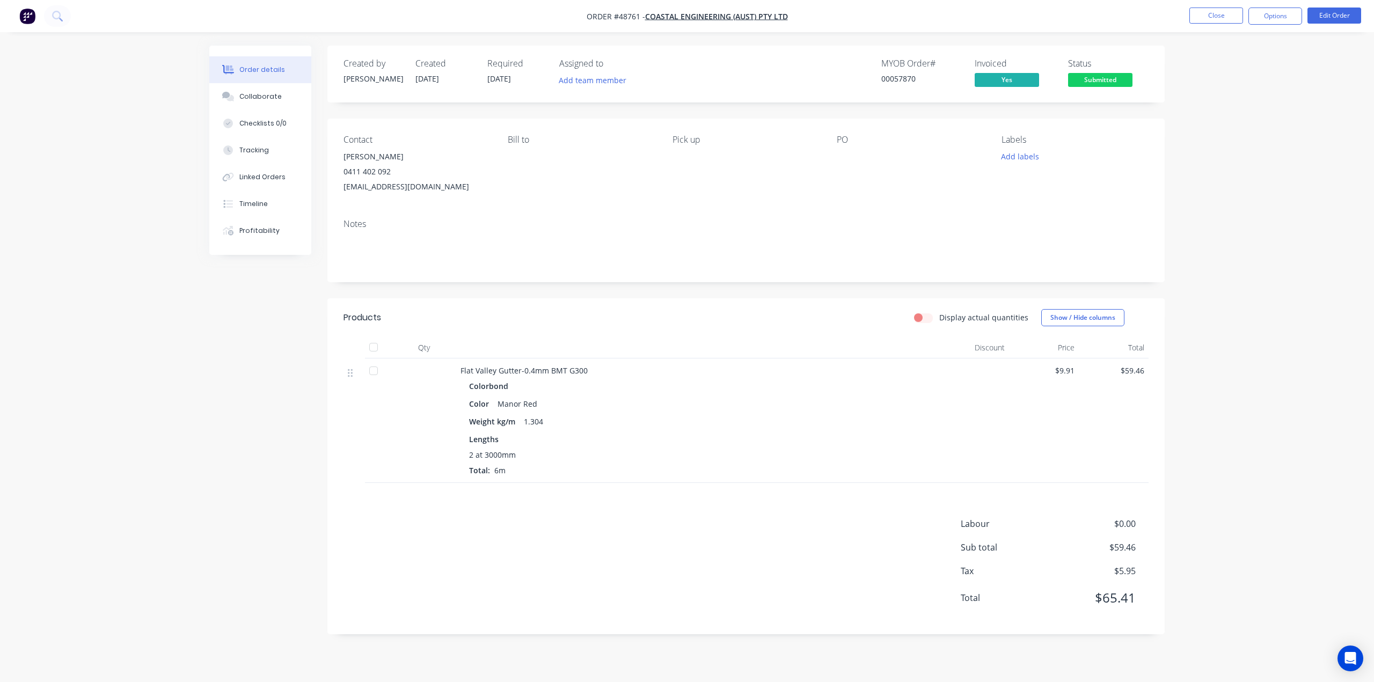
click at [26, 20] on img "button" at bounding box center [27, 16] width 16 height 16
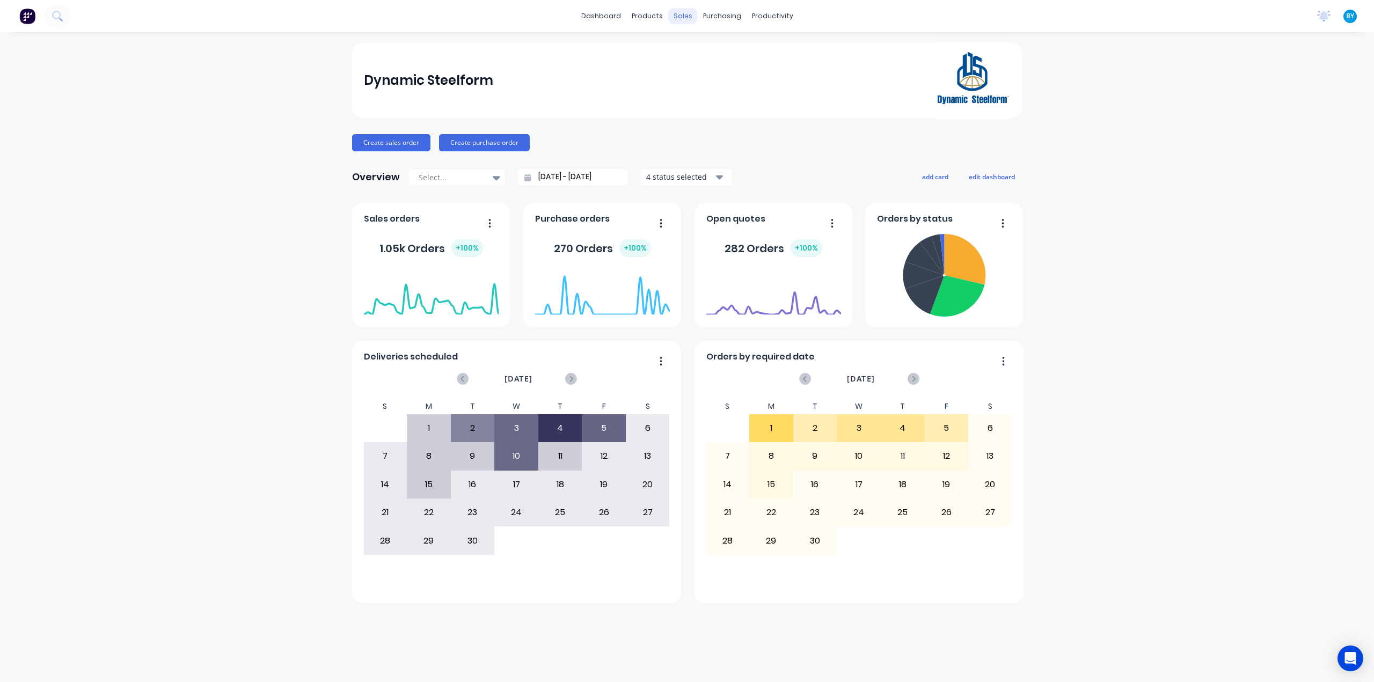
click at [690, 13] on div "sales" at bounding box center [683, 16] width 30 height 16
click at [701, 49] on div "Sales Orders" at bounding box center [723, 52] width 44 height 10
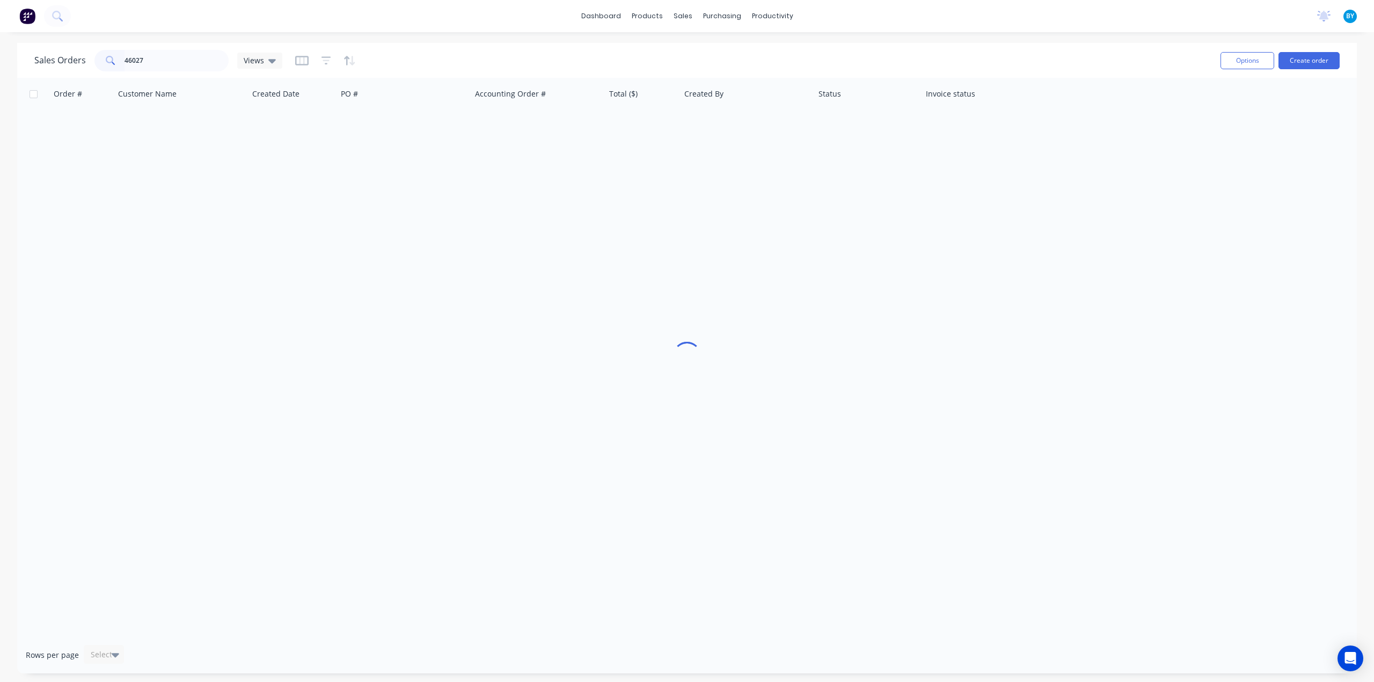
type input "46027"
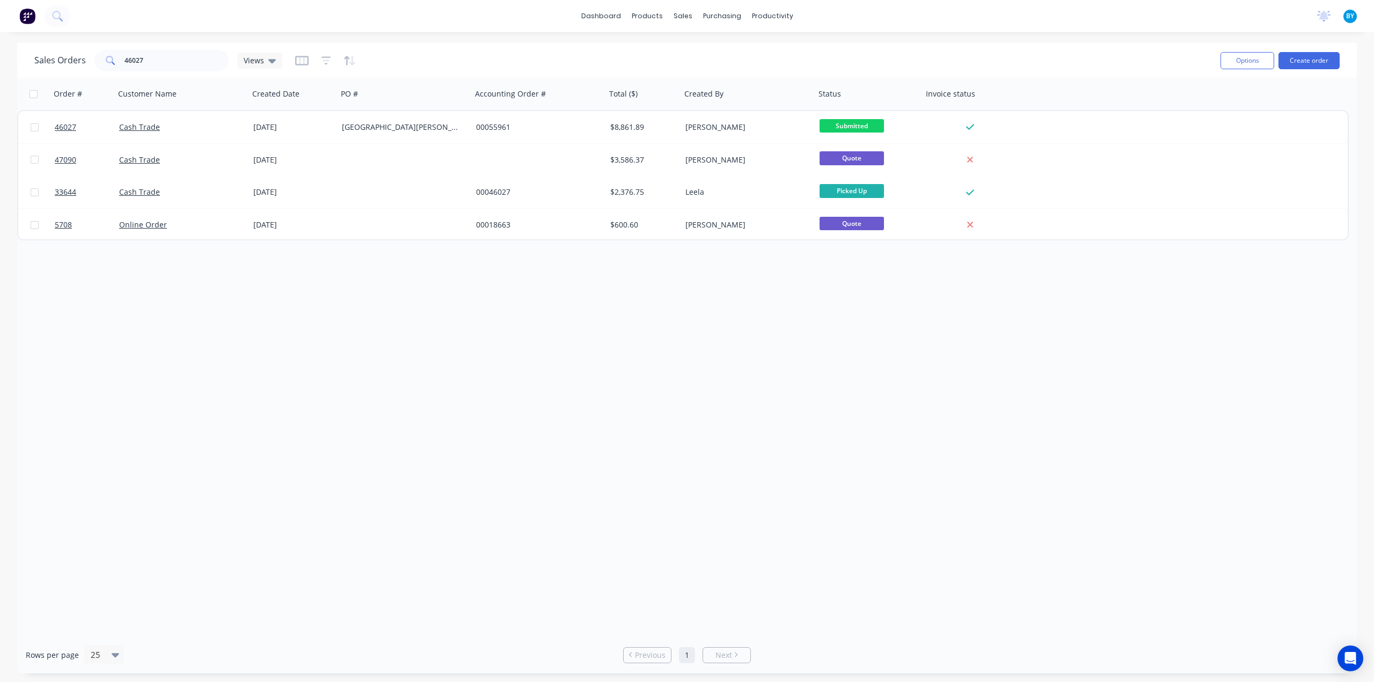
click at [576, 291] on div "Order # Customer Name Created Date PO # Accounting Order # Total ($) Created By…" at bounding box center [686, 357] width 1339 height 559
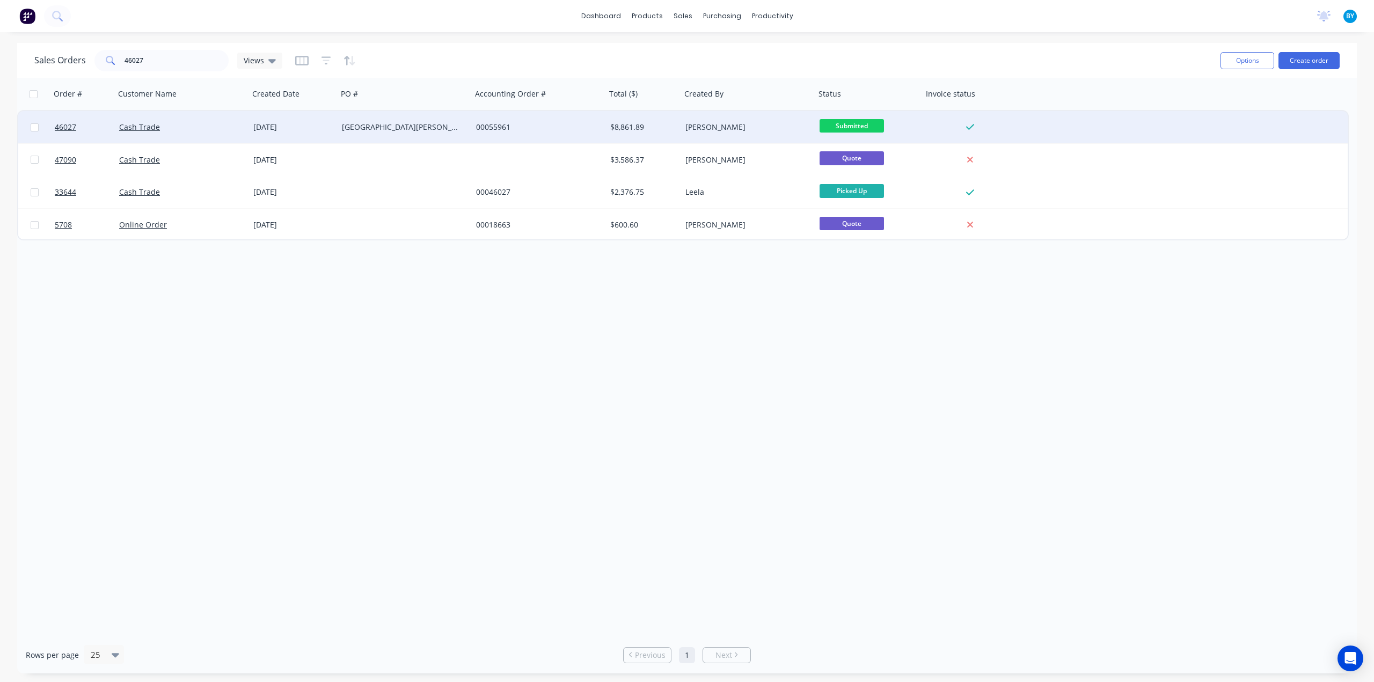
click at [320, 128] on div "[DATE]" at bounding box center [293, 127] width 80 height 11
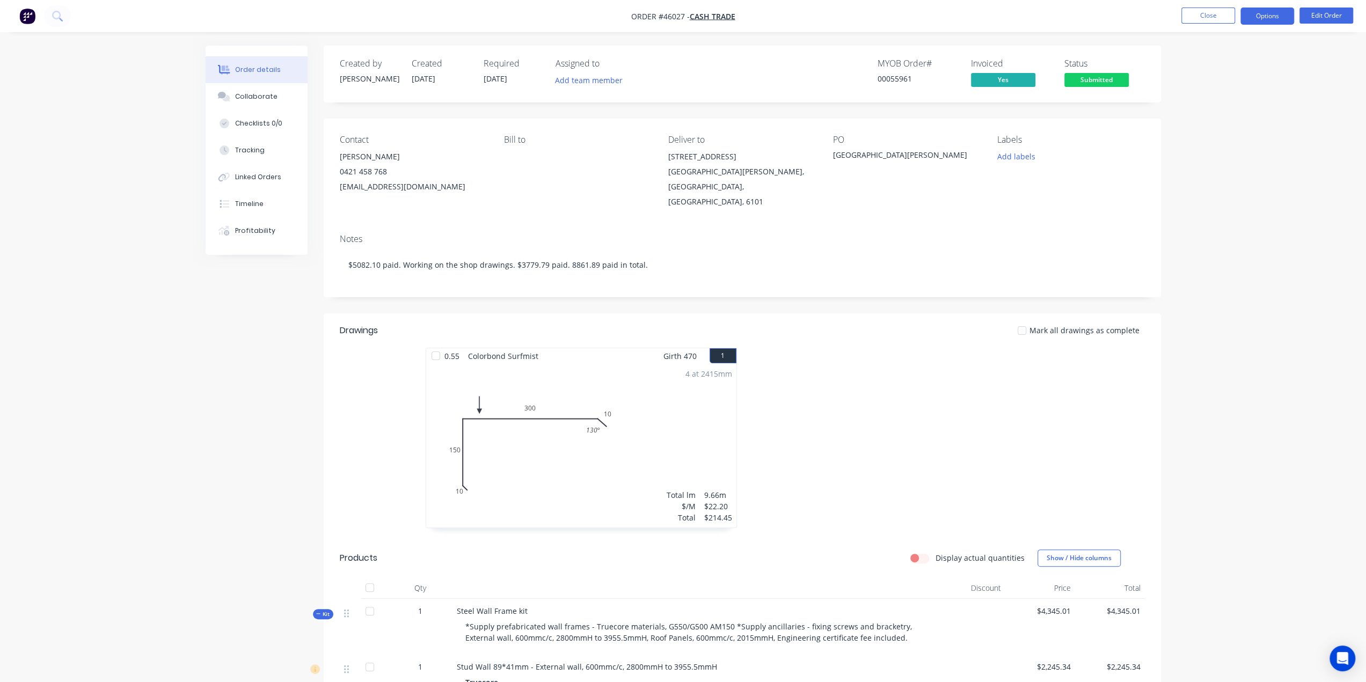
click at [1266, 17] on button "Options" at bounding box center [1267, 16] width 54 height 17
click at [1224, 152] on div "Delivery Docket" at bounding box center [1234, 151] width 99 height 16
click at [1232, 102] on div "Without pricing" at bounding box center [1234, 108] width 99 height 16
click at [1088, 234] on div "Notes" at bounding box center [742, 239] width 805 height 10
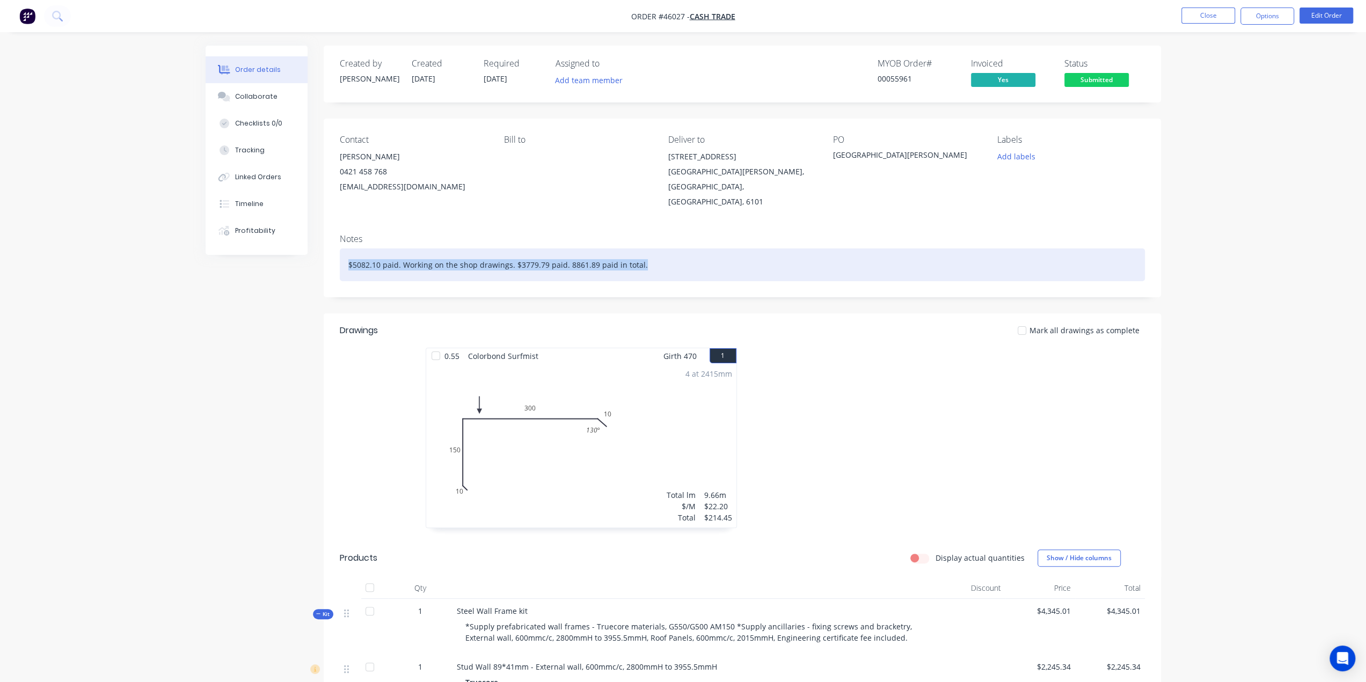
drag, startPoint x: 787, startPoint y: 255, endPoint x: 32, endPoint y: 240, distance: 755.2
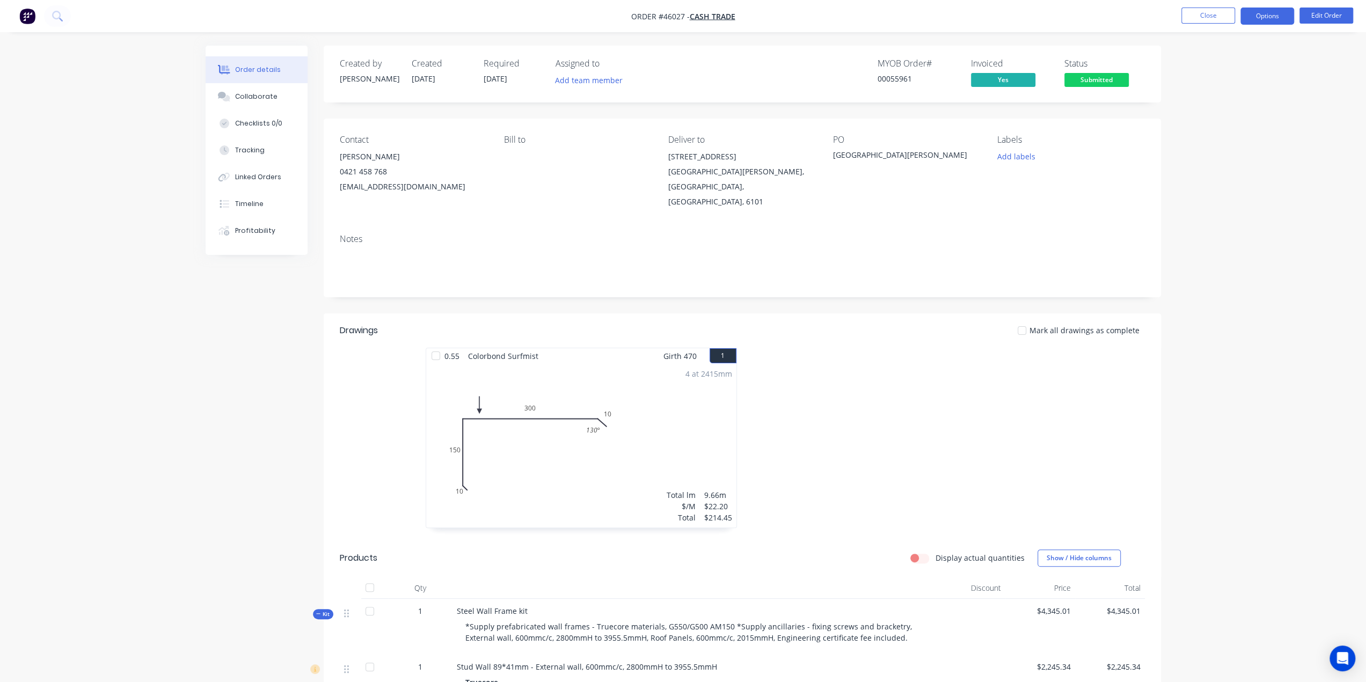
click at [1268, 22] on button "Options" at bounding box center [1267, 16] width 54 height 17
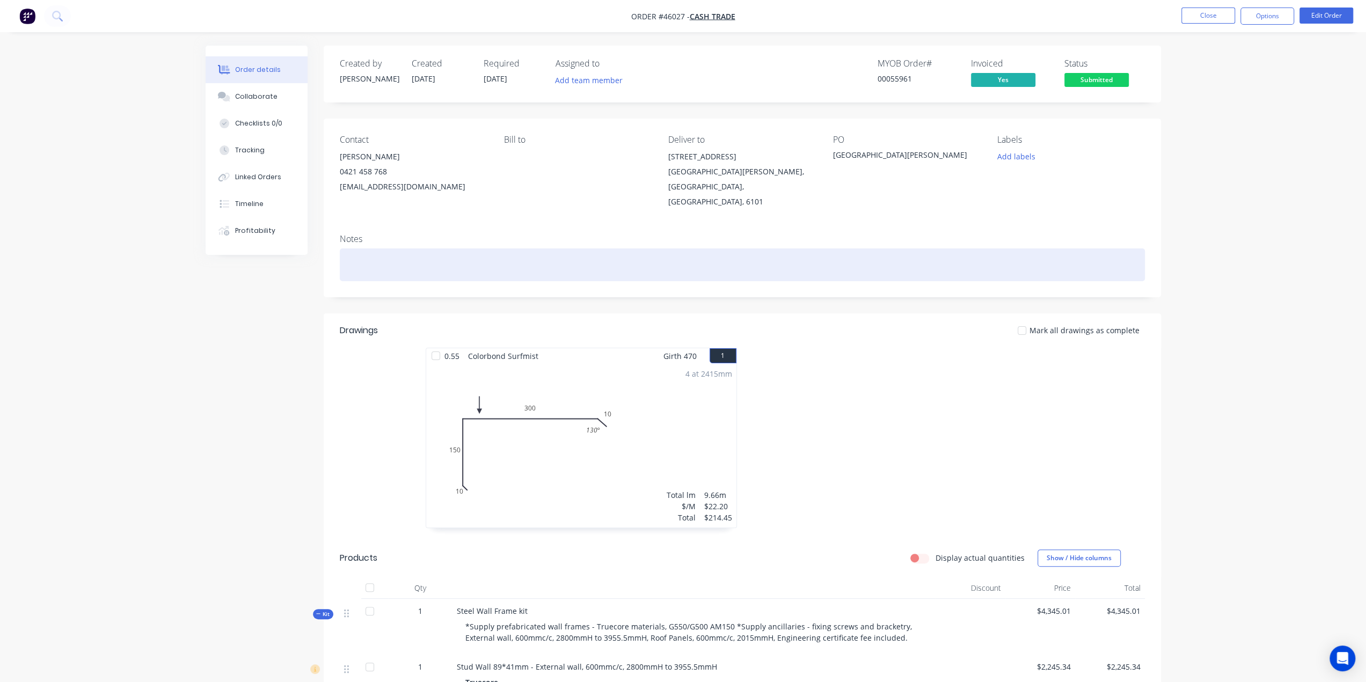
drag, startPoint x: 802, startPoint y: 237, endPoint x: 893, endPoint y: 138, distance: 133.7
click at [803, 248] on div at bounding box center [742, 264] width 805 height 33
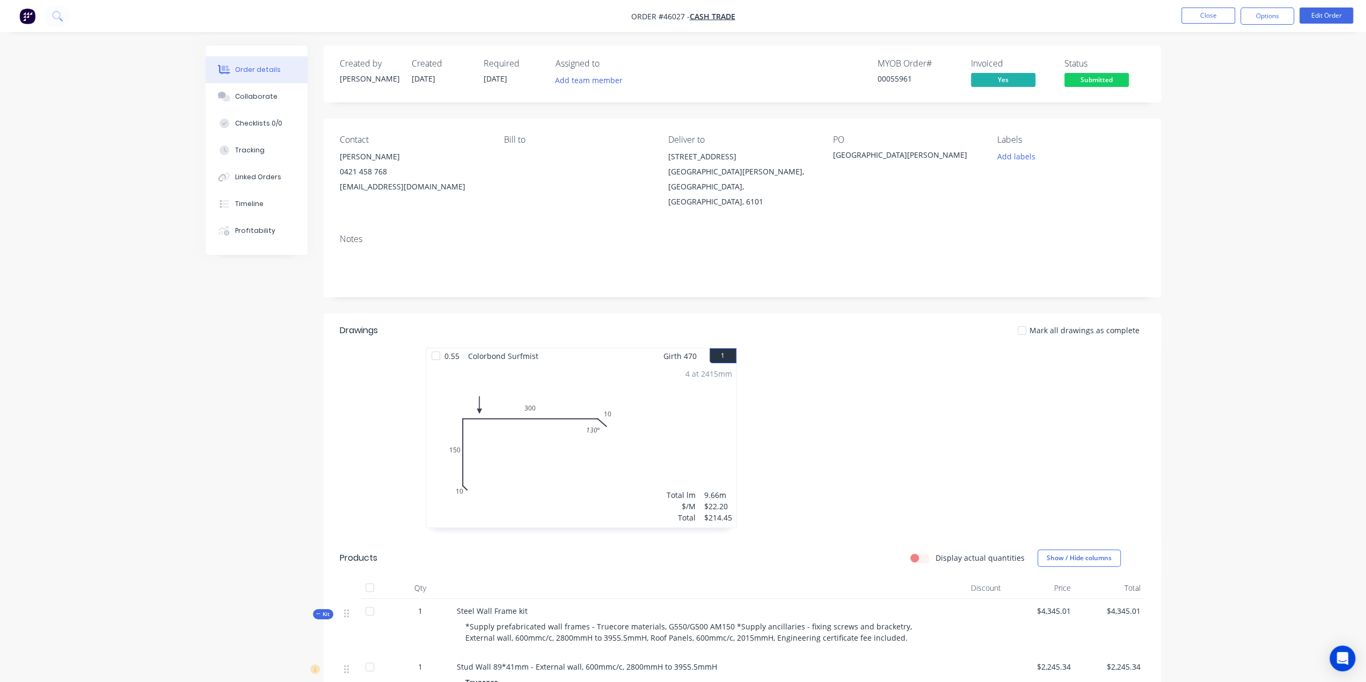
drag, startPoint x: 1193, startPoint y: 144, endPoint x: 982, endPoint y: 3, distance: 254.5
click at [1268, 16] on button "Options" at bounding box center [1267, 16] width 54 height 17
click at [1256, 150] on div "Delivery Docket" at bounding box center [1234, 151] width 99 height 16
click at [1248, 112] on div "Without pricing" at bounding box center [1234, 108] width 99 height 16
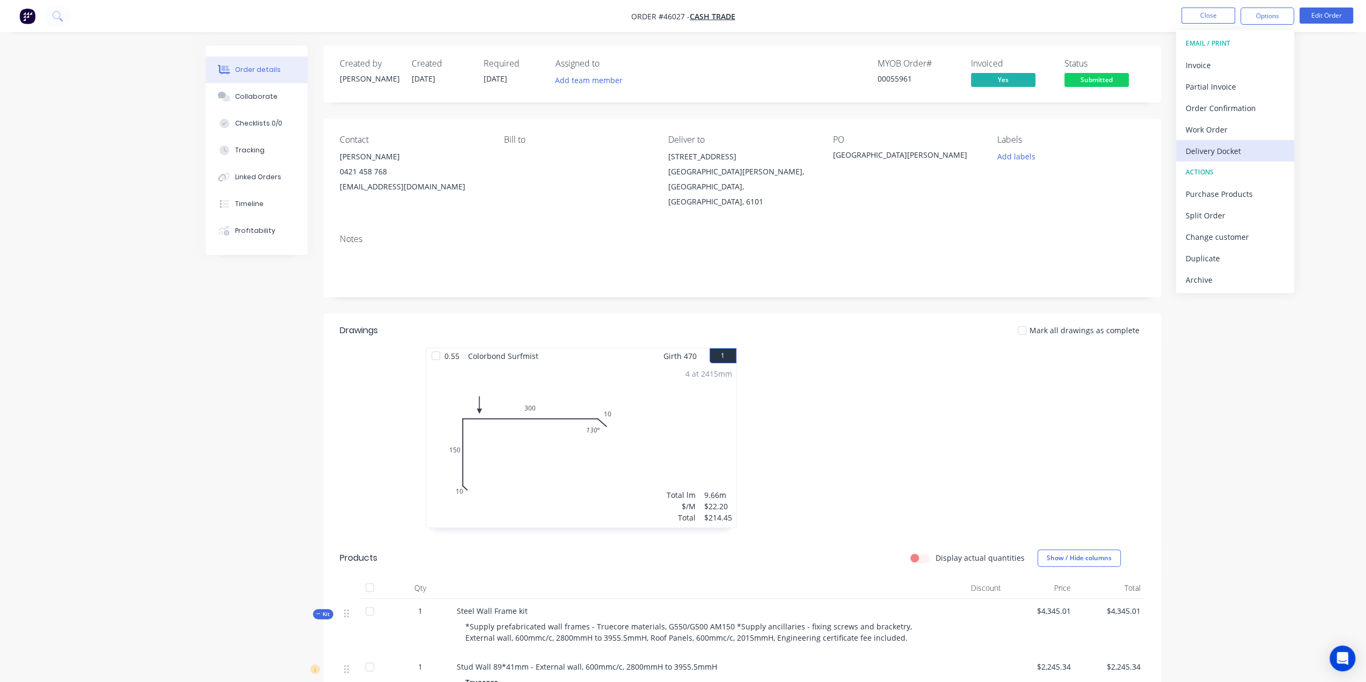
click at [1232, 147] on div "Delivery Docket" at bounding box center [1234, 151] width 99 height 16
click at [1203, 107] on div "Without pricing" at bounding box center [1234, 108] width 99 height 16
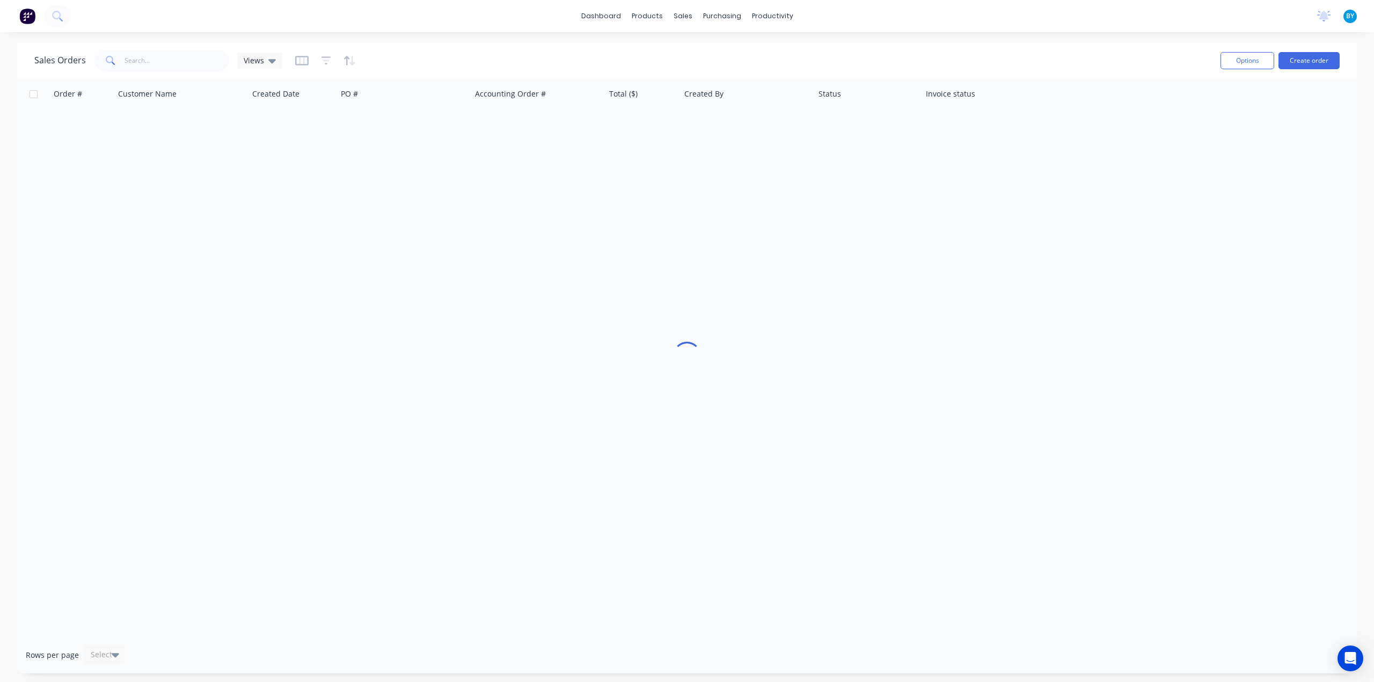
click at [418, 40] on div "dashboard products sales purchasing productivity dashboard products Product Cat…" at bounding box center [687, 341] width 1374 height 682
click at [421, 33] on div "dashboard products sales purchasing productivity dashboard products Product Cat…" at bounding box center [687, 341] width 1374 height 682
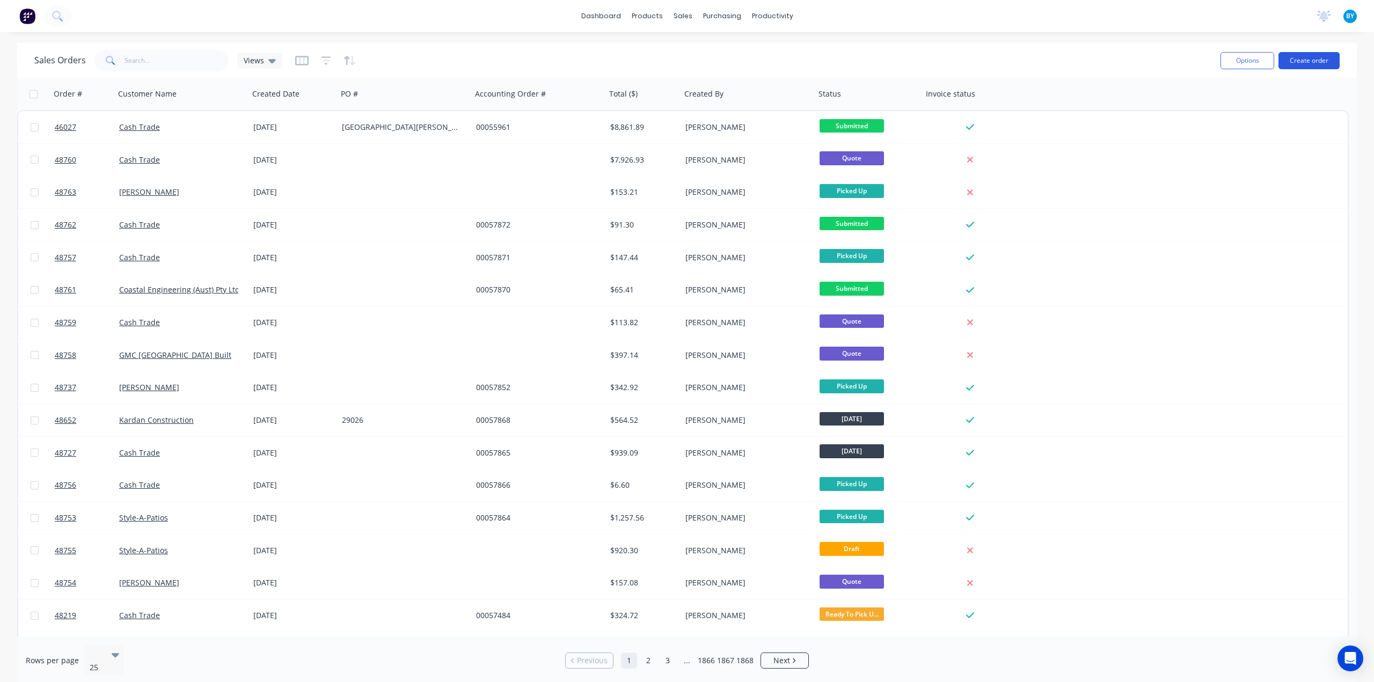
click at [1309, 60] on button "Create order" at bounding box center [1308, 60] width 61 height 17
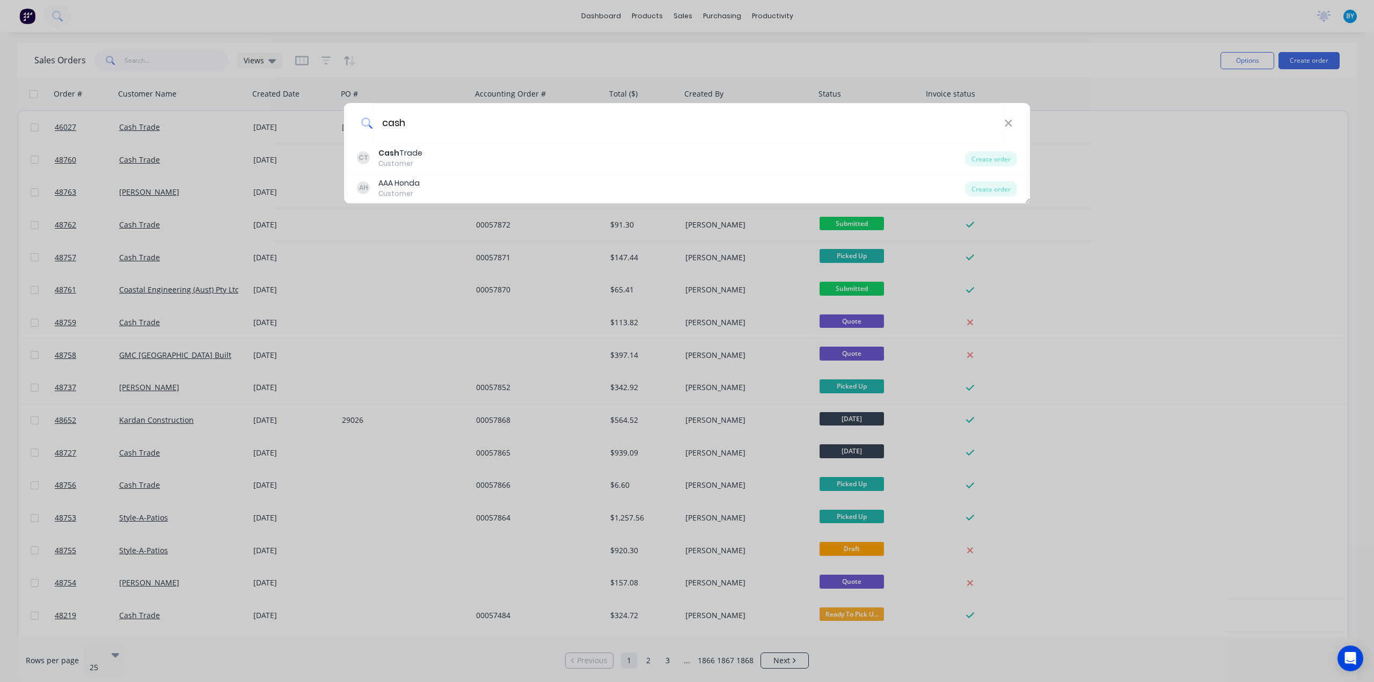
type input "cash"
click at [1365, 141] on div "cash CT Cash Trade Customer Create order AH AAA Honda Customer Create order" at bounding box center [687, 341] width 1374 height 682
